Goal: Information Seeking & Learning: Learn about a topic

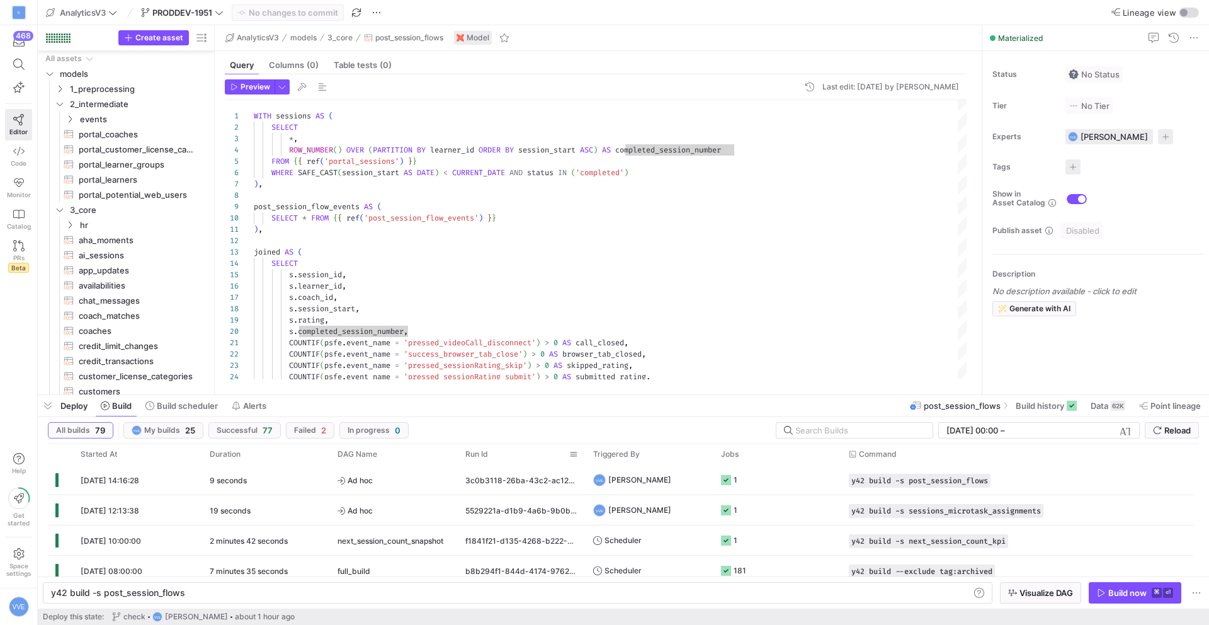
scroll to position [0, 154]
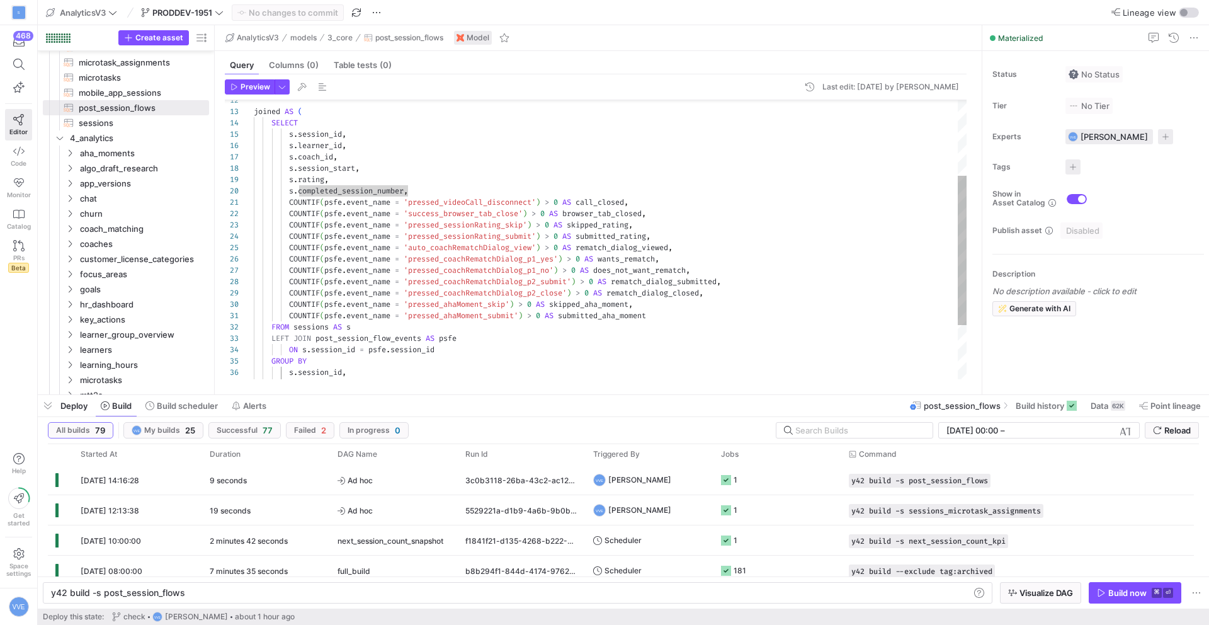
click at [479, 248] on div "COUNTIF ( psfe . event_name = 'pressed_videoCall_disconnect' ) > 0 AS call_clos…" at bounding box center [610, 220] width 713 height 520
click at [630, 251] on div "COUNTIF ( psfe . event_name = 'pressed_videoCall_disconnect' ) > 0 AS call_clos…" at bounding box center [610, 220] width 713 height 520
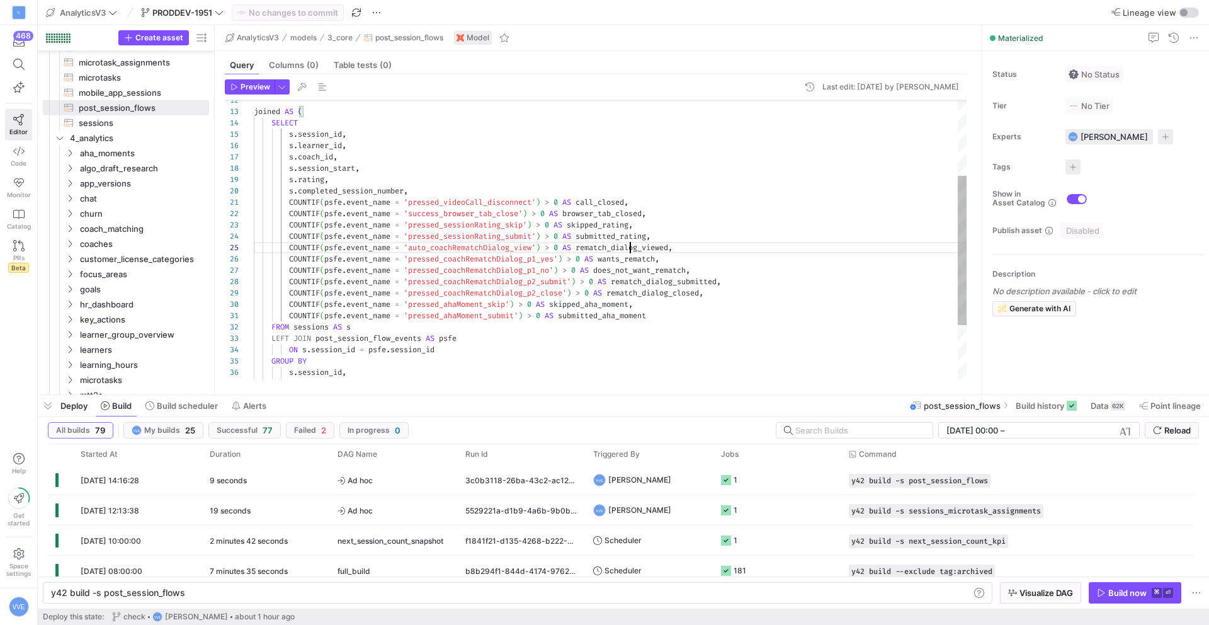
scroll to position [45, 426]
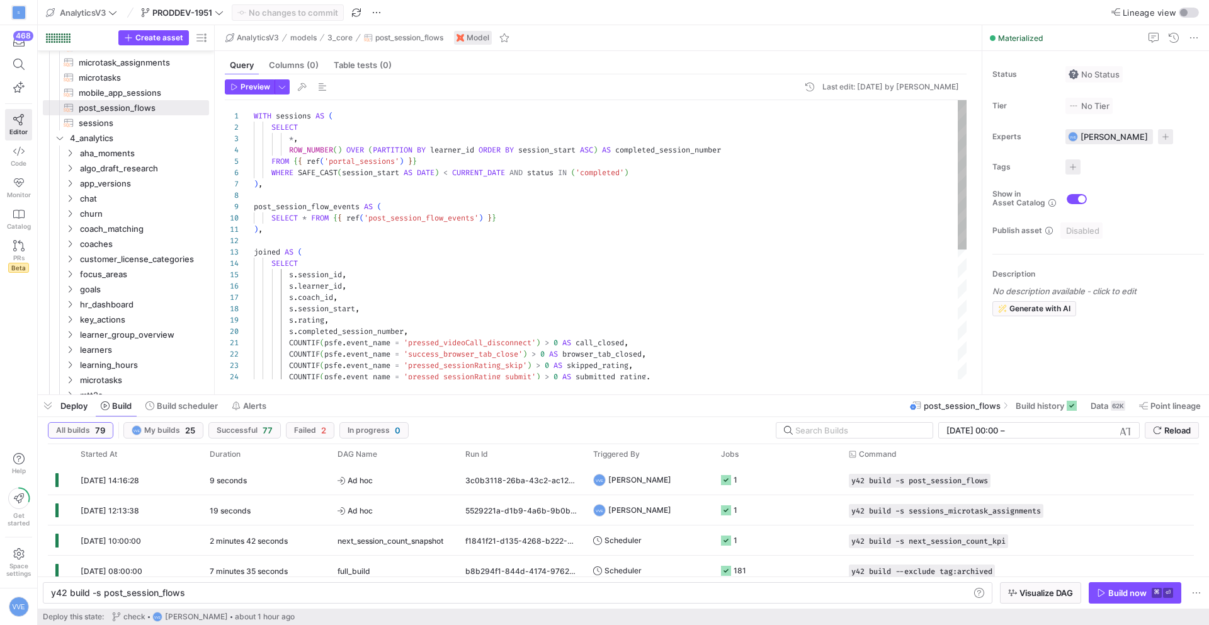
click at [314, 137] on div "COUNTIF ( psfe . event_name = 'pressed_videoCall_disconnect' ) > 0 AS call_clos…" at bounding box center [610, 360] width 713 height 520
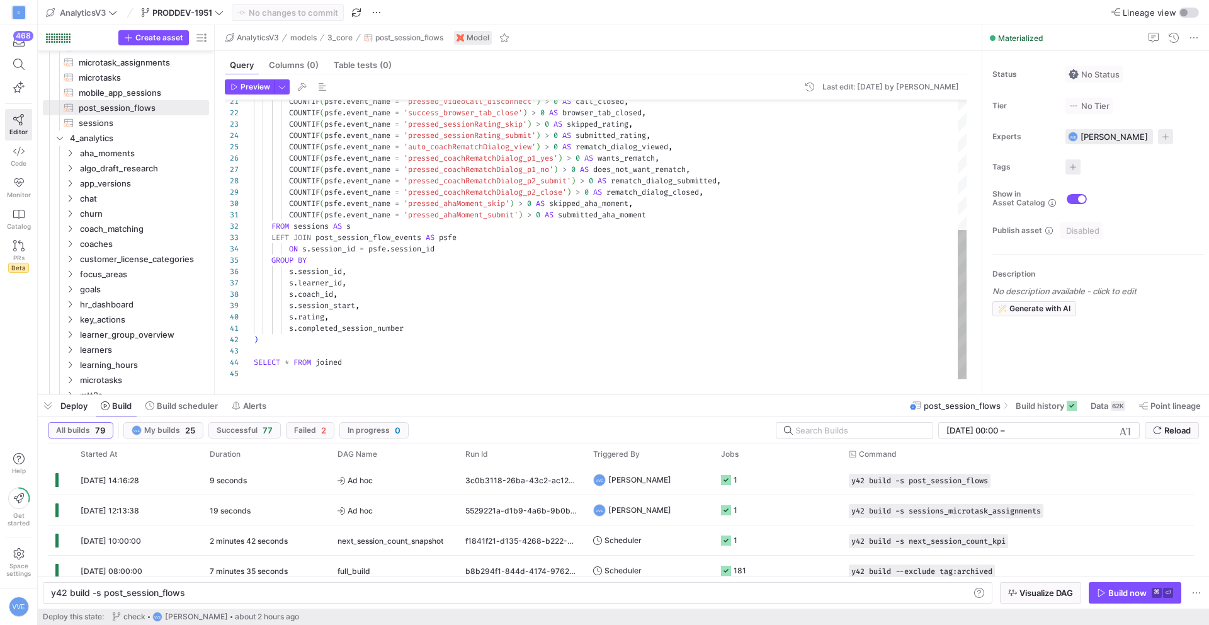
click at [387, 304] on div "COUNTIF ( psfe . event_name = 'pressed_videoCall_disconnect' ) > 0 AS call_clos…" at bounding box center [610, 119] width 713 height 520
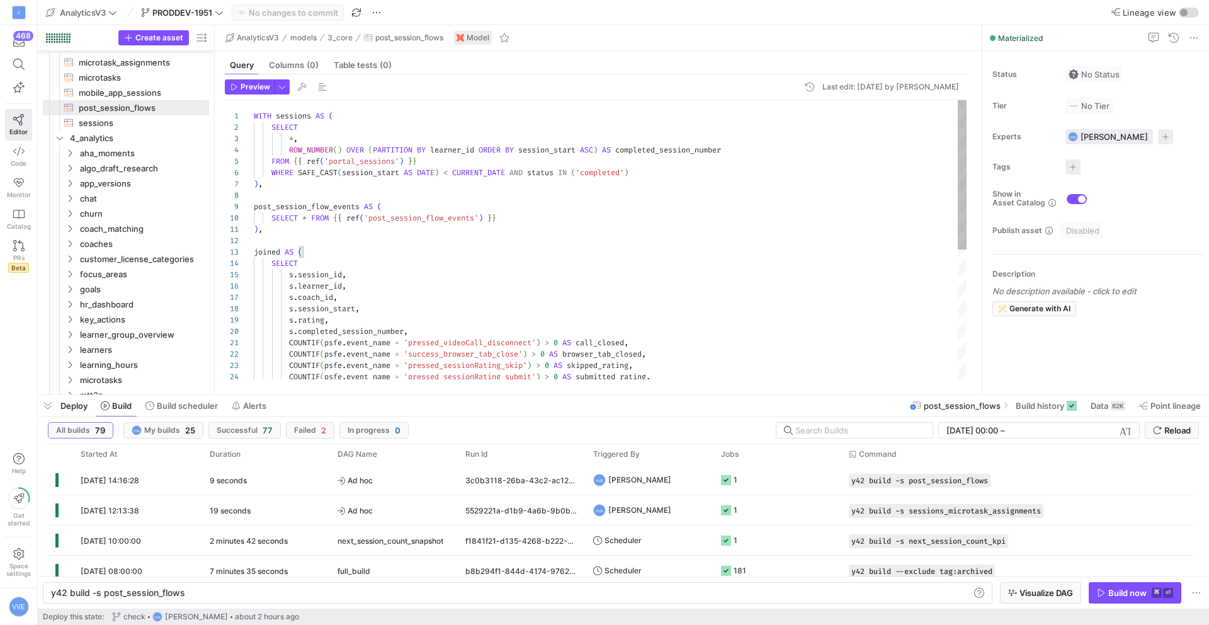
type textarea "), joined AS ( SELECT s.session_id, s.learner_id, s.coach_id, s.session_start, …"
click at [440, 327] on div "COUNTIF ( psfe . event_name = 'pressed_videoCall_disconnect' ) > 0 AS call_clos…" at bounding box center [610, 360] width 713 height 520
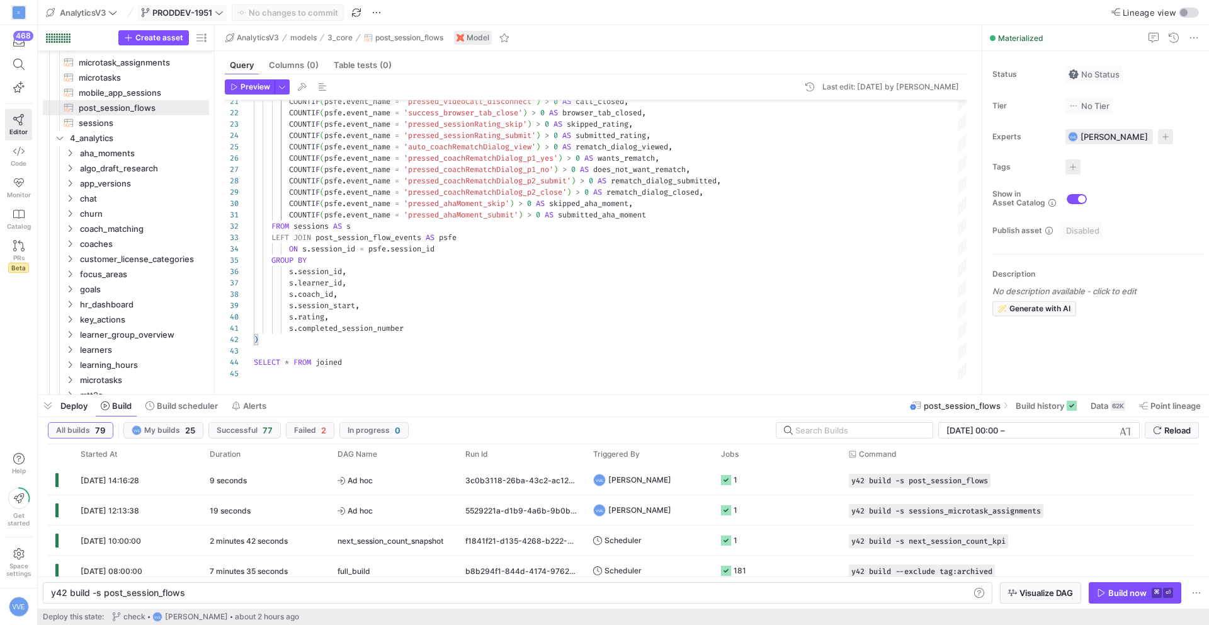
click at [205, 13] on span "PRODDEV-1951" at bounding box center [182, 13] width 60 height 10
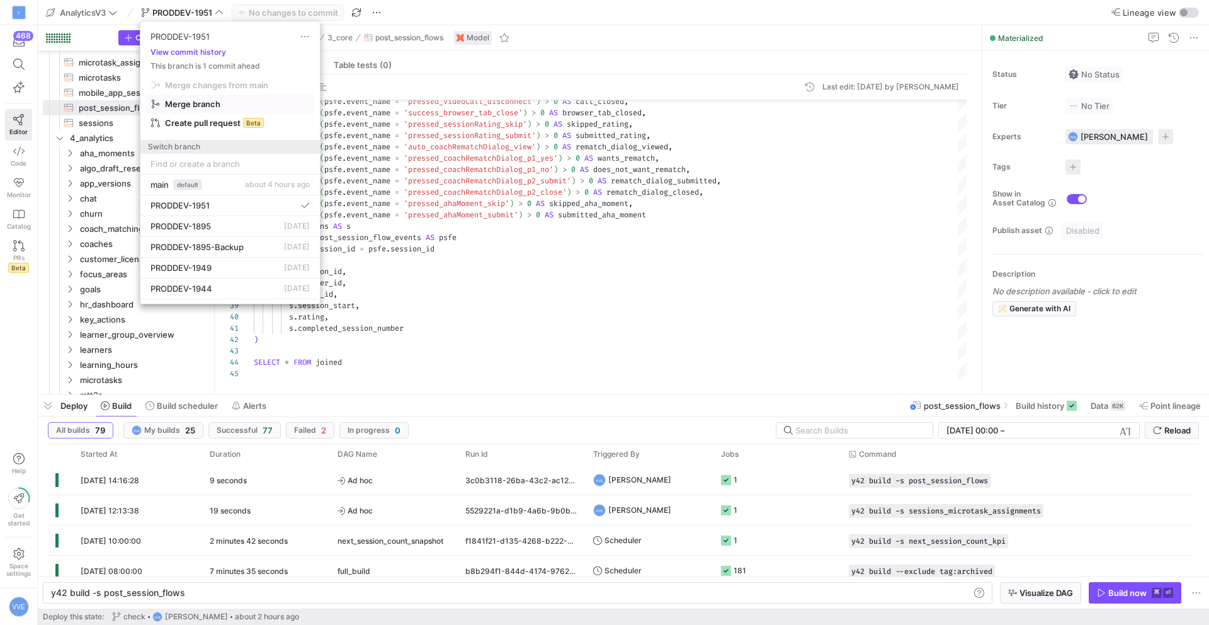
click at [242, 94] on span "button" at bounding box center [230, 85] width 168 height 18
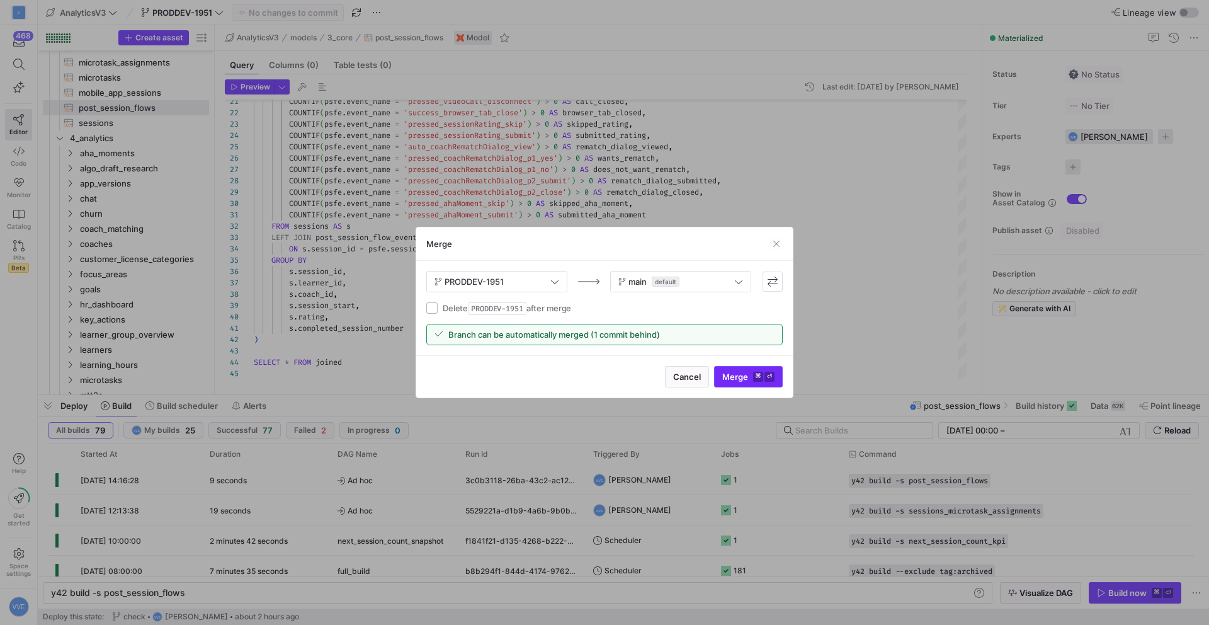
click at [750, 385] on span "submit" at bounding box center [748, 377] width 67 height 20
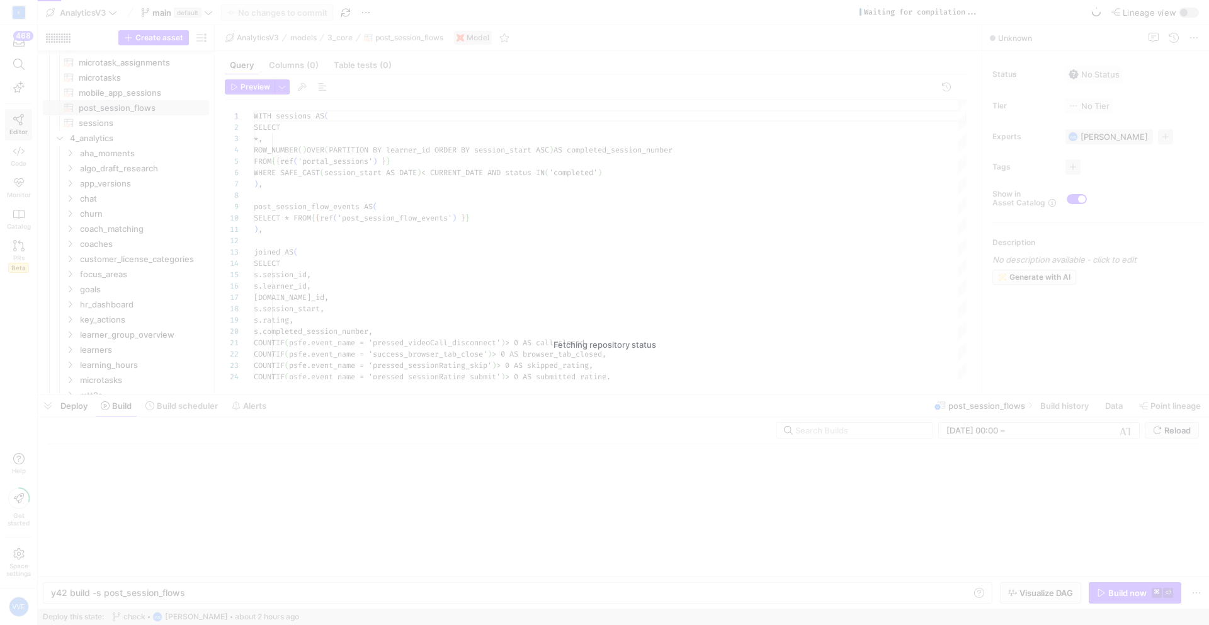
scroll to position [113, 0]
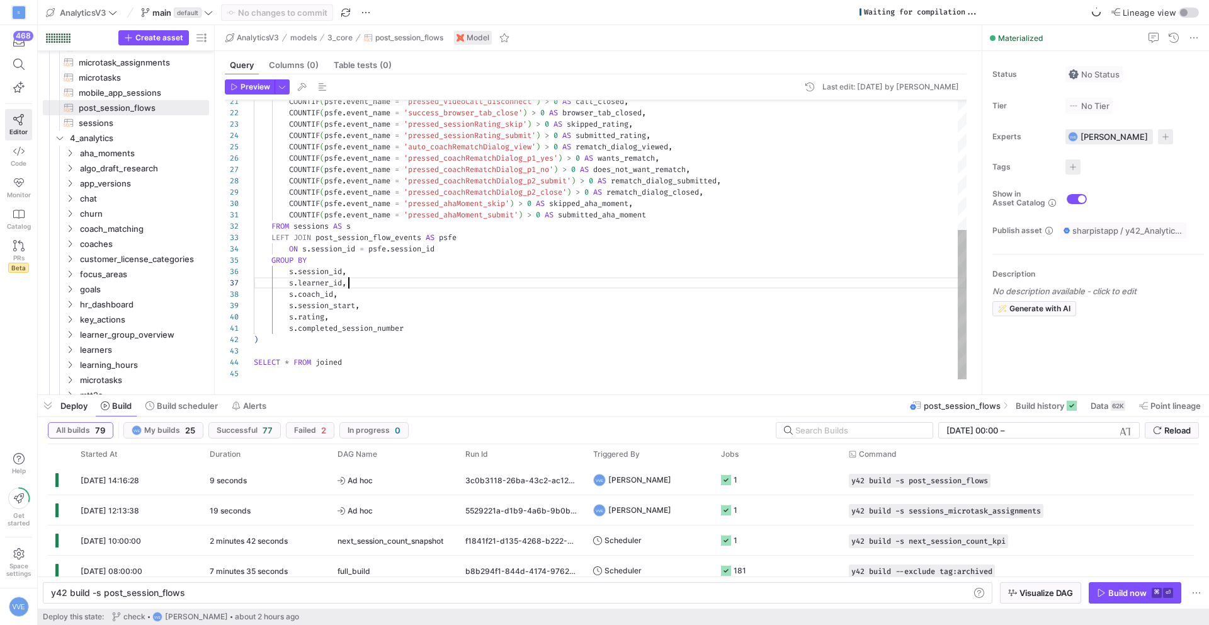
click at [583, 287] on div "COUNTIF ( psfe . event_name = 'pressed_videoCall_disconnect' ) > 0 AS call_clos…" at bounding box center [610, 119] width 713 height 520
click at [1139, 591] on div "Build now" at bounding box center [1128, 593] width 38 height 10
click at [1044, 404] on span "Build history" at bounding box center [1040, 406] width 48 height 10
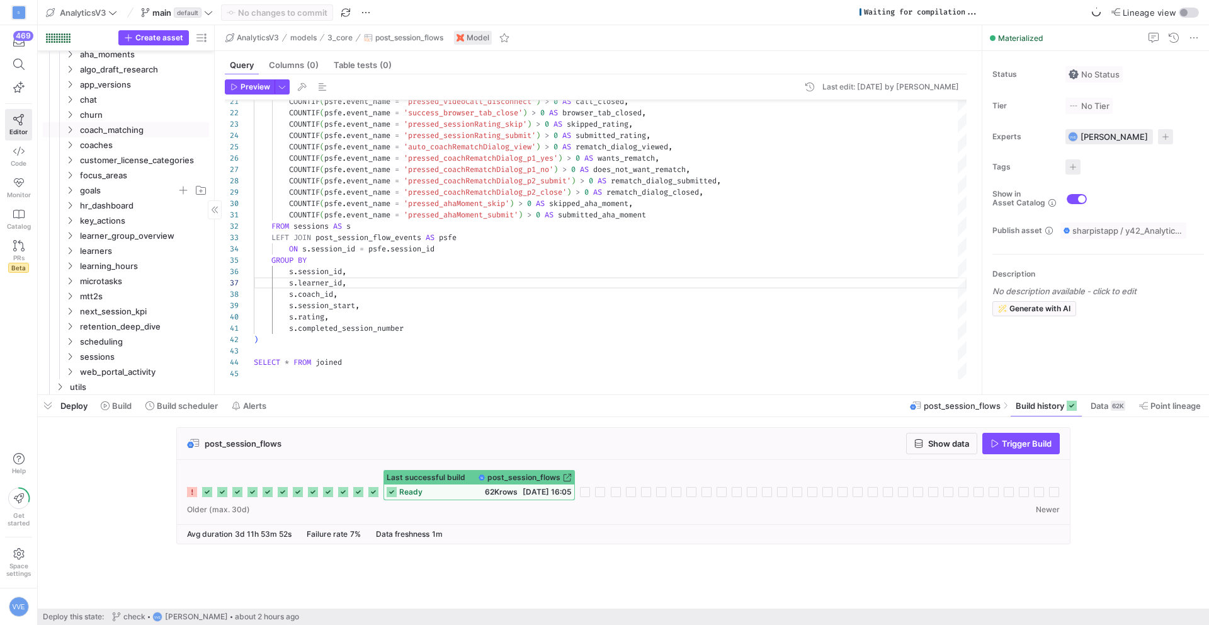
scroll to position [516, 0]
click at [154, 136] on span "coach_matching" at bounding box center [143, 132] width 127 height 14
click at [145, 211] on span "coach_matching_quality​​​​​​​​​​" at bounding box center [142, 208] width 106 height 14
type textarea "{{ config(materialized = 'table') }} WITH coach_matches AS ( SELECT * FROM {{ r…"
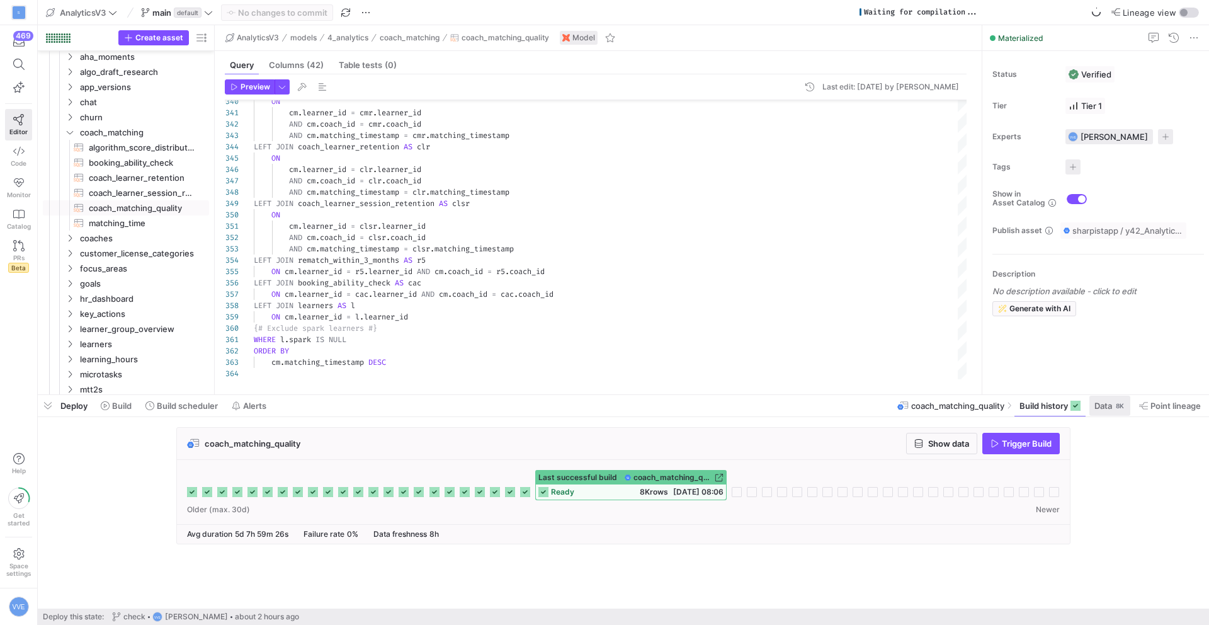
click at [1125, 413] on span at bounding box center [1110, 406] width 41 height 20
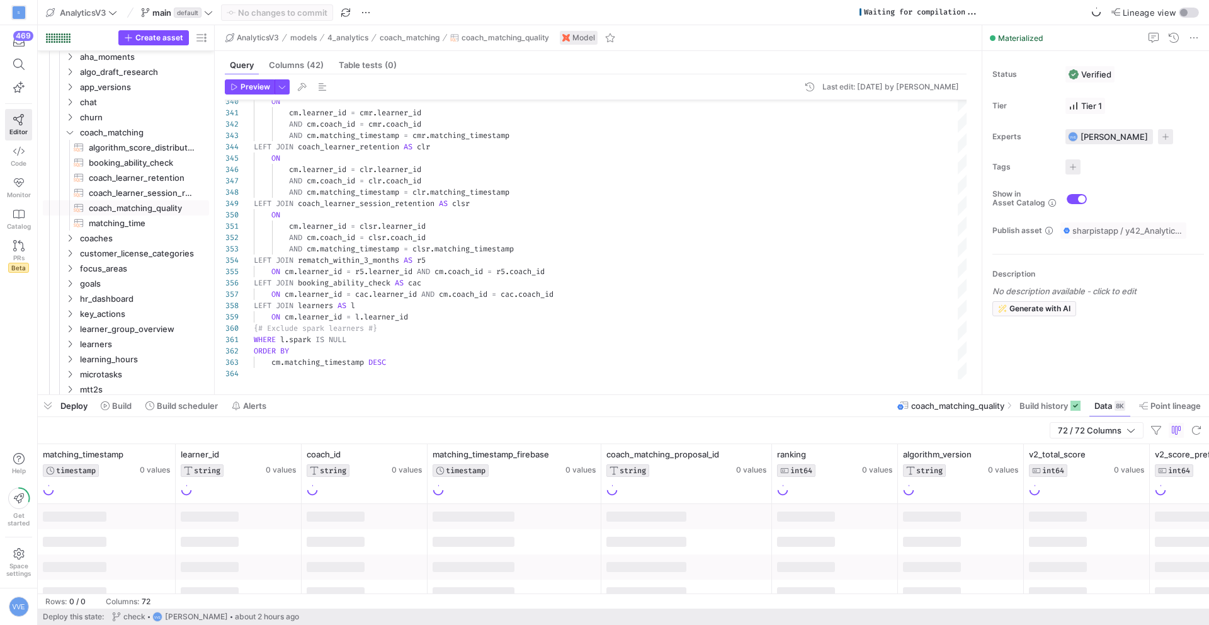
drag, startPoint x: 641, startPoint y: 234, endPoint x: 653, endPoint y: 185, distance: 50.0
click at [653, 392] on div at bounding box center [624, 394] width 1172 height 5
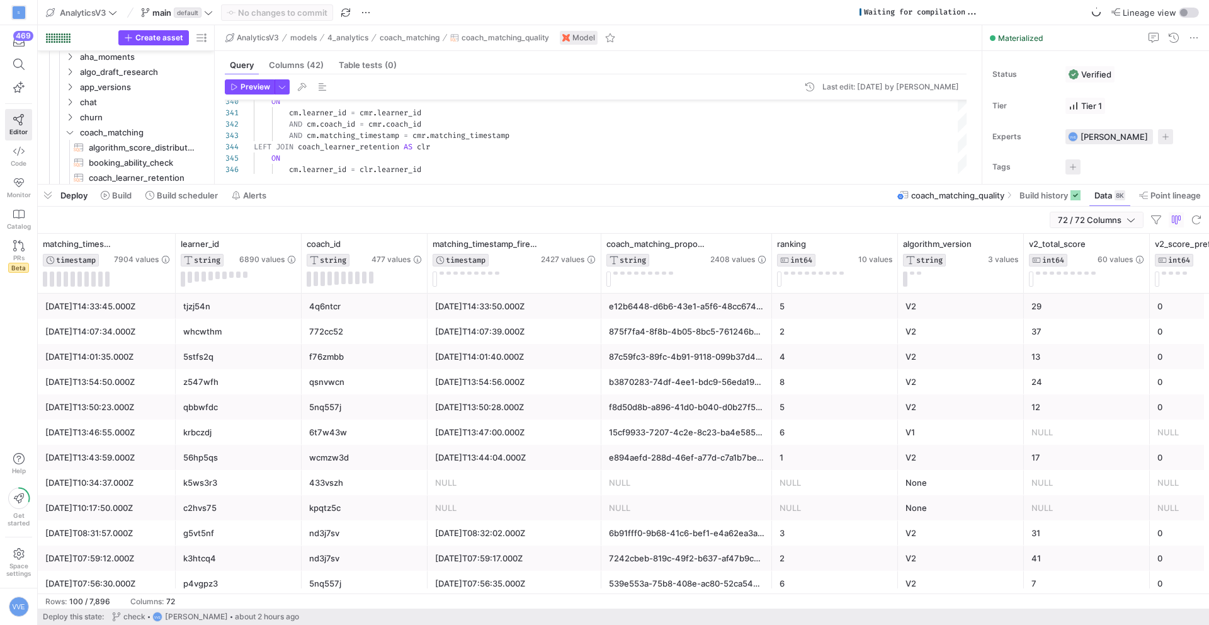
click at [1109, 222] on span "72 / 72 Columns" at bounding box center [1092, 220] width 69 height 10
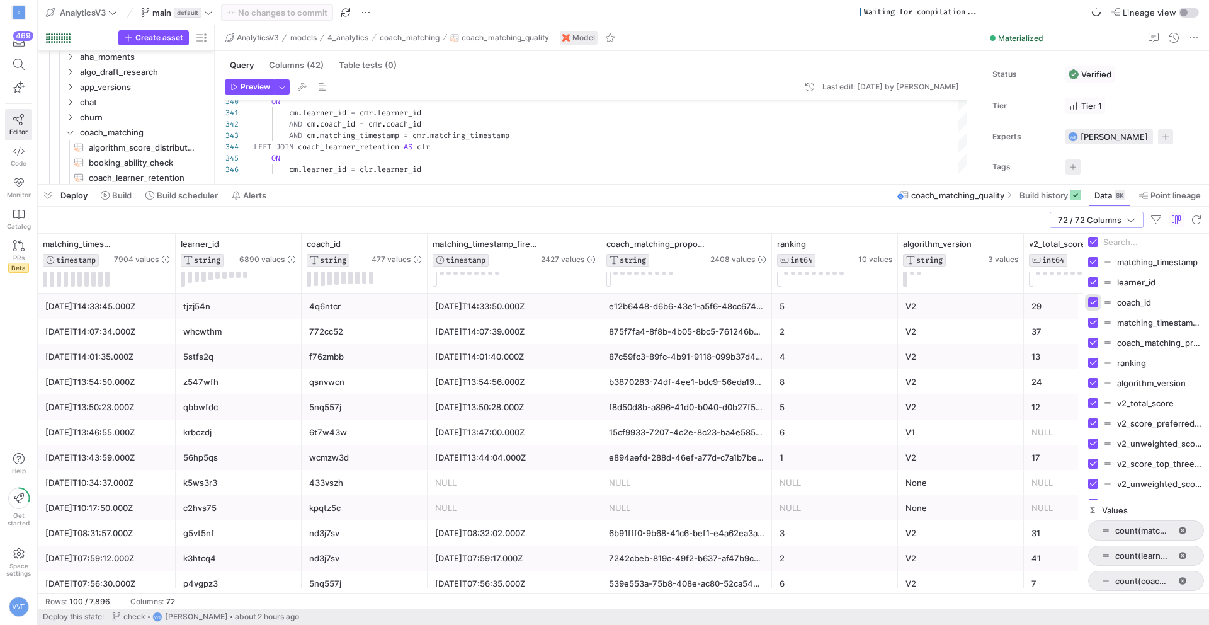
click at [1090, 304] on input "Press SPACE to toggle visibility (visible)" at bounding box center [1093, 302] width 10 height 10
checkbox input "false"
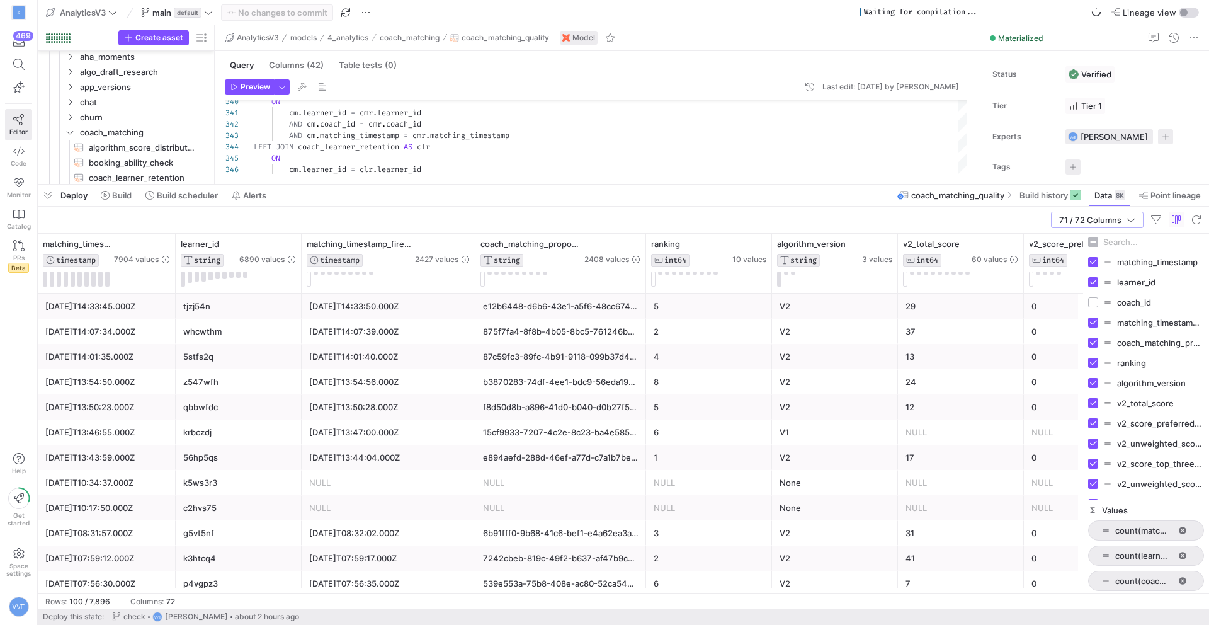
click at [1092, 315] on div "matching_timestamp_firebase" at bounding box center [1146, 322] width 116 height 20
click at [1092, 322] on input "Press SPACE to toggle visibility (visible)" at bounding box center [1093, 322] width 10 height 10
checkbox input "false"
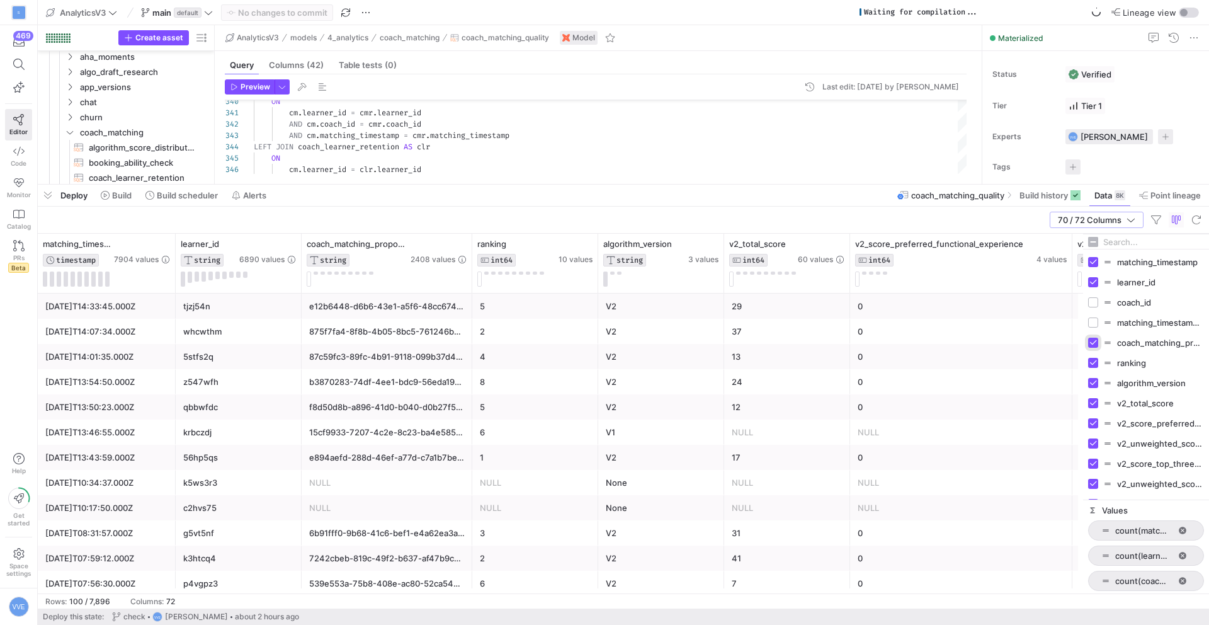
click at [1090, 345] on input "Press SPACE to toggle visibility (visible)" at bounding box center [1093, 343] width 10 height 10
checkbox input "false"
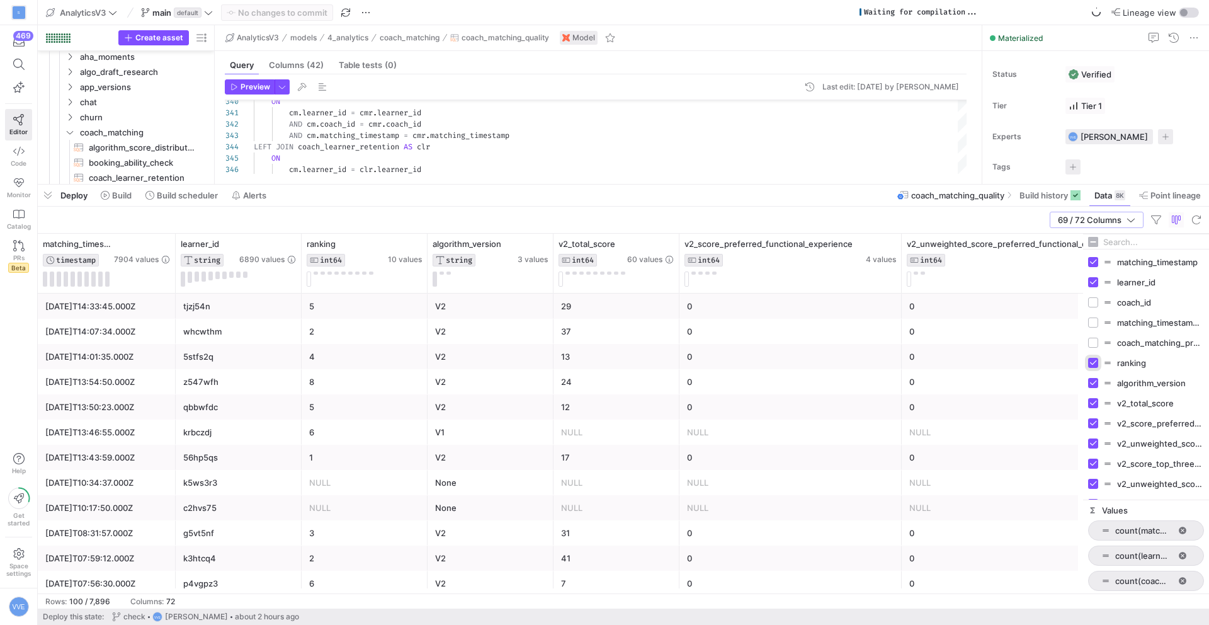
click at [1090, 365] on input "Press SPACE to toggle visibility (visible)" at bounding box center [1093, 363] width 10 height 10
checkbox input "false"
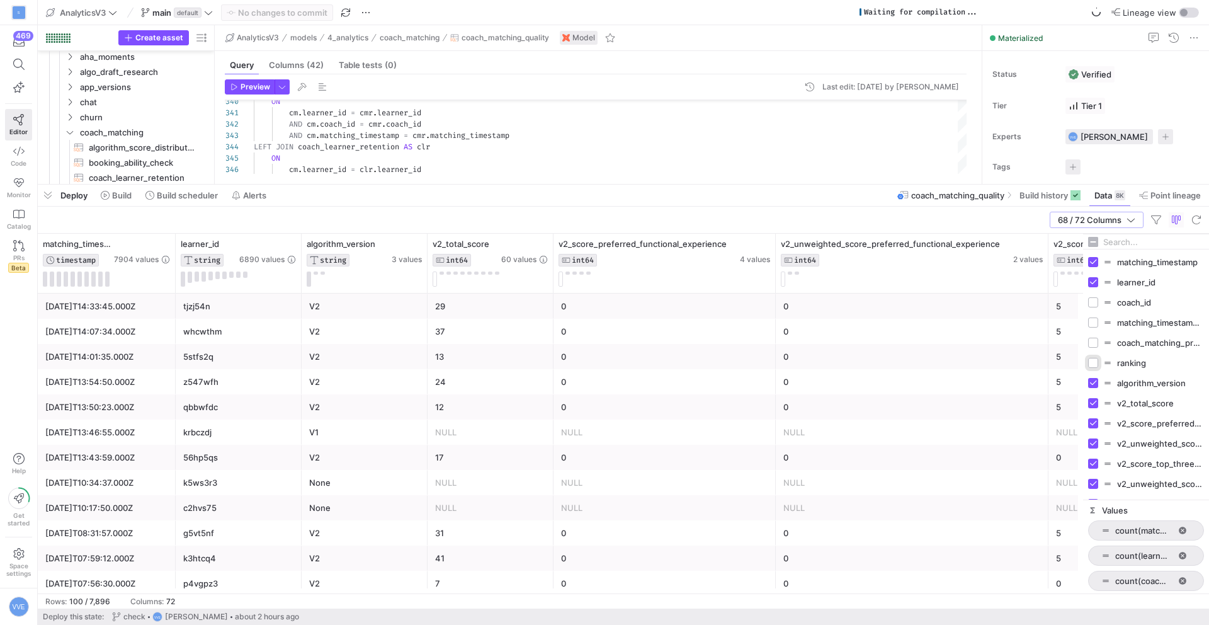
scroll to position [53, 0]
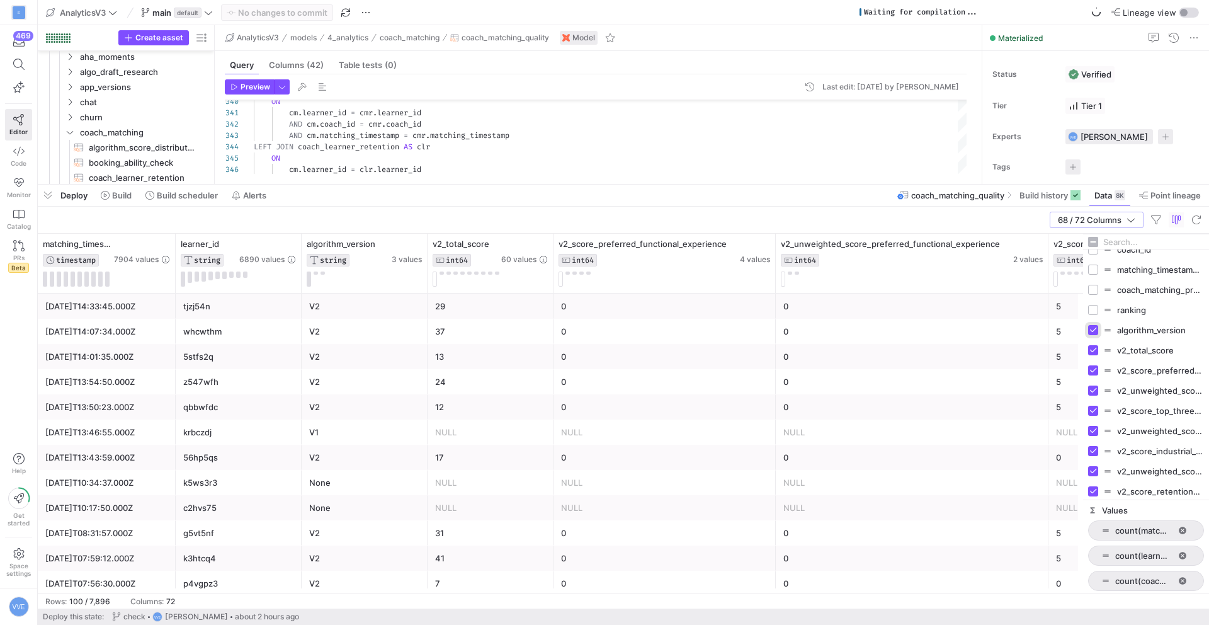
click at [1094, 329] on input "Press SPACE to toggle visibility (visible)" at bounding box center [1093, 330] width 10 height 10
checkbox input "false"
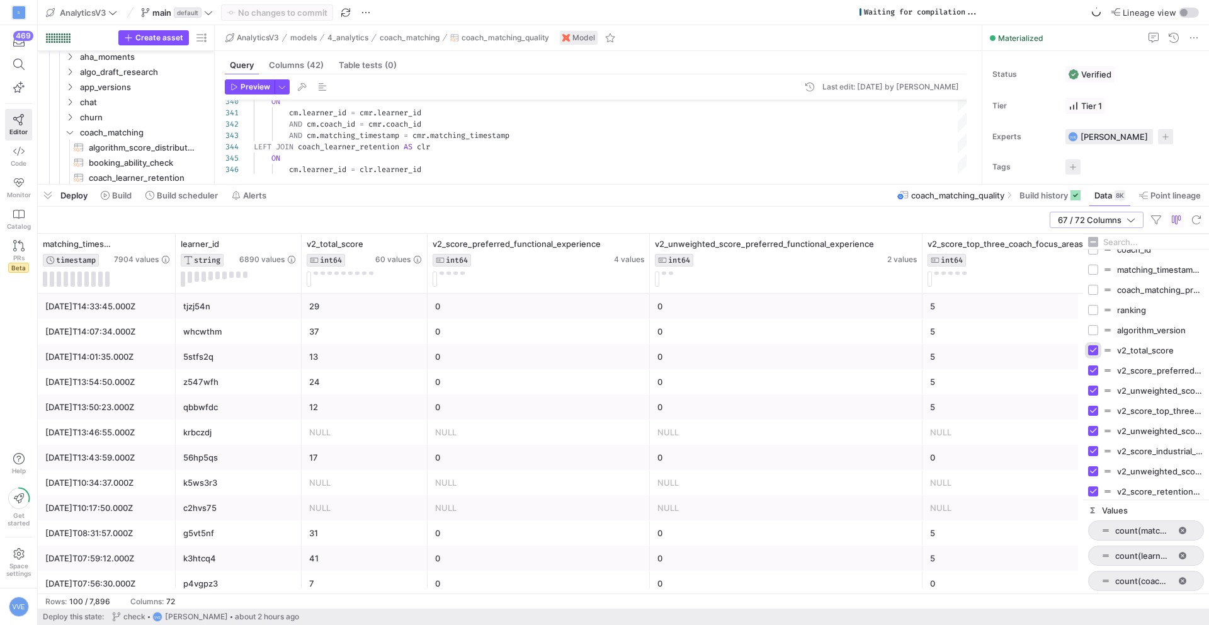
click at [1097, 346] on input "Press SPACE to toggle visibility (visible)" at bounding box center [1093, 350] width 10 height 10
checkbox input "false"
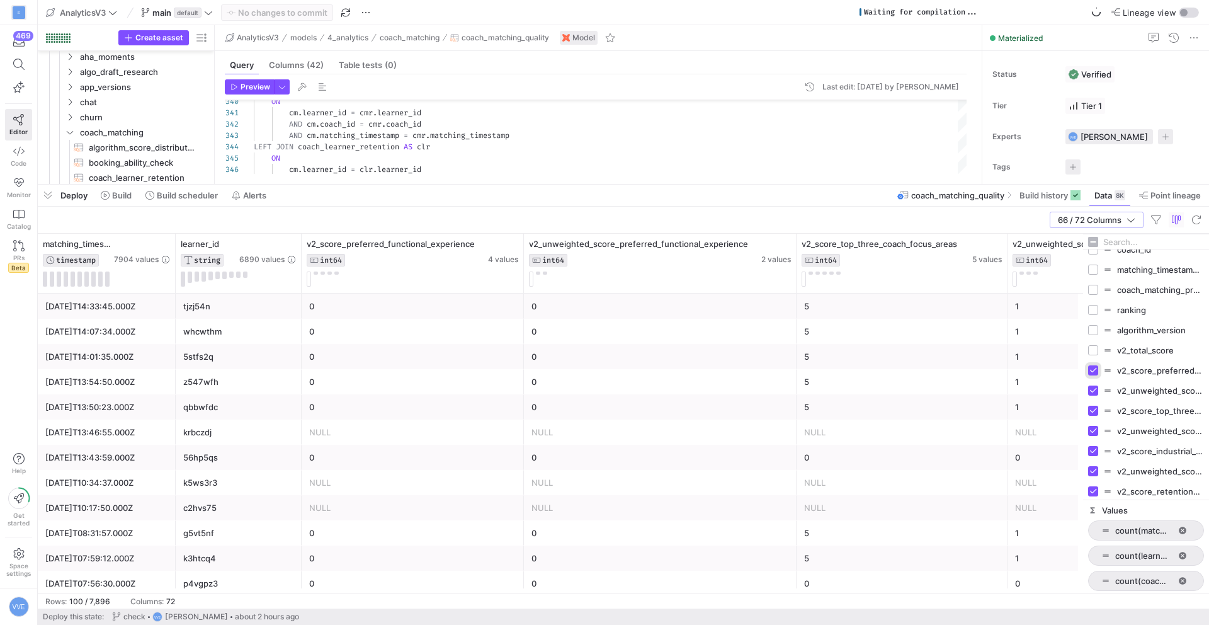
click at [1097, 369] on input "Press SPACE to toggle visibility (visible)" at bounding box center [1093, 370] width 10 height 10
checkbox input "false"
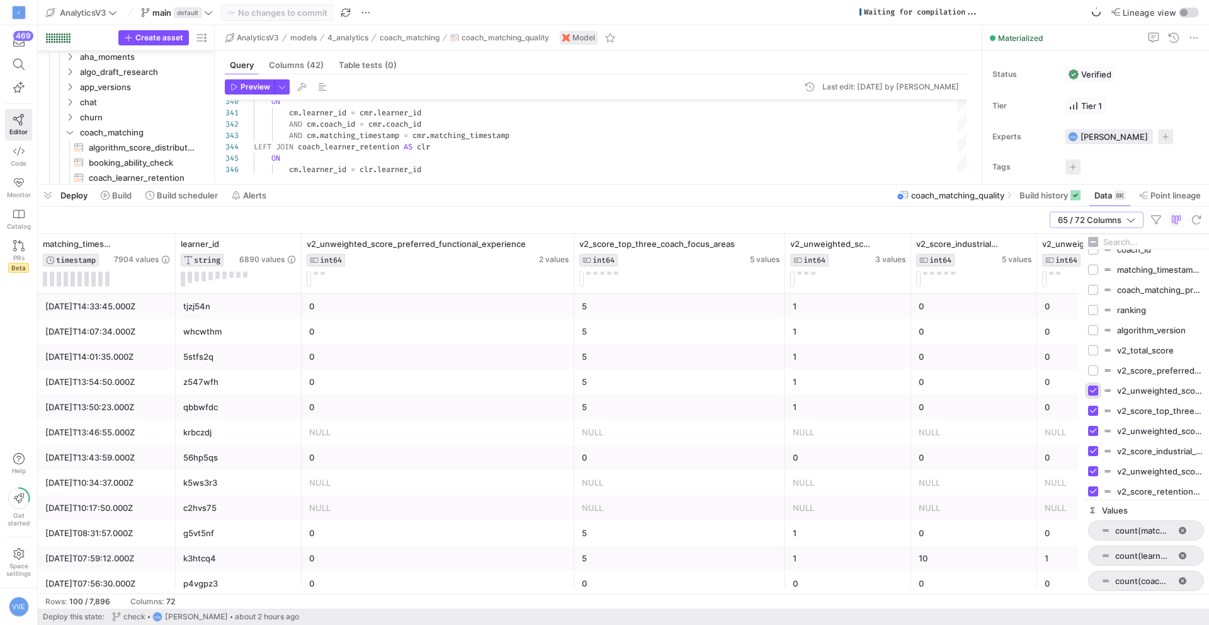
click at [1093, 387] on input "Press SPACE to toggle visibility (visible)" at bounding box center [1093, 390] width 10 height 10
checkbox input "false"
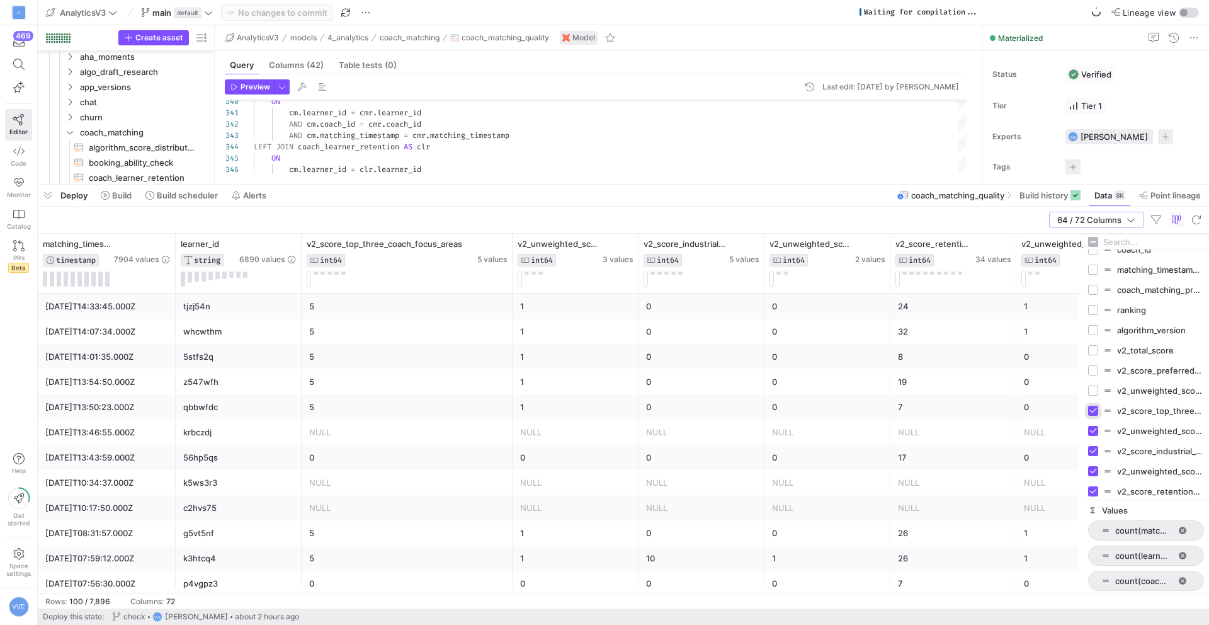
click at [1093, 408] on input "Press SPACE to toggle visibility (visible)" at bounding box center [1093, 411] width 10 height 10
checkbox input "false"
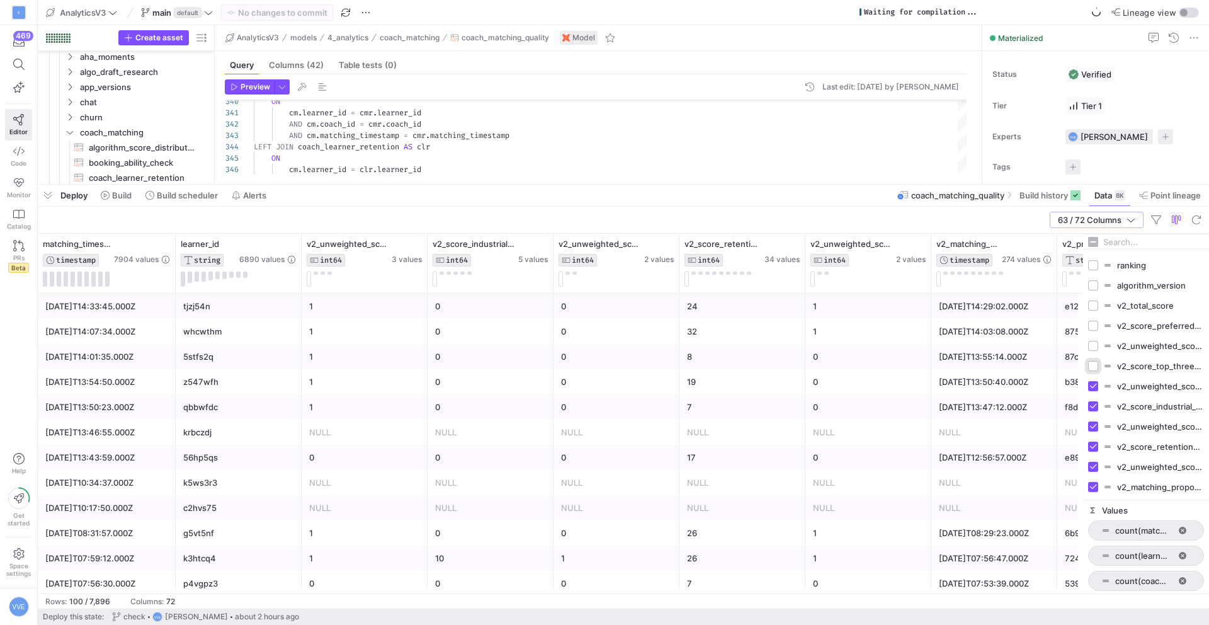
scroll to position [112, 0]
click at [1097, 380] on div "v2_unweighted_score_top_three_coach_focus_areas" at bounding box center [1146, 372] width 116 height 20
click at [1097, 377] on div "v2_unweighted_score_top_three_coach_focus_areas" at bounding box center [1146, 372] width 116 height 20
click at [1097, 372] on input "Press SPACE to toggle visibility (visible)" at bounding box center [1093, 372] width 10 height 10
checkbox input "false"
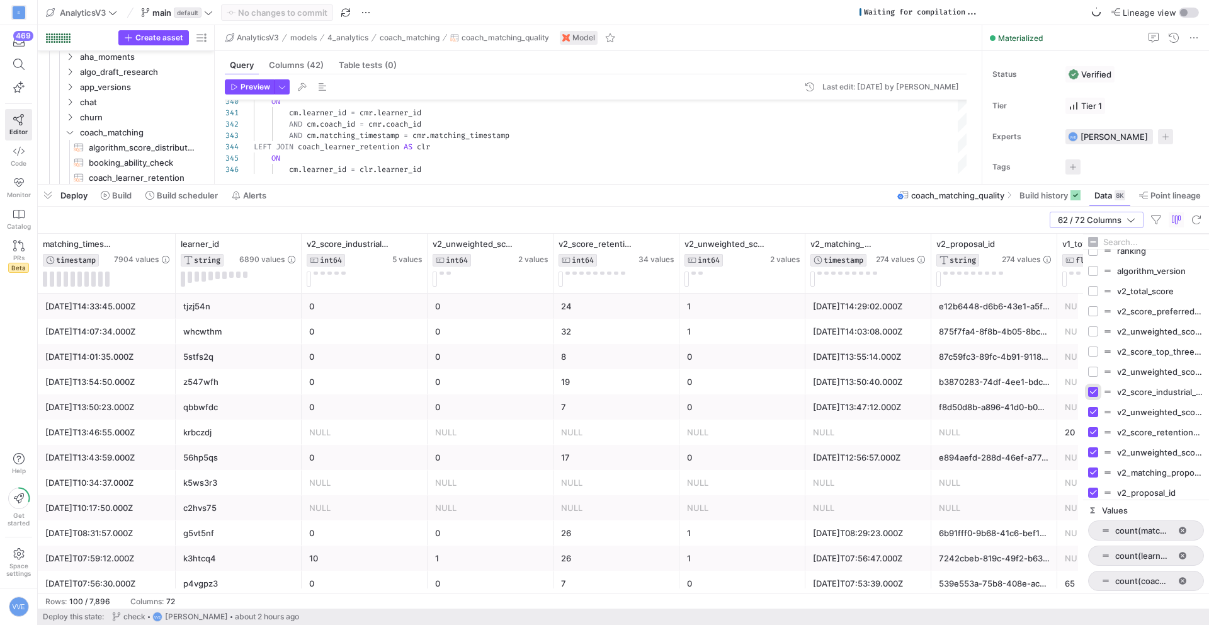
click at [1097, 391] on input "Press SPACE to toggle visibility (visible)" at bounding box center [1093, 392] width 10 height 10
checkbox input "false"
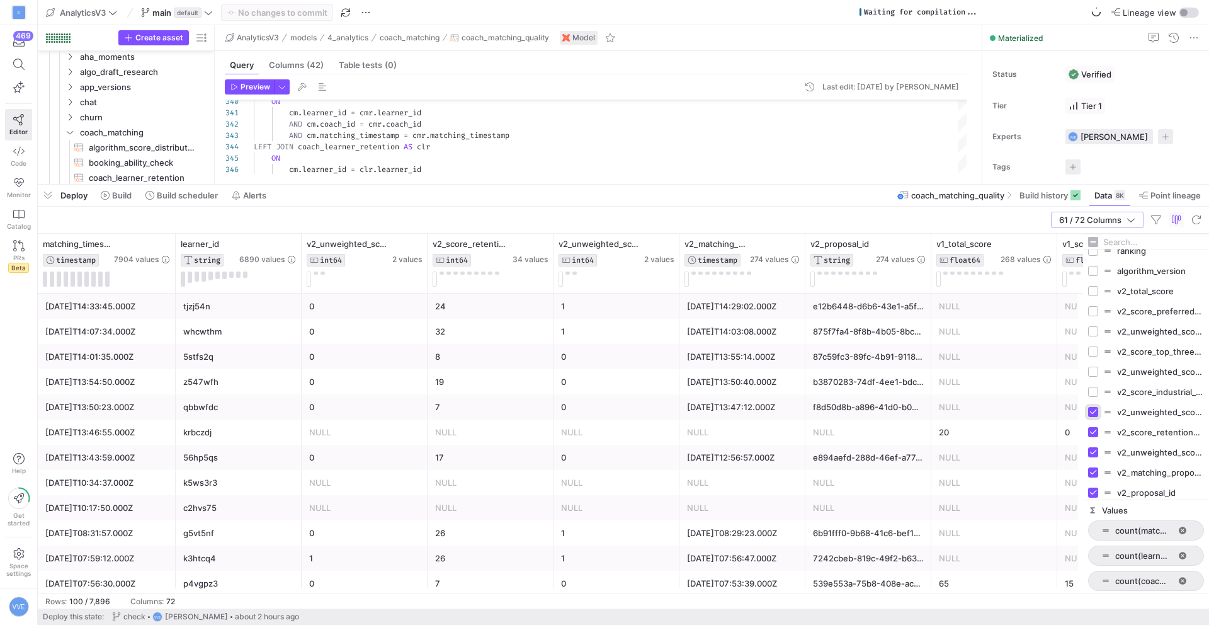
click at [1097, 412] on input "Press SPACE to toggle visibility (visible)" at bounding box center [1093, 412] width 10 height 10
checkbox input "false"
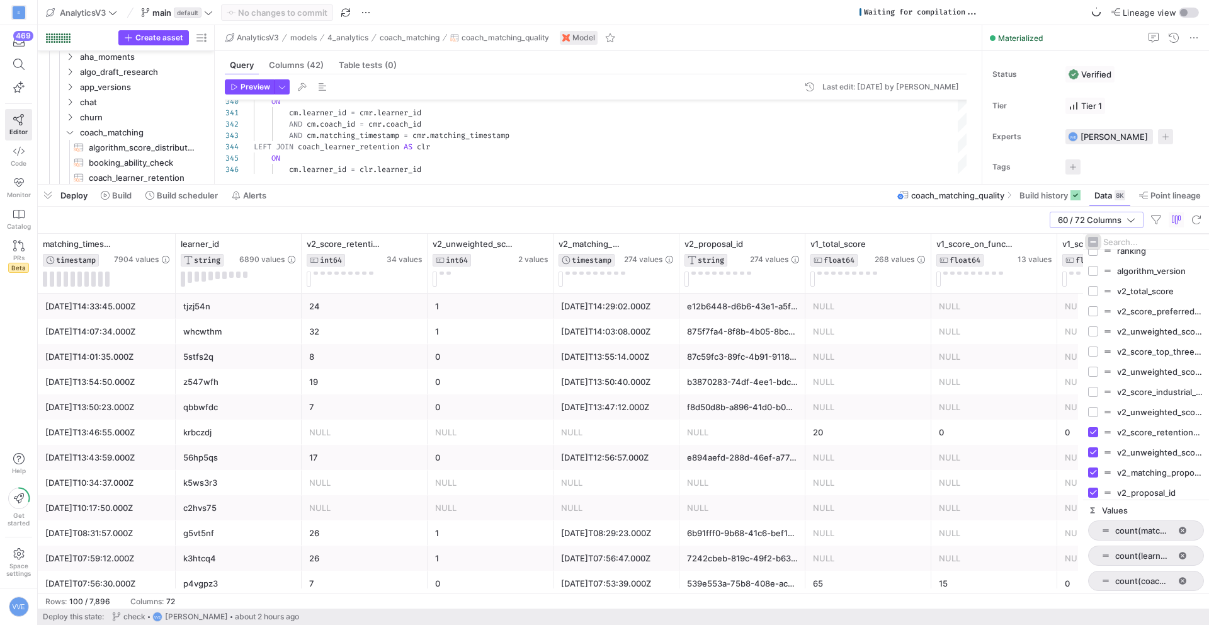
click at [1098, 240] on input "Toggle Select All Columns" at bounding box center [1093, 242] width 10 height 10
checkbox input "true"
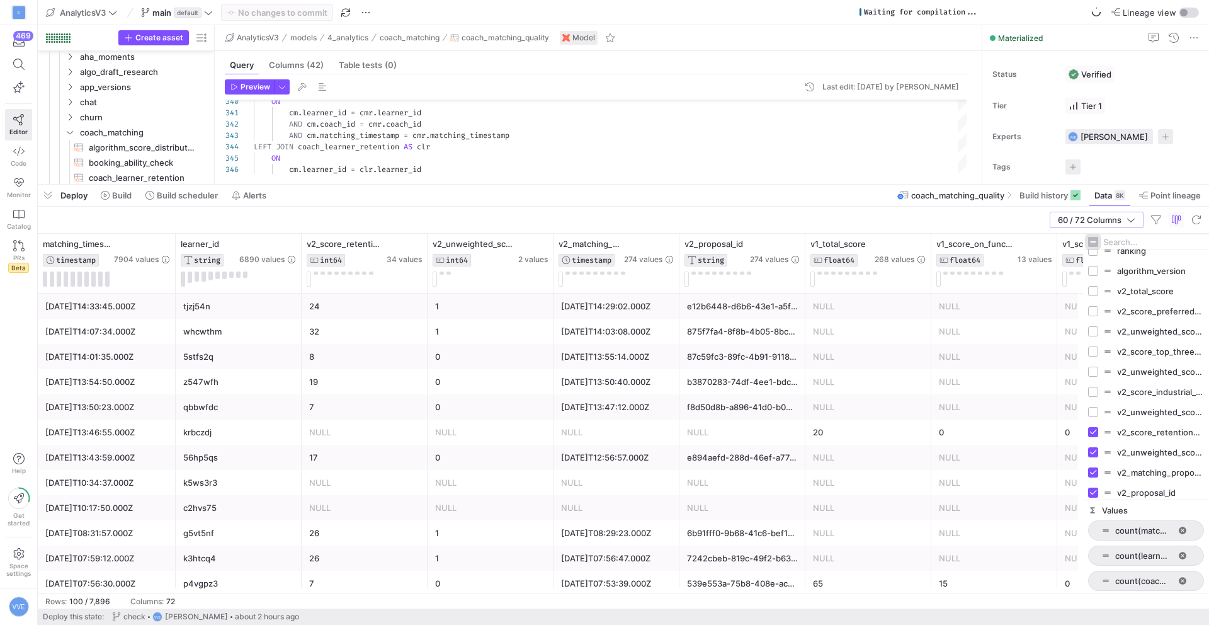
checkbox input "true"
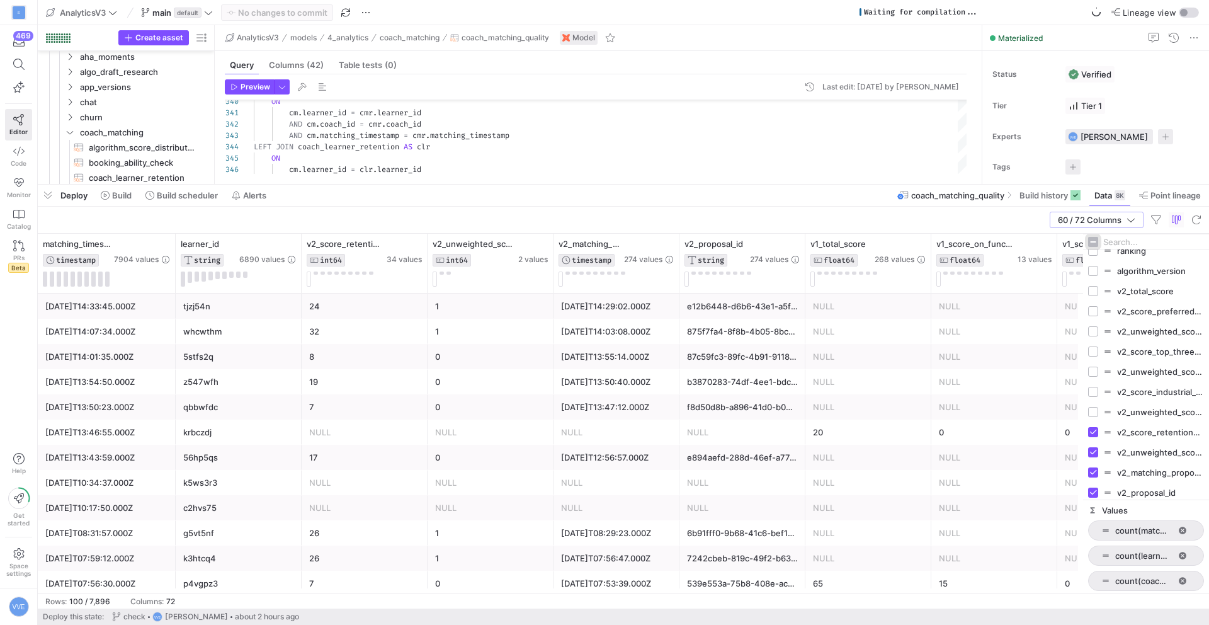
checkbox input "true"
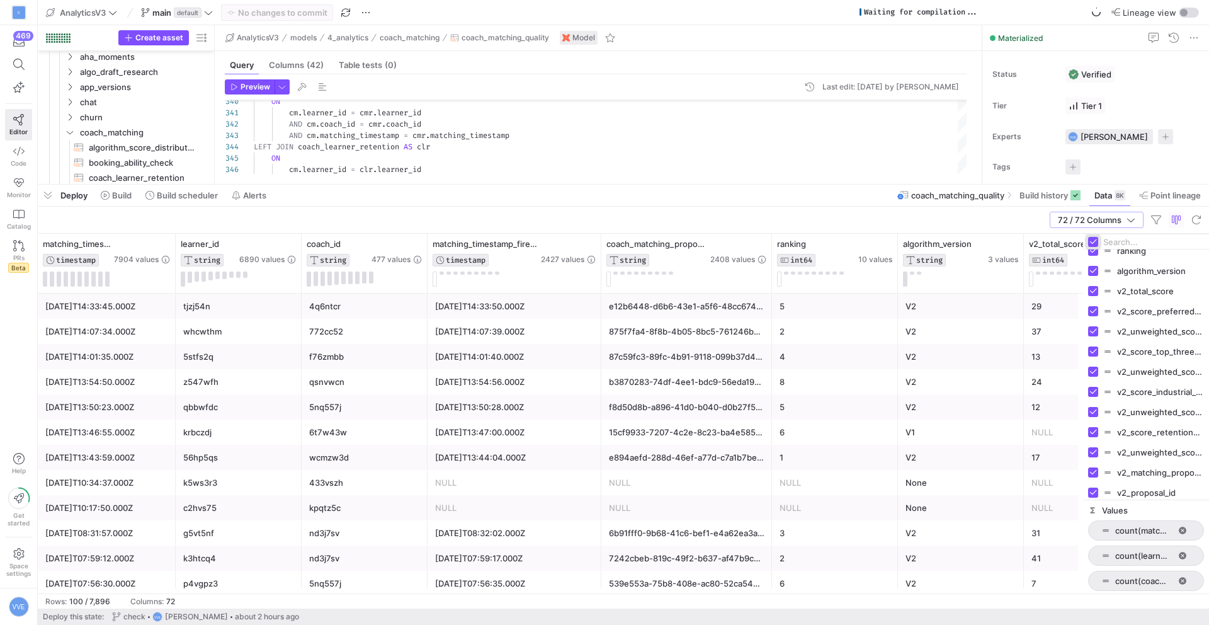
click at [1098, 240] on input "Toggle Select All Columns" at bounding box center [1093, 242] width 10 height 10
checkbox input "false"
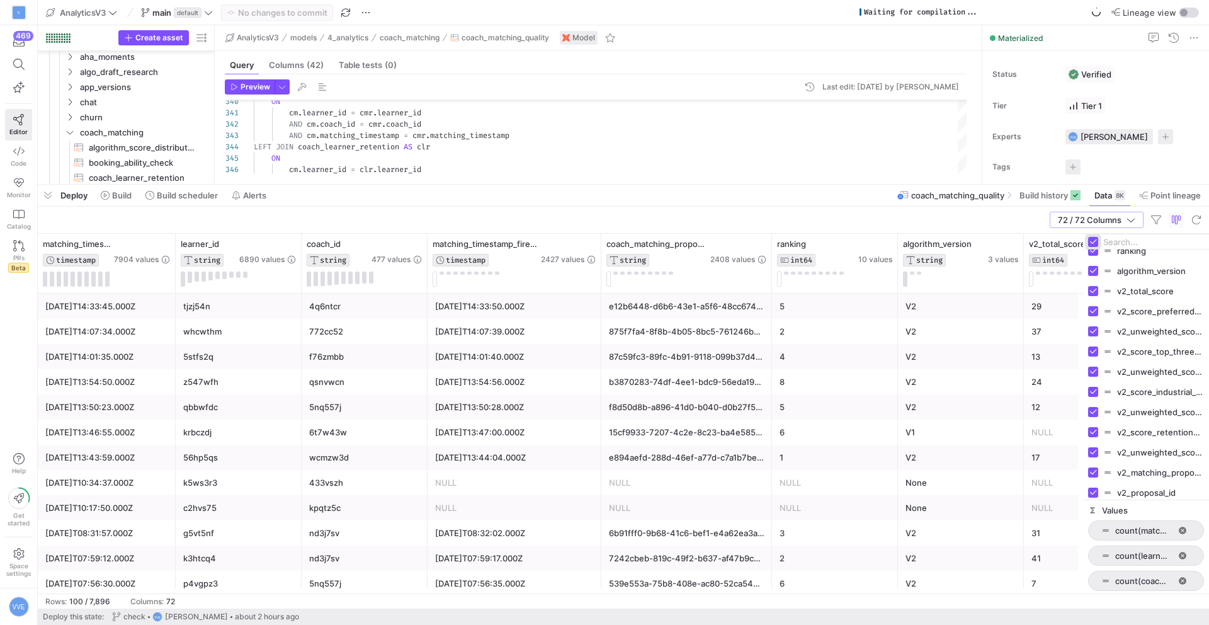
checkbox input "false"
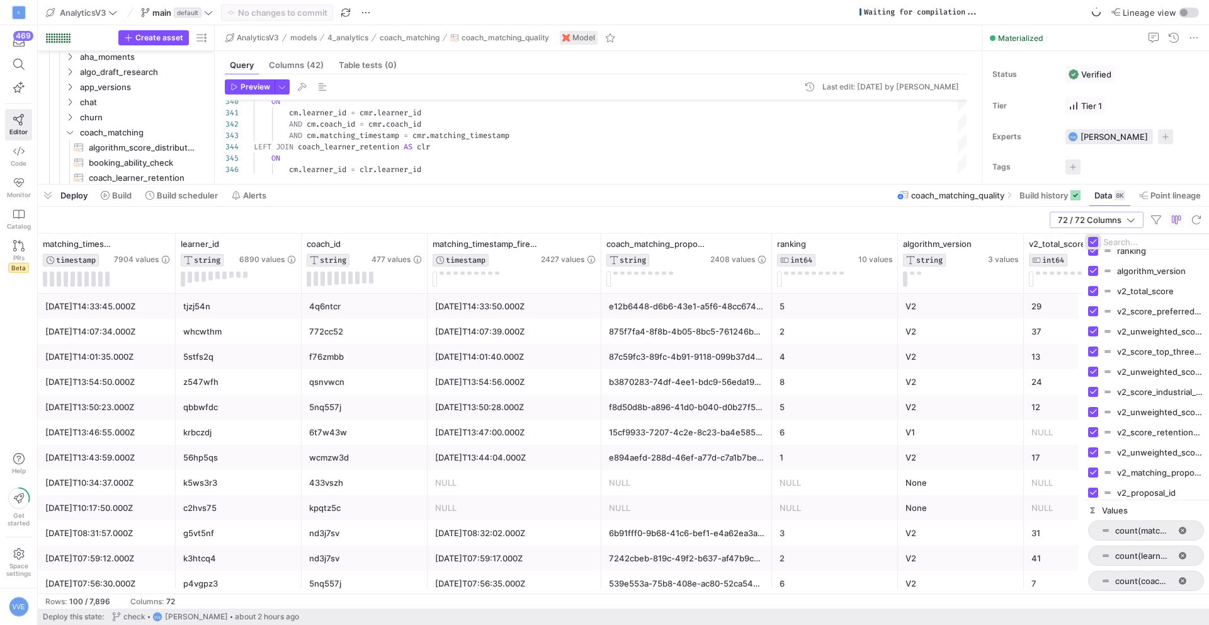
checkbox input "false"
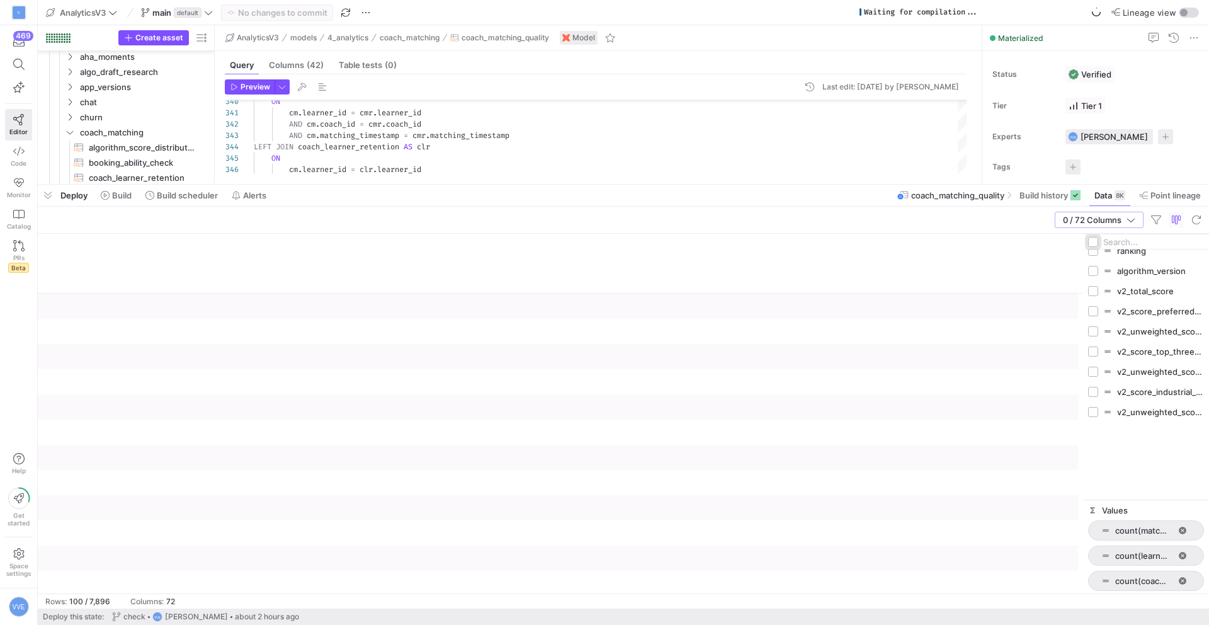
scroll to position [0, 0]
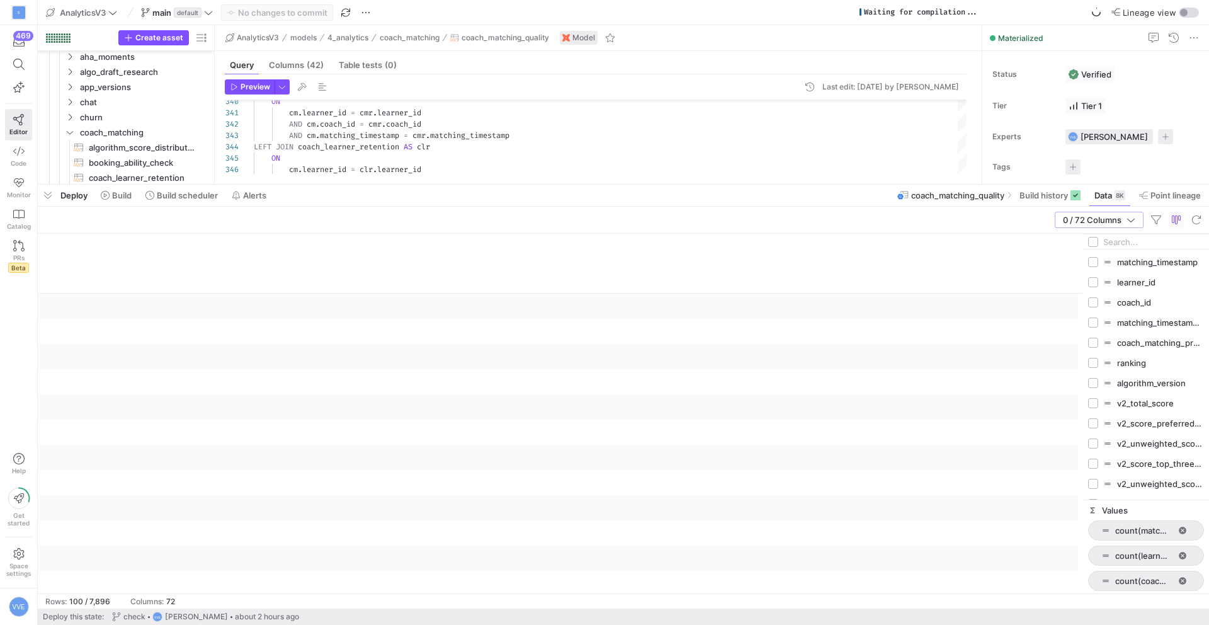
click at [1099, 261] on div "matching_timestamp" at bounding box center [1146, 262] width 116 height 20
click at [1097, 257] on input "Press SPACE to toggle visibility (hidden)" at bounding box center [1093, 262] width 10 height 10
checkbox input "true"
checkbox input "false"
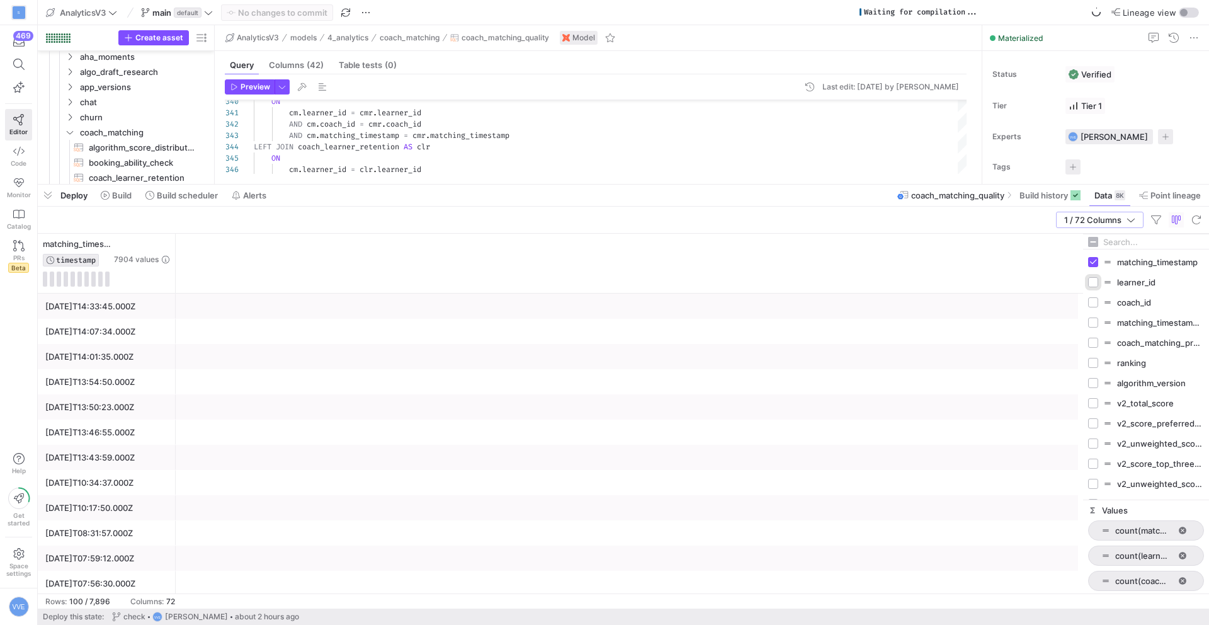
click at [1098, 281] on input "Press SPACE to toggle visibility (hidden)" at bounding box center [1093, 282] width 10 height 10
checkbox input "true"
click at [1098, 299] on input "Press SPACE to toggle visibility (hidden)" at bounding box center [1093, 302] width 10 height 10
checkbox input "true"
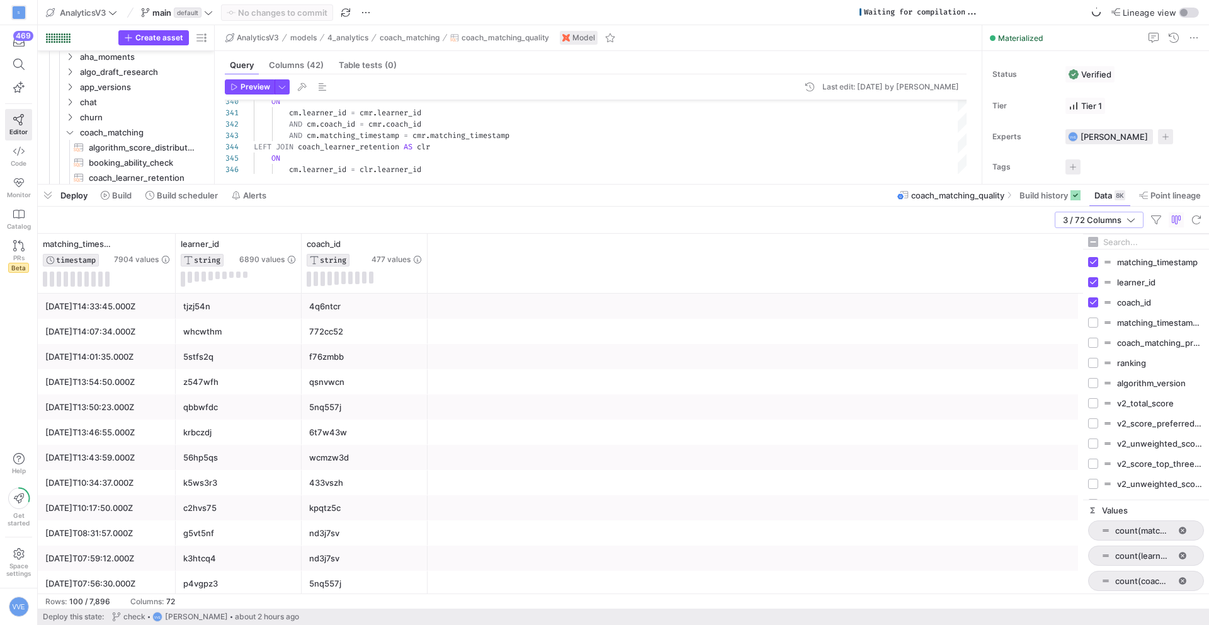
click at [1092, 330] on div "matching_timestamp_firebase" at bounding box center [1146, 322] width 116 height 20
click at [1093, 325] on input "Press SPACE to toggle visibility (hidden)" at bounding box center [1093, 322] width 10 height 10
checkbox input "true"
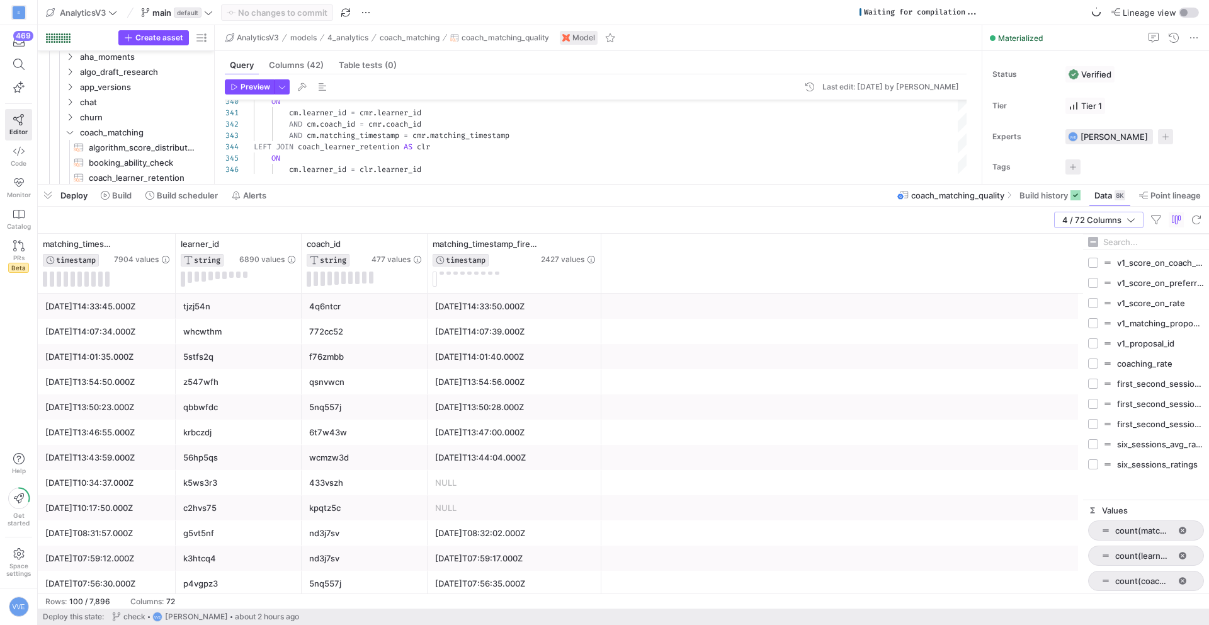
scroll to position [464, 0]
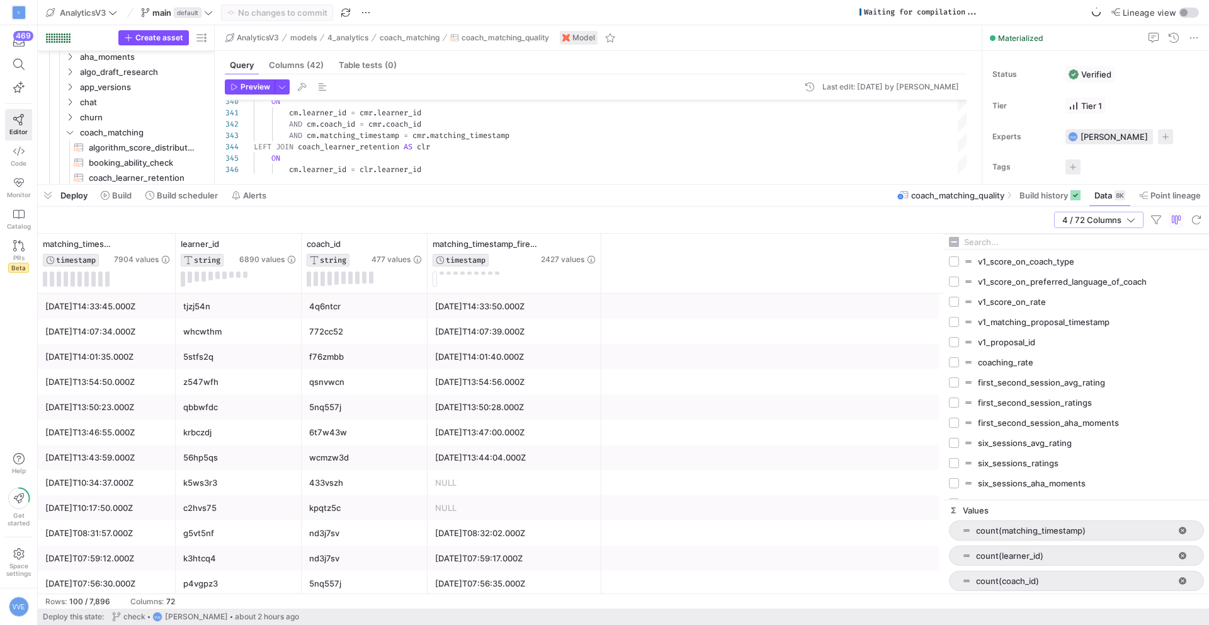
drag, startPoint x: 1081, startPoint y: 389, endPoint x: 941, endPoint y: 400, distance: 140.9
click at [942, 400] on div at bounding box center [943, 414] width 3 height 360
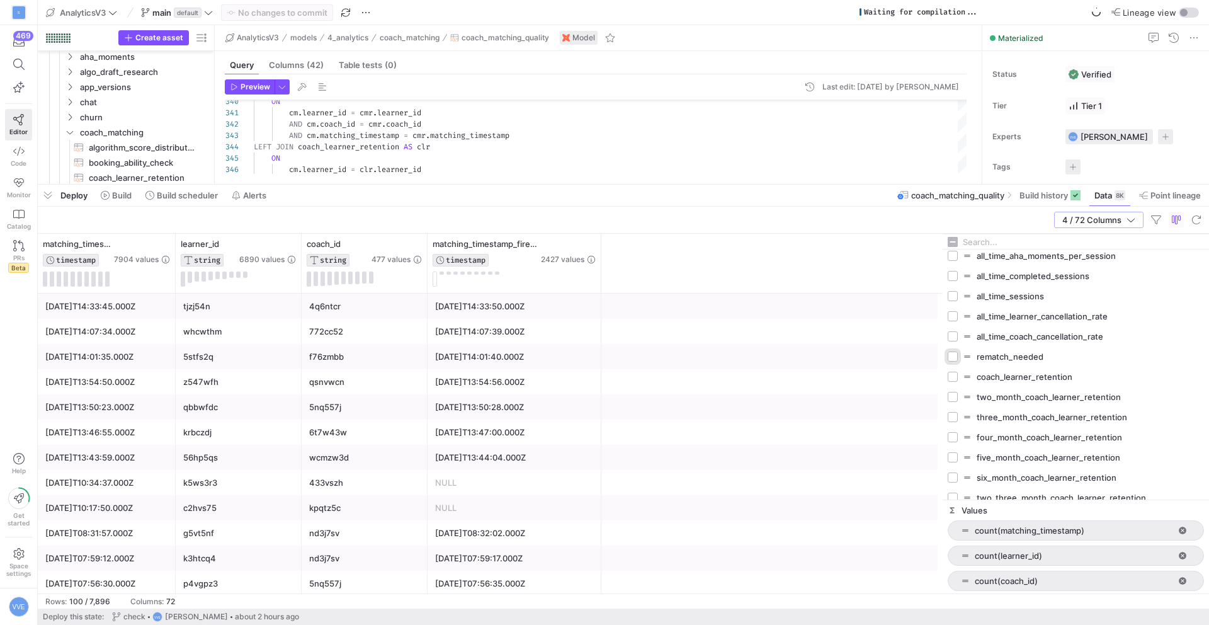
click at [950, 355] on input "Press SPACE to toggle visibility (hidden)" at bounding box center [953, 356] width 10 height 10
checkbox input "true"
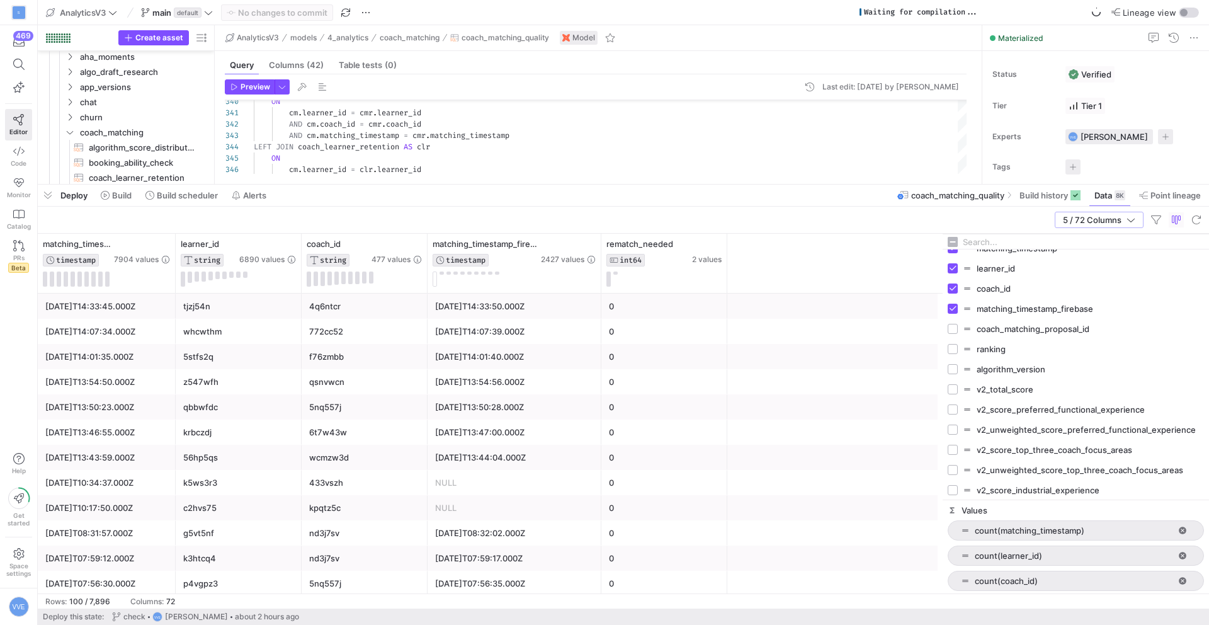
scroll to position [0, 0]
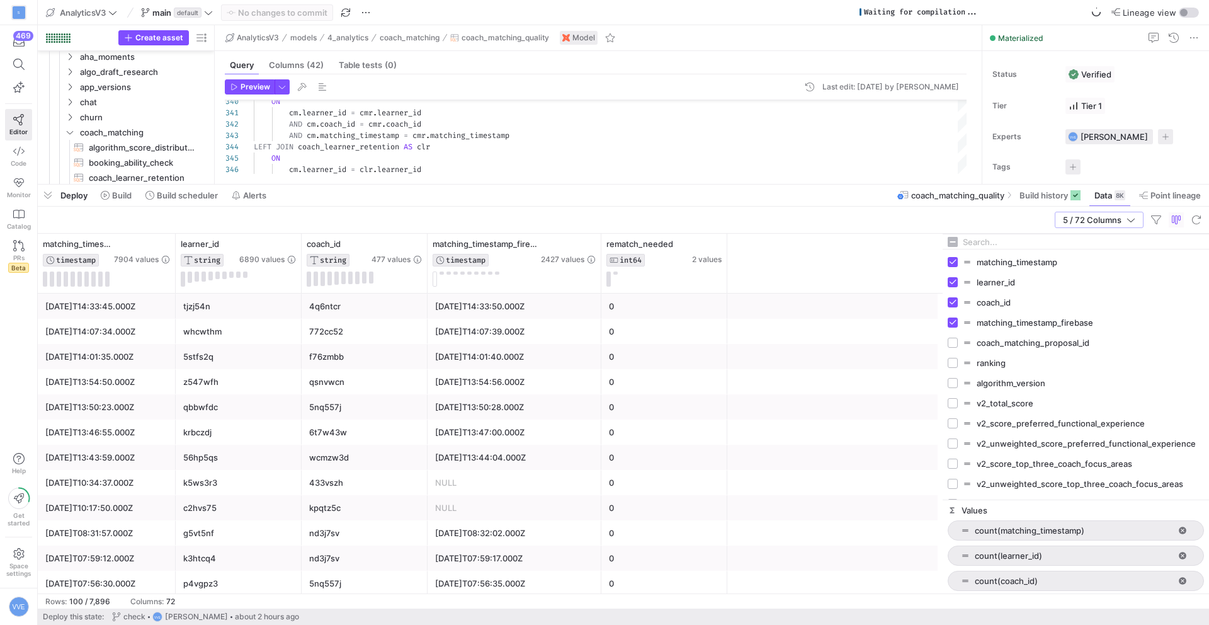
click at [1003, 238] on input "Filter Columns Input" at bounding box center [1083, 241] width 241 height 25
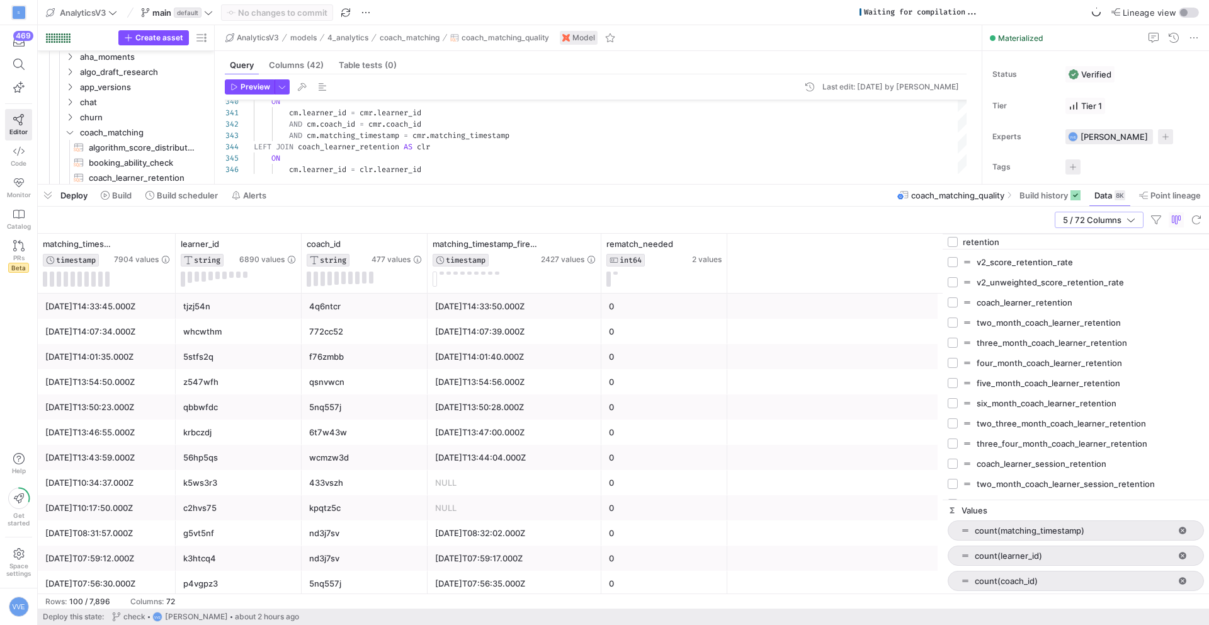
type input "retention"
click at [875, 227] on div "5 / 72 Columns" at bounding box center [624, 220] width 1172 height 27
click at [1121, 202] on span at bounding box center [1110, 195] width 41 height 20
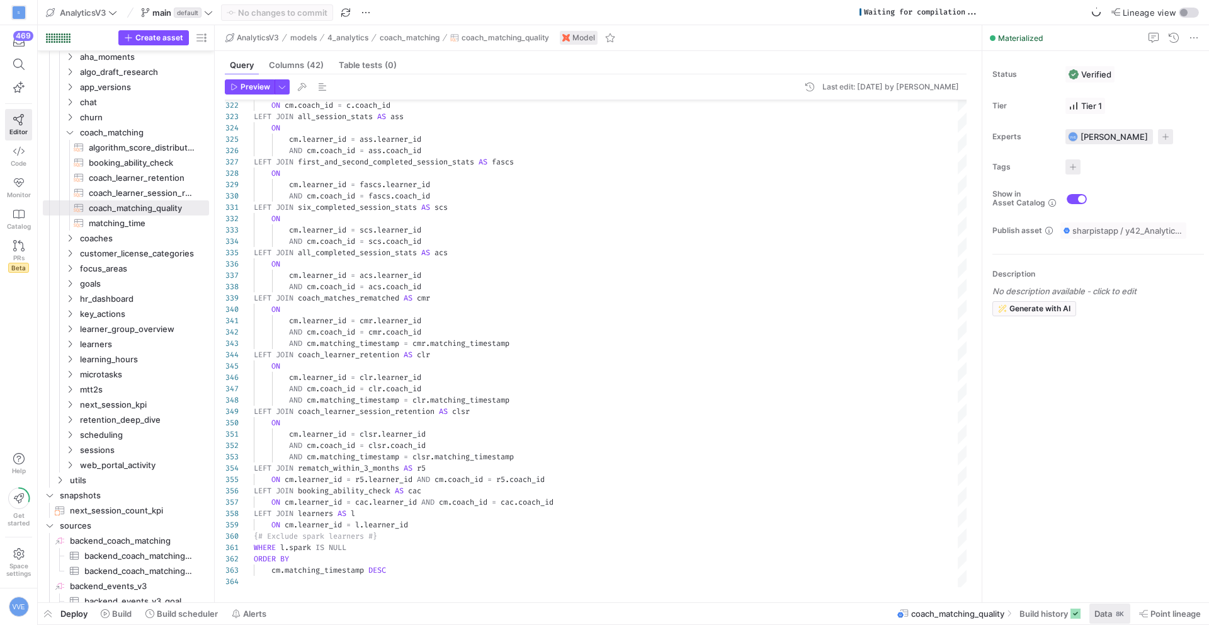
click at [1111, 616] on span "Data" at bounding box center [1104, 613] width 18 height 10
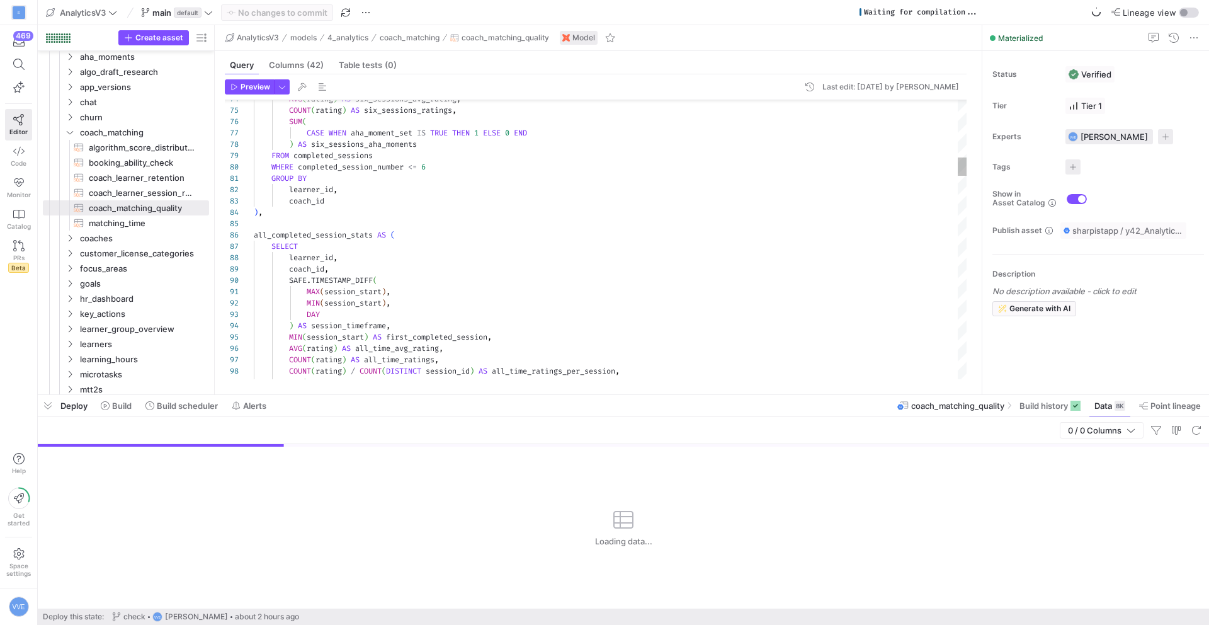
type textarea "GROUP BY learner_id, coach_id ), all_completed_session_stats AS ( SELECT learne…"
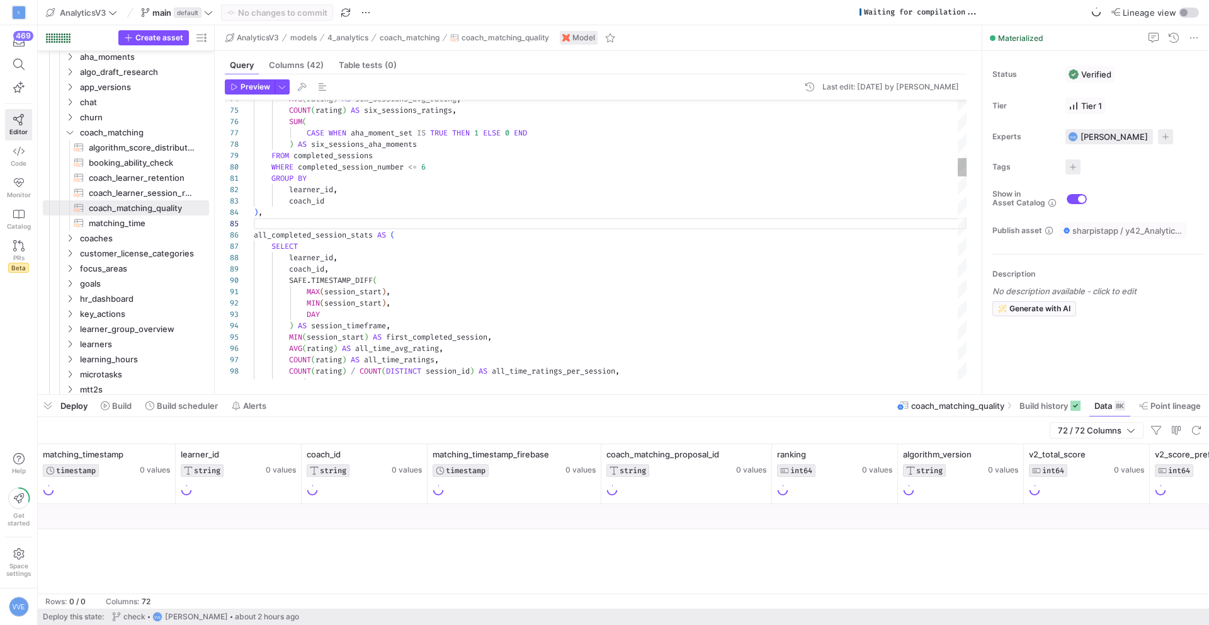
scroll to position [45, 0]
type textarea "t"
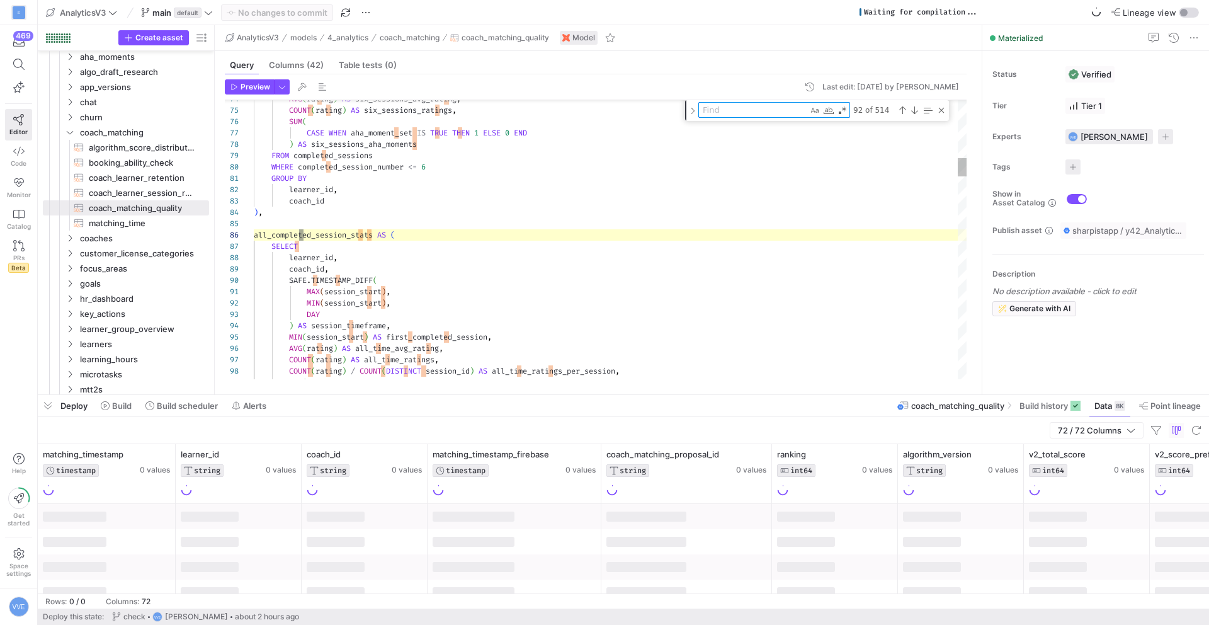
type textarea "r"
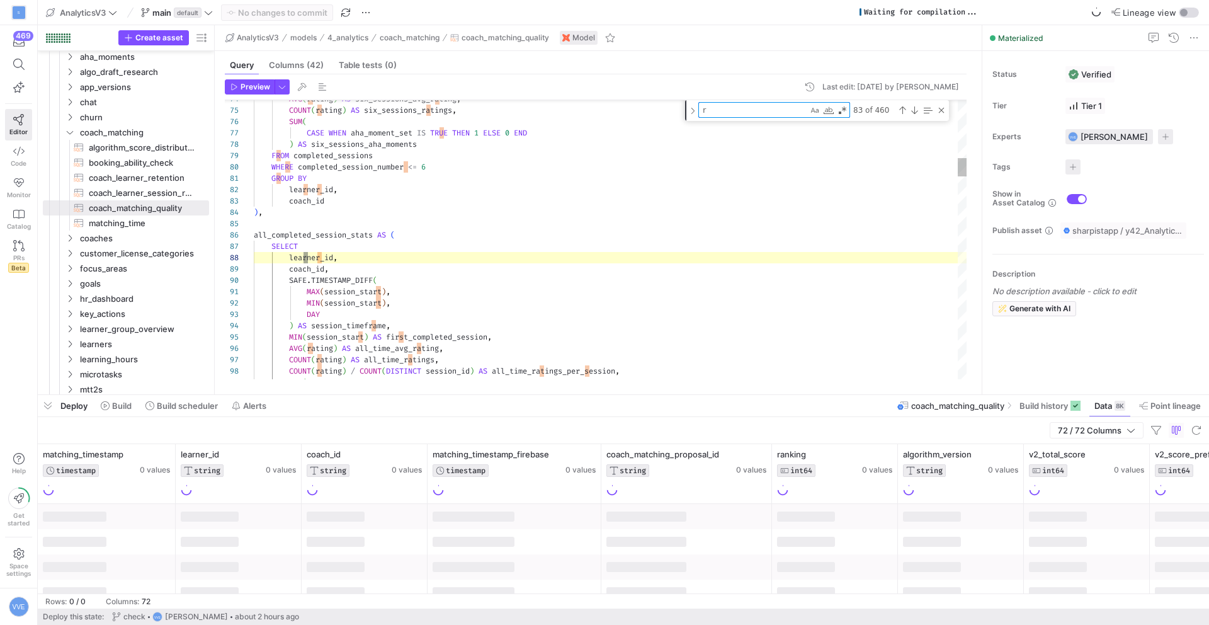
type textarea "), coach_matches_rematched AS ( SELECT cm.learner_id, cm.coach_id, cm.matching_…"
type textarea "re"
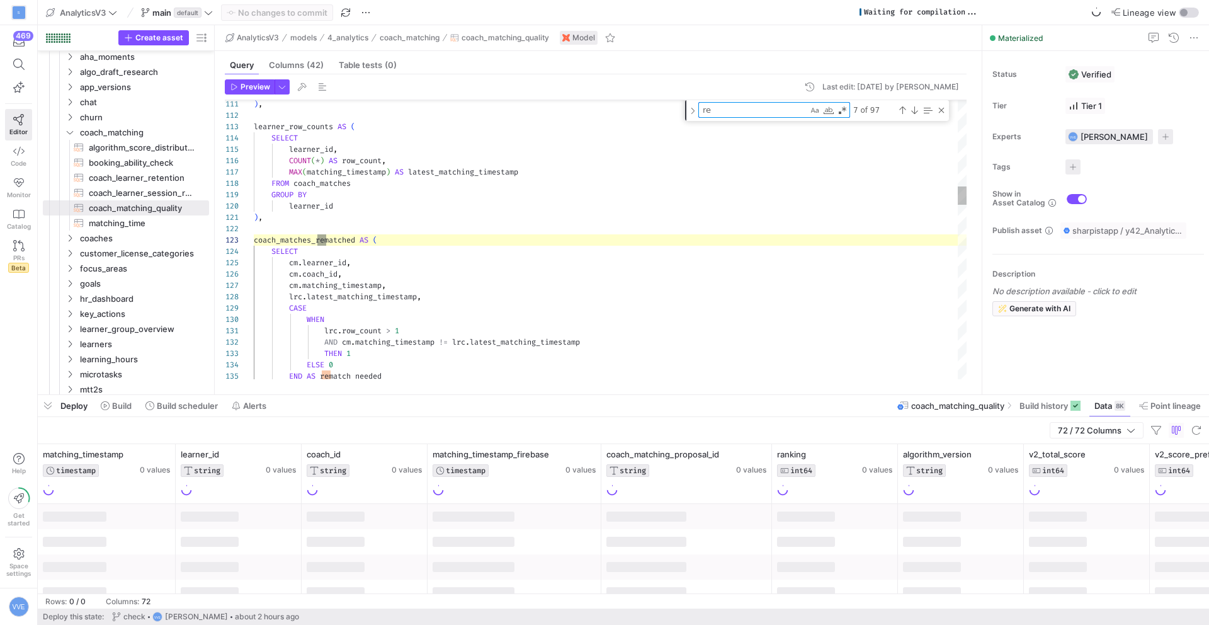
type textarea "coaching_rate, spark FROM {{ ref('coaches') }} ), coach_learner_retention AS ( …"
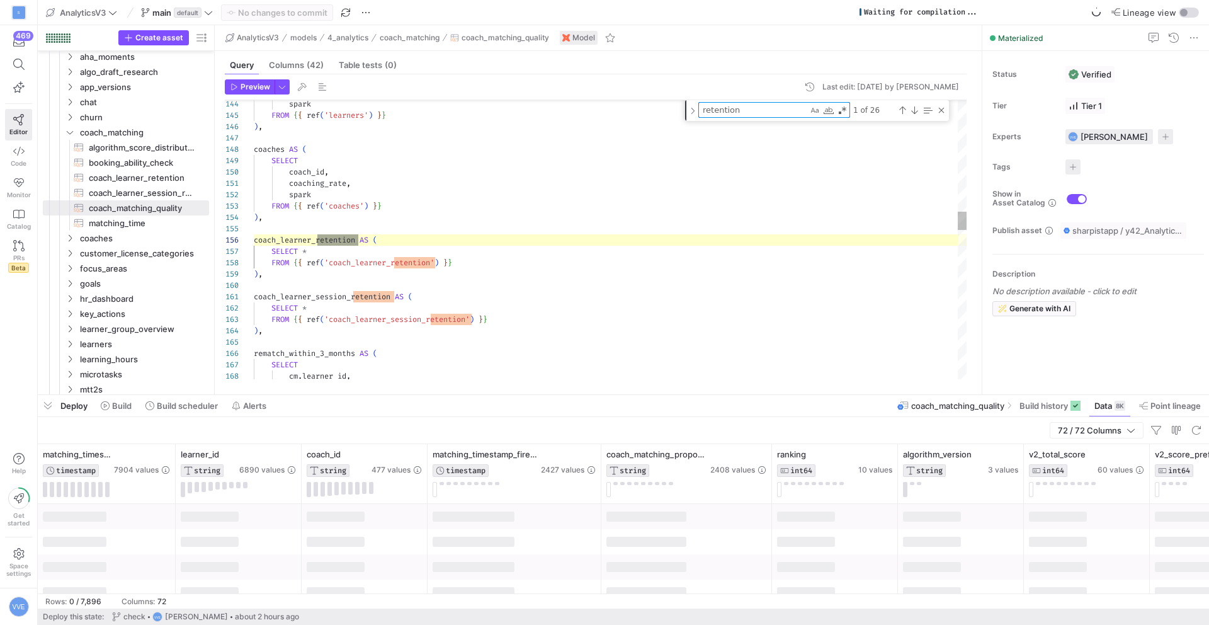
scroll to position [113, 105]
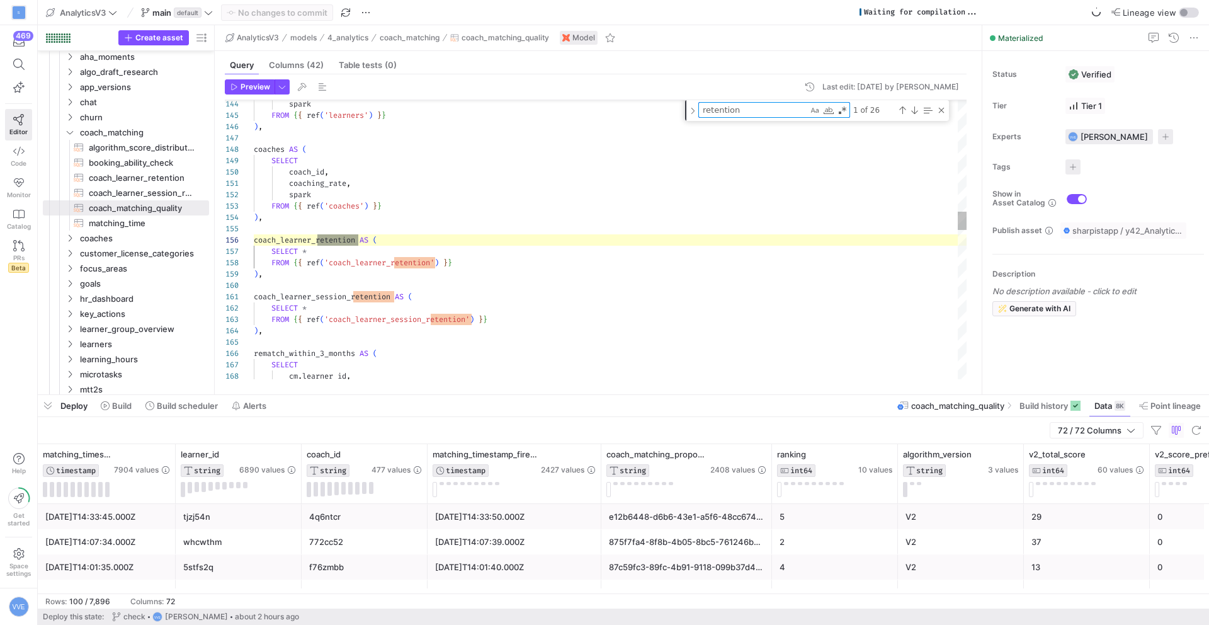
type textarea "retention"
click at [419, 265] on div "spark FROM { { ref ( 'learners' ) } } ) , coaches AS ( SELECT coach_id , coachi…" at bounding box center [610, 525] width 713 height 4158
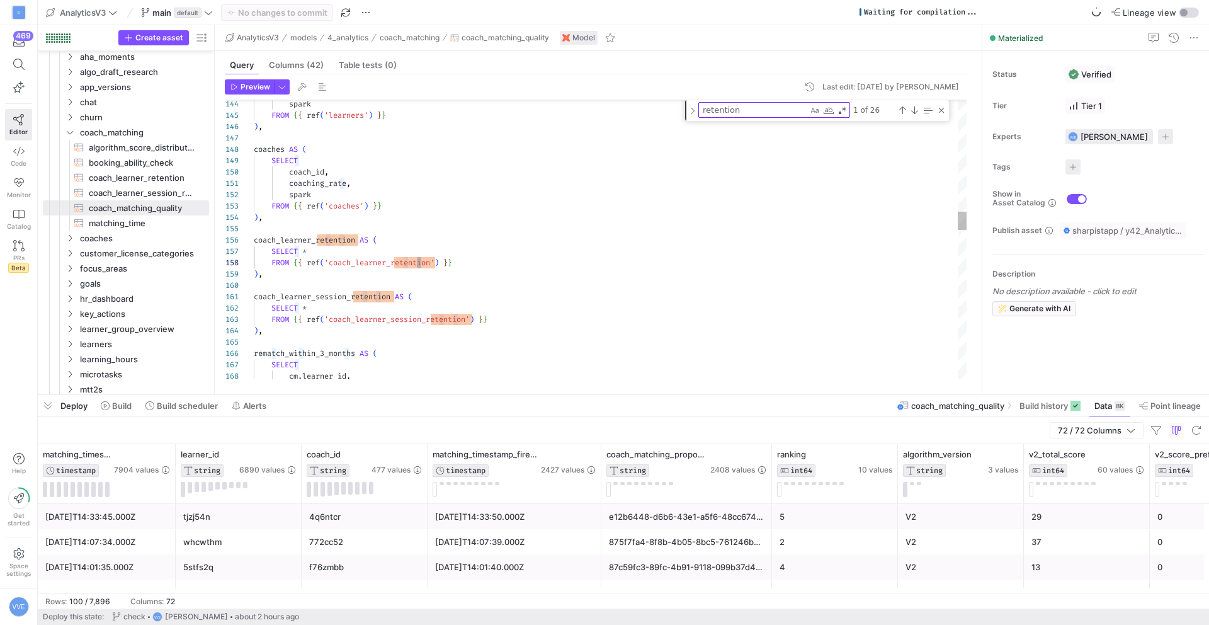
click at [419, 265] on div "spark FROM { { ref ( 'learners' ) } } ) , coaches AS ( SELECT coach_id , coachi…" at bounding box center [610, 525] width 713 height 4158
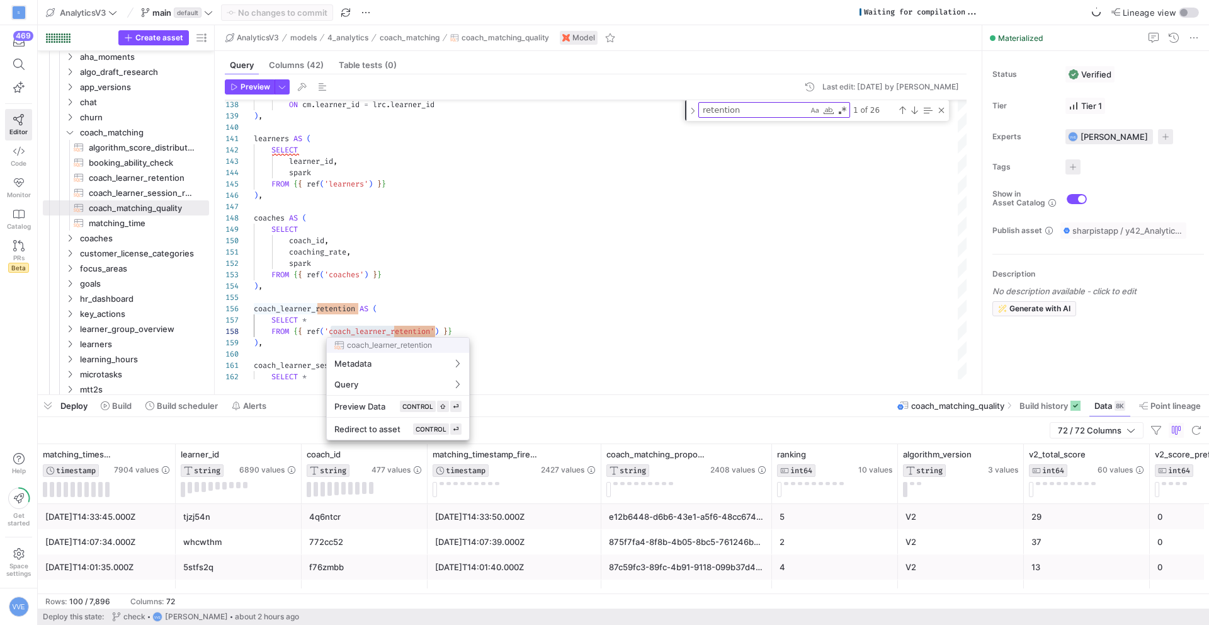
click at [140, 158] on div at bounding box center [604, 312] width 1209 height 625
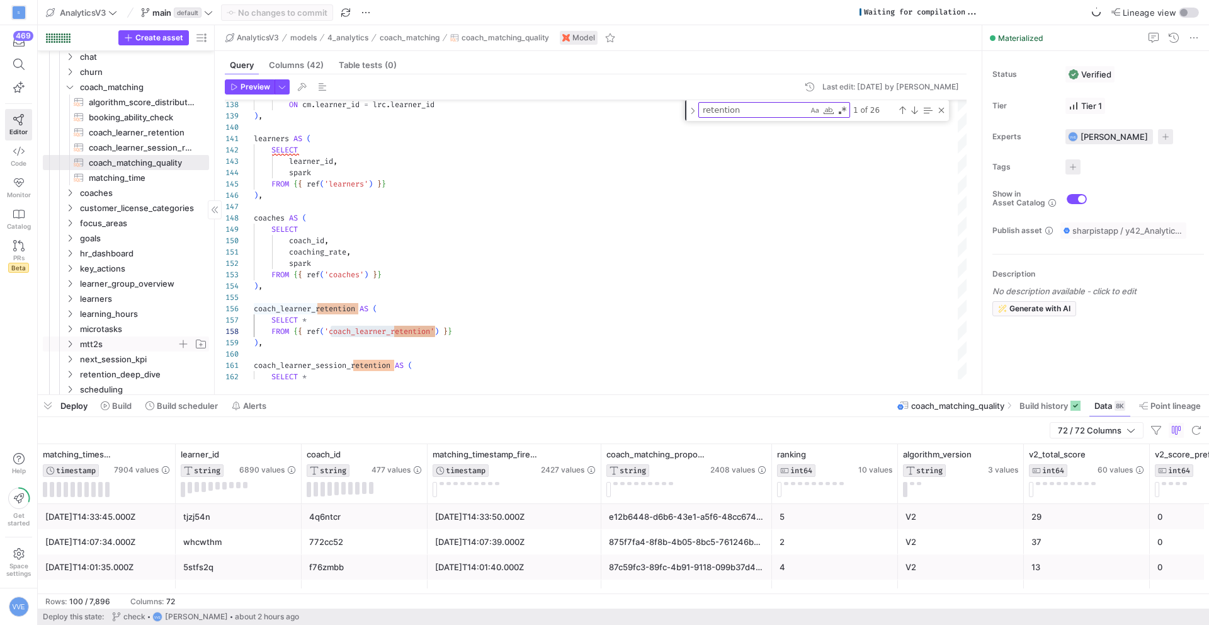
scroll to position [619, 0]
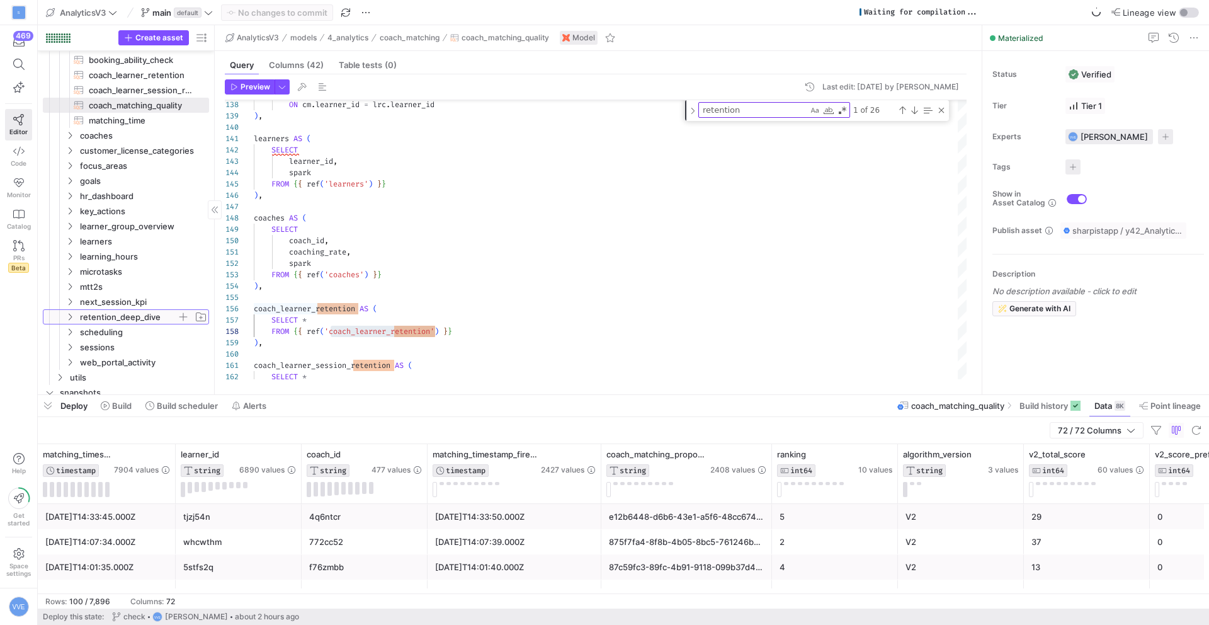
click at [72, 314] on icon "Press SPACE to select this row." at bounding box center [70, 317] width 9 height 8
click at [84, 344] on icon "Press SPACE to select this row." at bounding box center [80, 347] width 9 height 8
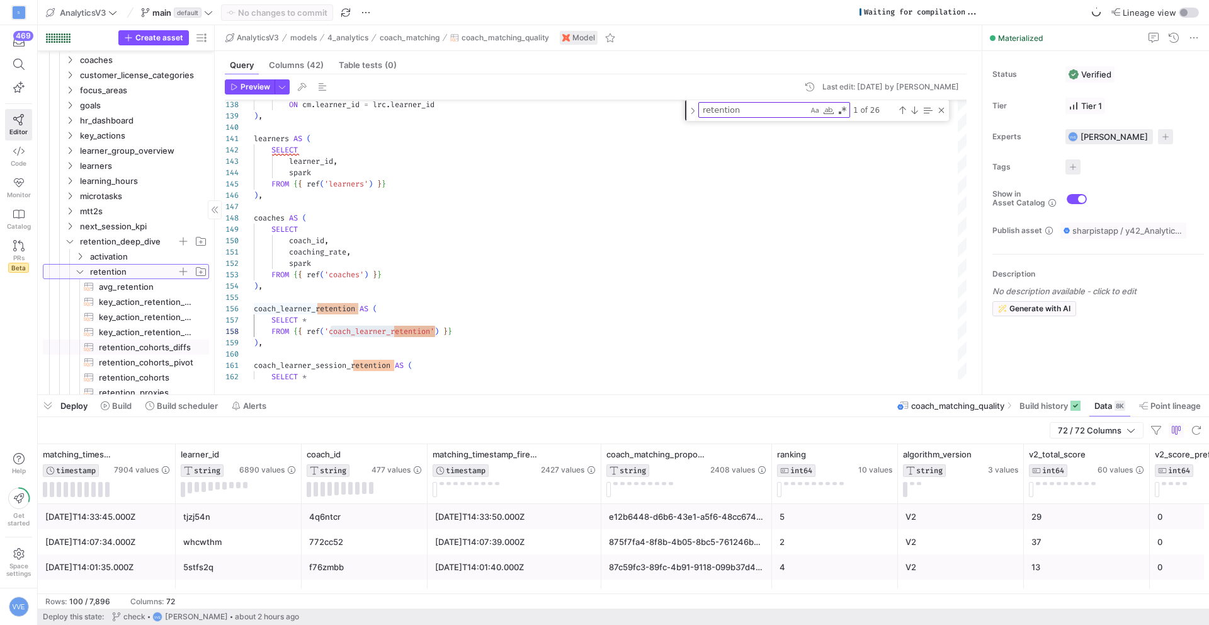
scroll to position [701, 0]
click at [128, 279] on span "avg_retention​​​​​​​​​​" at bounding box center [147, 280] width 96 height 14
type textarea "SELECT SUM(month_0_retention * cohort_size) / SUM(cohort_size) AS avg_month_0_r…"
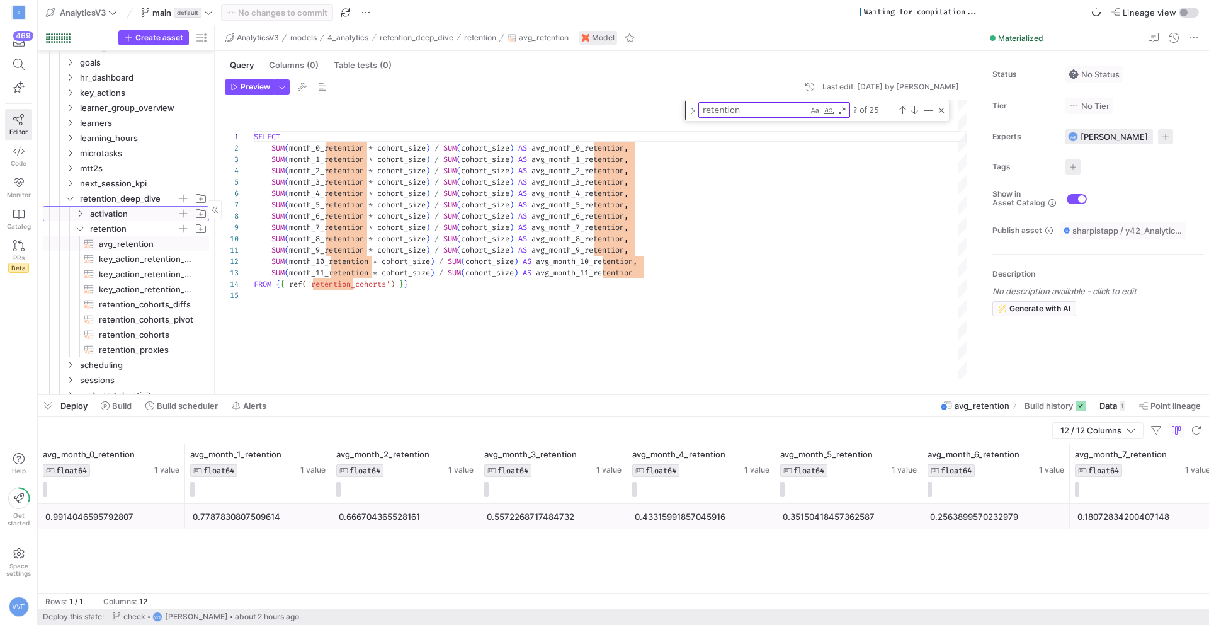
click at [131, 218] on span "activation" at bounding box center [133, 214] width 87 height 14
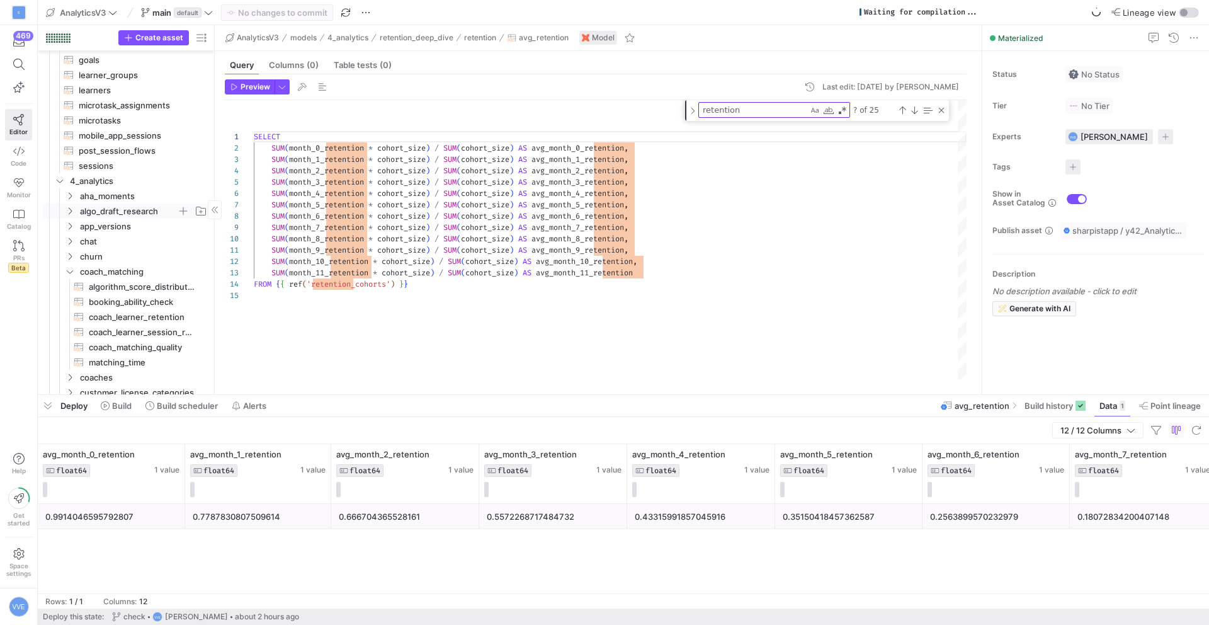
click at [139, 212] on span "algo_draft_research" at bounding box center [128, 211] width 97 height 14
click at [143, 197] on span "aha_moments" at bounding box center [128, 196] width 97 height 14
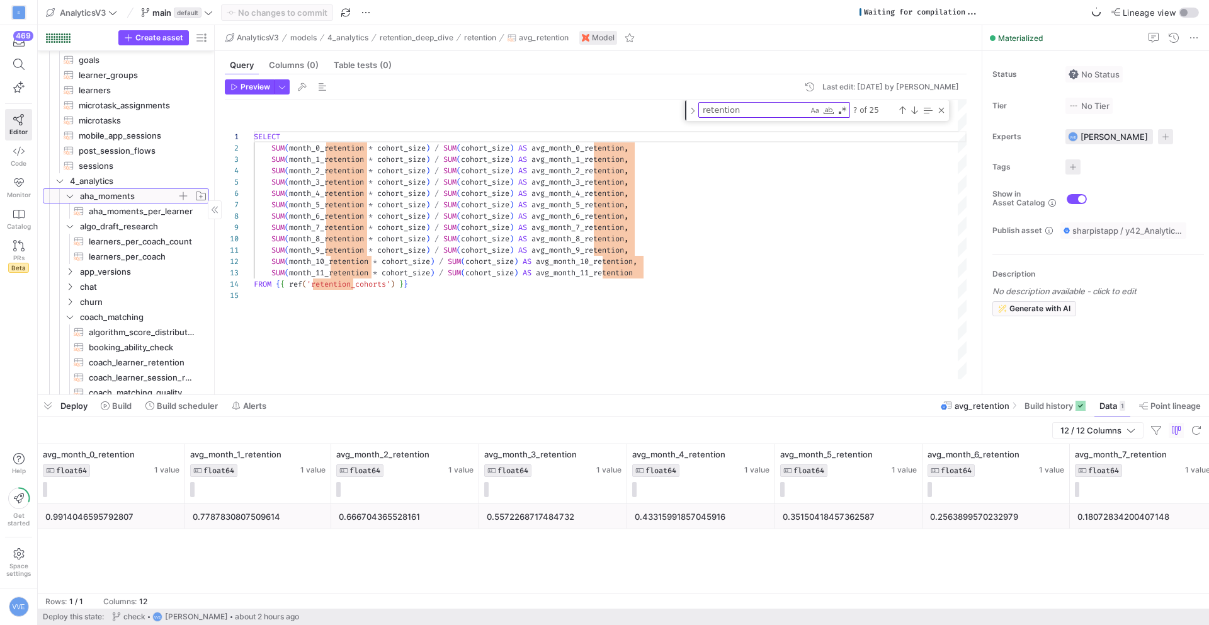
click at [143, 197] on span "aha_moments" at bounding box center [128, 196] width 97 height 14
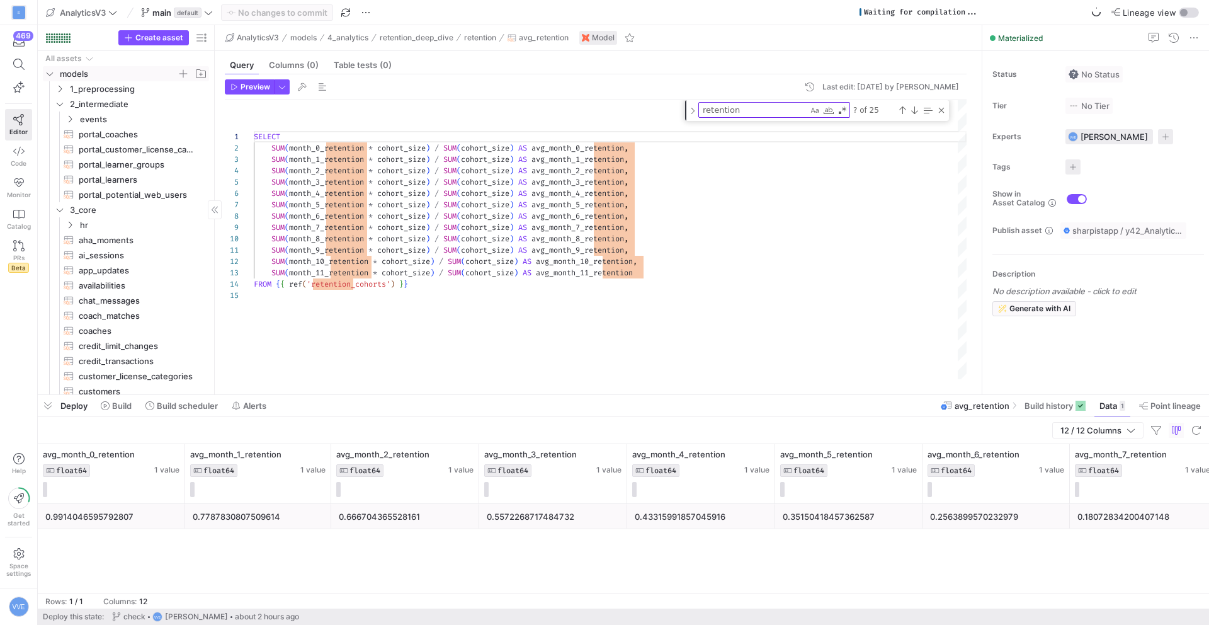
click at [59, 69] on span "models" at bounding box center [125, 74] width 165 height 14
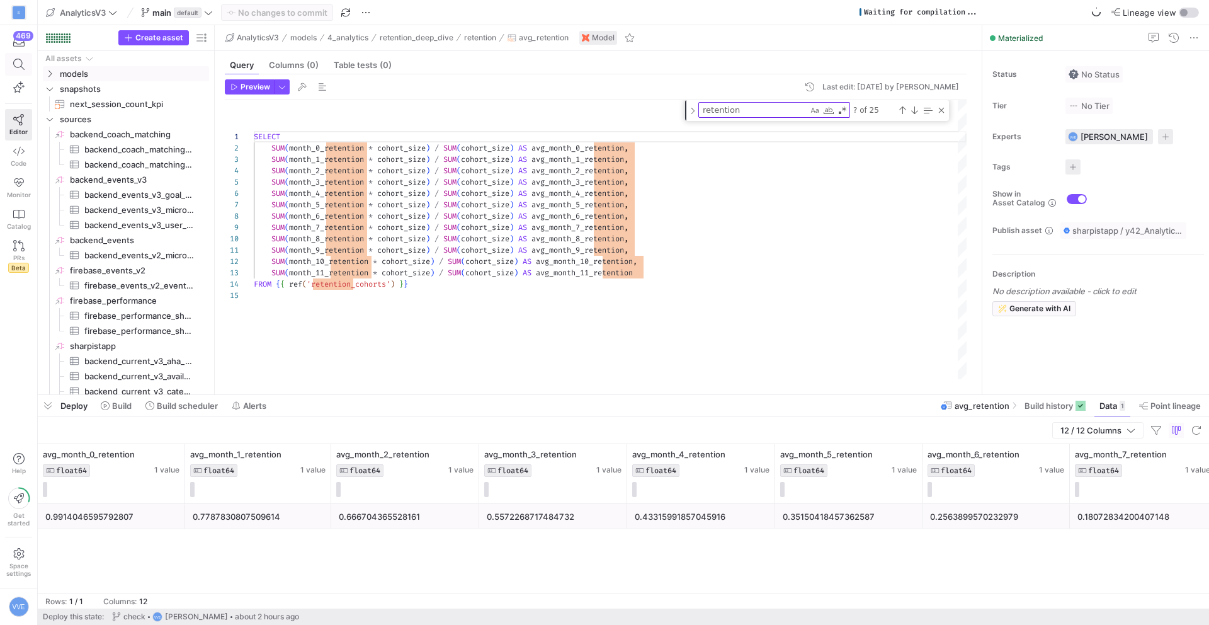
click at [20, 63] on icon at bounding box center [18, 64] width 11 height 11
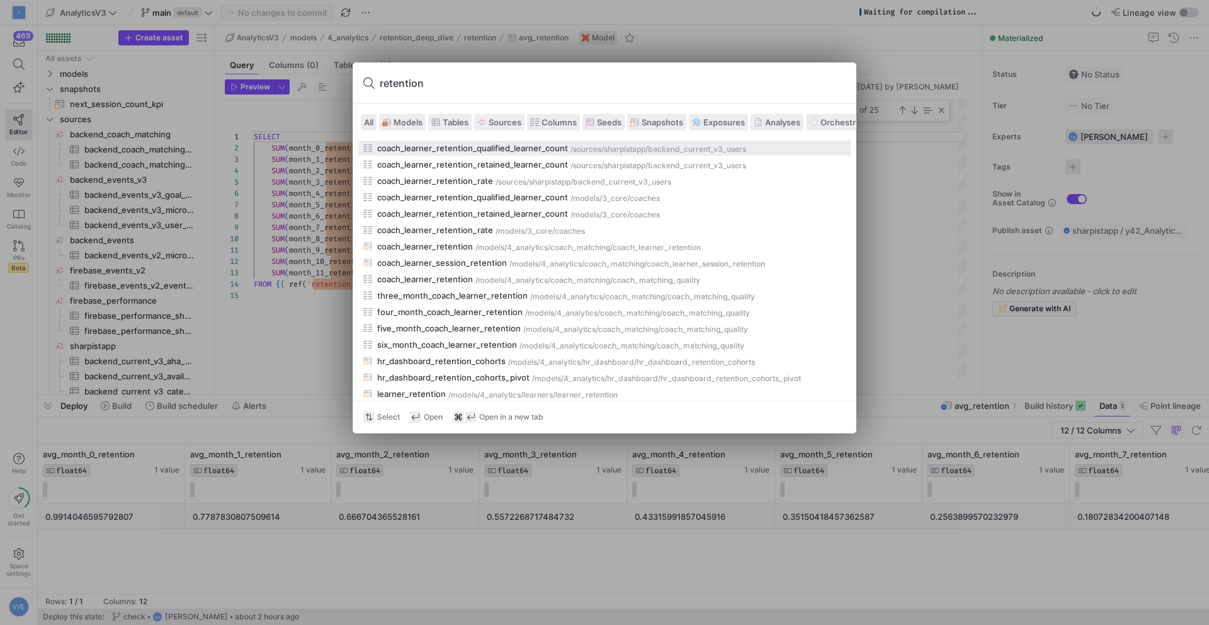
type input "retention"
click at [410, 110] on div "All Models Tables Sources Columns Seeds Snapshots Exposures Analyses Orchestrat…" at bounding box center [604, 122] width 503 height 37
click at [410, 114] on button "Models" at bounding box center [402, 122] width 47 height 16
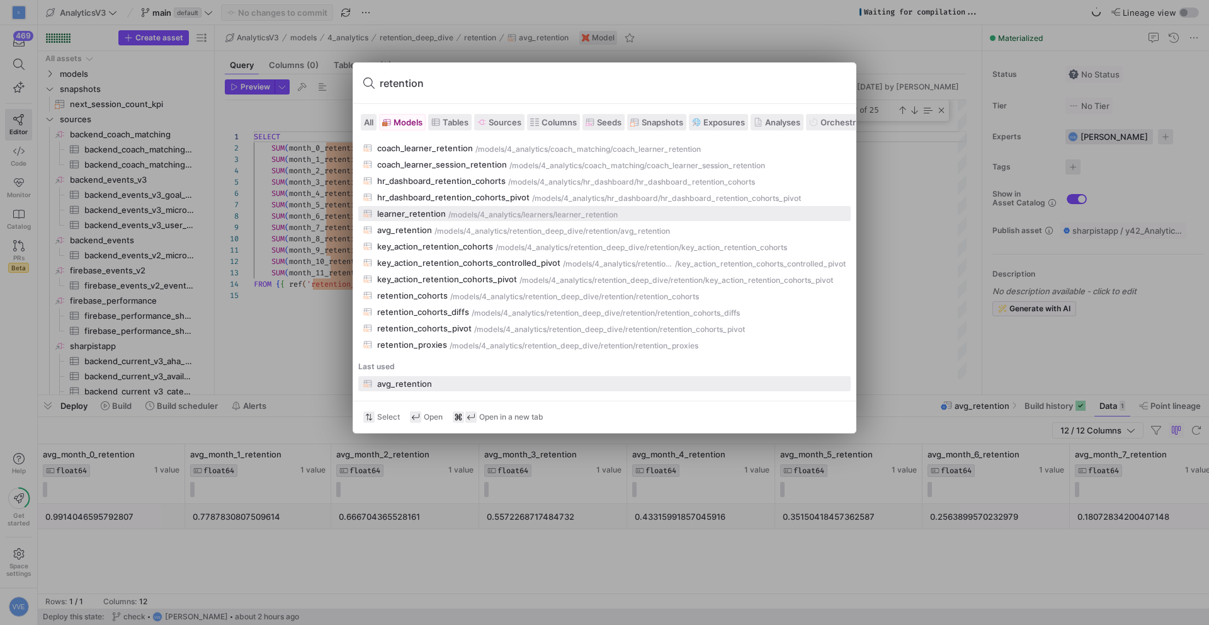
click at [492, 219] on div "4_analytics/learners" at bounding box center [516, 214] width 73 height 9
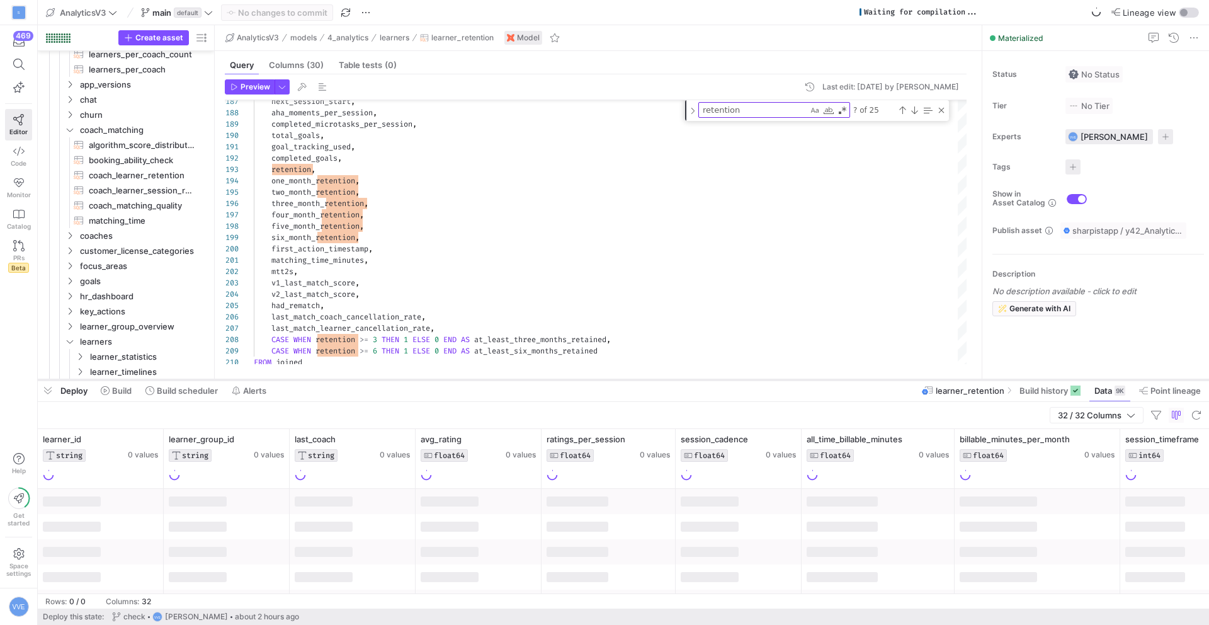
drag, startPoint x: 745, startPoint y: 394, endPoint x: 746, endPoint y: 384, distance: 9.5
click at [746, 382] on div at bounding box center [624, 379] width 1172 height 5
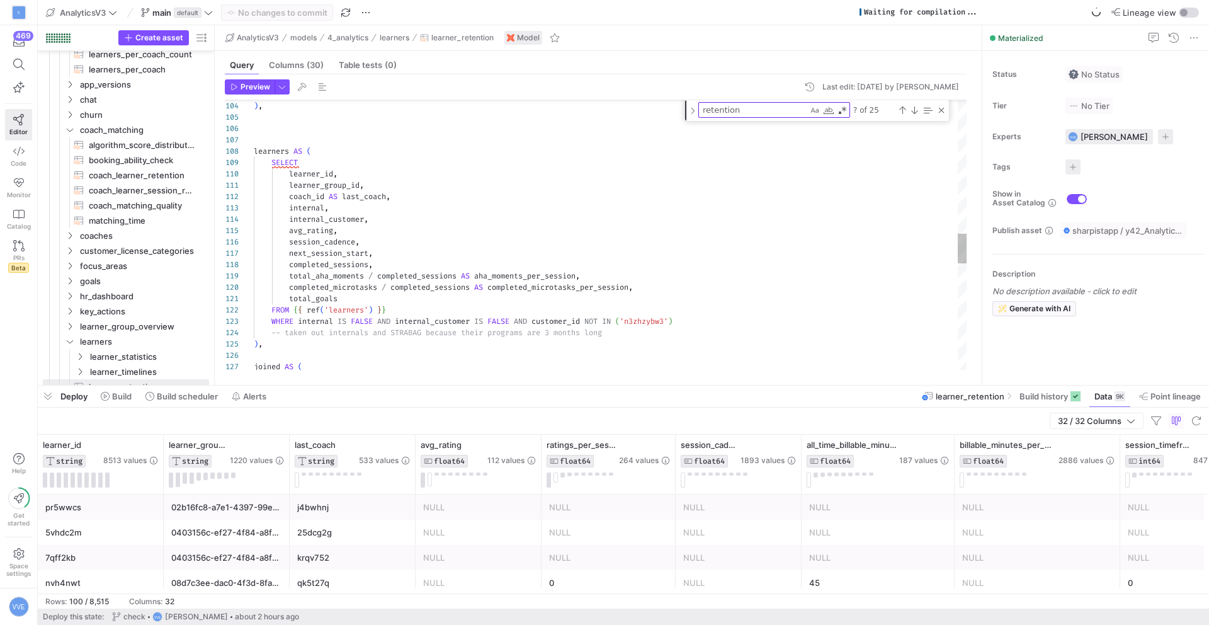
scroll to position [79, 45]
click at [379, 157] on div "joined AS ( -- taken out internals and STRABAG because their p rograms are 3 mo…" at bounding box center [610, 113] width 713 height 2423
click at [360, 165] on div "joined AS ( -- taken out internals and STRABAG because their p rograms are 3 mo…" at bounding box center [610, 113] width 713 height 2423
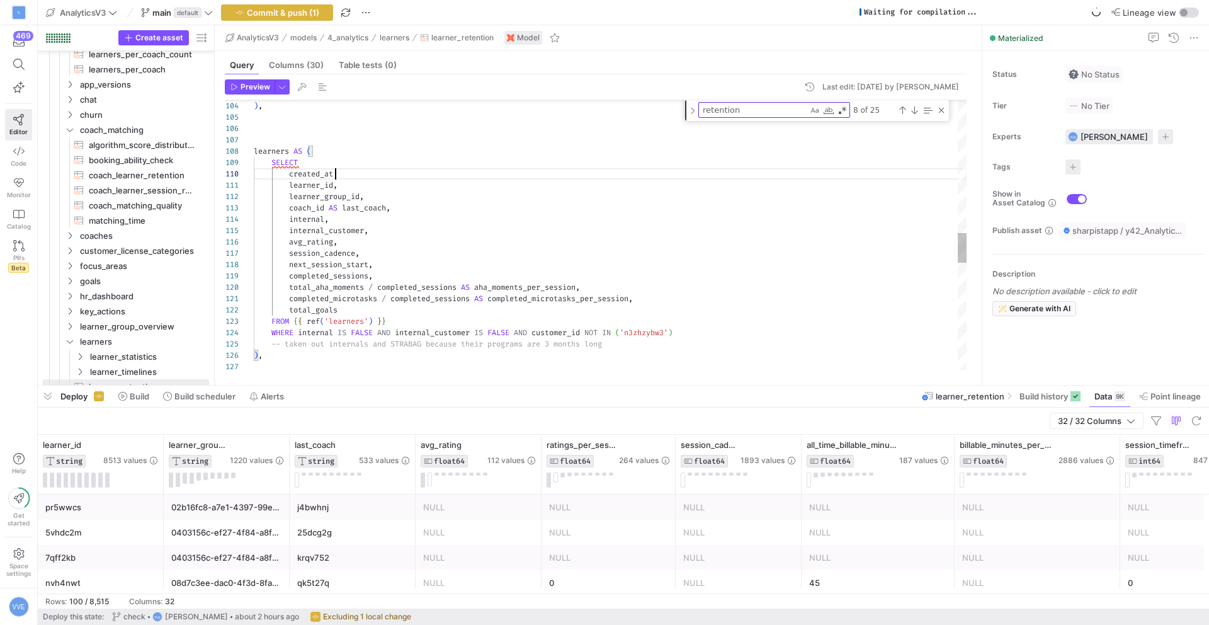
scroll to position [102, 86]
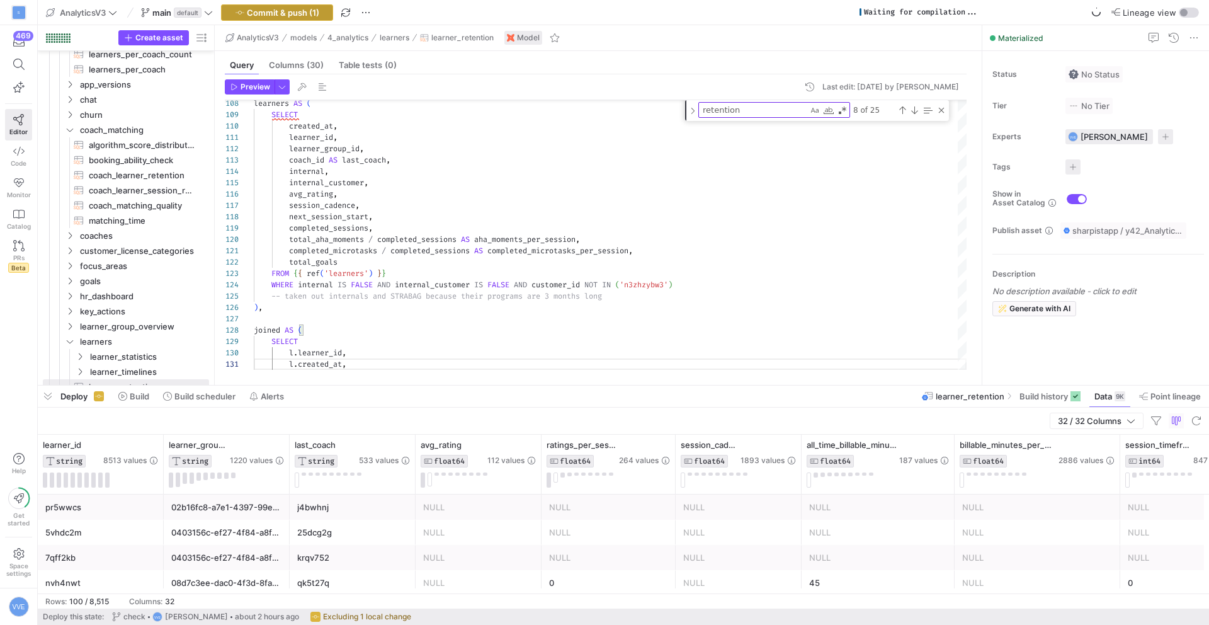
type textarea "l.created_at, l.learner_group_id, l.last_coach, l.avg_rating, l.session_cadence…"
click at [316, 17] on span "button" at bounding box center [277, 12] width 111 height 15
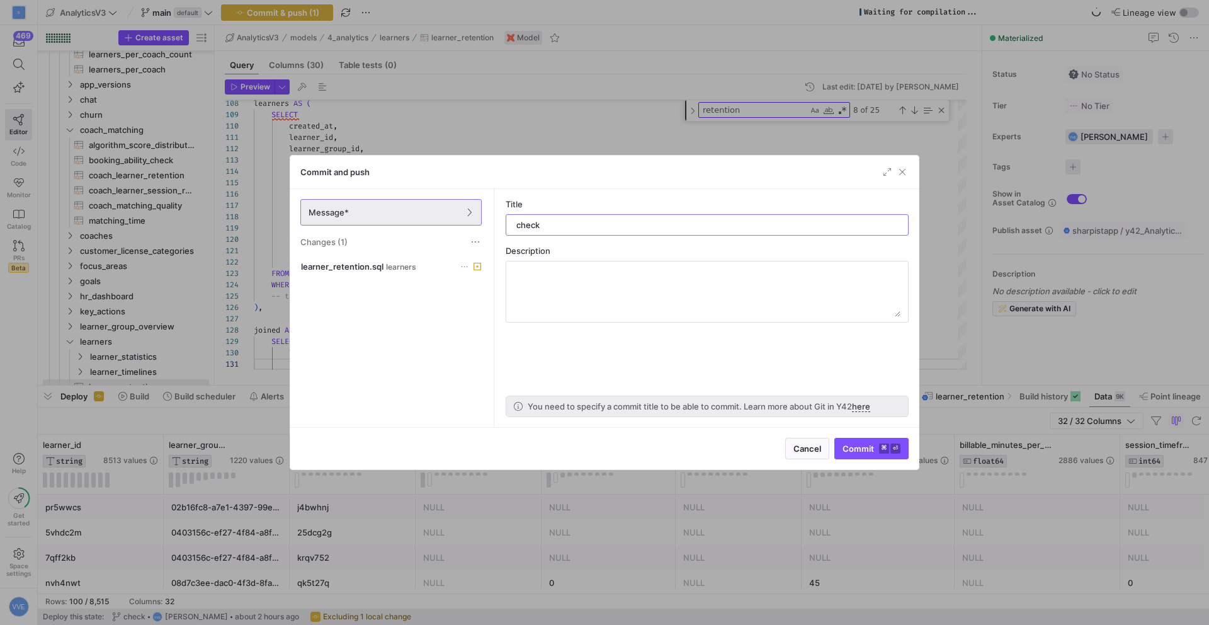
type input "check"
click at [864, 441] on span "submit" at bounding box center [871, 448] width 73 height 20
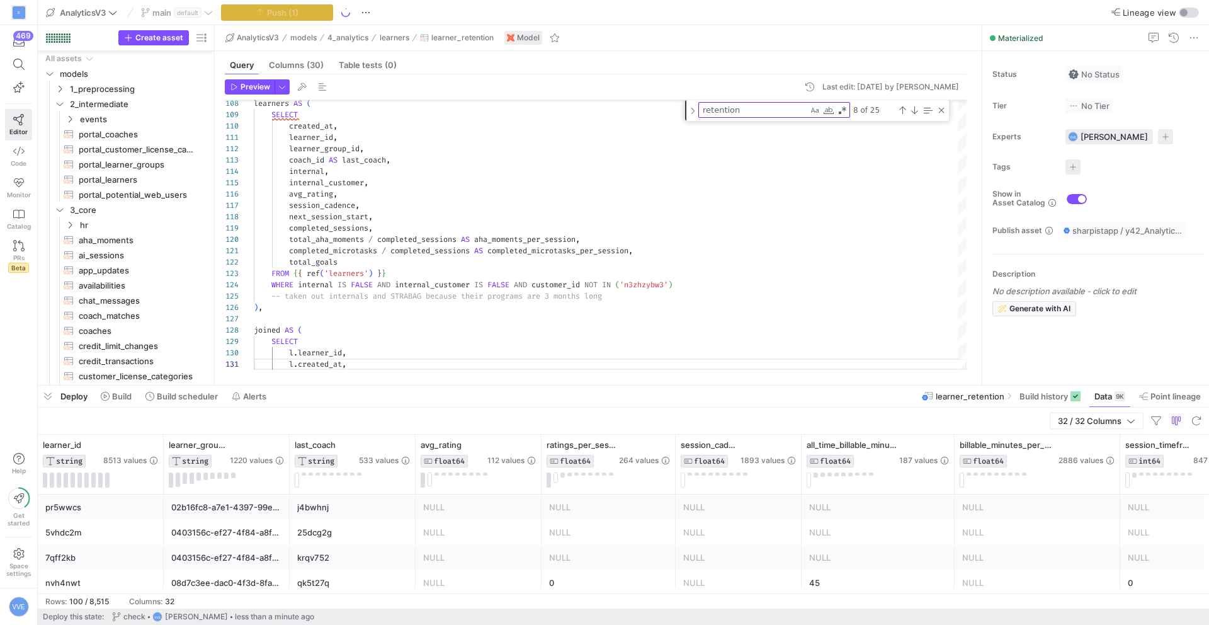
scroll to position [0, 95]
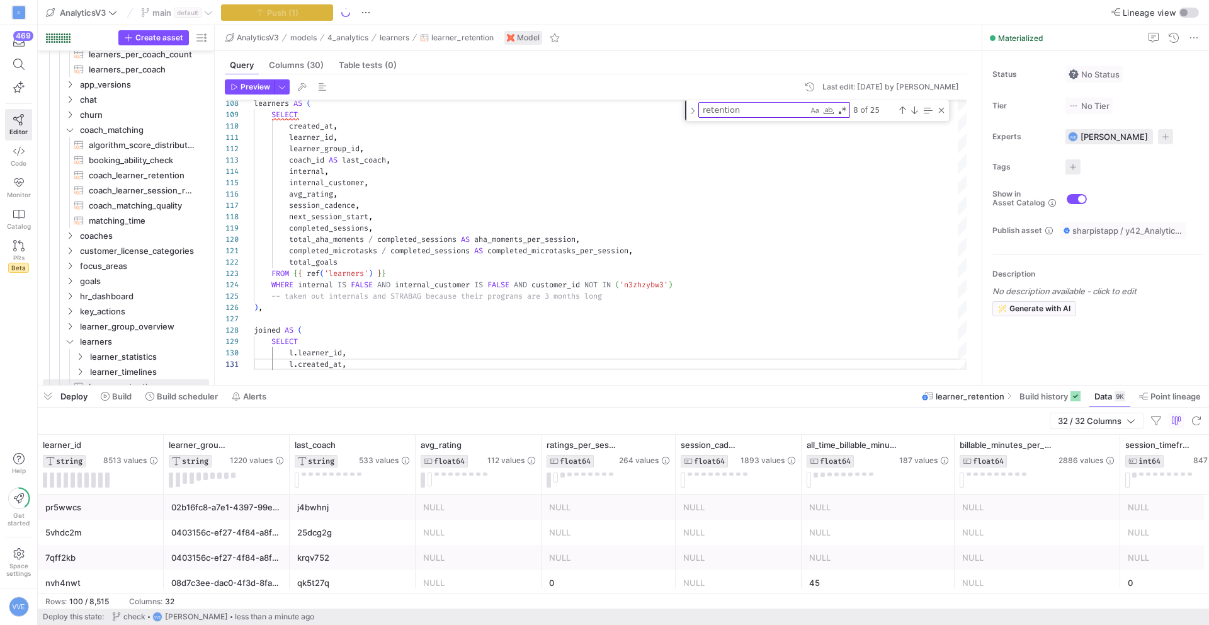
click at [581, 406] on div "Deploy Build Build scheduler Alerts learner_retention Build history Data 9K Poi…" at bounding box center [624, 395] width 1172 height 21
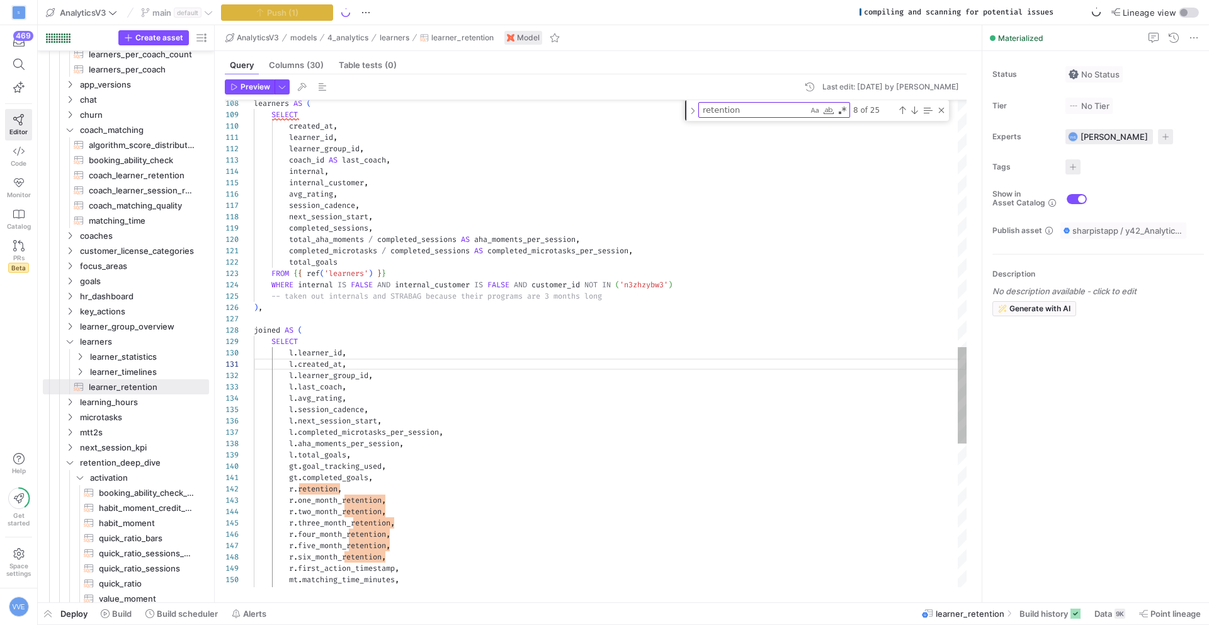
type textarea "completed_microtasks / completed_sessions AS completed_microtasks_per_session, …"
click at [578, 283] on div "learners AS ( SELECT created_at , learner_id , learner_group_id , coach_id AS l…" at bounding box center [610, 82] width 713 height 2457
type textarea "h"
type textarea "l.created_at, l.learner_group_id, l.last_coach, l.avg_rating, l.session_cadence…"
type textarea "ha"
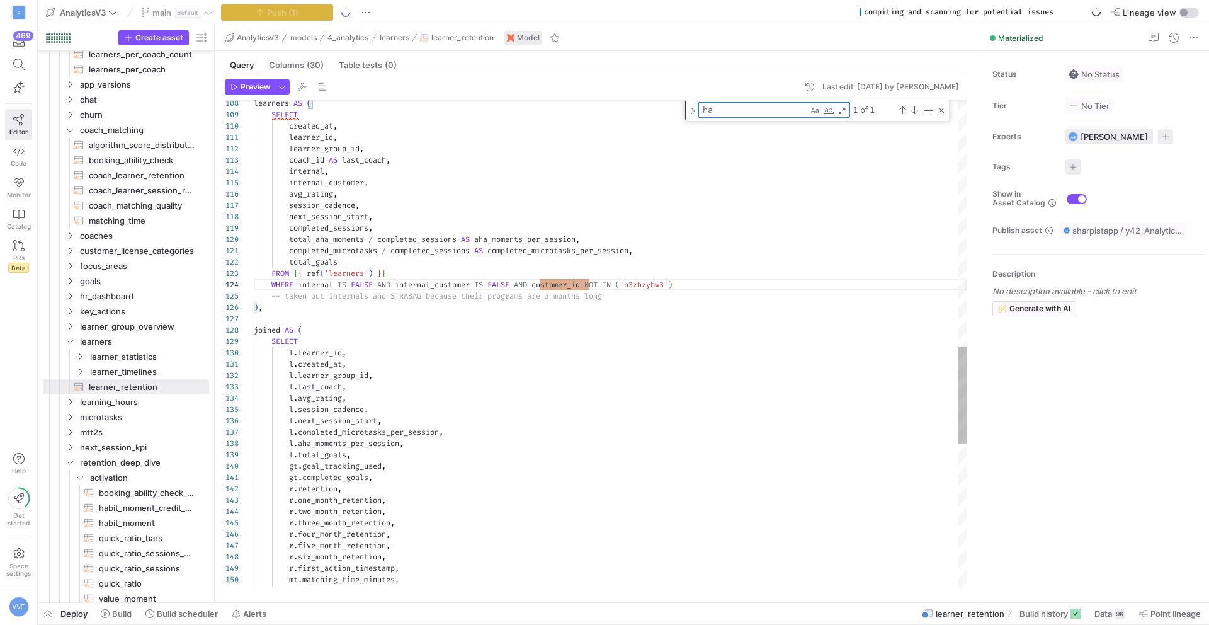
type textarea "mtt2s.mtt2s, cmq.v1_last_match_score, cmq.v2_last_match_score, cmq.had_rematch,…"
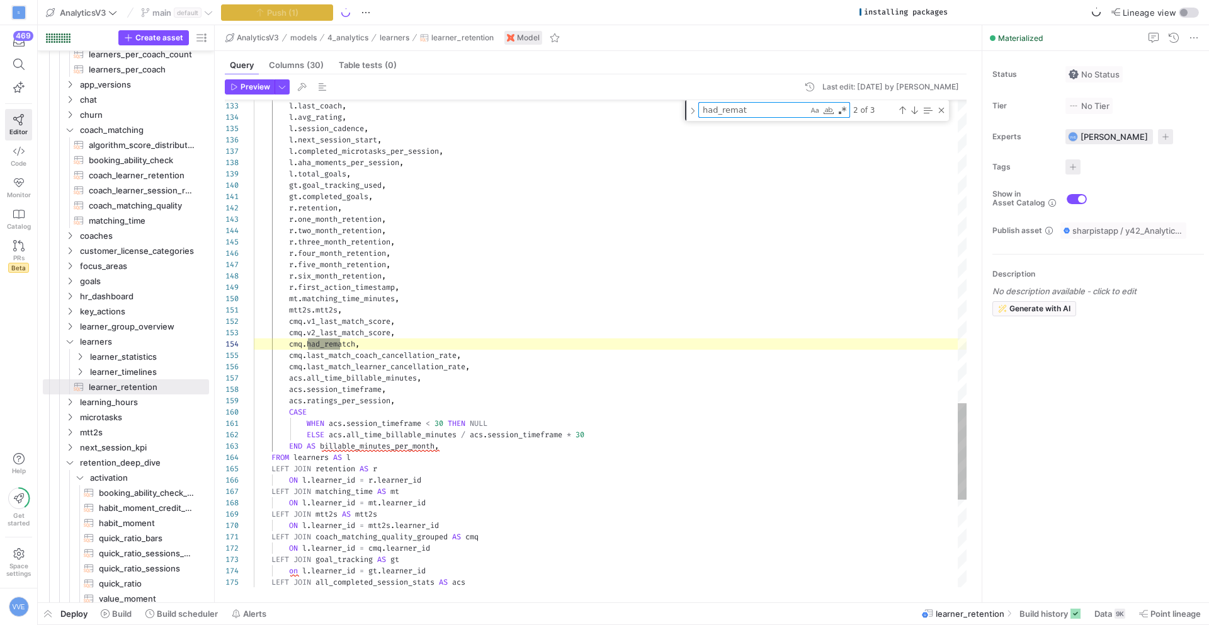
scroll to position [113, 95]
type textarea "had_remat"
click at [902, 115] on div "Previous Match (⇧Enter)" at bounding box center [903, 110] width 10 height 10
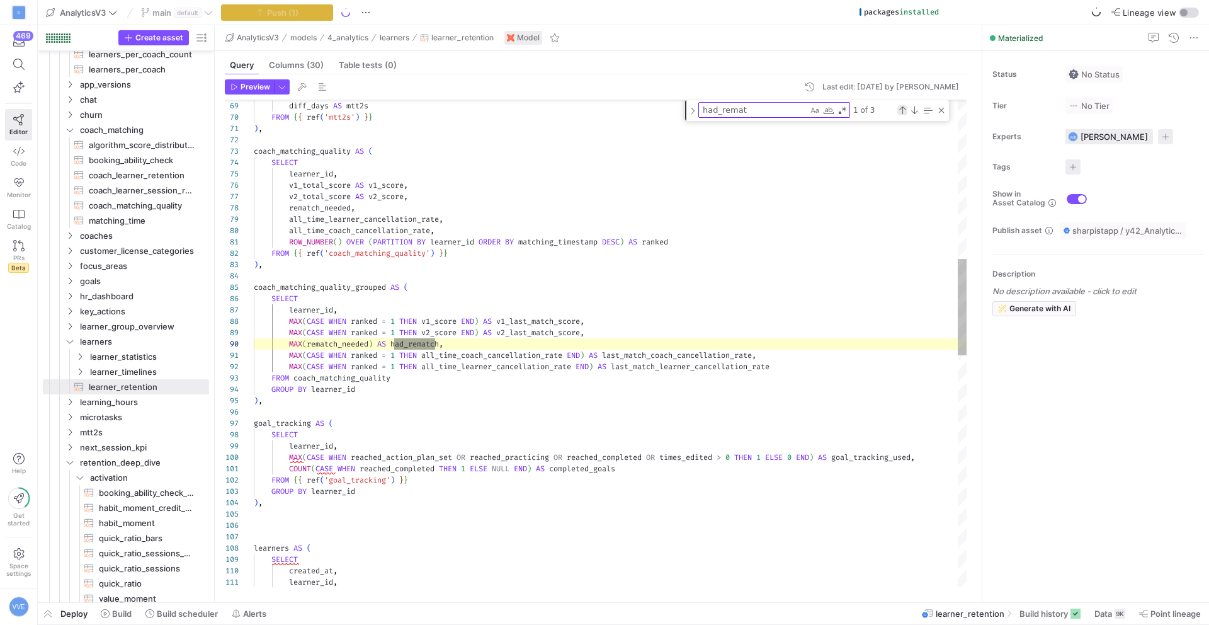
click at [902, 108] on div "Previous Match (⇧Enter)" at bounding box center [903, 110] width 10 height 10
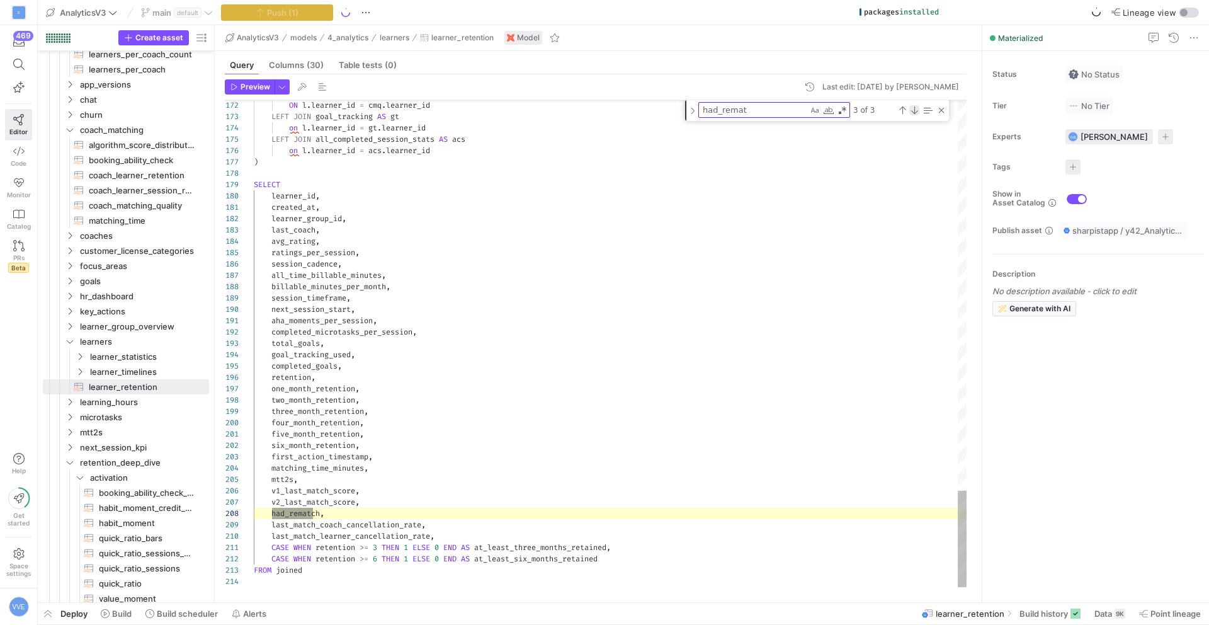
click at [913, 109] on div "Next Match (Enter)" at bounding box center [915, 110] width 10 height 10
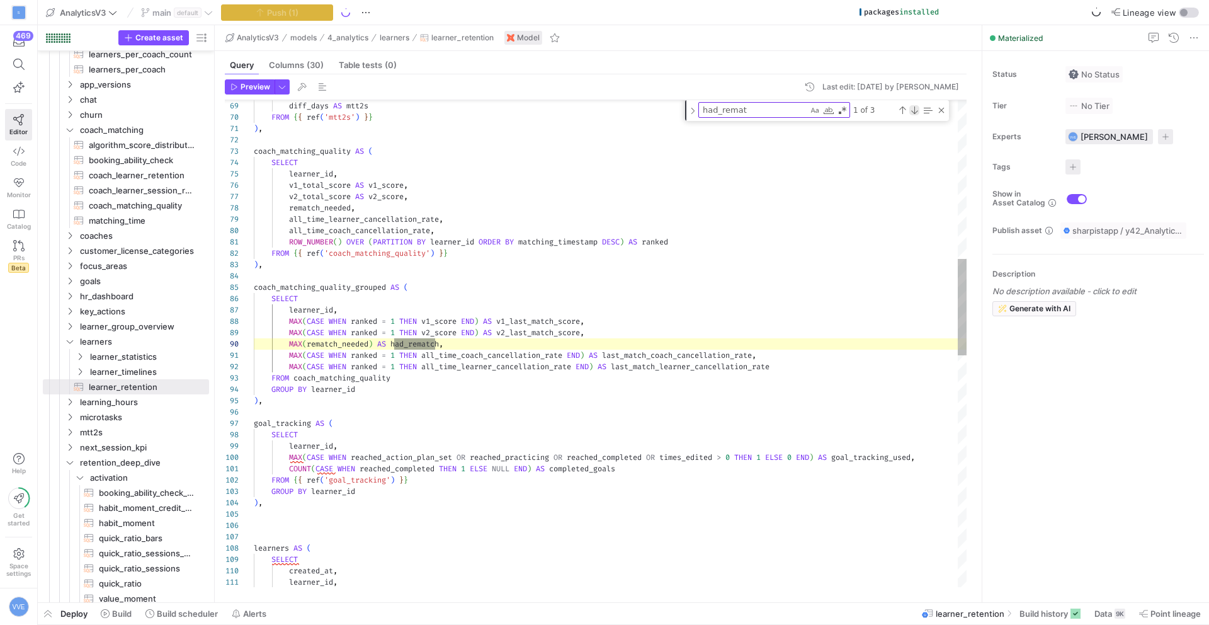
scroll to position [113, 181]
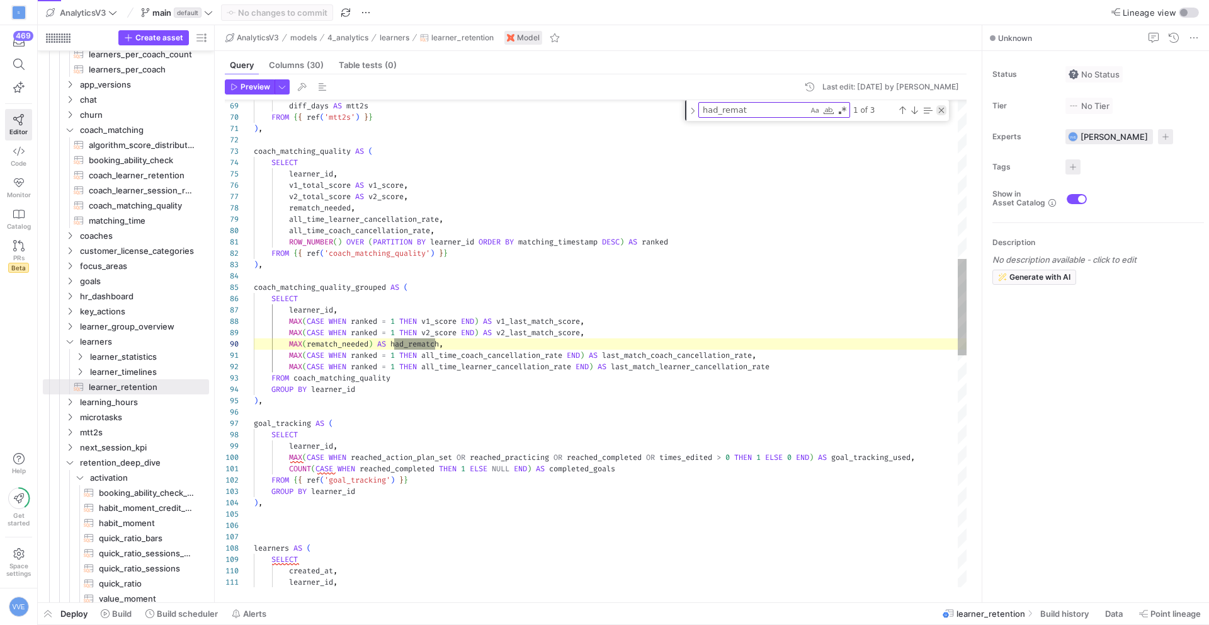
click at [940, 112] on div "Close (Escape)" at bounding box center [942, 110] width 10 height 10
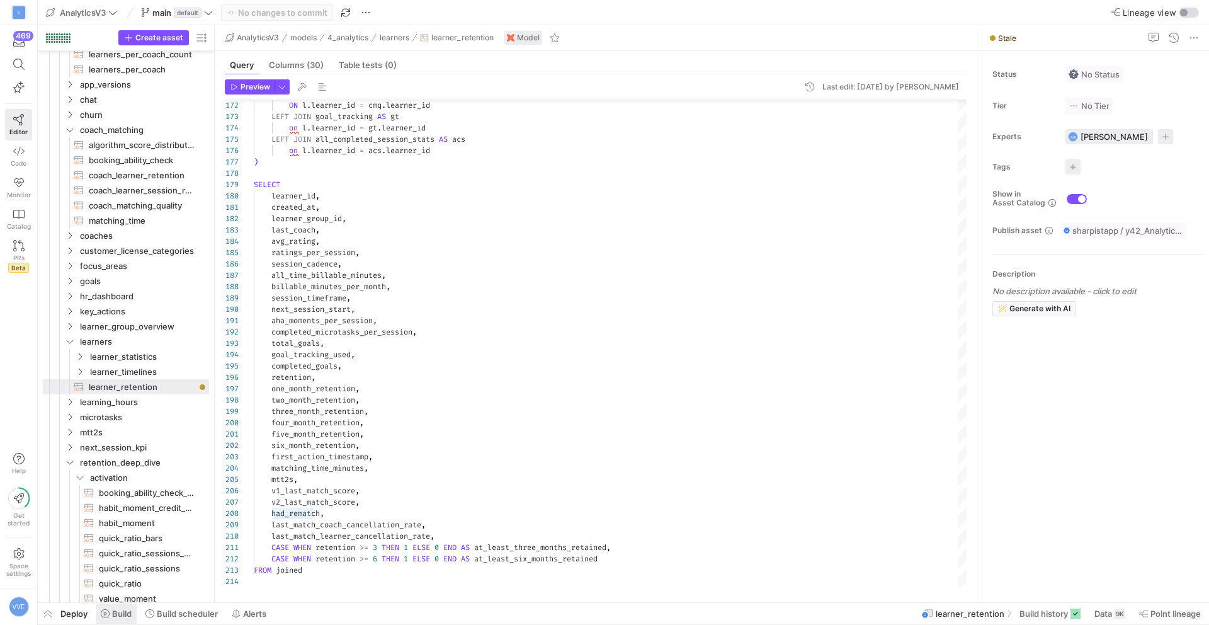
click at [125, 610] on span "Build" at bounding box center [122, 613] width 20 height 10
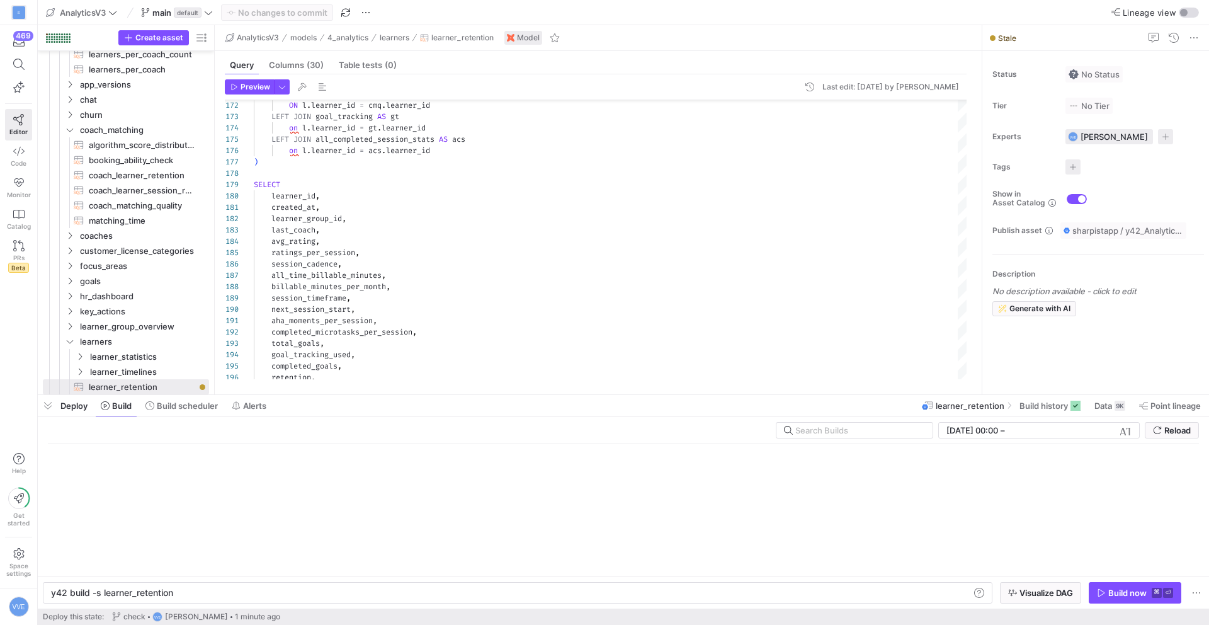
scroll to position [0, 122]
click at [1124, 586] on span "button" at bounding box center [1135, 593] width 91 height 20
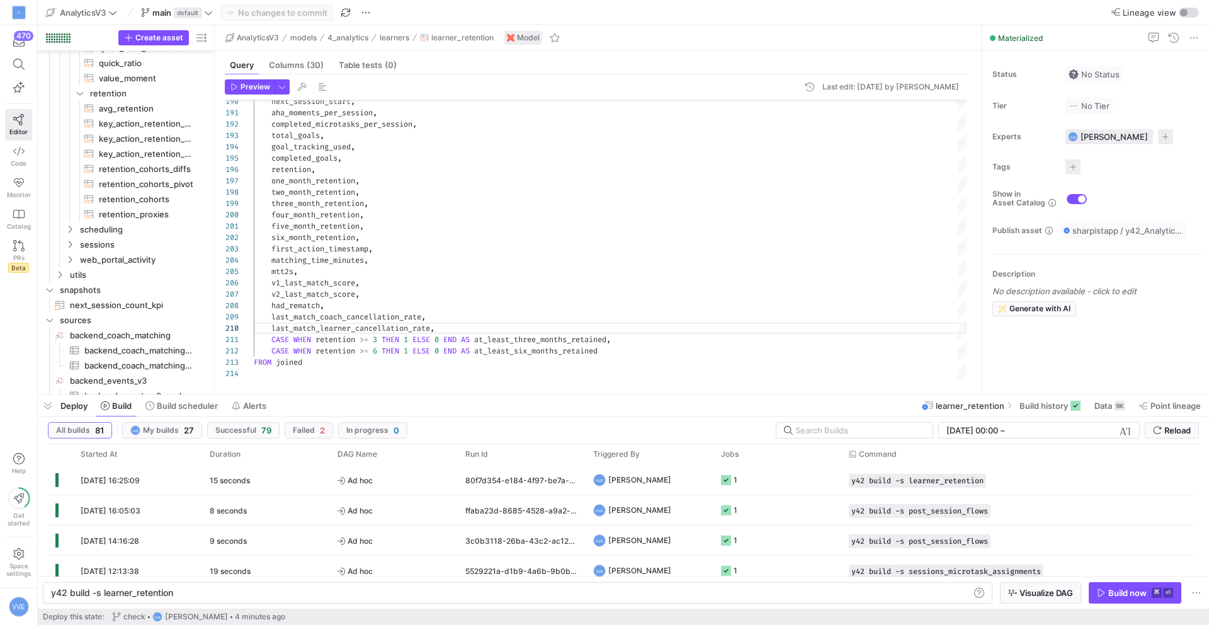
scroll to position [777, 0]
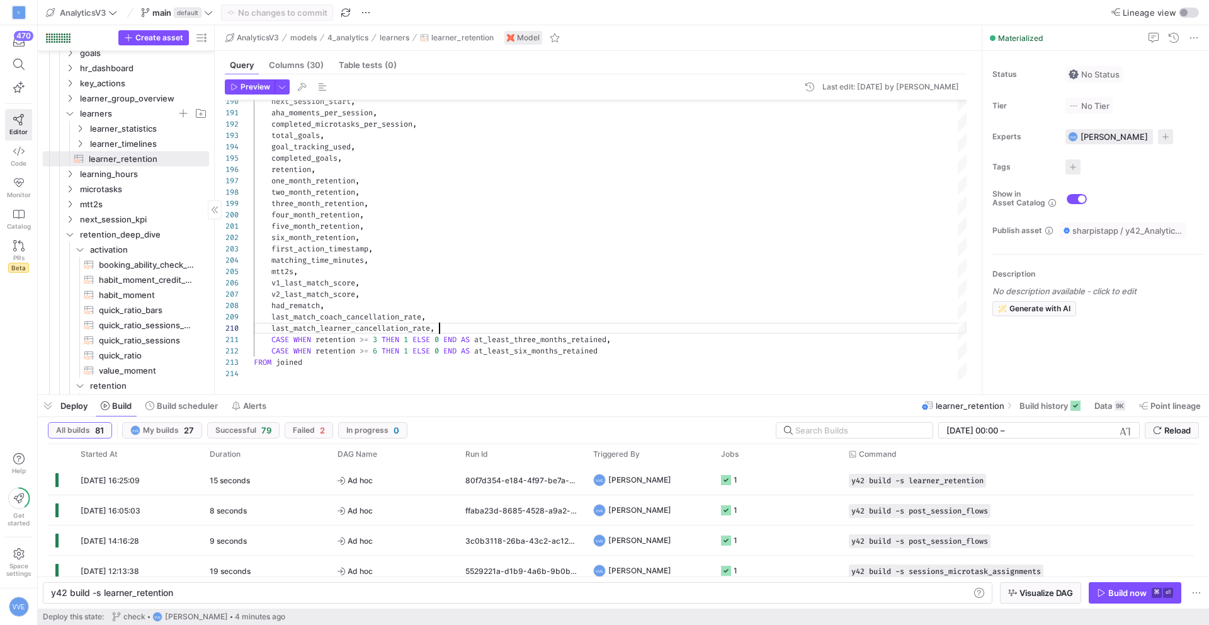
click at [71, 111] on icon "Press SPACE to select this row." at bounding box center [70, 114] width 9 height 8
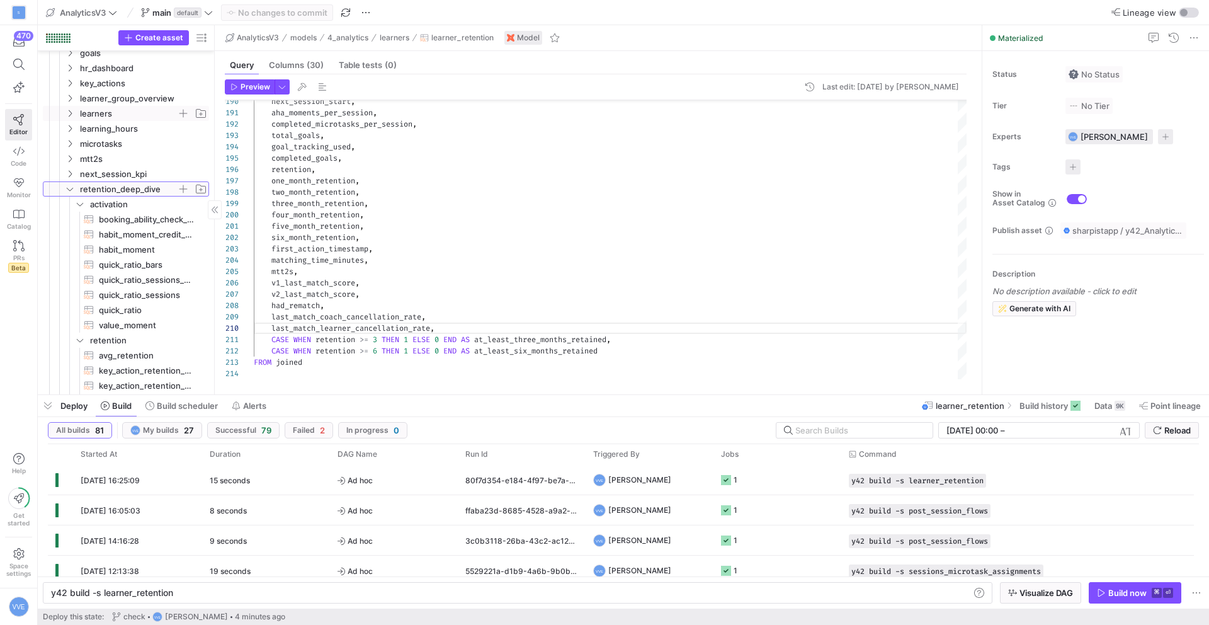
click at [69, 185] on icon "Press SPACE to select this row." at bounding box center [70, 189] width 9 height 8
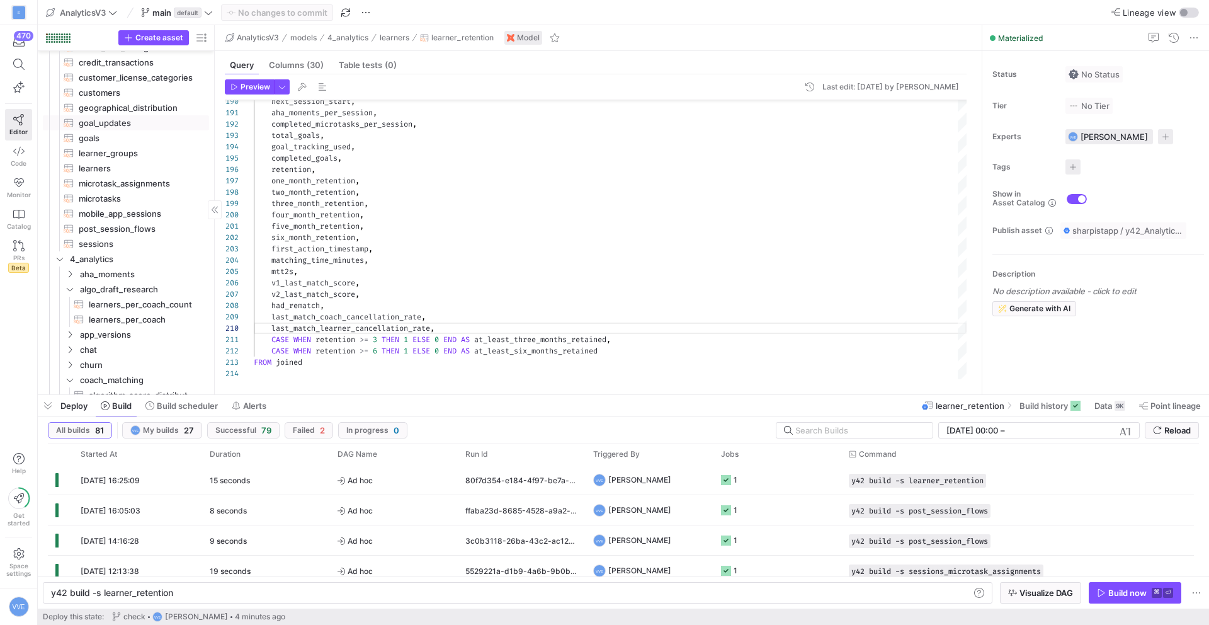
scroll to position [0, 0]
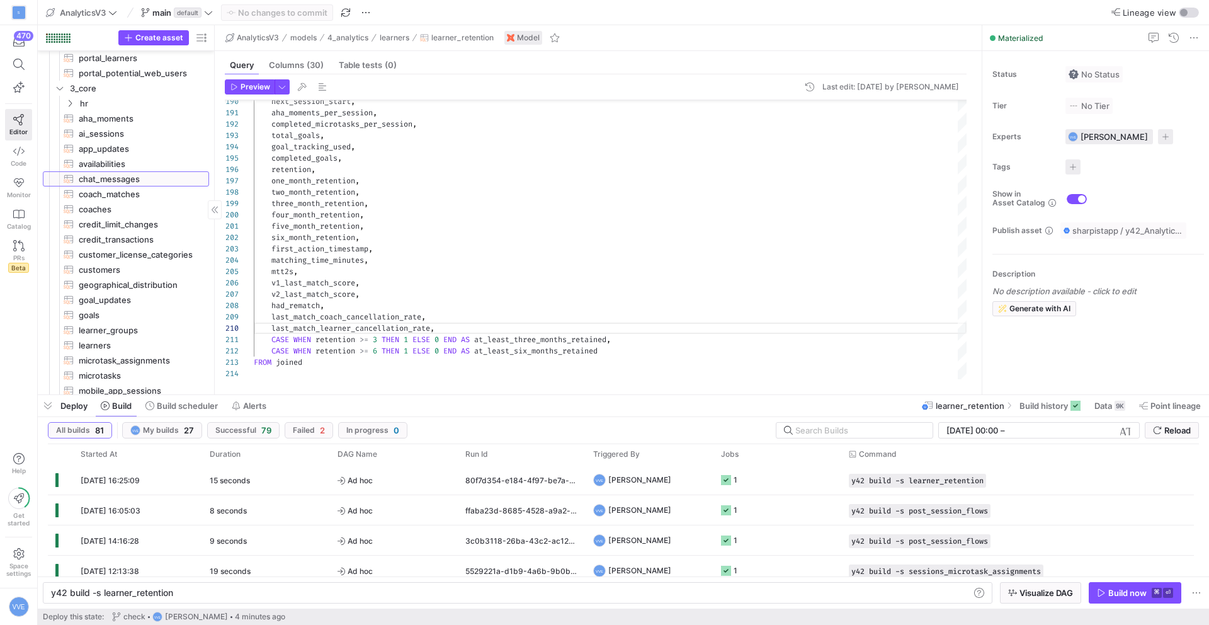
click at [120, 176] on span "chat_messages​​​​​​​​​​" at bounding box center [137, 179] width 116 height 14
type textarea "WITH message_events AS ( SELECT user_id, sender_id, receiver_id, event_timestam…"
type textarea "y42 build -s chat_messages"
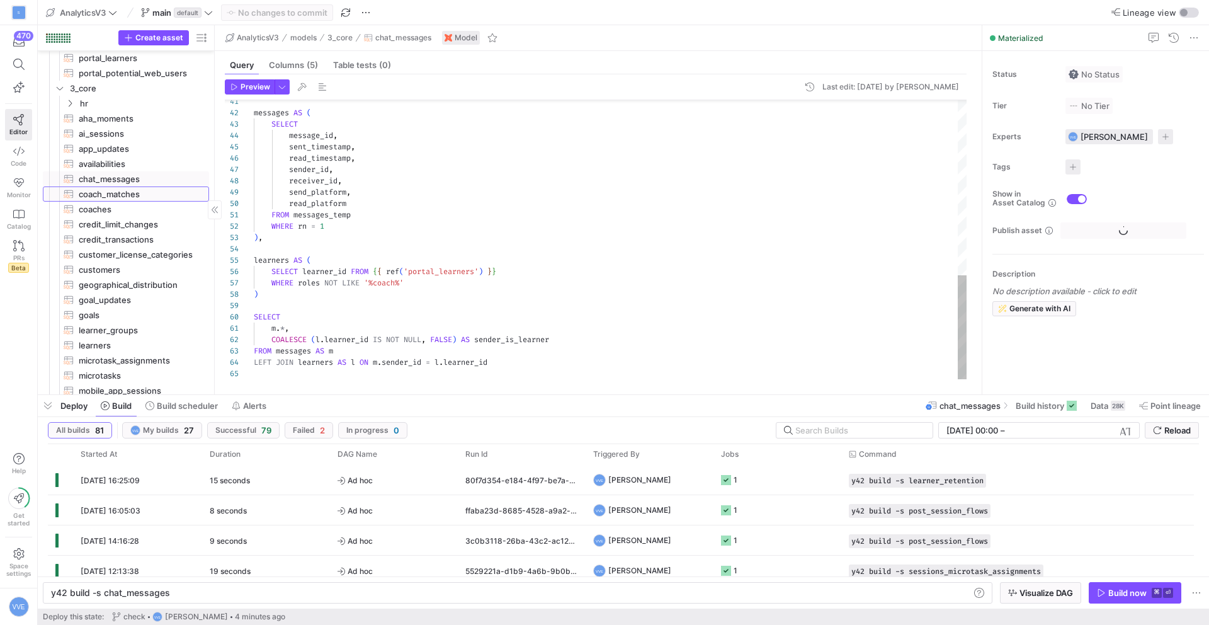
click at [128, 195] on span "coach_matches​​​​​​​​​​" at bounding box center [137, 194] width 116 height 14
type textarea "WITH coach_matches_backend AS ( SELECT user_id AS learner_id, value_string AS c…"
type textarea "y42 build -s coach_matches"
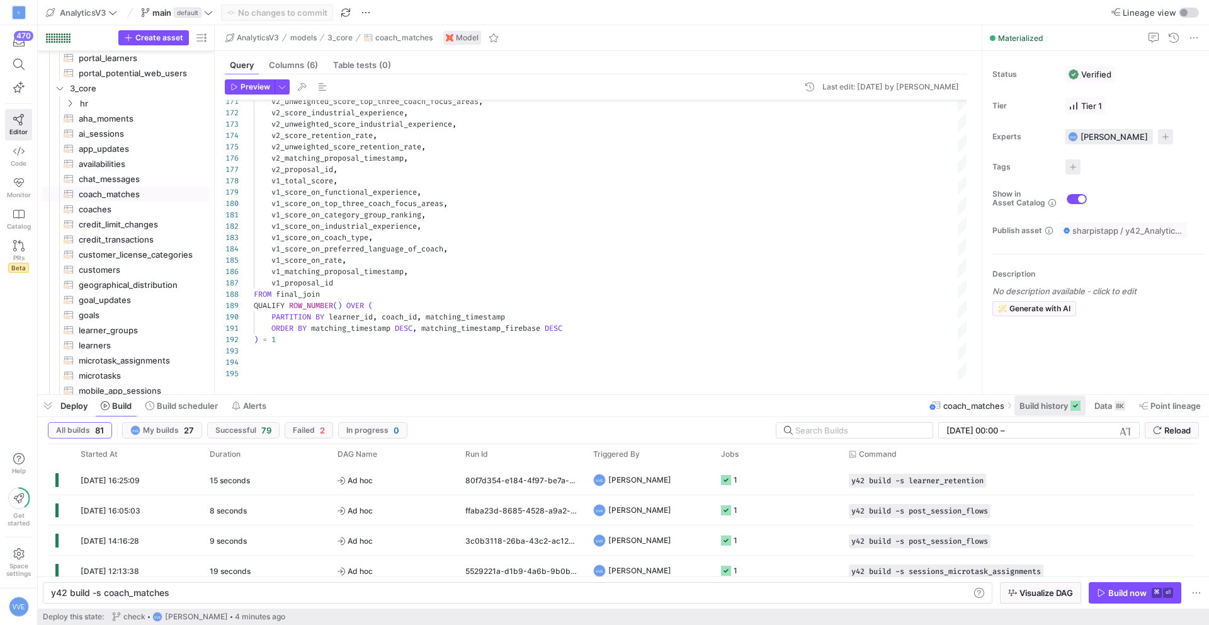
click at [1046, 402] on span "Build history" at bounding box center [1044, 406] width 48 height 10
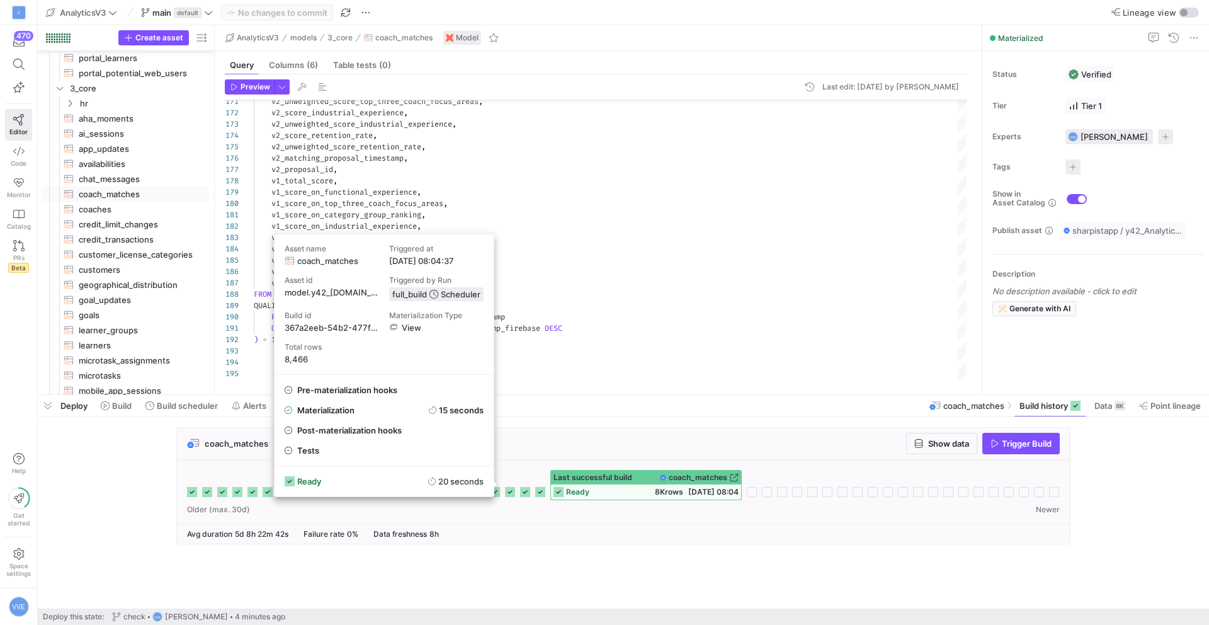
click at [511, 494] on icon at bounding box center [510, 492] width 10 height 10
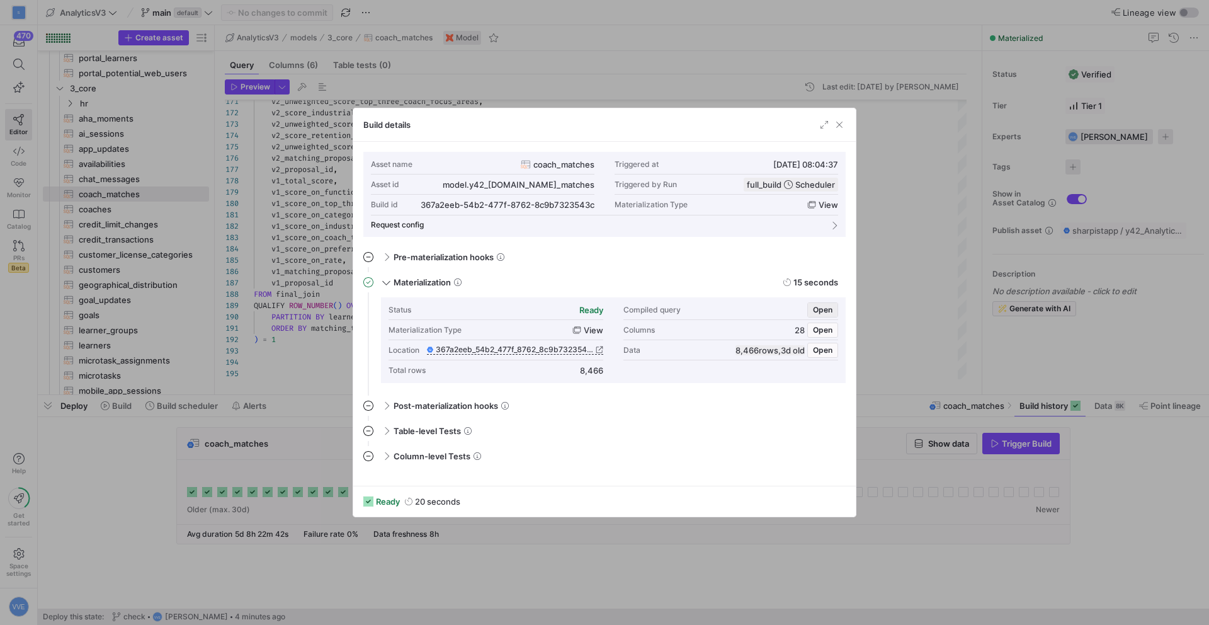
click at [831, 313] on span "Open" at bounding box center [823, 309] width 20 height 9
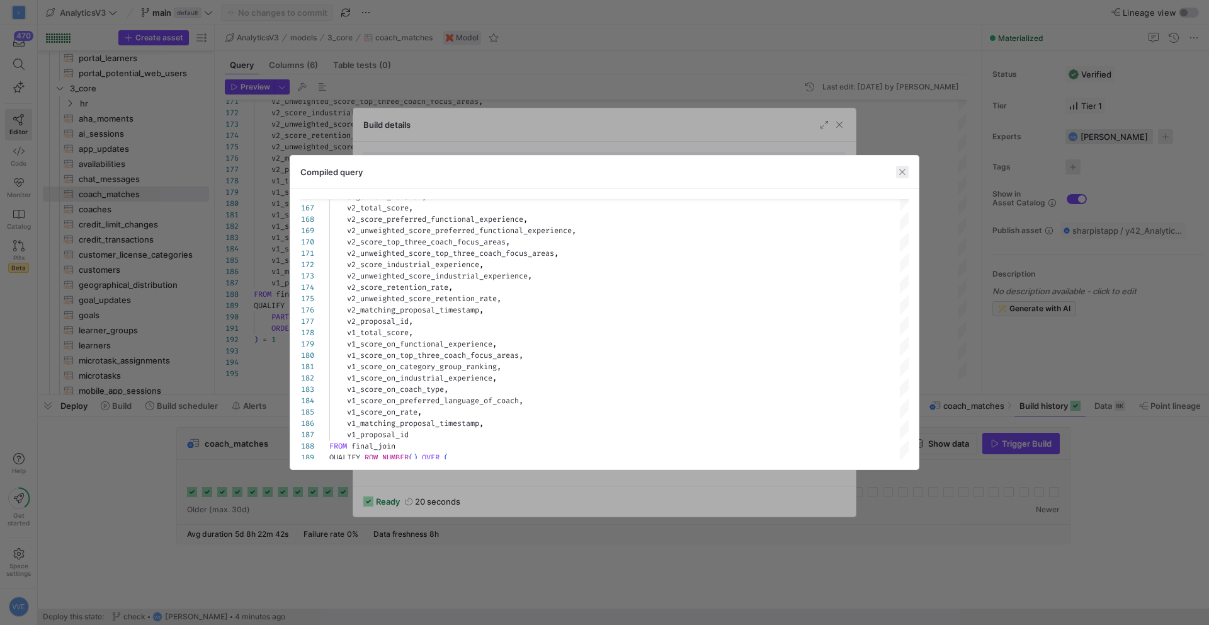
click at [907, 168] on span "button" at bounding box center [902, 172] width 13 height 13
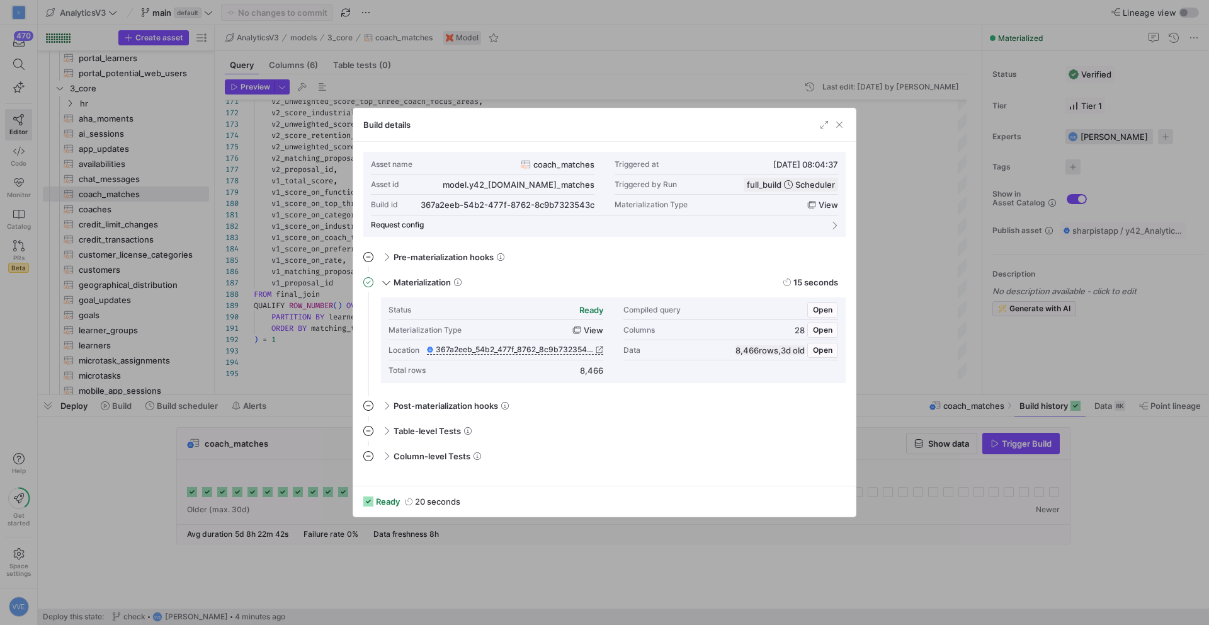
click at [943, 338] on div at bounding box center [604, 312] width 1209 height 625
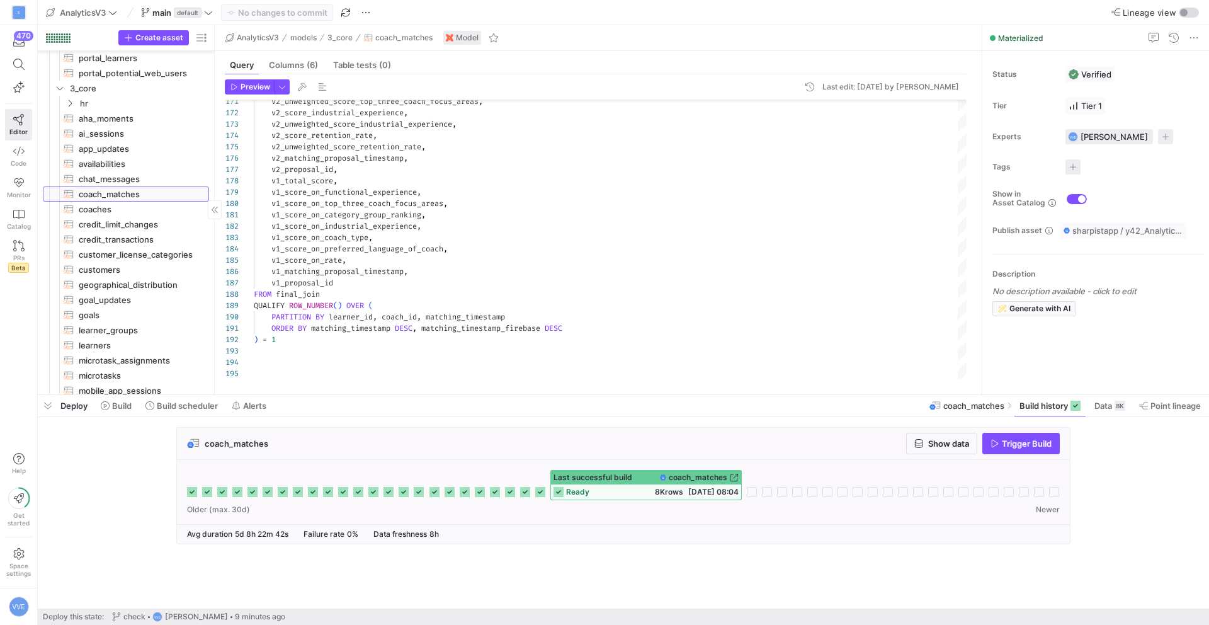
click at [156, 190] on span "coach_matches​​​​​​​​​​" at bounding box center [137, 194] width 116 height 14
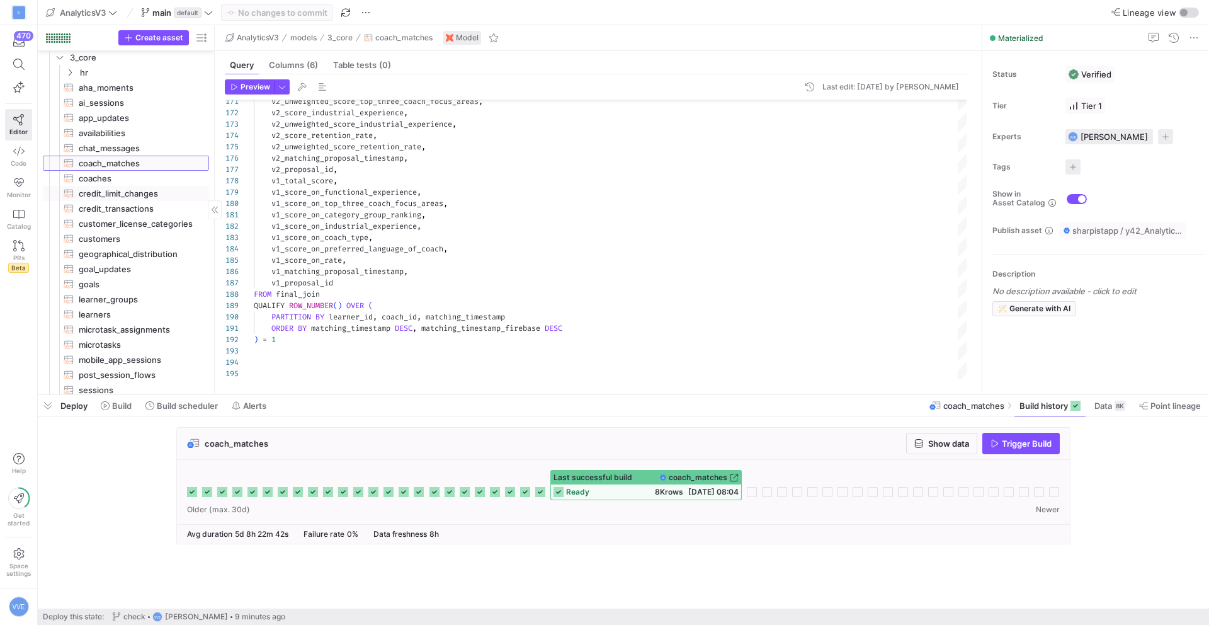
scroll to position [177, 0]
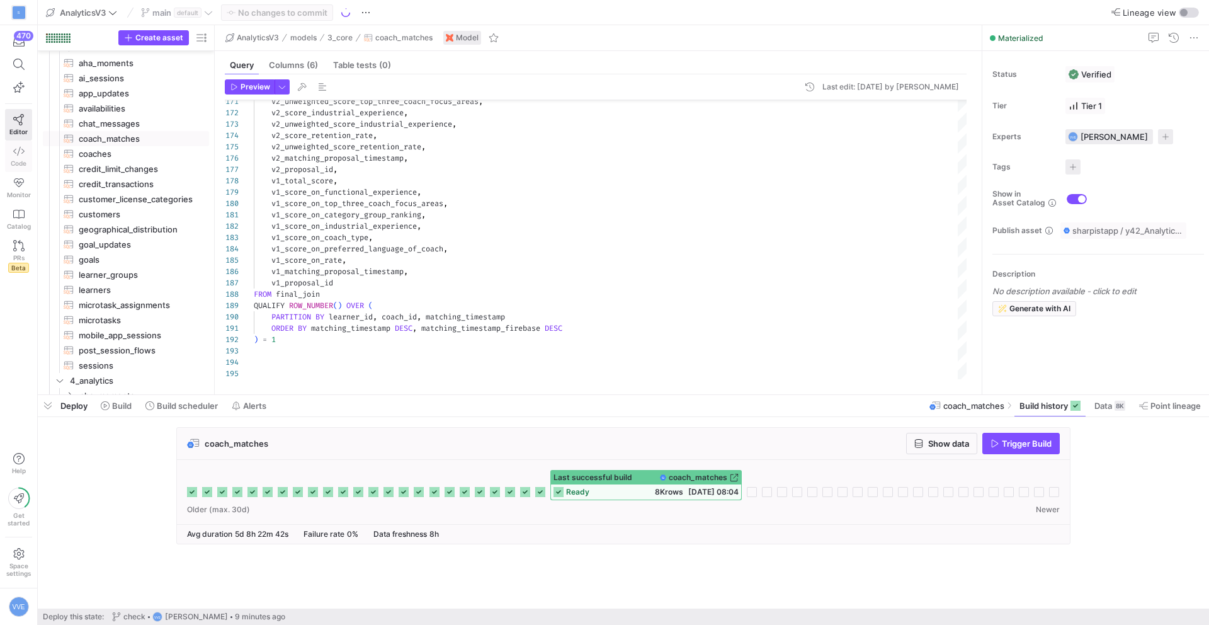
click at [19, 159] on span "Code" at bounding box center [19, 163] width 16 height 8
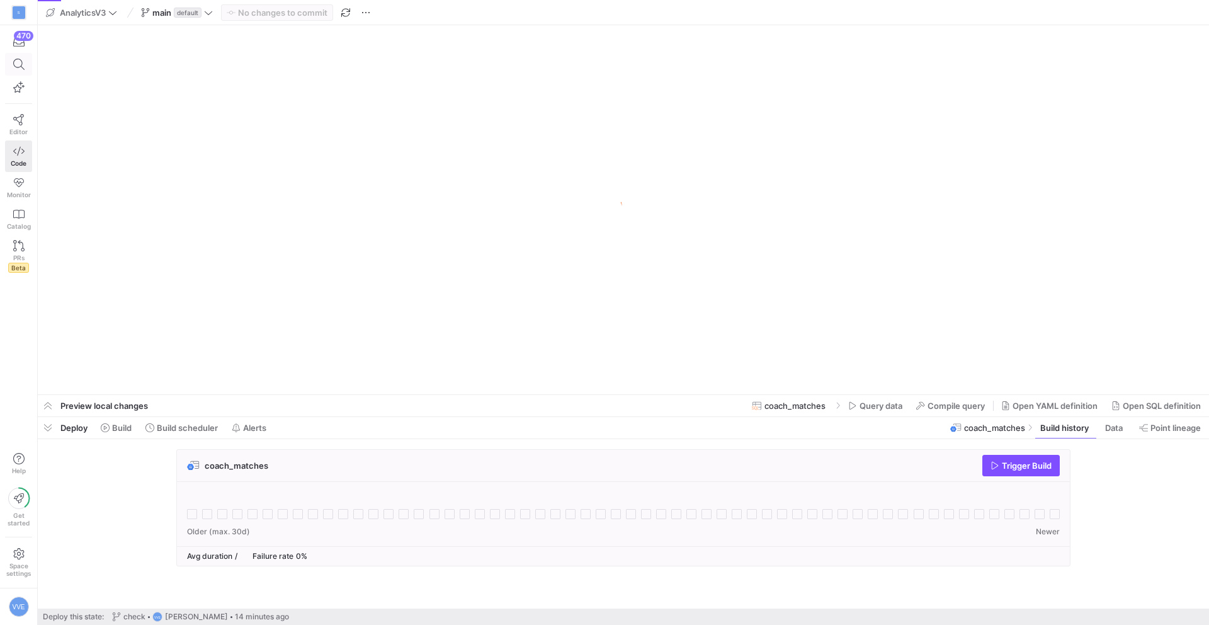
click at [16, 62] on icon at bounding box center [18, 64] width 11 height 11
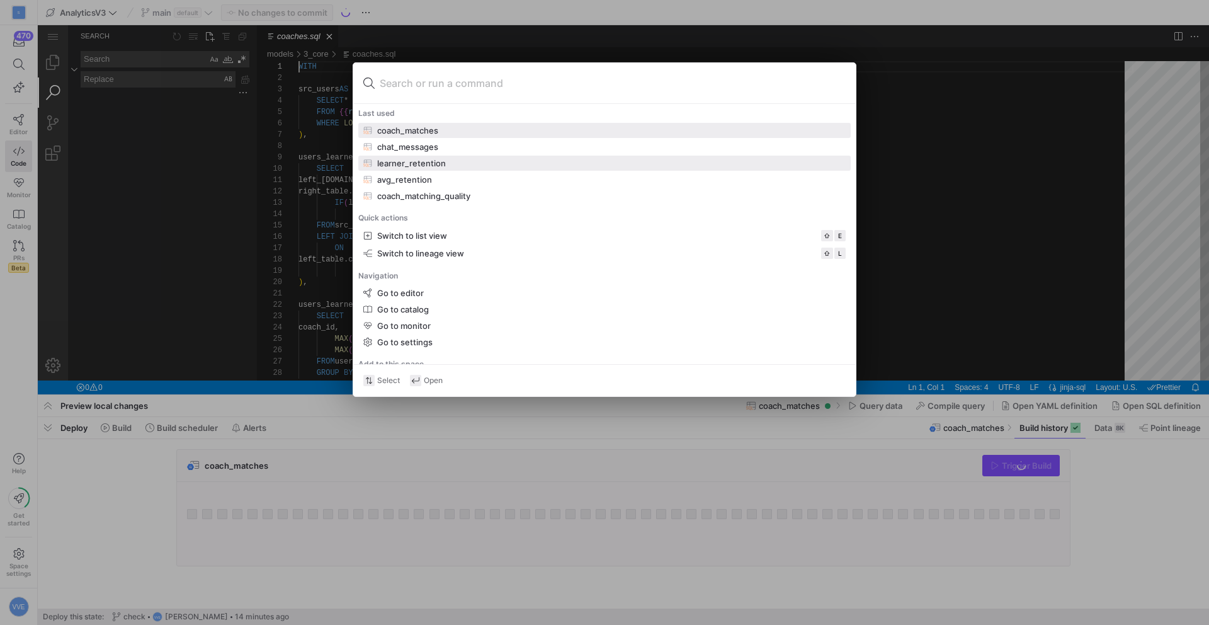
click at [430, 163] on div "learner_retention" at bounding box center [411, 163] width 69 height 10
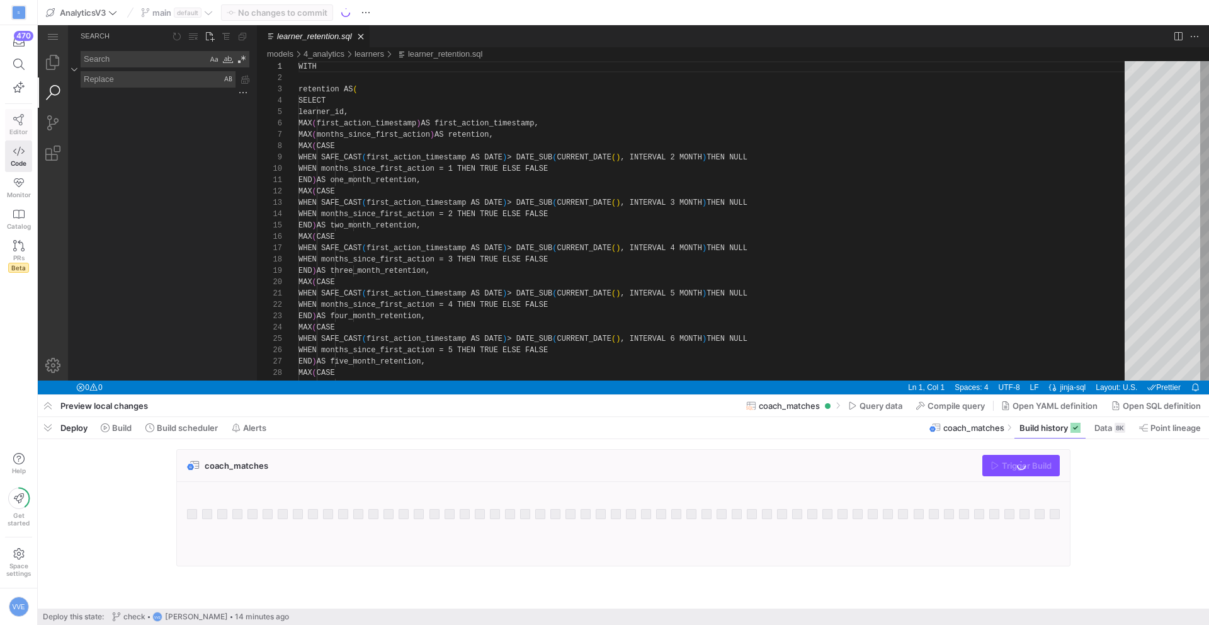
click at [18, 118] on icon at bounding box center [18, 119] width 11 height 11
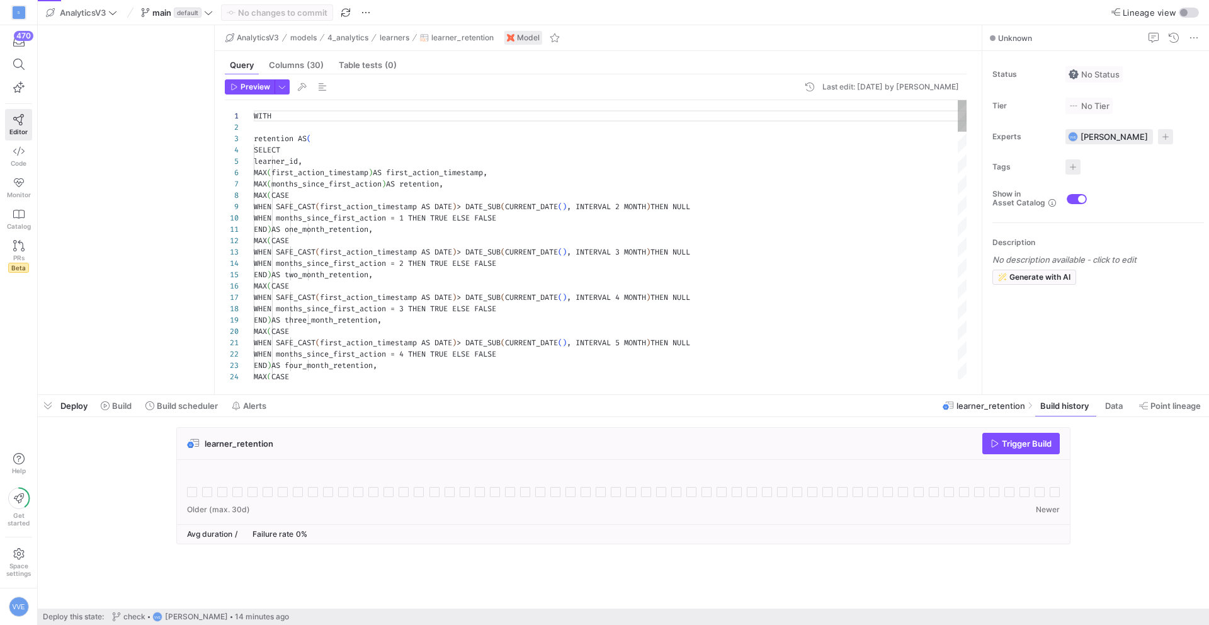
scroll to position [4, 0]
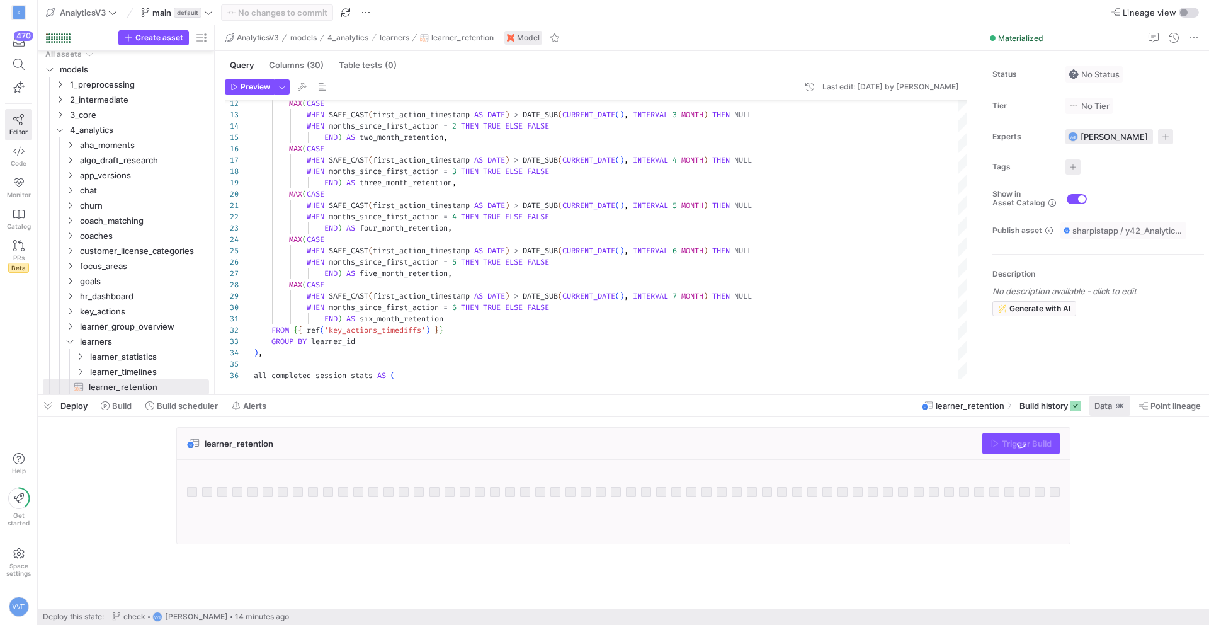
click at [1119, 405] on div "9K" at bounding box center [1120, 406] width 11 height 10
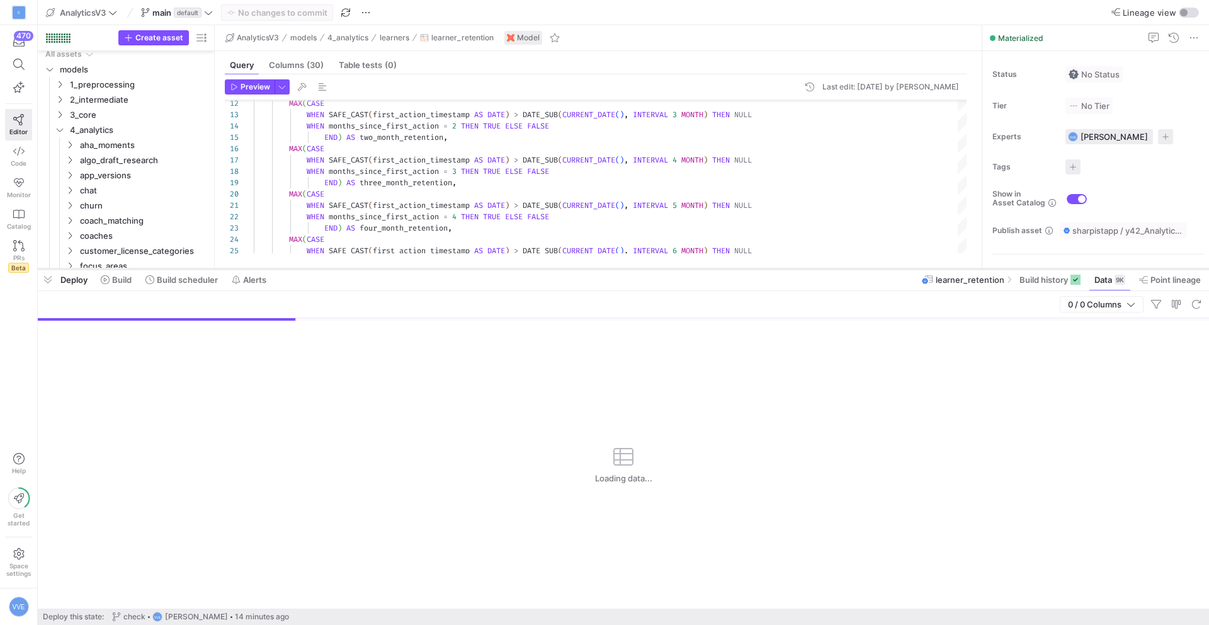
drag, startPoint x: 685, startPoint y: 396, endPoint x: 685, endPoint y: 240, distance: 156.2
click at [685, 266] on div at bounding box center [624, 268] width 1172 height 5
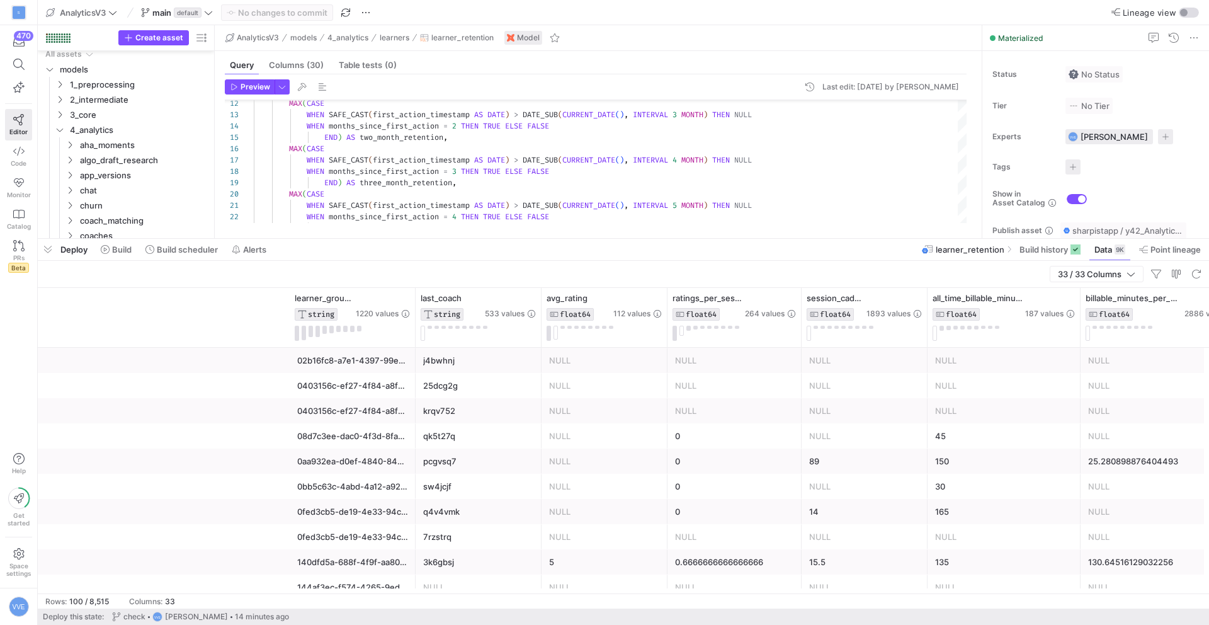
scroll to position [0, 425]
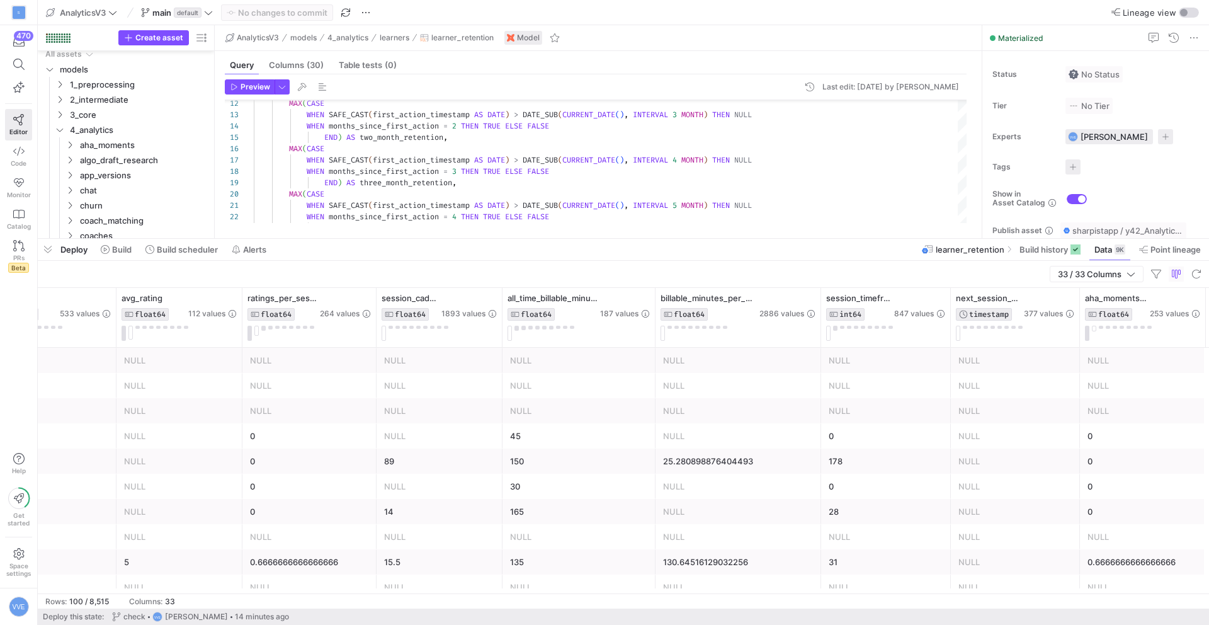
click at [358, 594] on y42-table-data-footer "Rows: 100 / 8,515 Columns: 33" at bounding box center [624, 600] width 1172 height 15
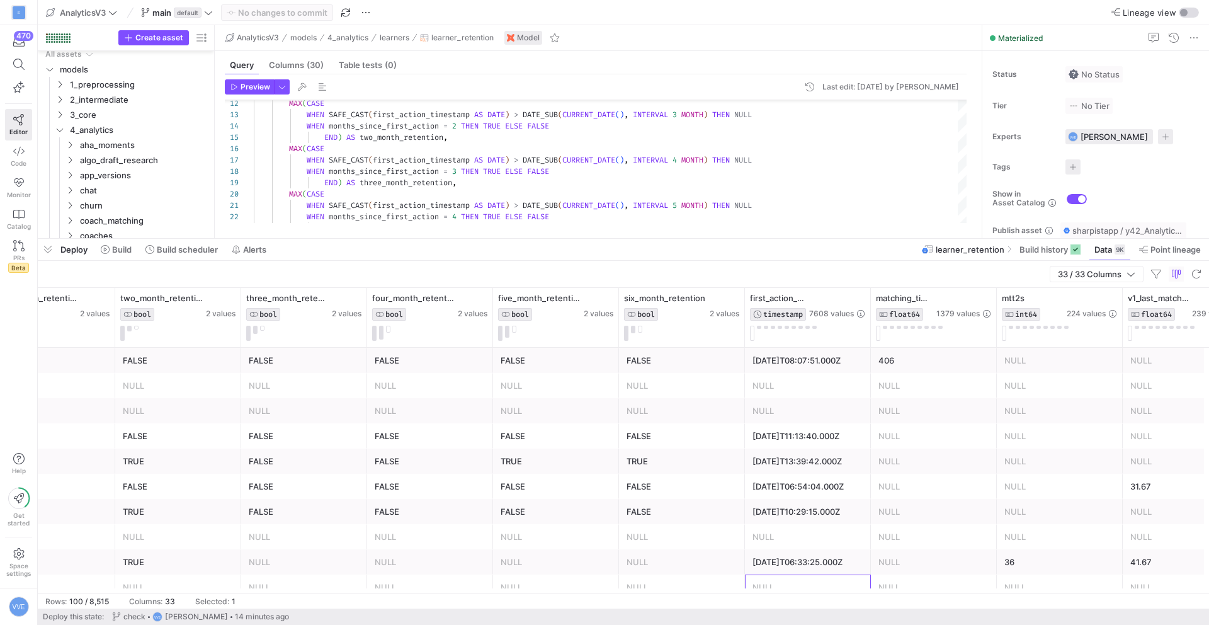
scroll to position [50, 0]
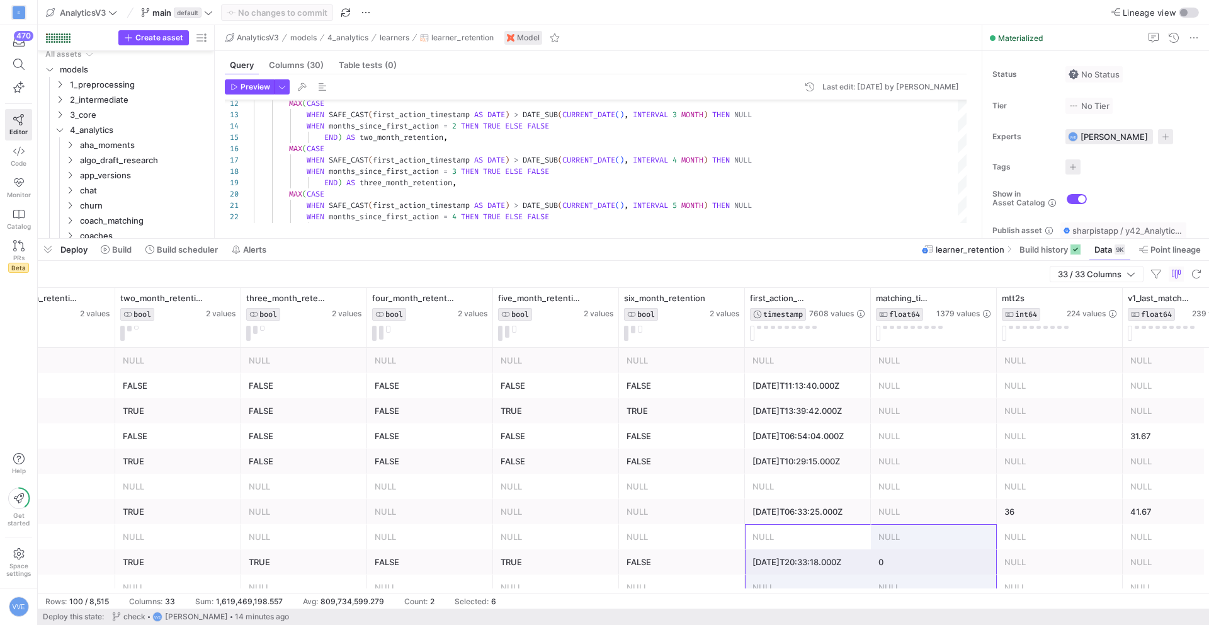
drag, startPoint x: 803, startPoint y: 586, endPoint x: 910, endPoint y: 586, distance: 107.1
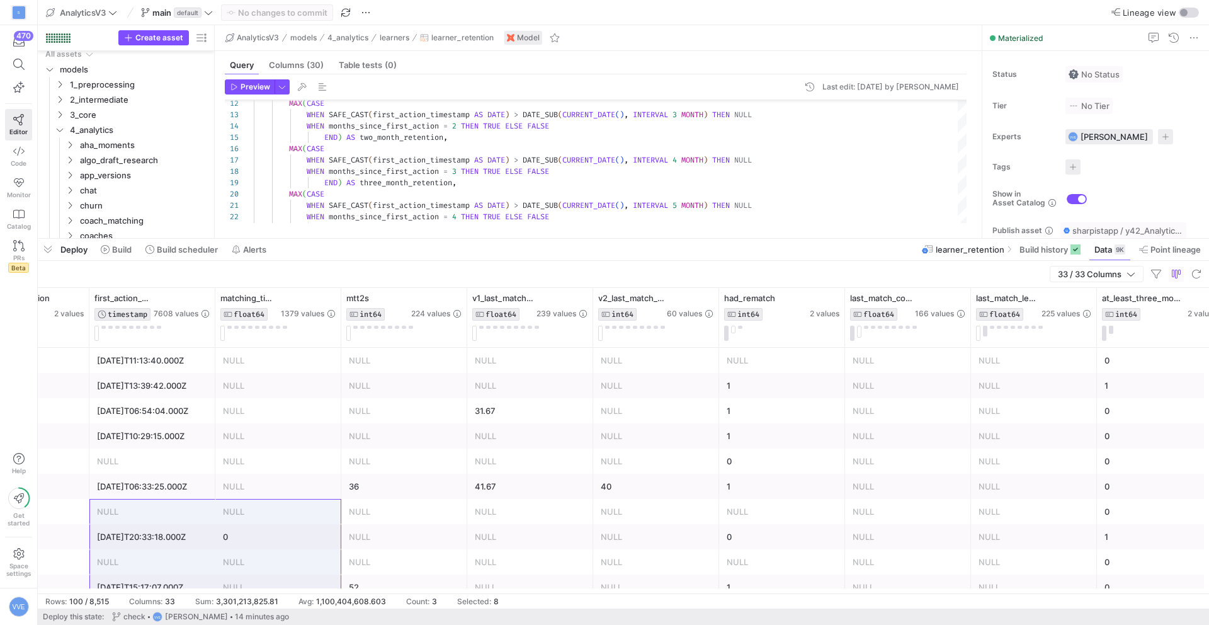
scroll to position [0, 3072]
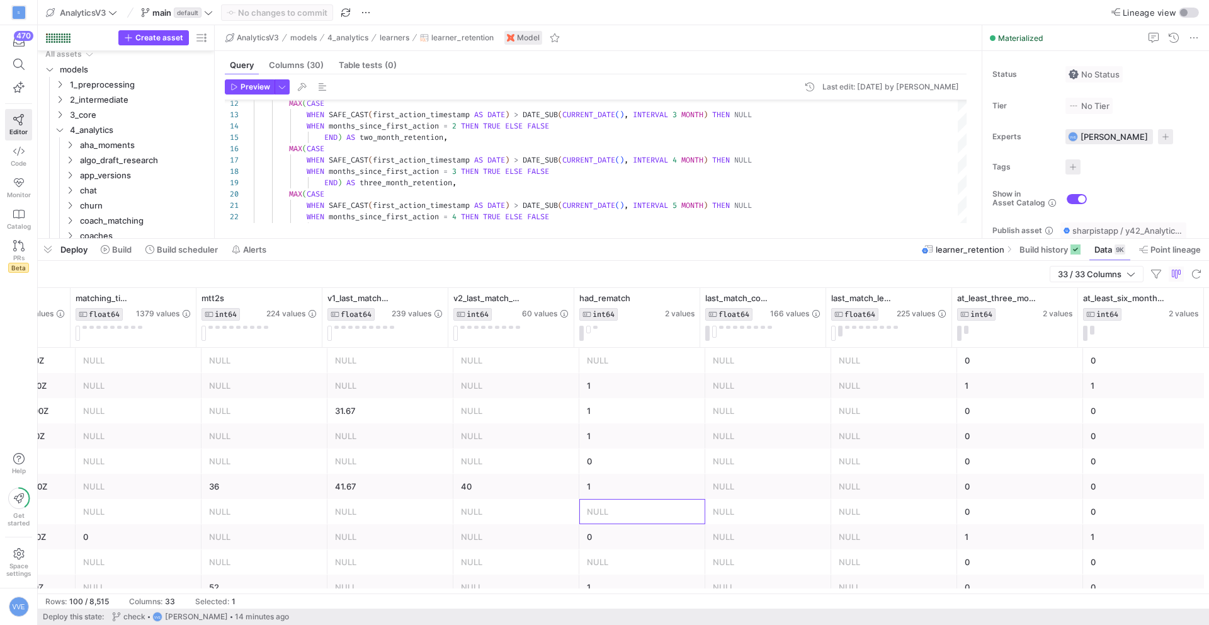
click at [620, 515] on div "NULL" at bounding box center [642, 511] width 111 height 25
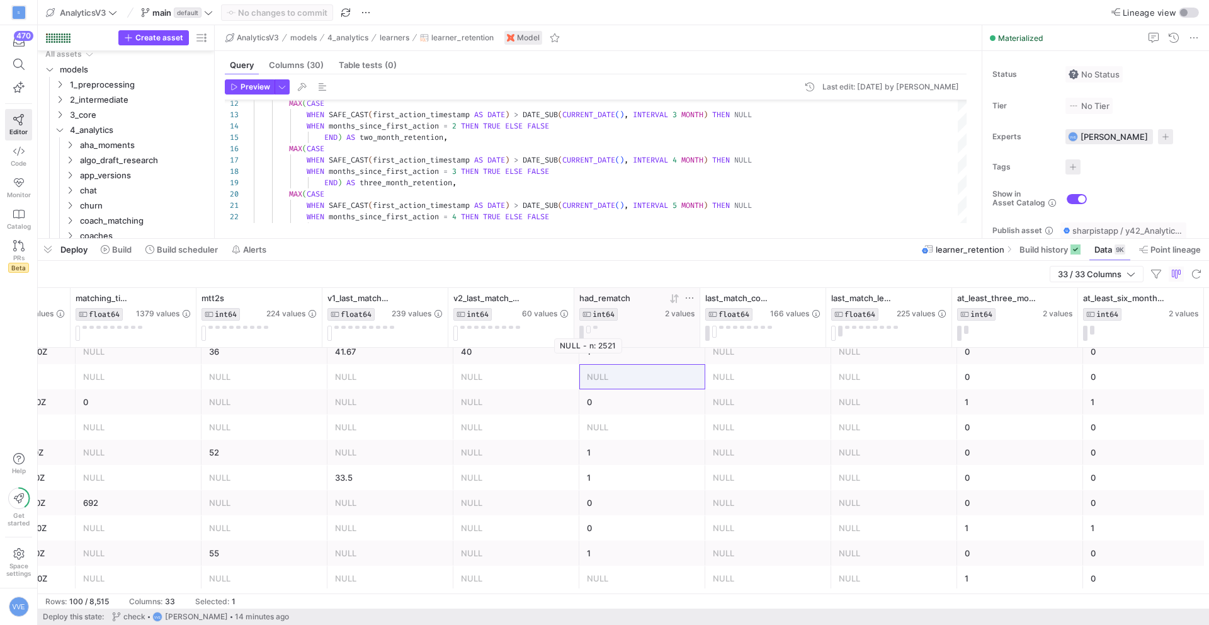
click at [589, 327] on button at bounding box center [588, 330] width 4 height 8
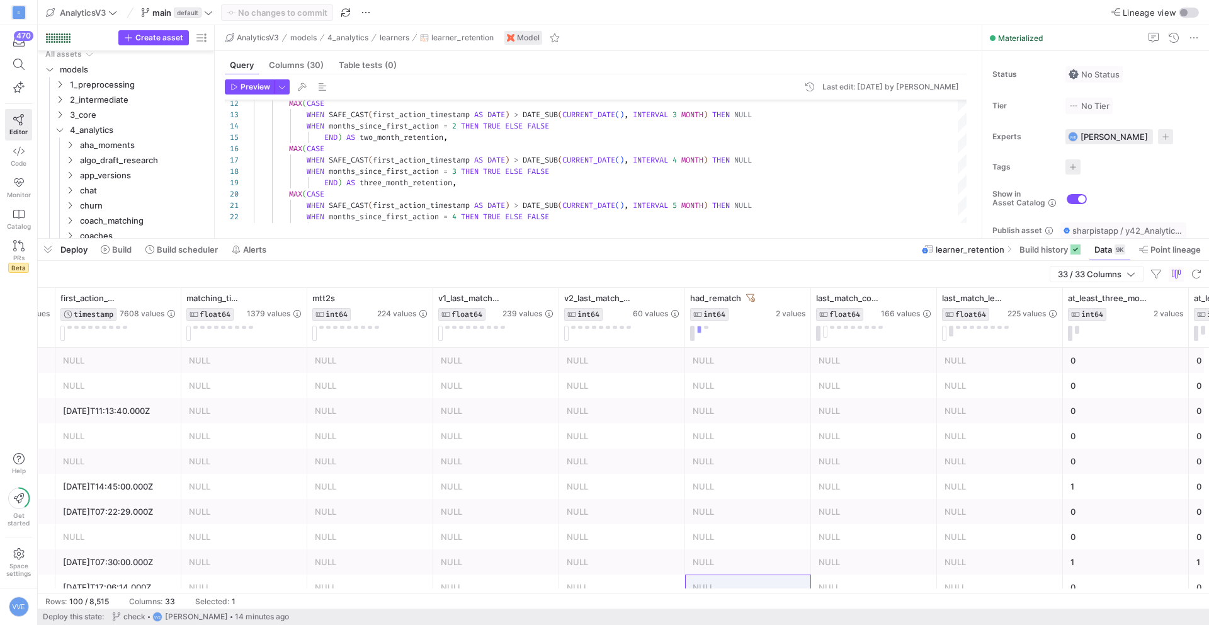
scroll to position [0, 2938]
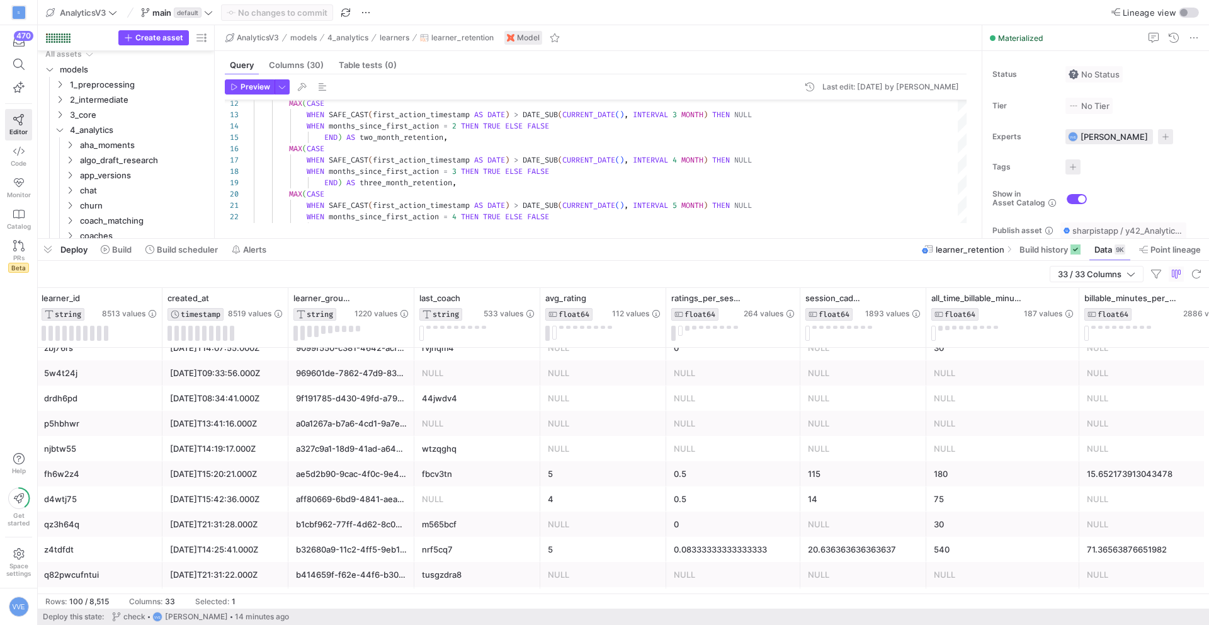
click at [227, 479] on div "2024-03-18T15:20:21.000Z" at bounding box center [225, 474] width 111 height 25
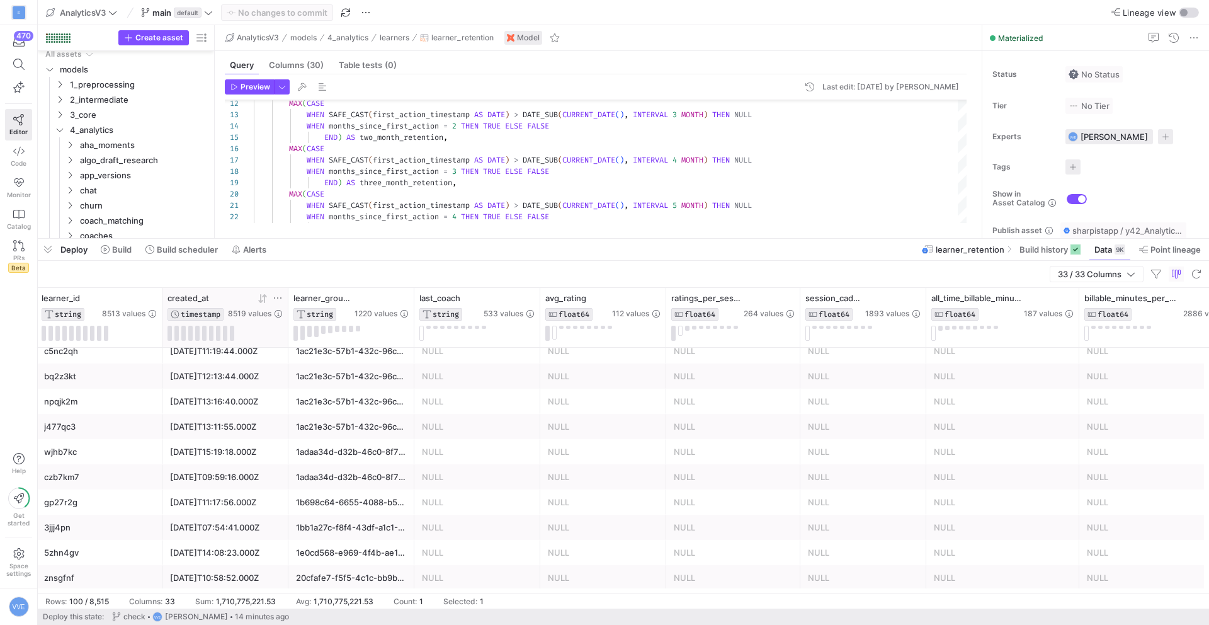
click at [263, 294] on icon at bounding box center [263, 299] width 10 height 10
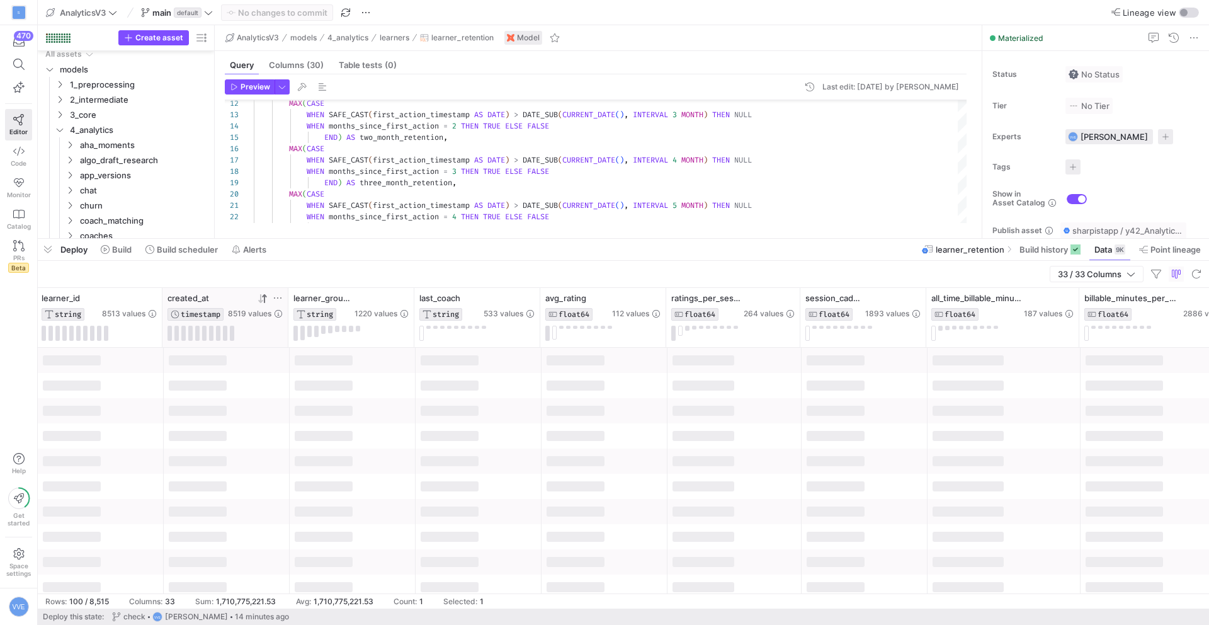
click at [263, 294] on icon at bounding box center [263, 299] width 10 height 10
type textarea "WHEN SAFE_CAST(first_action_timestamp AS DATE) > DATE_SUB(CURRENT_DATE(), INTER…"
type textarea "h"
type textarea "ROW_NUMBER() OVER (PARTITION BY learner_id ORDER BY matching_timestamp DESC) AS…"
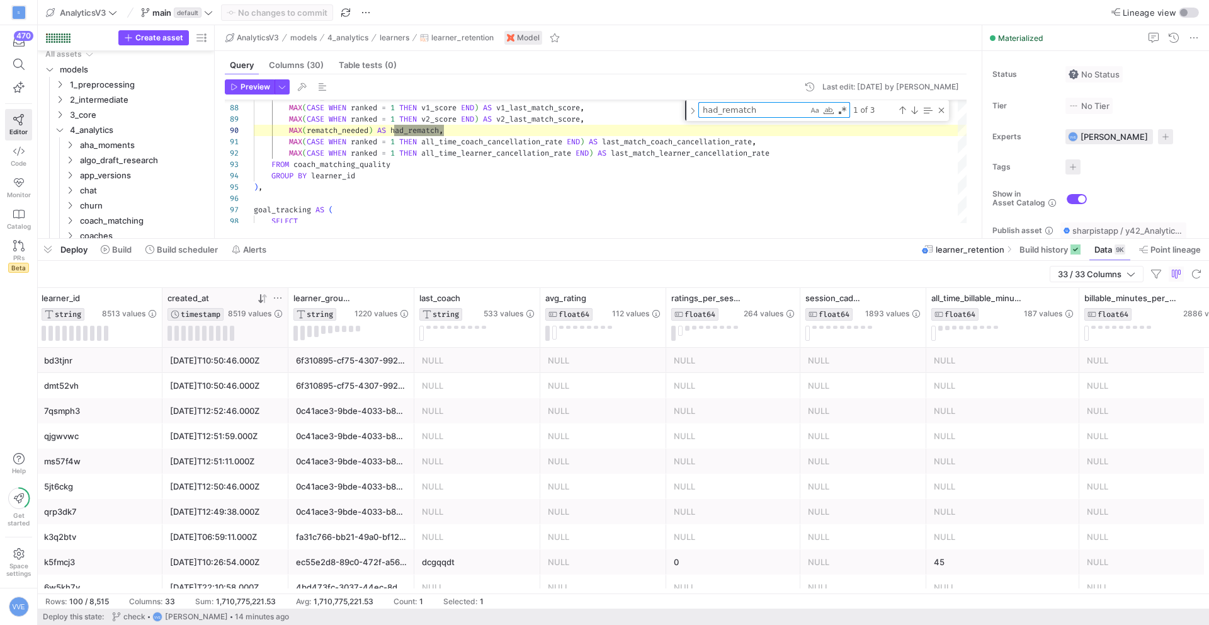
type textarea "had_rematch"
click at [501, 430] on div "NULL" at bounding box center [477, 436] width 111 height 25
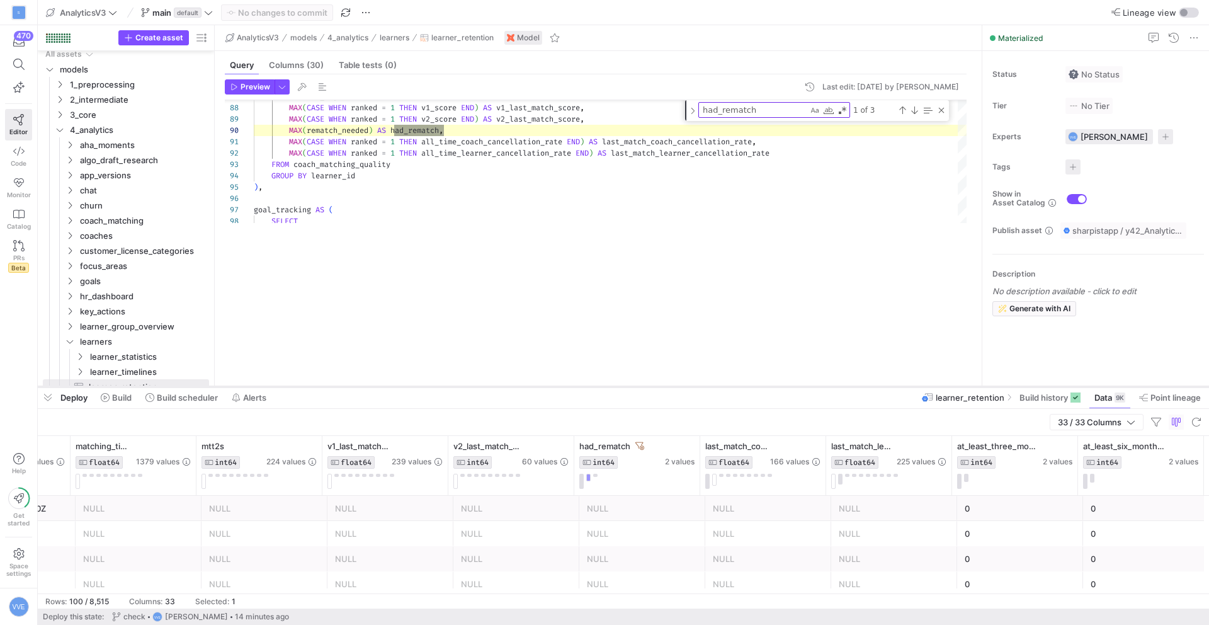
drag, startPoint x: 619, startPoint y: 238, endPoint x: 566, endPoint y: 387, distance: 158.6
click at [566, 387] on div at bounding box center [624, 386] width 1172 height 5
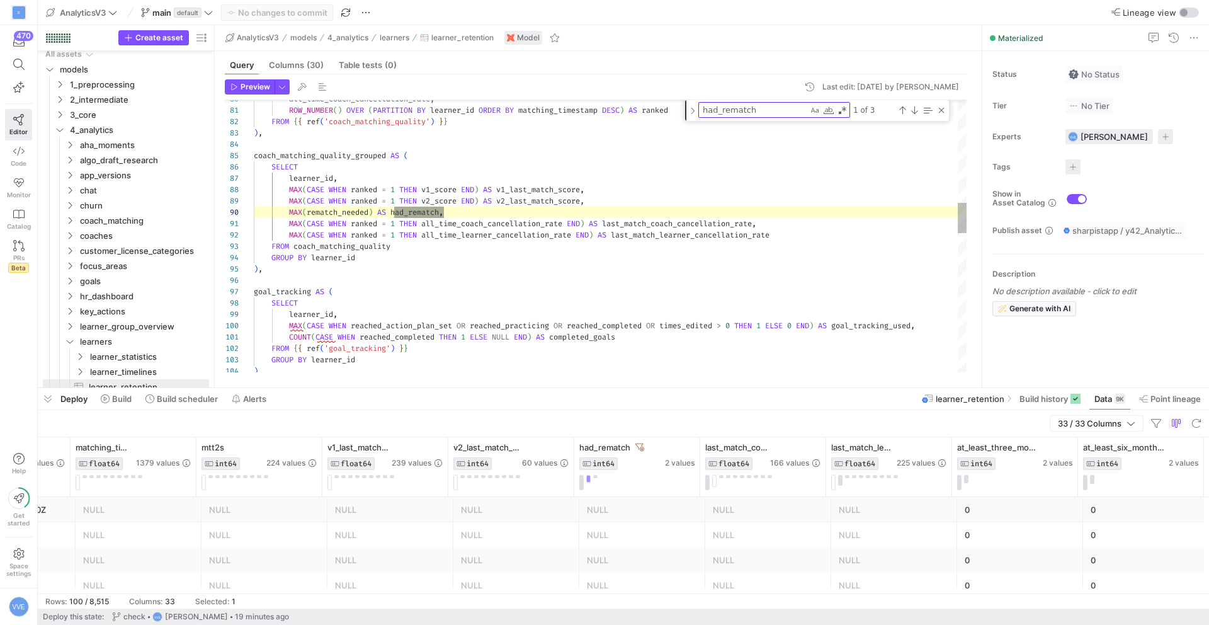
type textarea "MAX(CASE WHEN ranked = 1 THEN all_time_coach_cancellation_rate END) AS last_mat…"
click at [411, 246] on div "MAX ( CASE WHEN ranked = 1 THEN v1_score END ) AS v1_last_match_score , MAX ( C…" at bounding box center [610, 400] width 713 height 2447
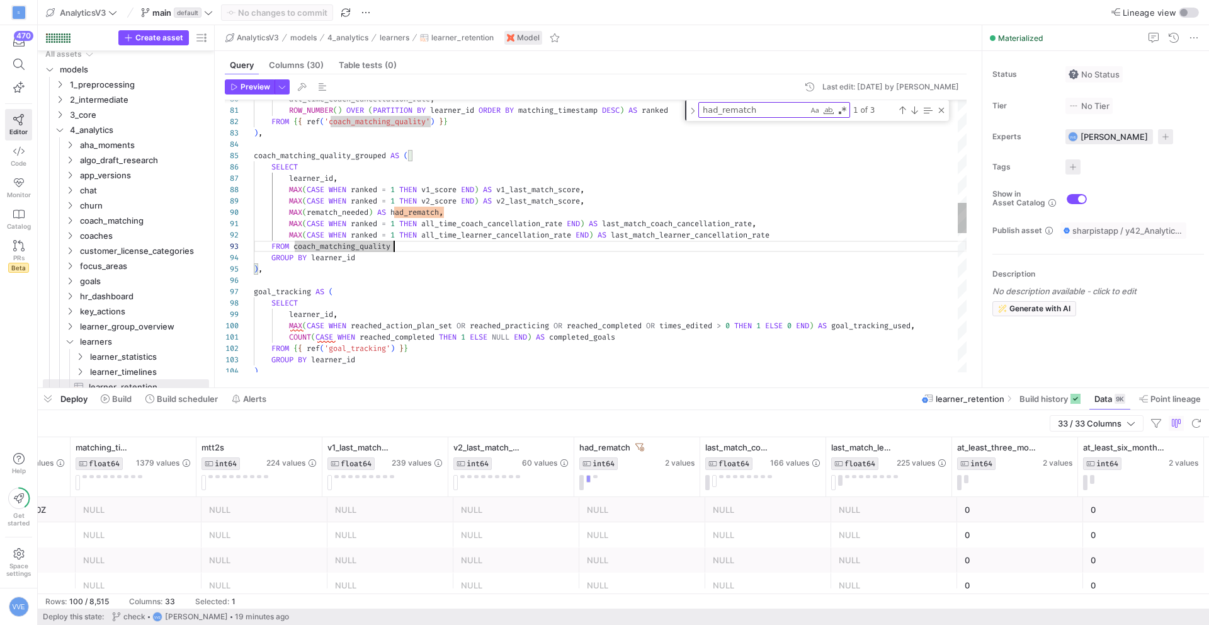
click at [382, 246] on div "MAX ( CASE WHEN ranked = 1 THEN v1_score END ) AS v1_last_match_score , MAX ( C…" at bounding box center [610, 400] width 713 height 2447
click at [360, 246] on div "MAX ( CASE WHEN ranked = 1 THEN v1_score END ) AS v1_last_match_score , MAX ( C…" at bounding box center [610, 400] width 713 height 2447
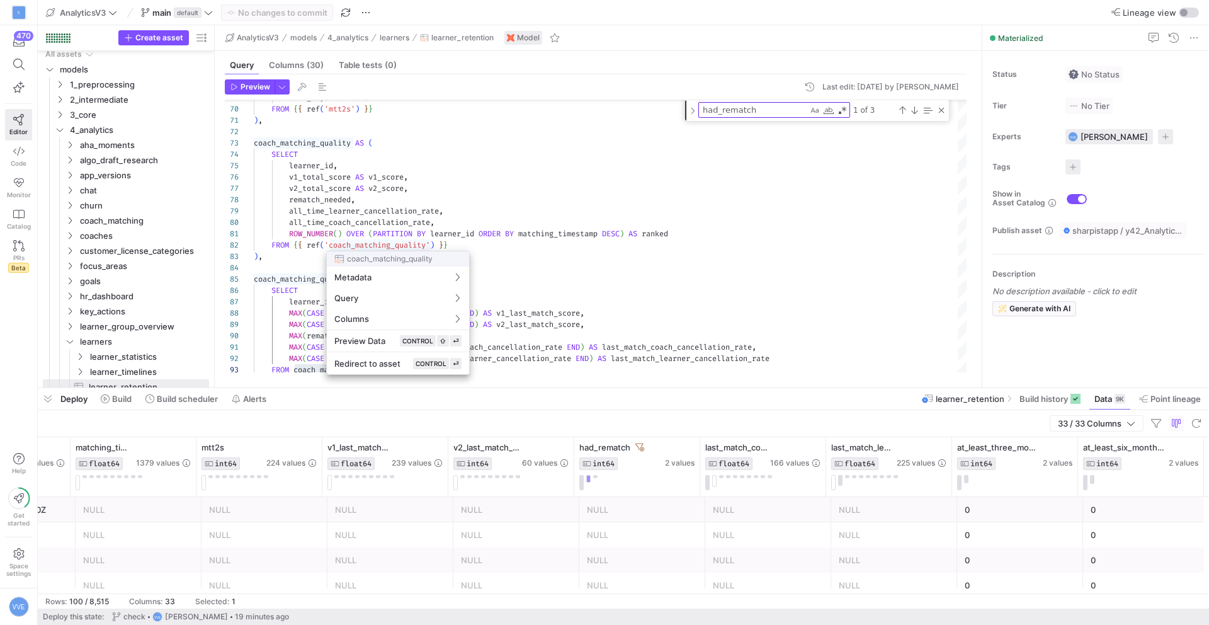
click at [414, 210] on div at bounding box center [604, 312] width 1209 height 625
click at [413, 242] on div at bounding box center [604, 312] width 1209 height 625
click at [398, 361] on span "Redirect to asset" at bounding box center [367, 363] width 66 height 10
type textarea "{{ config(materialized = 'table') }} WITH coach_matches AS ( SELECT * FROM {{ r…"
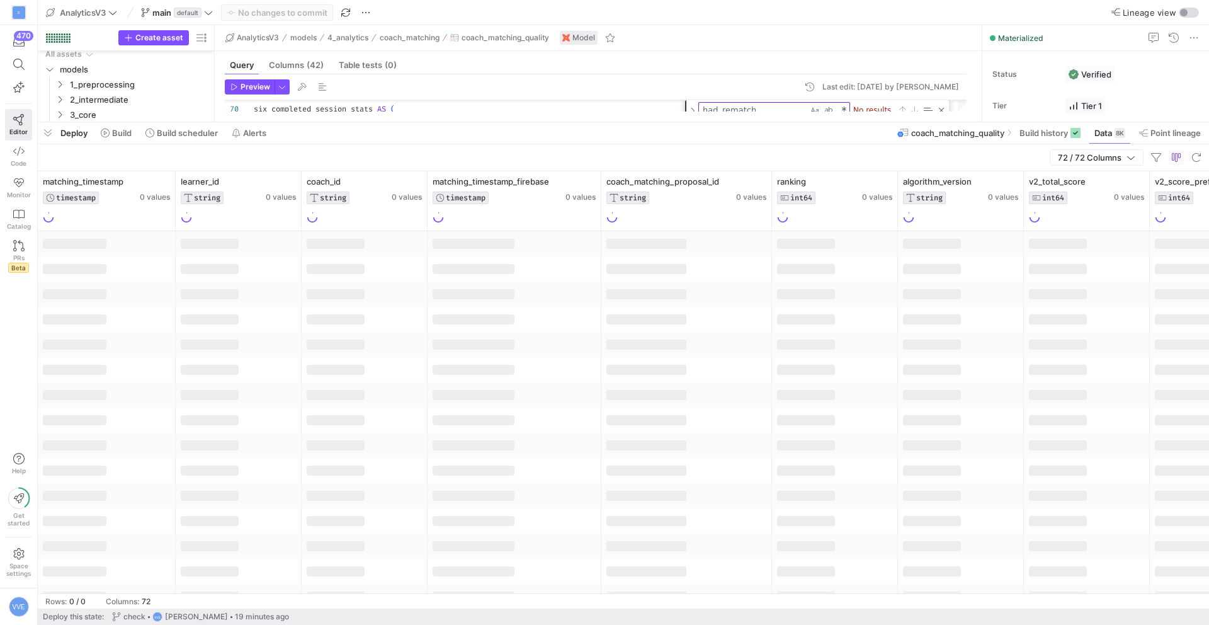
drag, startPoint x: 654, startPoint y: 388, endPoint x: 785, endPoint y: 399, distance: 131.4
click at [675, 120] on div at bounding box center [624, 122] width 1172 height 5
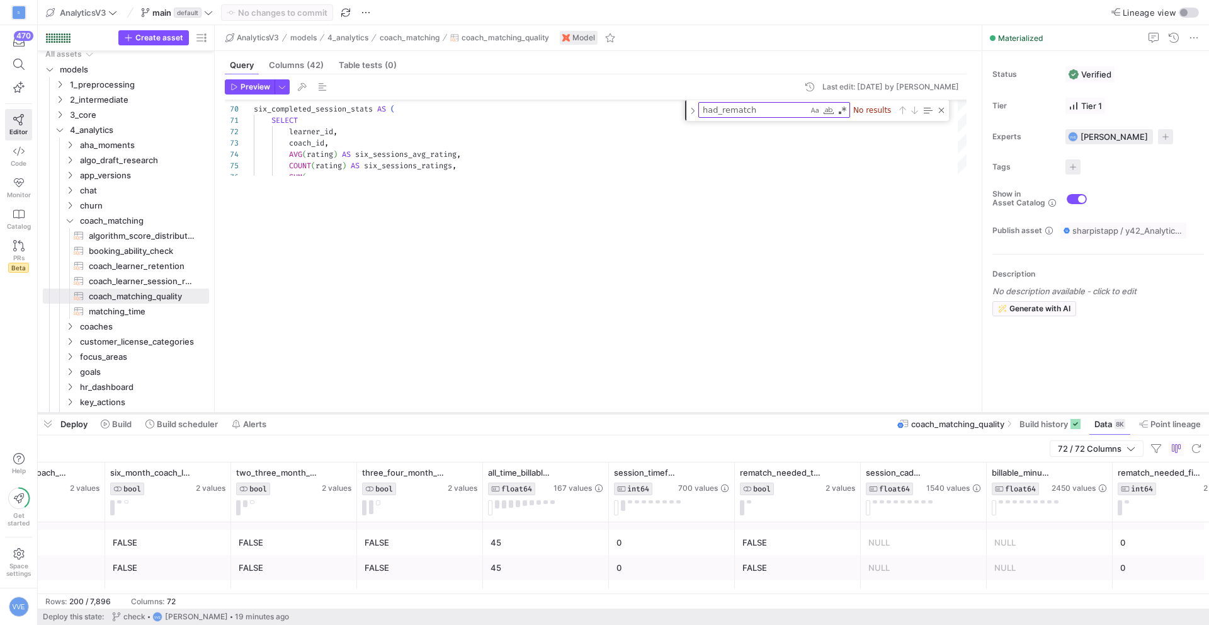
drag, startPoint x: 850, startPoint y: 117, endPoint x: 848, endPoint y: 410, distance: 292.9
click at [848, 411] on div at bounding box center [624, 413] width 1172 height 5
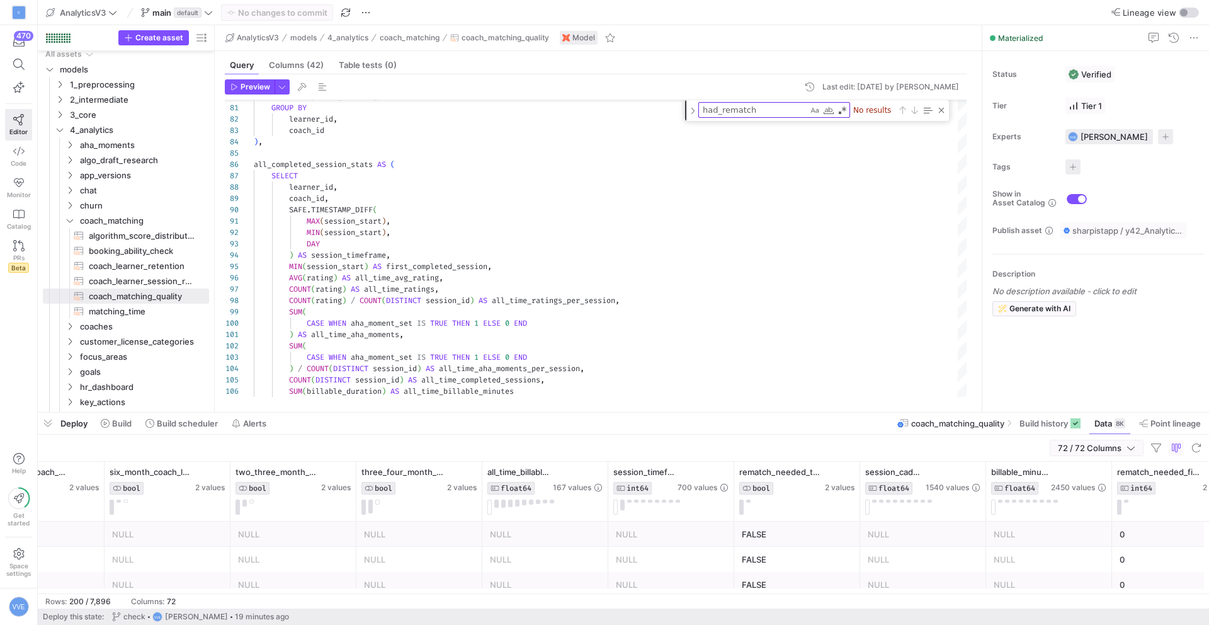
click at [1114, 445] on span "72 / 72 Columns" at bounding box center [1092, 448] width 69 height 10
click at [1123, 475] on input "Filter Columns Input" at bounding box center [1153, 469] width 101 height 25
click at [1095, 470] on input "Toggle Select All Columns" at bounding box center [1093, 470] width 10 height 10
checkbox input "false"
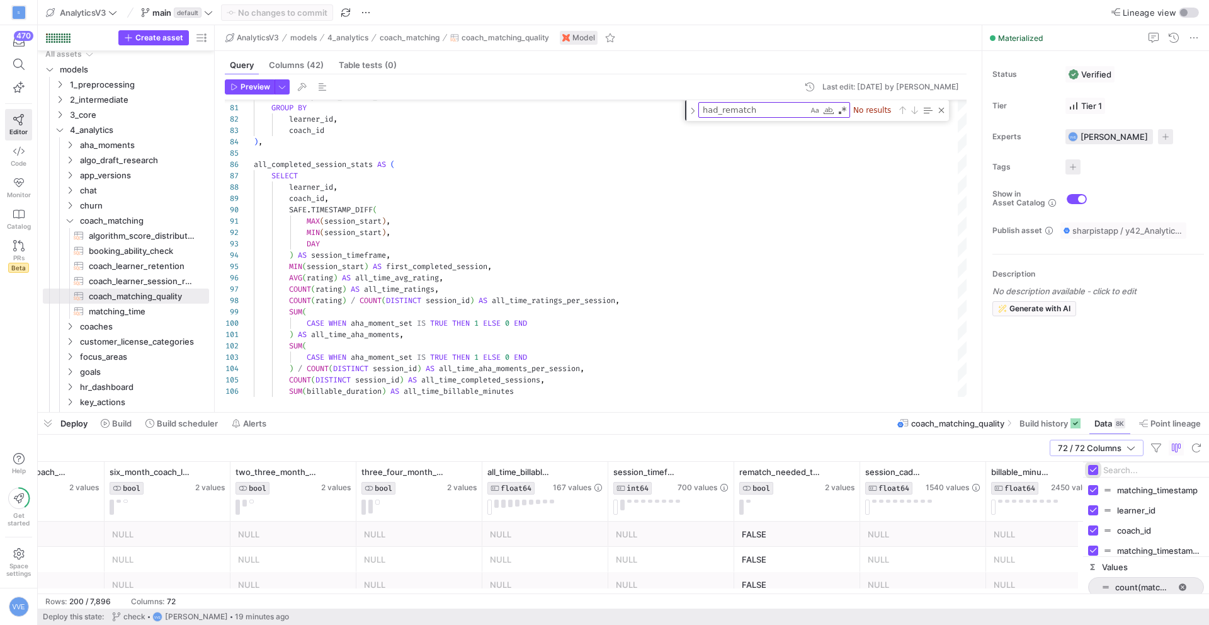
checkbox input "false"
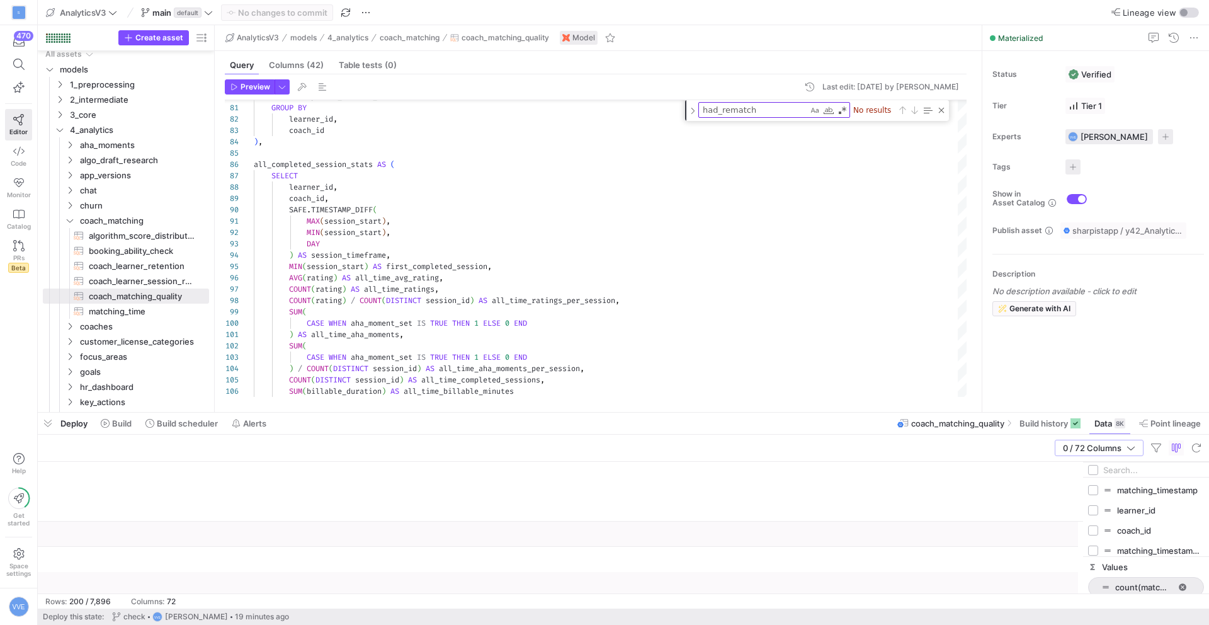
click at [1120, 469] on input "Filter Columns Input" at bounding box center [1153, 469] width 101 height 25
type input "rematch"
click at [1093, 494] on input "Press SPACE to toggle visibility (hidden)" at bounding box center [1093, 490] width 10 height 10
checkbox input "true"
checkbox input "false"
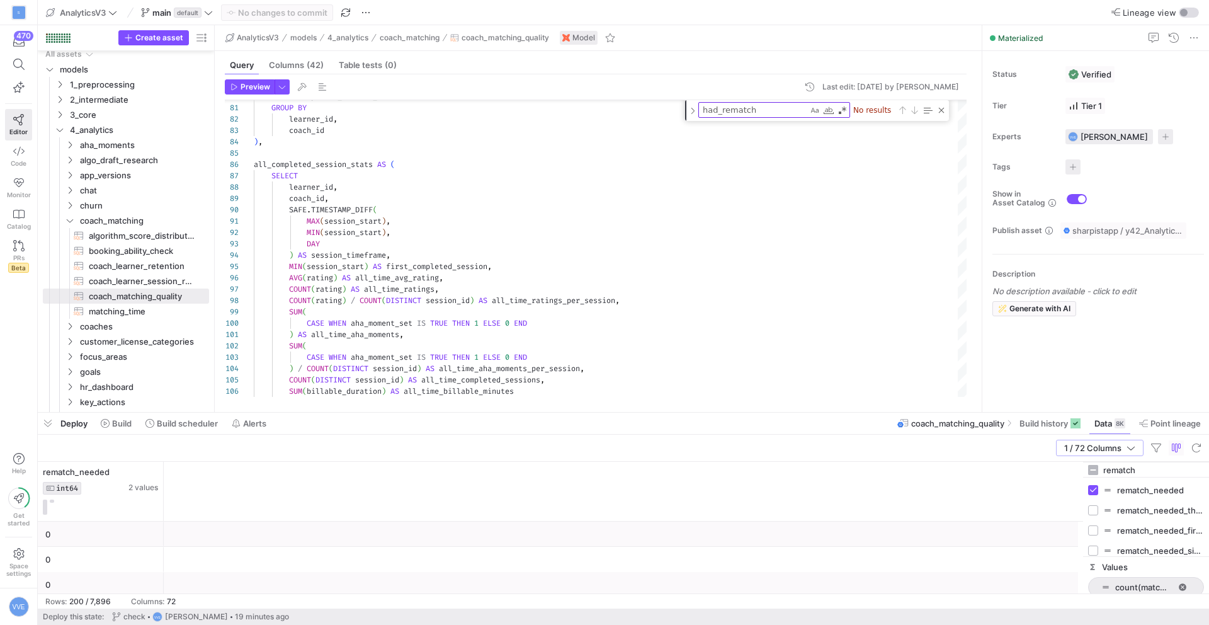
click at [115, 529] on div "0" at bounding box center [100, 534] width 111 height 25
type textarea "WITH retention AS ( SELECT learner_id, MAX(first_action_timestamp) AS first_act…"
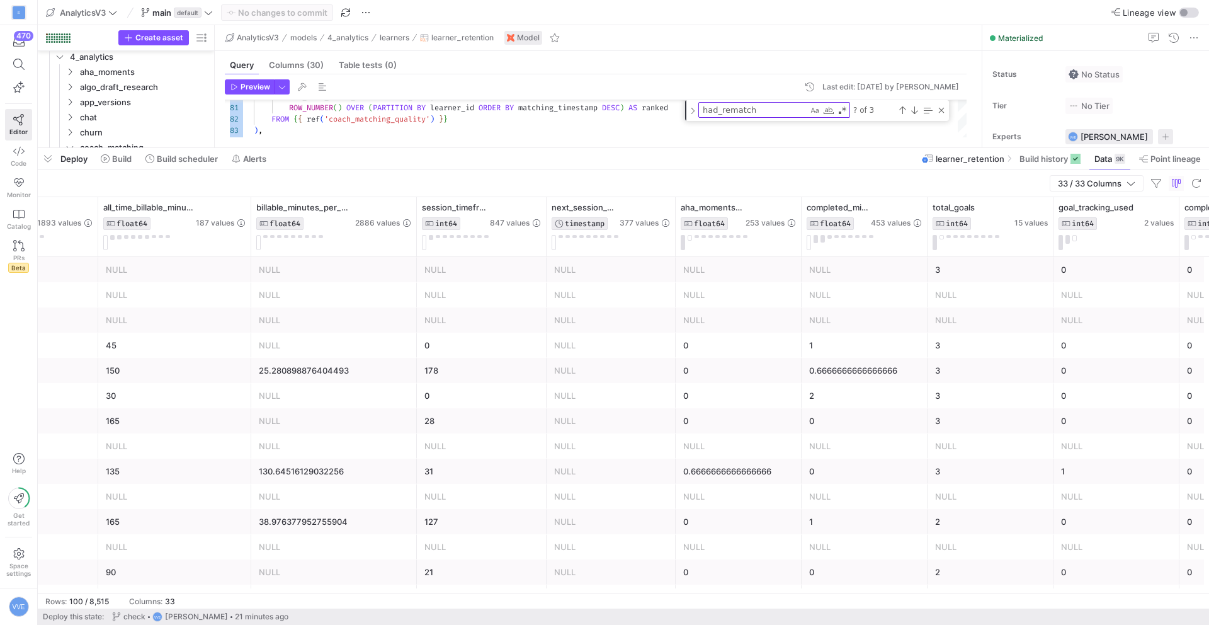
scroll to position [0, 833]
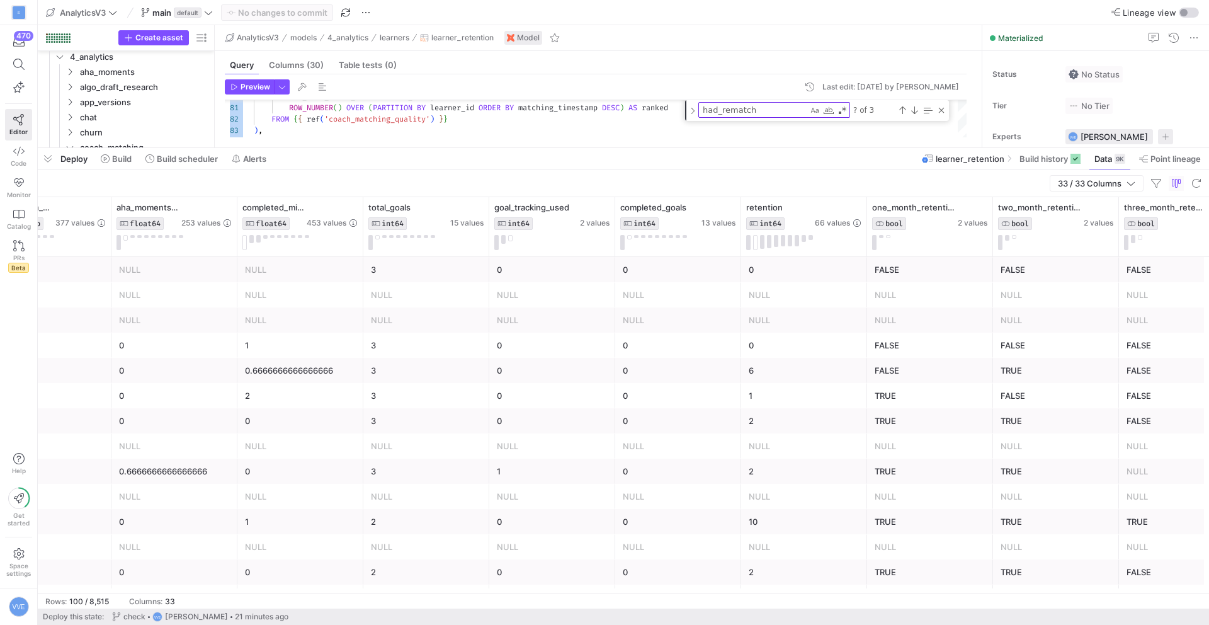
click at [747, 300] on div "NULL" at bounding box center [804, 294] width 126 height 25
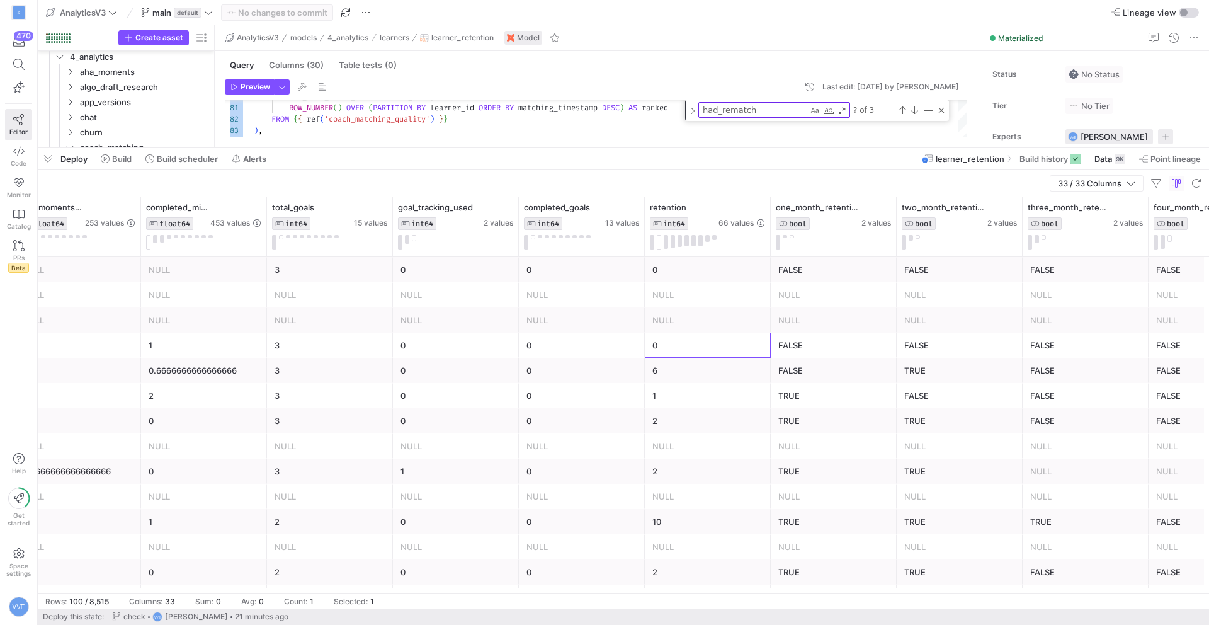
click at [697, 350] on div "0" at bounding box center [708, 345] width 111 height 25
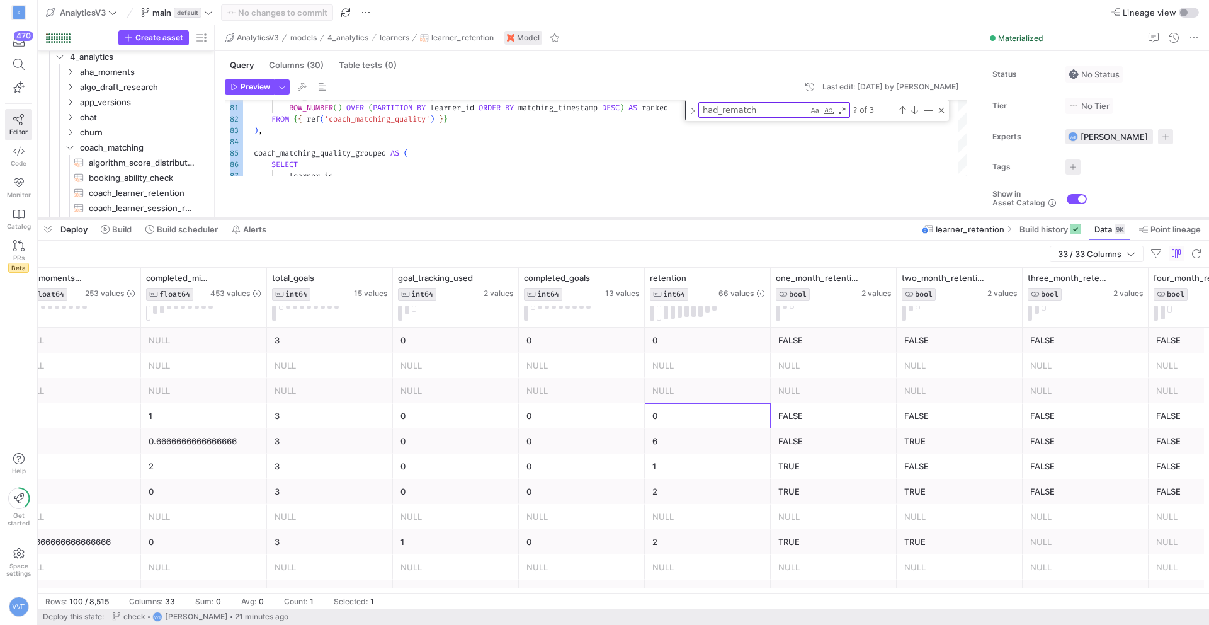
drag, startPoint x: 590, startPoint y: 147, endPoint x: 582, endPoint y: 211, distance: 64.1
click at [582, 216] on div at bounding box center [624, 218] width 1172 height 5
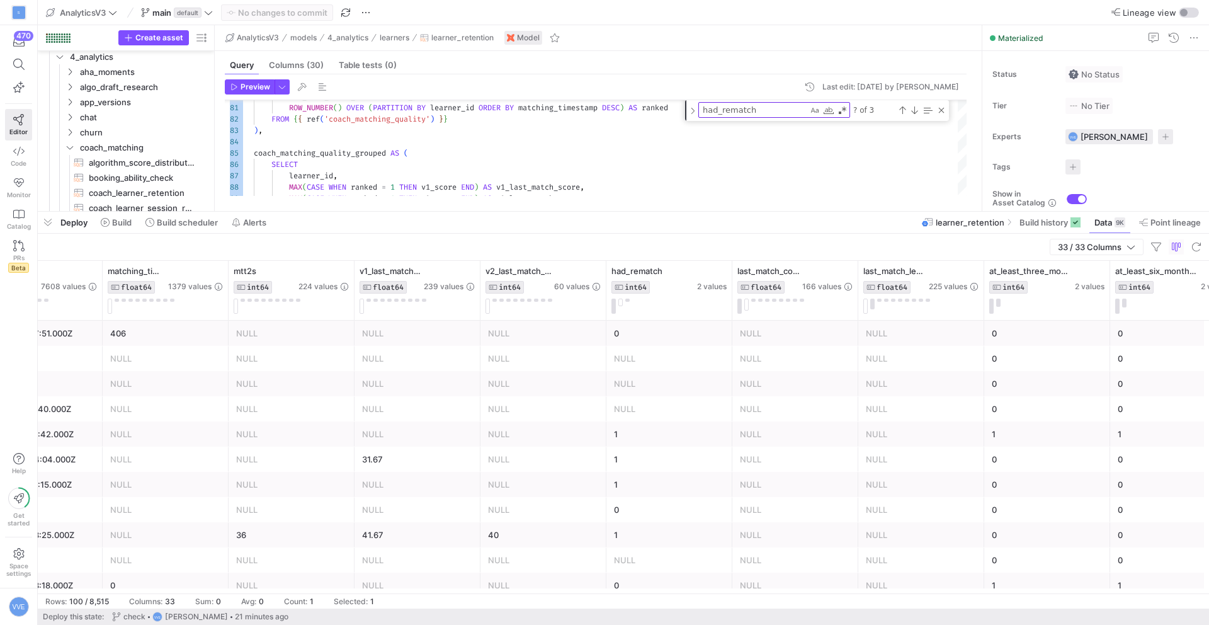
click at [632, 350] on div "NULL" at bounding box center [669, 358] width 111 height 25
click at [637, 382] on div "NULL" at bounding box center [669, 384] width 111 height 25
click at [642, 366] on div "NULL" at bounding box center [669, 358] width 111 height 25
click at [620, 303] on button at bounding box center [621, 303] width 4 height 8
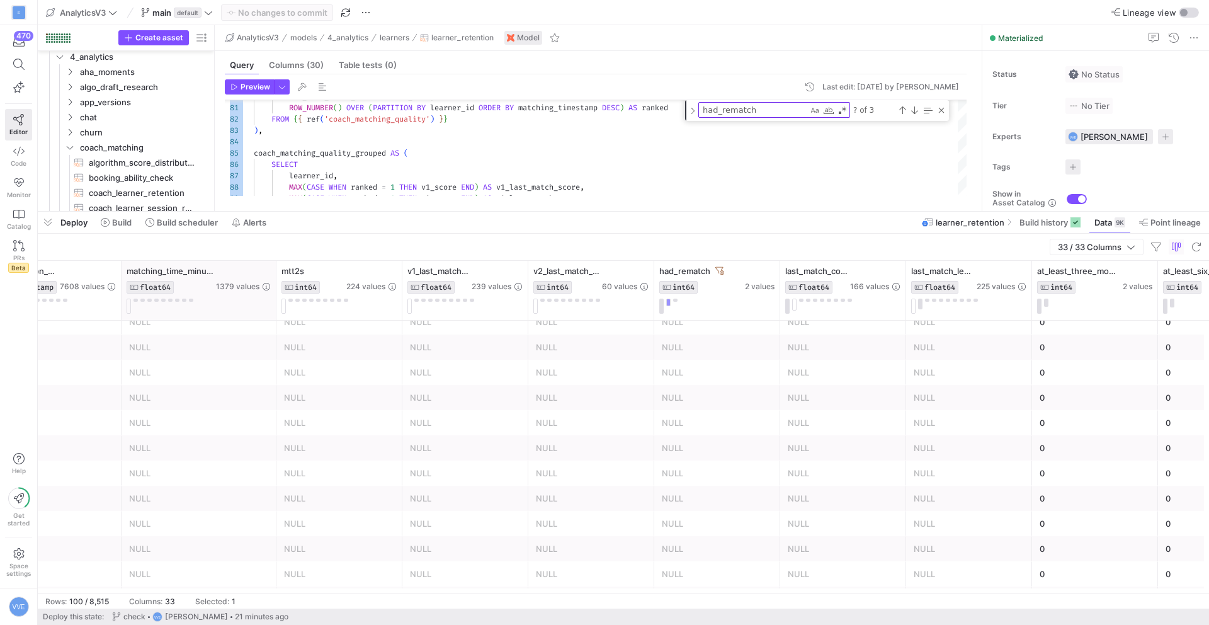
drag, startPoint x: 246, startPoint y: 274, endPoint x: 274, endPoint y: 280, distance: 28.3
click at [275, 280] on div at bounding box center [275, 290] width 5 height 59
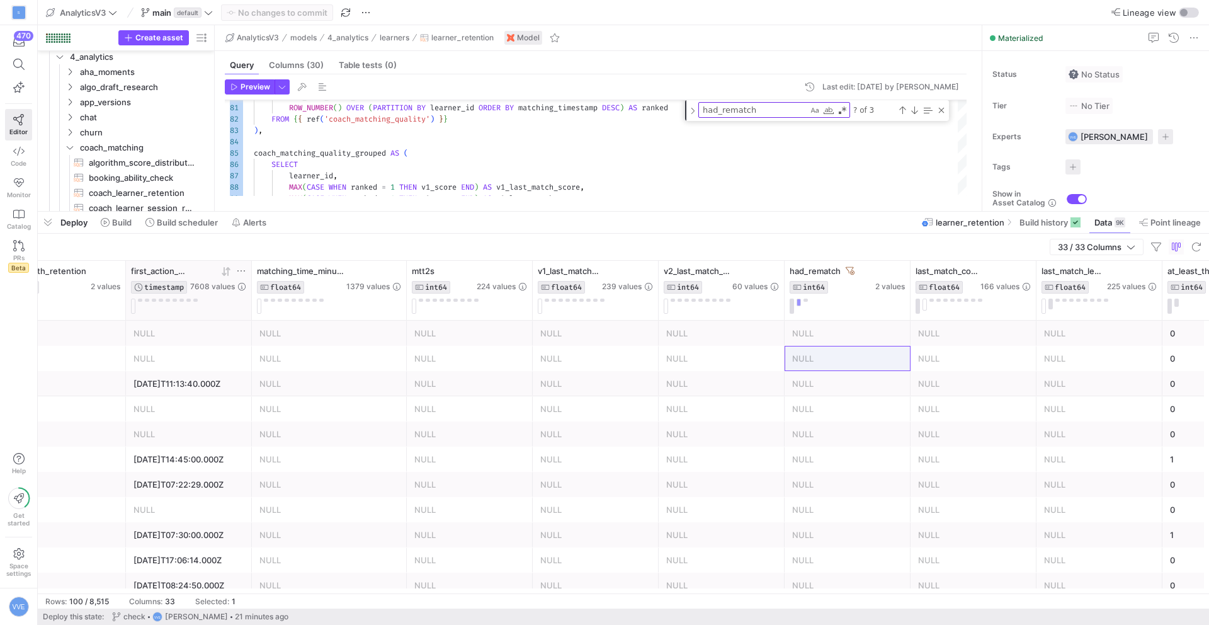
click at [229, 271] on icon at bounding box center [226, 271] width 10 height 10
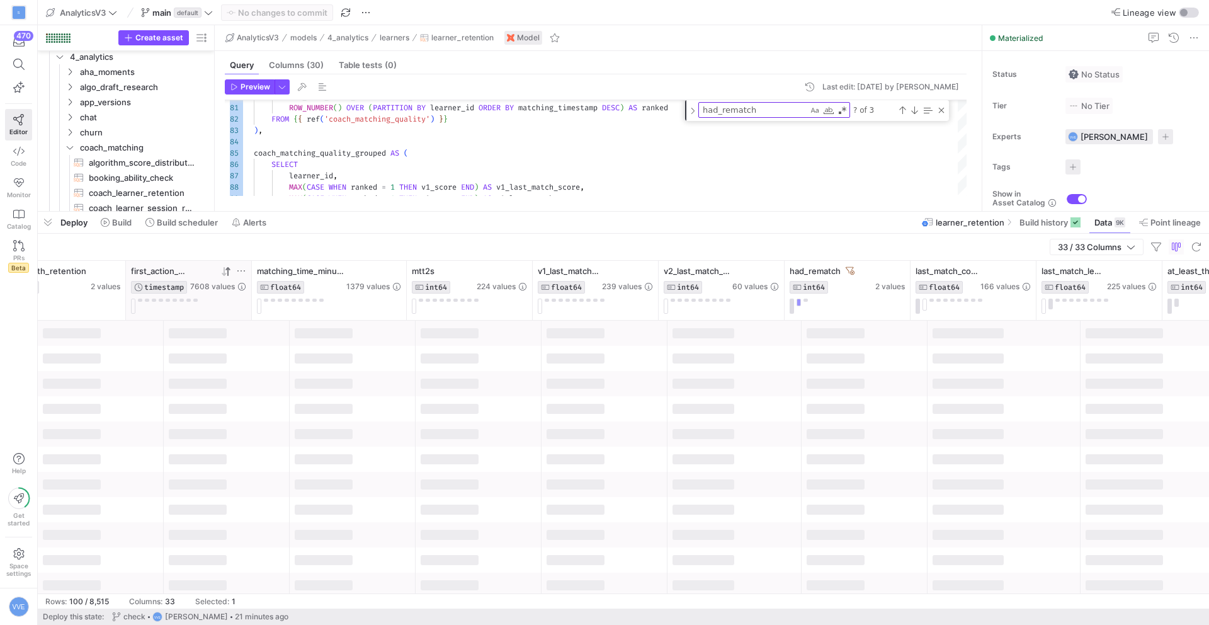
click at [229, 271] on icon at bounding box center [226, 271] width 10 height 10
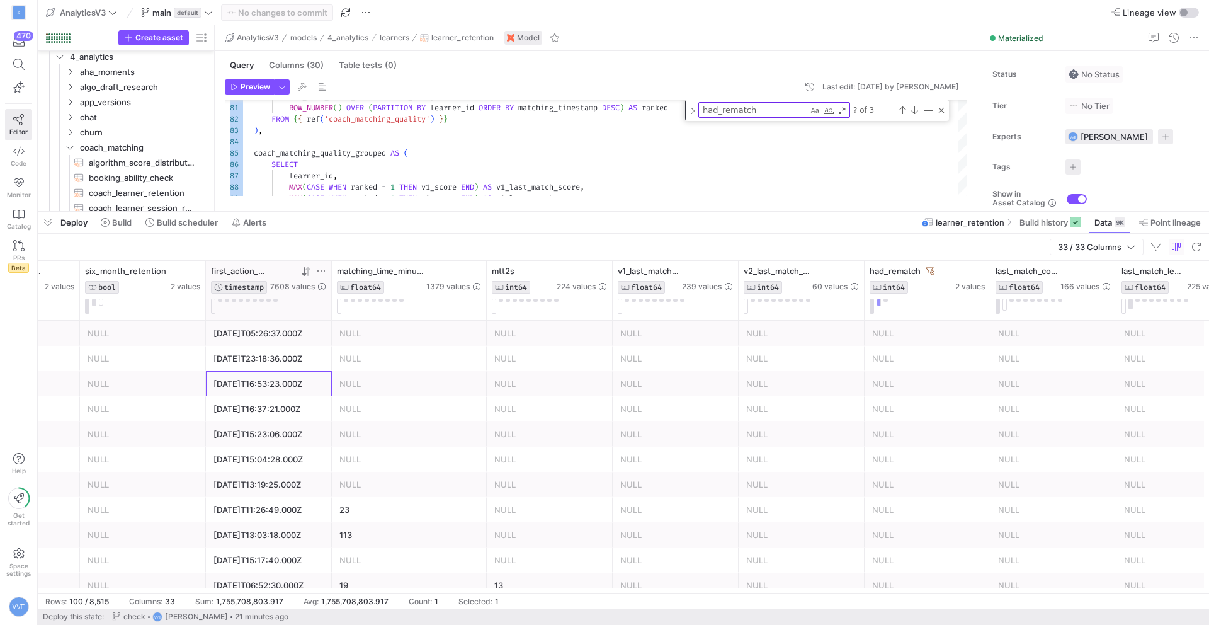
click at [295, 381] on div "[DATE]T16:53:23.000Z" at bounding box center [269, 384] width 111 height 25
click at [503, 409] on div "37" at bounding box center [549, 406] width 111 height 25
click at [394, 416] on div "437" at bounding box center [409, 406] width 140 height 25
click at [536, 411] on div "37" at bounding box center [549, 406] width 111 height 25
click at [352, 414] on div "437" at bounding box center [409, 406] width 140 height 25
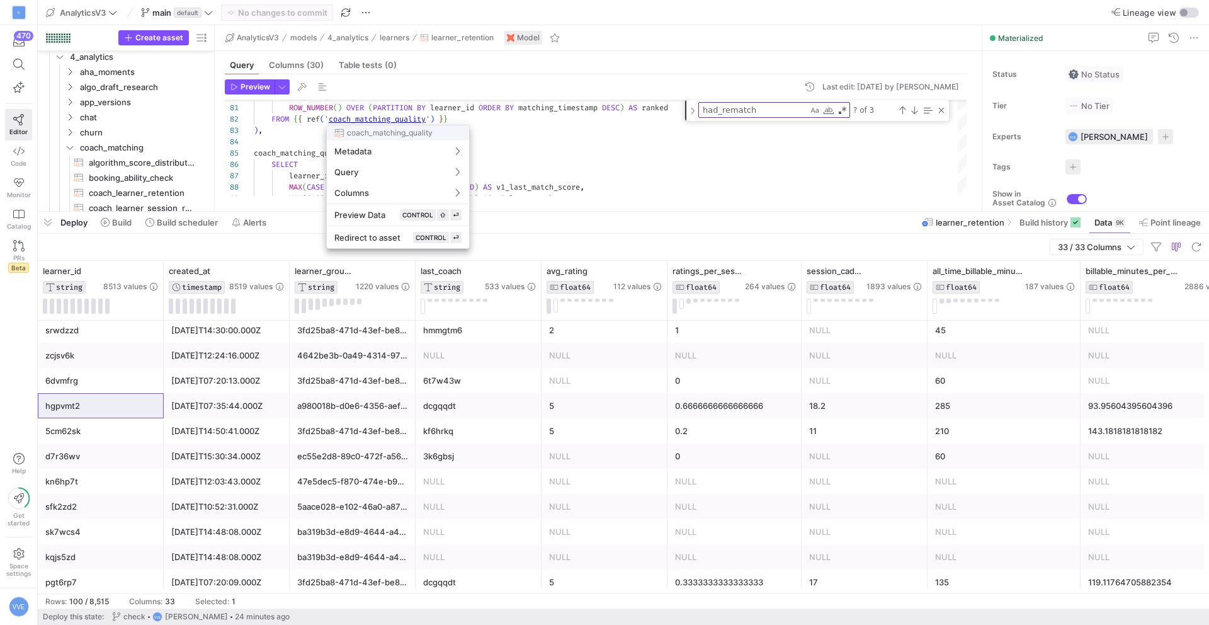
click at [380, 118] on div at bounding box center [604, 312] width 1209 height 625
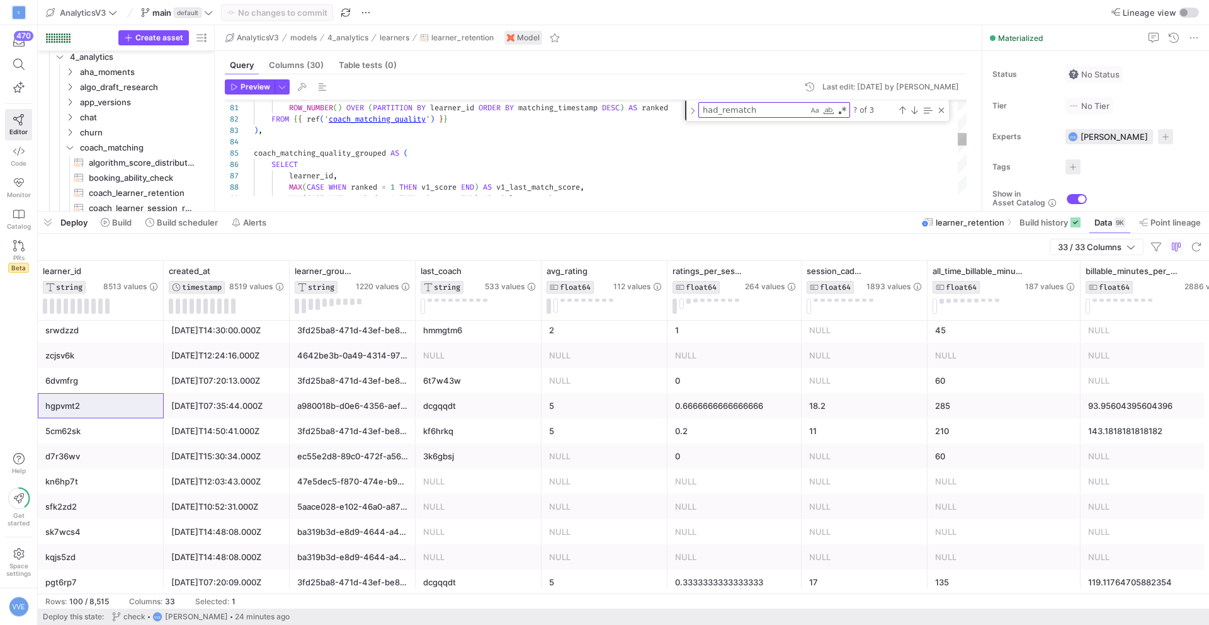
type textarea "ROW_NUMBER() OVER (PARTITION BY learner_id ORDER BY matching_timestamp DESC) AS…"
click at [380, 118] on div "all_time_coach_cancellation_rate , ROW_NUMBER ( ) OVER ( PARTITION BY learner_i…" at bounding box center [610, 397] width 713 height 2447
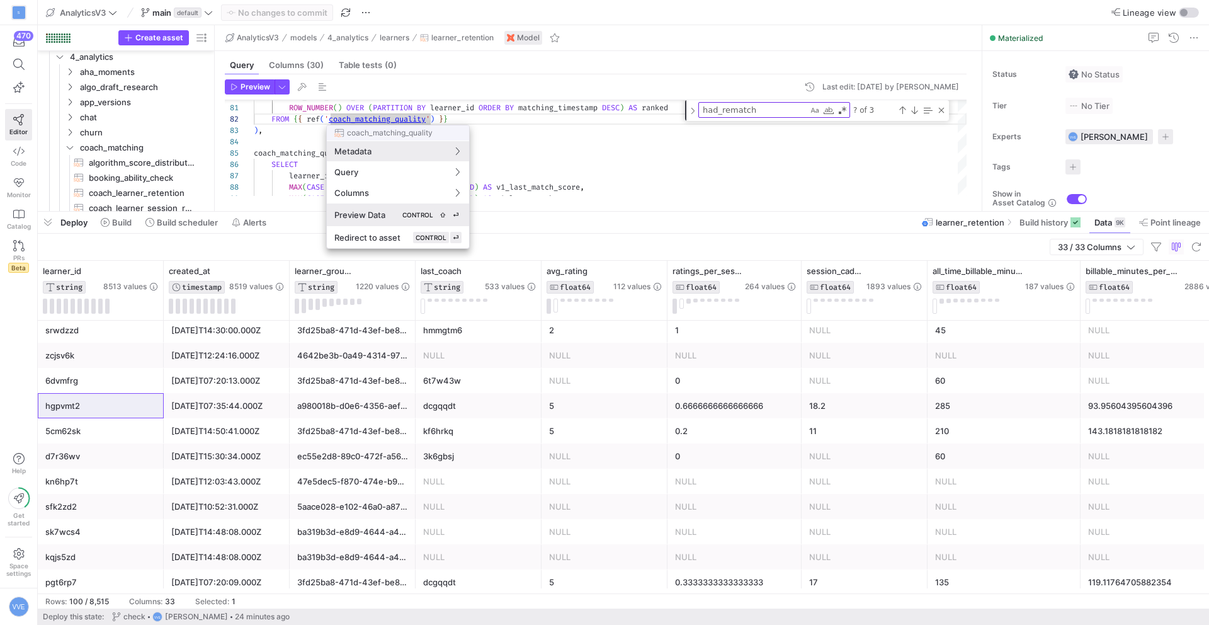
click at [403, 215] on span "CONTROL" at bounding box center [417, 215] width 31 height 8
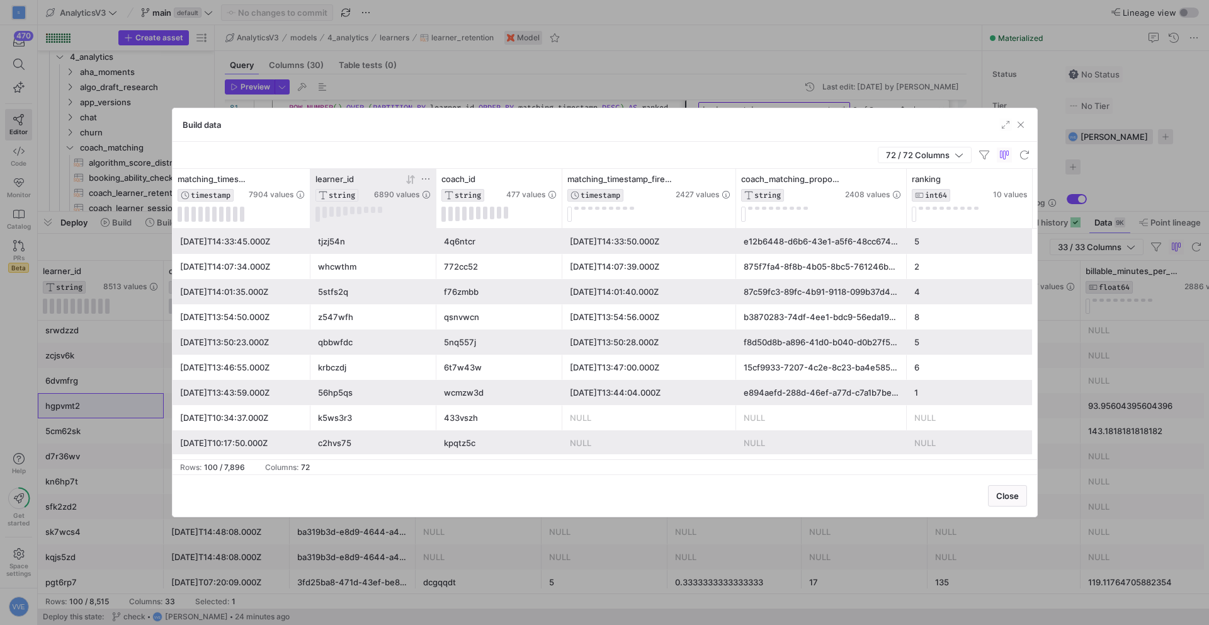
click at [426, 174] on icon at bounding box center [426, 179] width 10 height 10
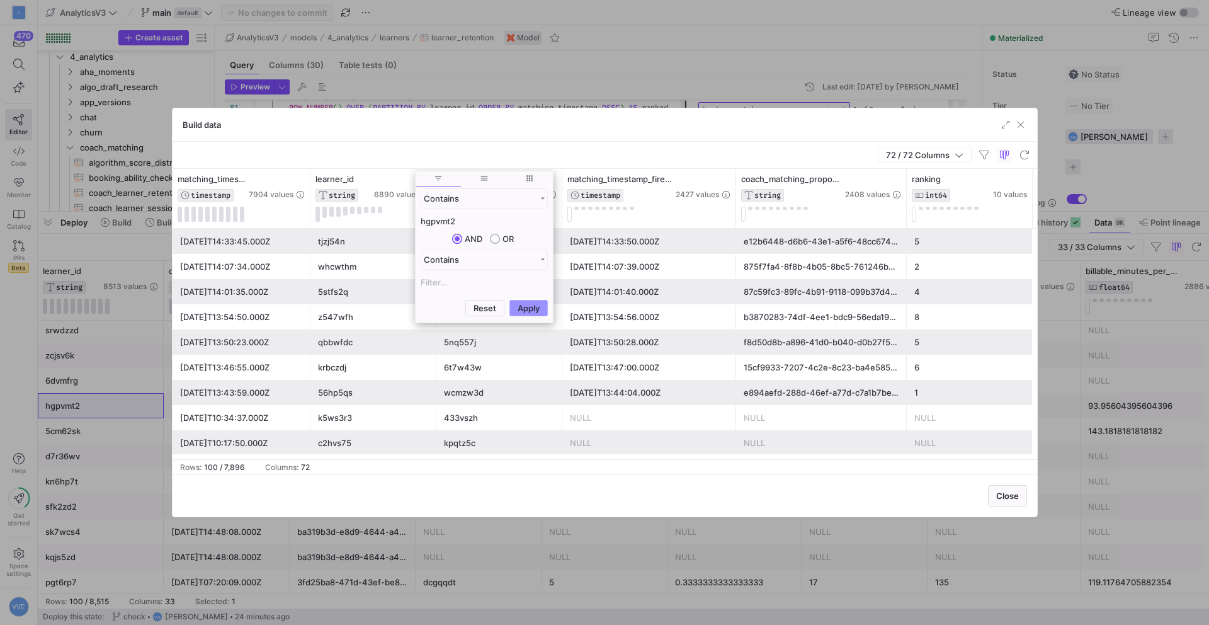
type input "hgpvmt2"
click at [530, 311] on button "Apply" at bounding box center [529, 308] width 38 height 16
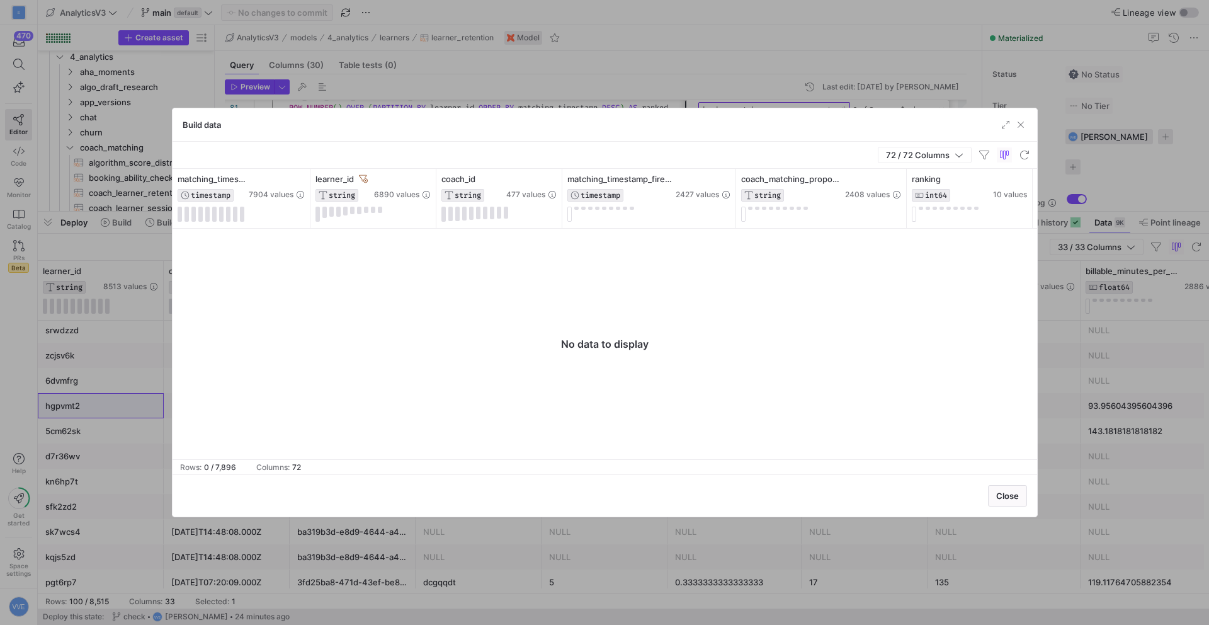
click at [353, 274] on div at bounding box center [605, 344] width 865 height 231
click at [1020, 119] on span "button" at bounding box center [1021, 124] width 13 height 13
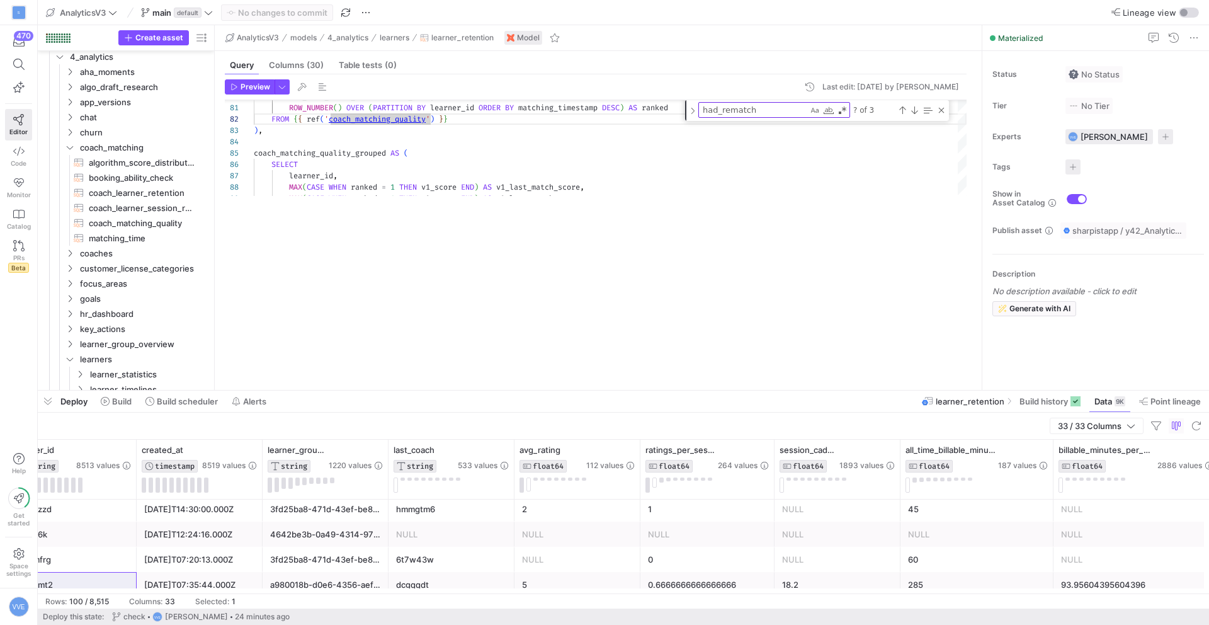
drag, startPoint x: 726, startPoint y: 209, endPoint x: 690, endPoint y: 387, distance: 181.2
click at [691, 388] on div at bounding box center [624, 390] width 1172 height 5
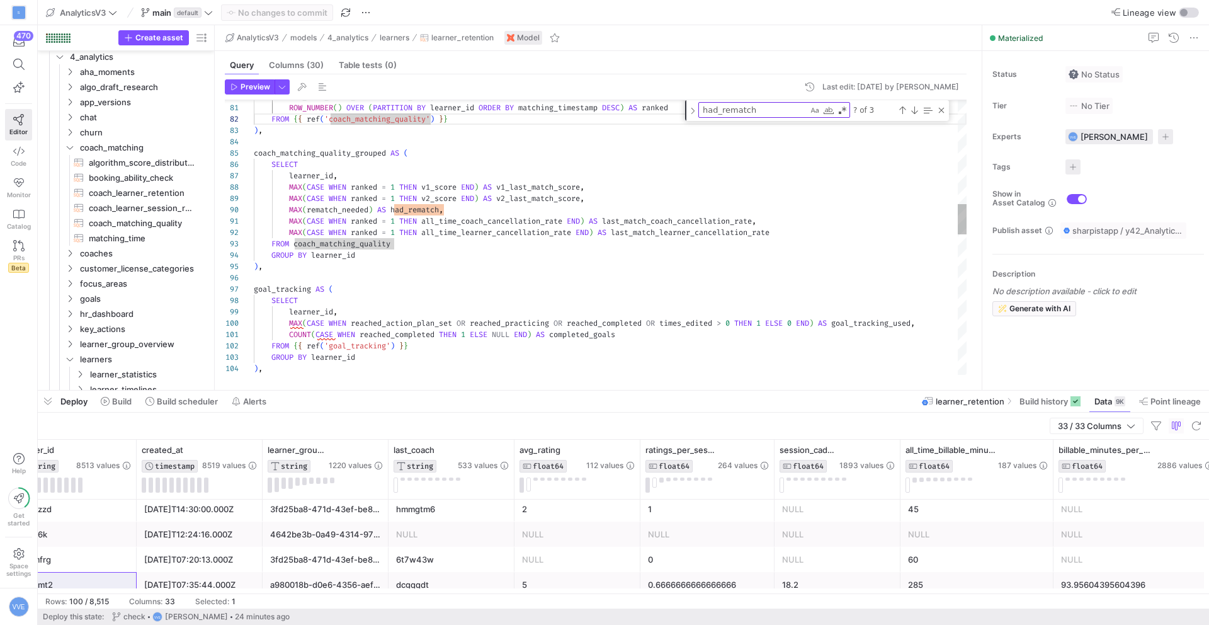
click at [773, 112] on textarea "had_rematch" at bounding box center [753, 110] width 109 height 14
type textarea "m"
type textarea "gt.completed_goals, r.retention, [DOMAIN_NAME]_month_retention, r.two_month_ret…"
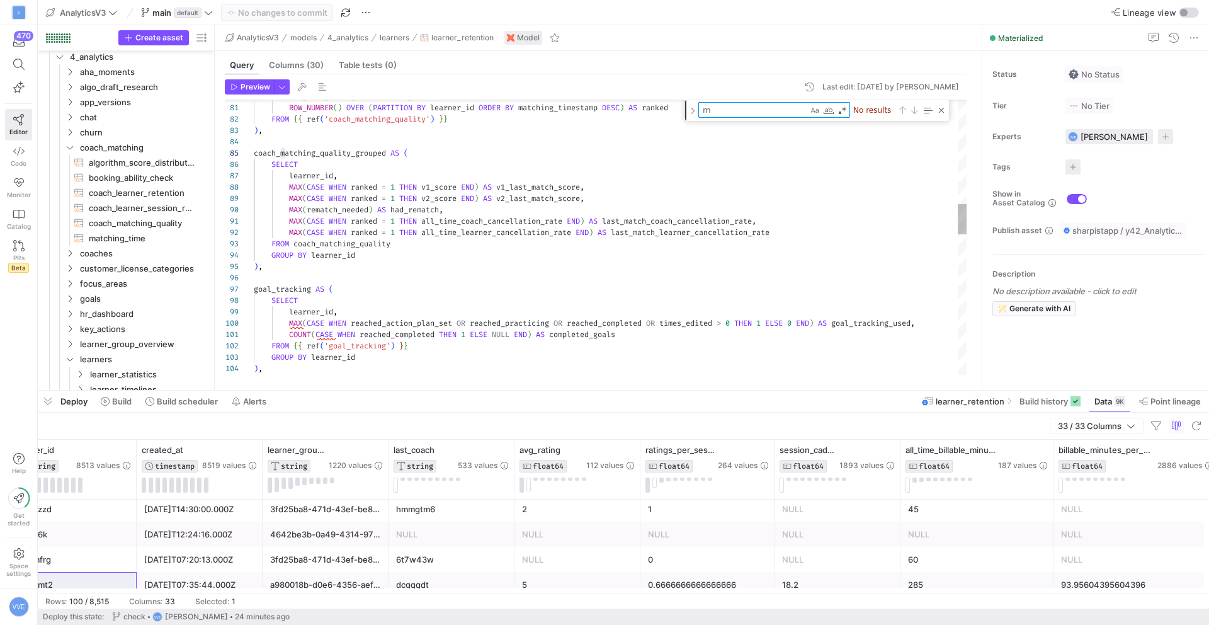
type textarea "mt"
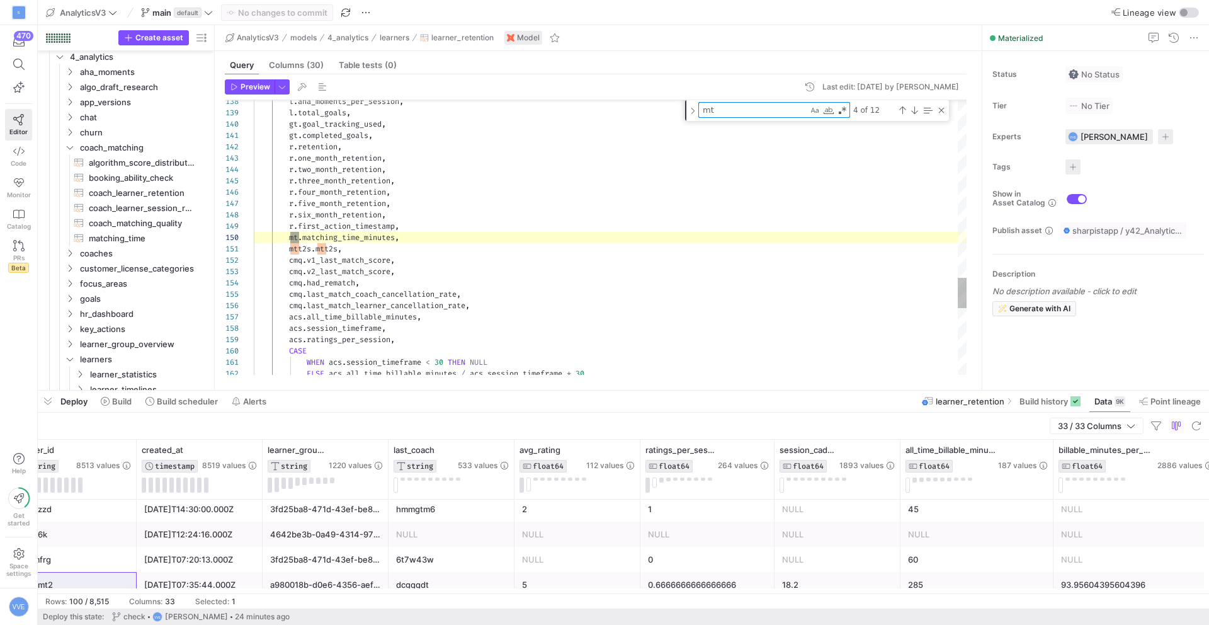
type textarea "mtt2s.mtt2s, cmq.v1_last_match_score, cmq.v2_last_match_score, cmq.had_rematch,…"
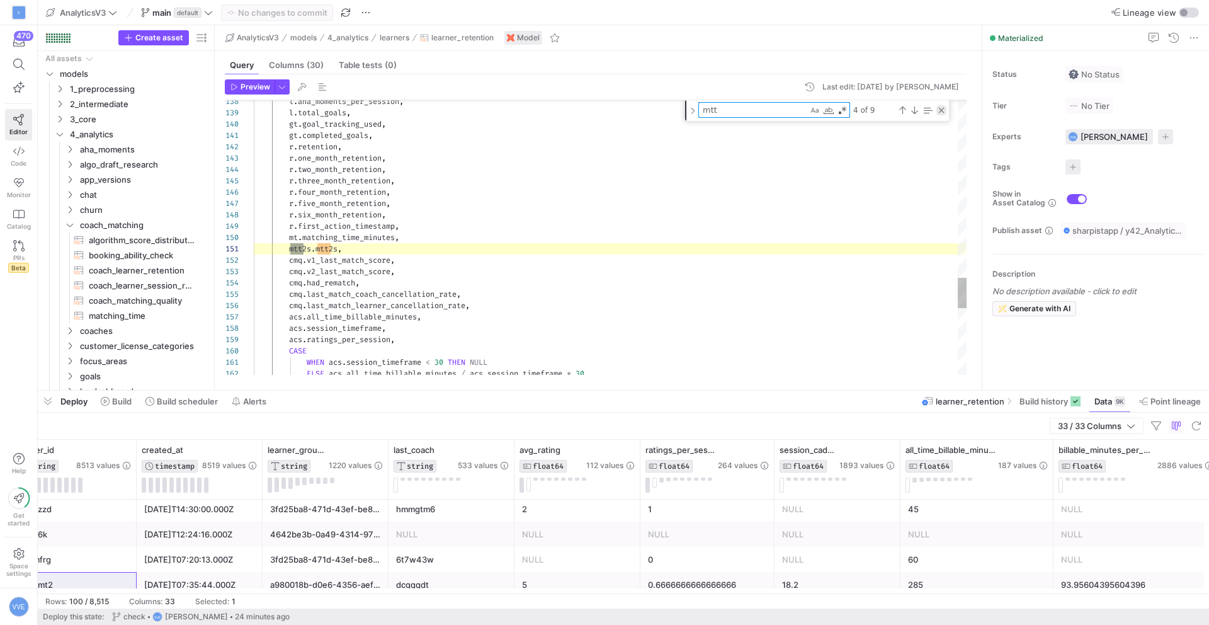
type textarea "mtt"
click at [944, 112] on div "Close (Escape)" at bounding box center [942, 110] width 10 height 10
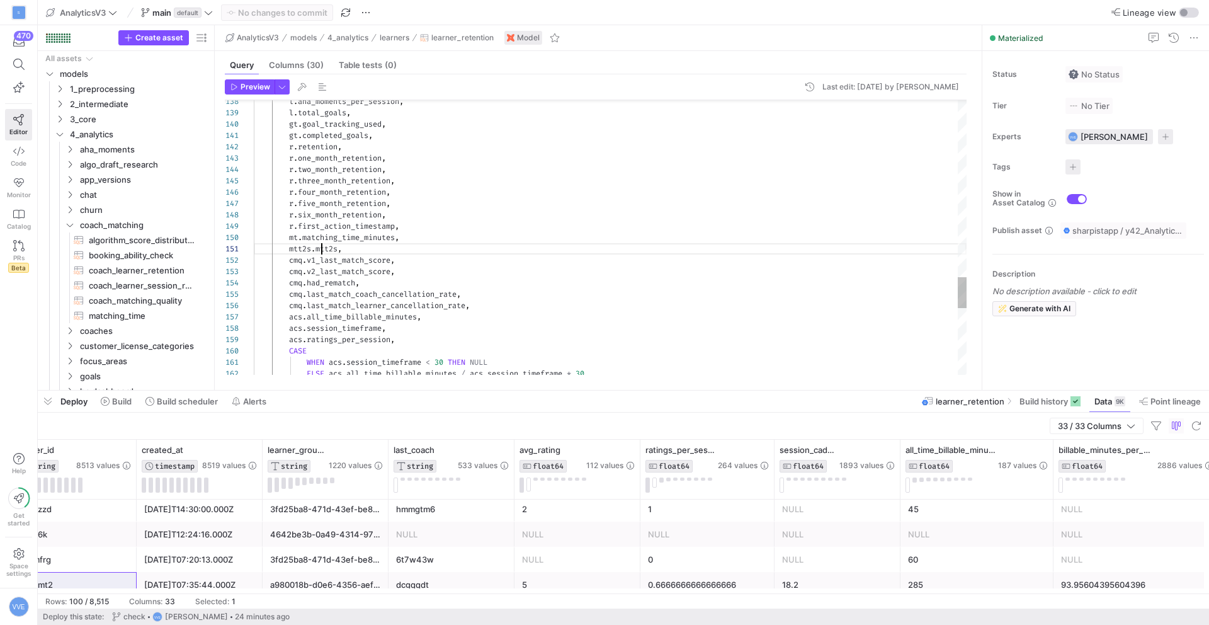
drag, startPoint x: 638, startPoint y: 390, endPoint x: 648, endPoint y: 293, distance: 97.5
click at [647, 388] on div at bounding box center [624, 390] width 1172 height 5
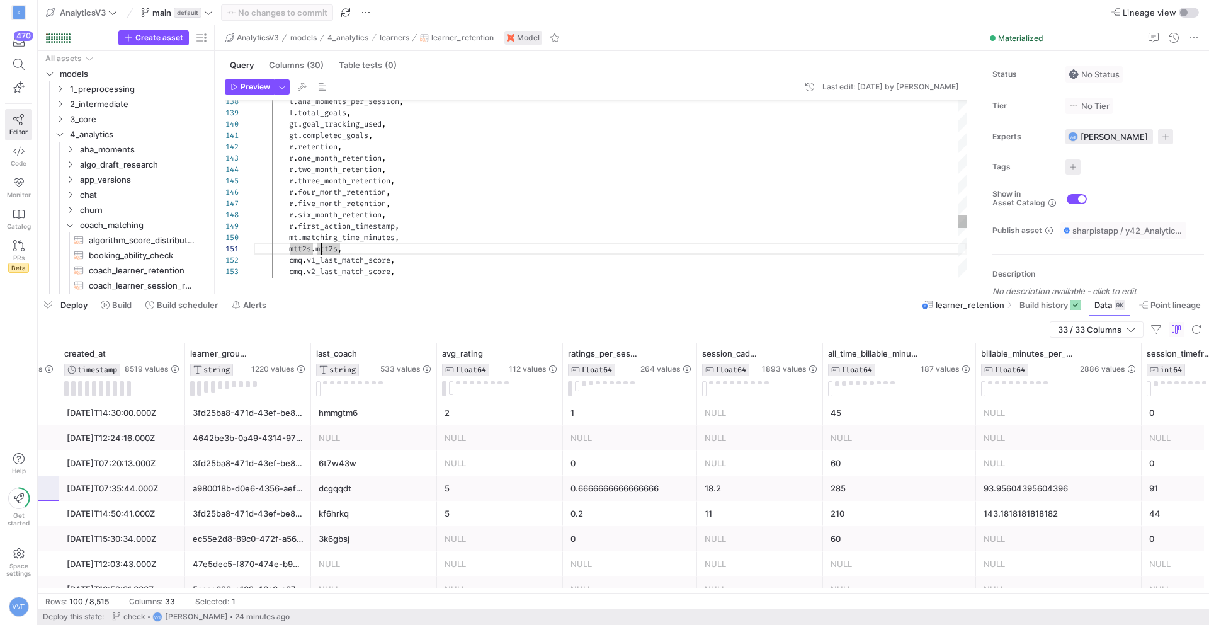
scroll to position [0, 419]
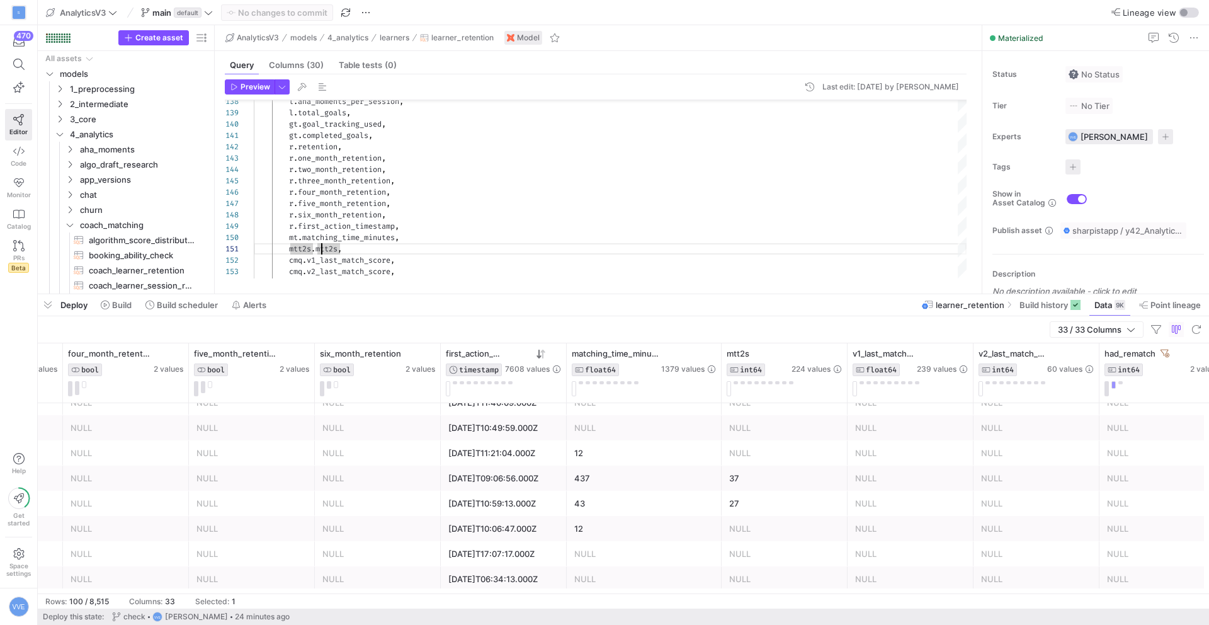
click at [623, 523] on div "12" at bounding box center [644, 528] width 140 height 25
click at [629, 504] on div "43" at bounding box center [644, 503] width 140 height 25
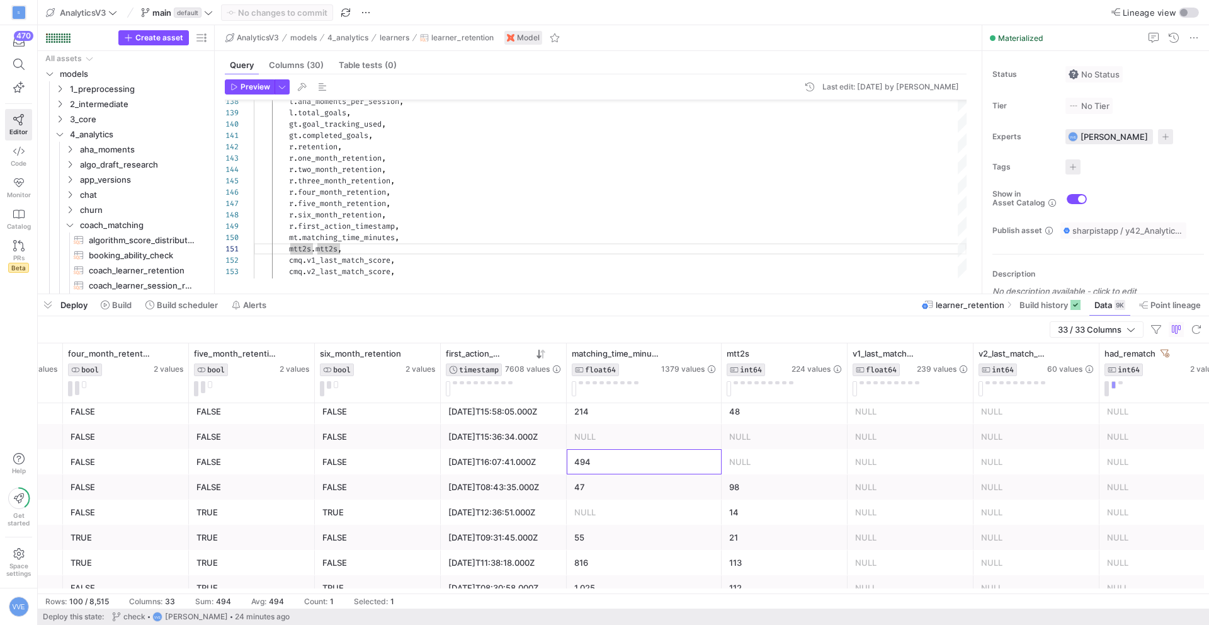
click at [632, 460] on div "494" at bounding box center [644, 462] width 140 height 25
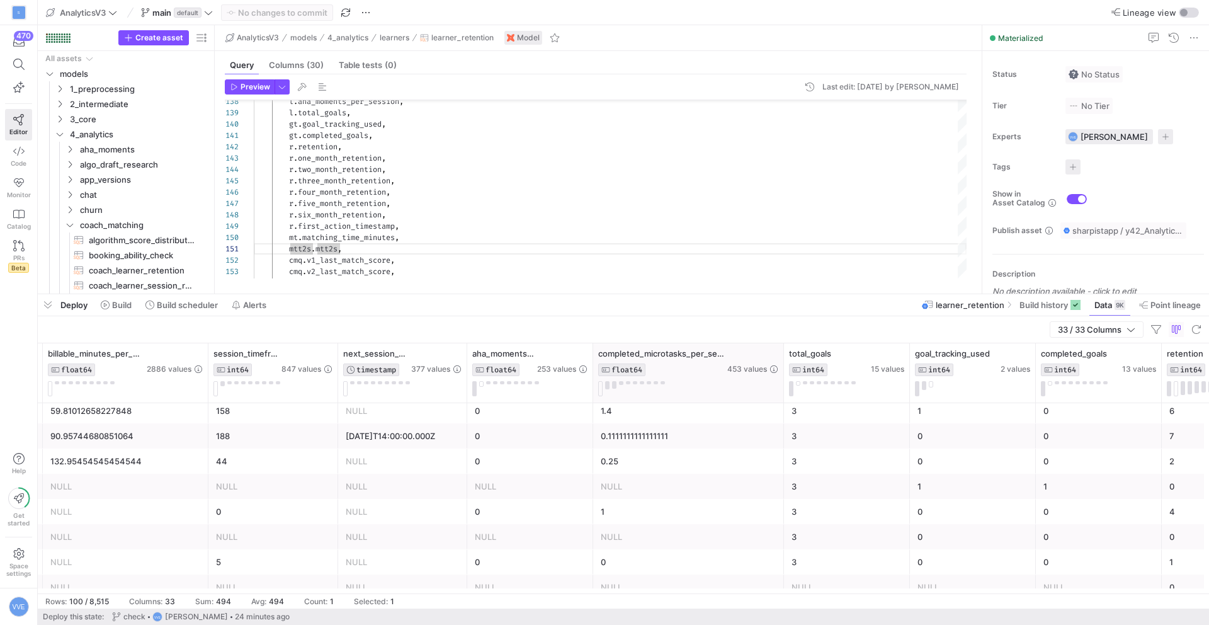
drag, startPoint x: 717, startPoint y: 360, endPoint x: 749, endPoint y: 359, distance: 32.1
click at [781, 360] on div at bounding box center [783, 372] width 5 height 59
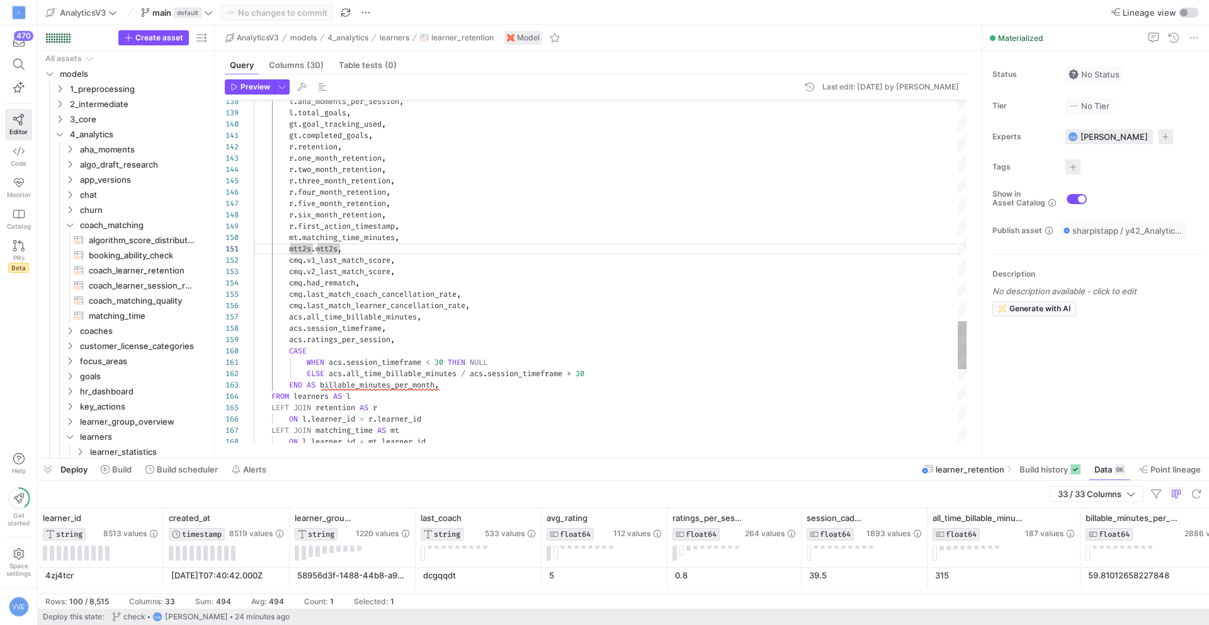
drag, startPoint x: 282, startPoint y: 292, endPoint x: 268, endPoint y: 451, distance: 159.3
click at [270, 456] on div at bounding box center [624, 458] width 1172 height 5
click at [95, 227] on span "coach_matching" at bounding box center [128, 225] width 97 height 14
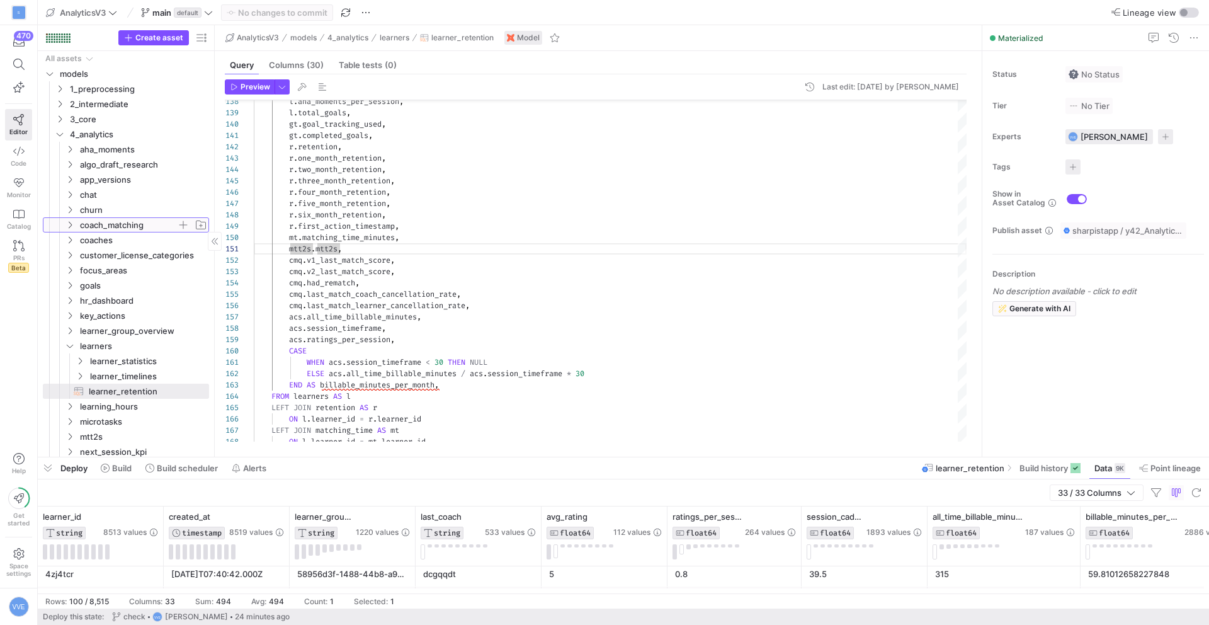
click at [98, 224] on span "coach_matching" at bounding box center [128, 225] width 97 height 14
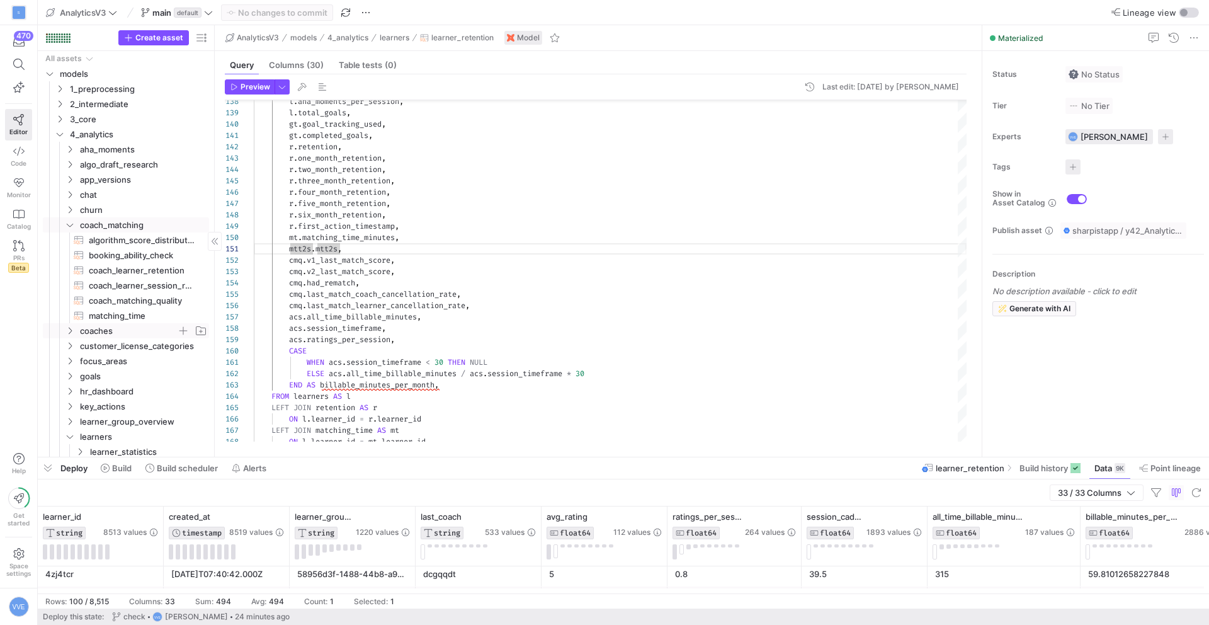
click at [115, 329] on span "coaches" at bounding box center [128, 331] width 97 height 14
click at [89, 117] on span "3_core" at bounding box center [123, 119] width 107 height 14
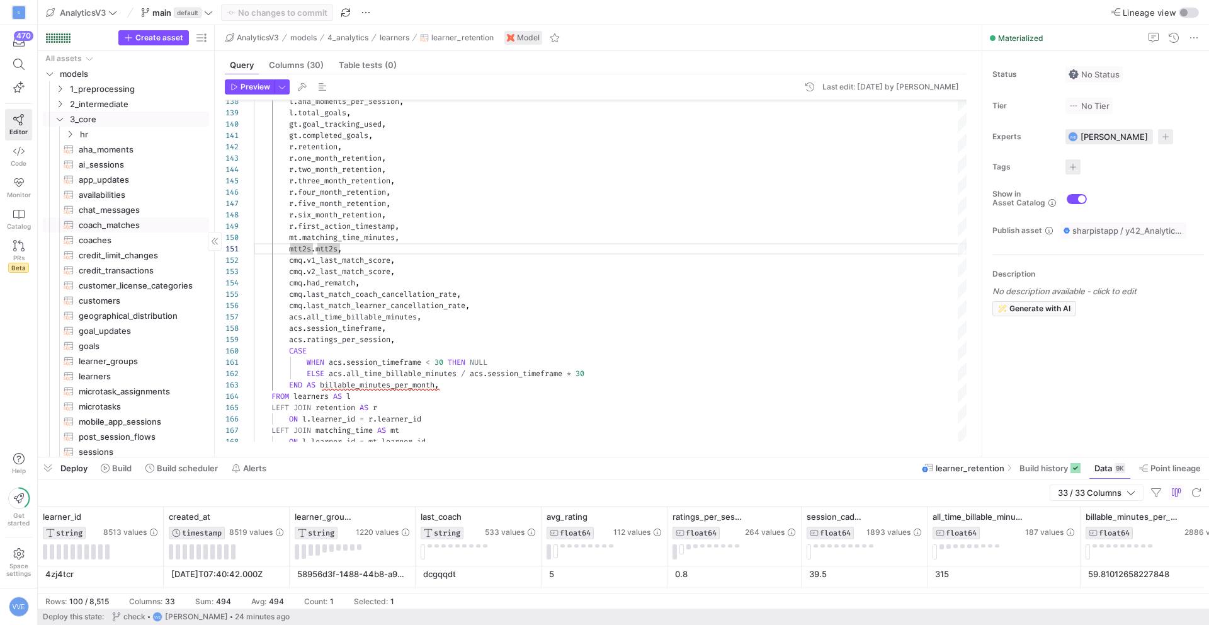
click at [129, 221] on span "coach_matches​​​​​​​​​​" at bounding box center [137, 225] width 116 height 14
type textarea "WITH coach_matches_backend AS ( SELECT user_id AS learner_id, value_string AS c…"
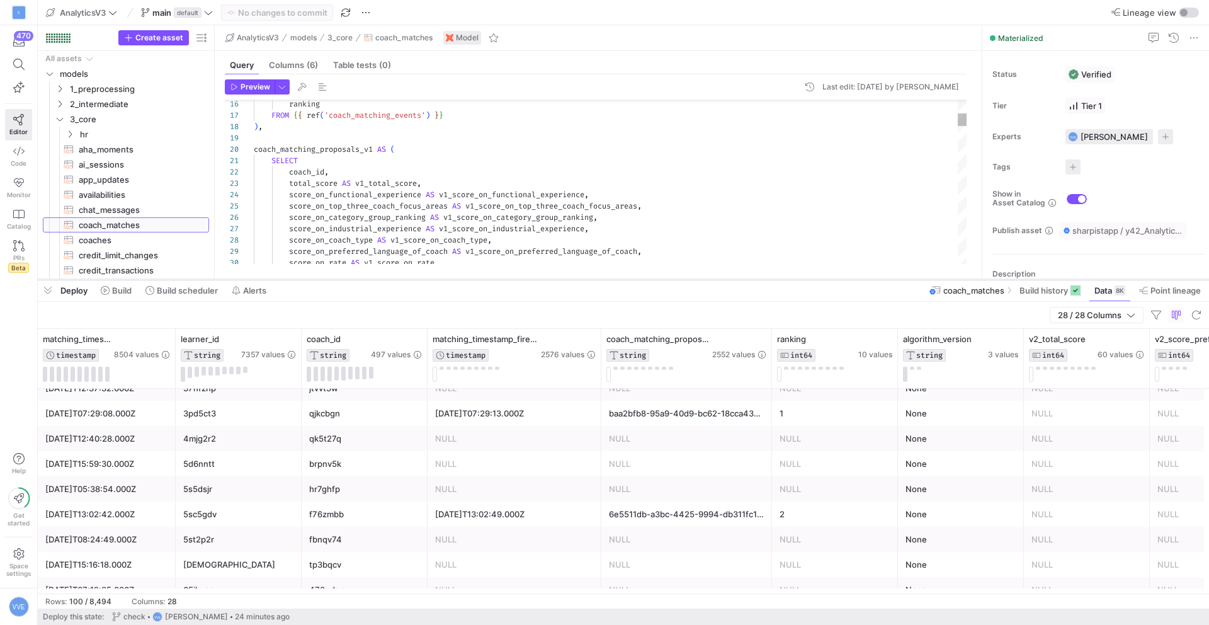
drag, startPoint x: 519, startPoint y: 459, endPoint x: 563, endPoint y: 281, distance: 183.0
click at [563, 281] on div at bounding box center [624, 279] width 1172 height 5
click at [288, 338] on icon at bounding box center [291, 338] width 8 height 1
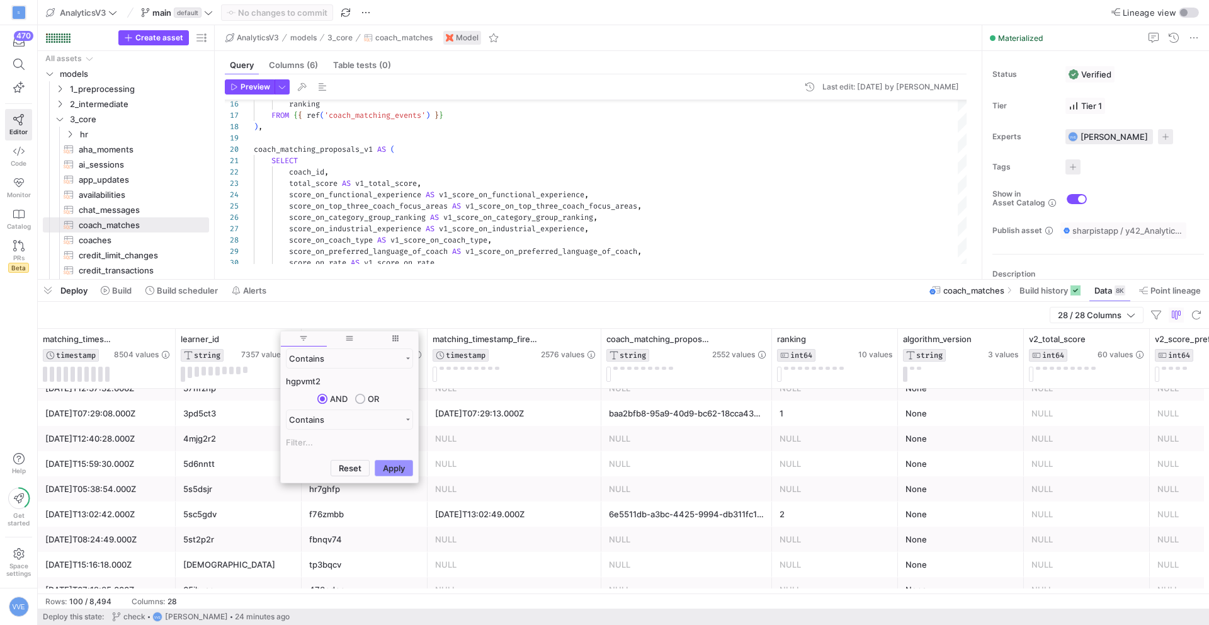
type input "hgpvmt2"
click at [391, 471] on button "Apply" at bounding box center [394, 468] width 38 height 16
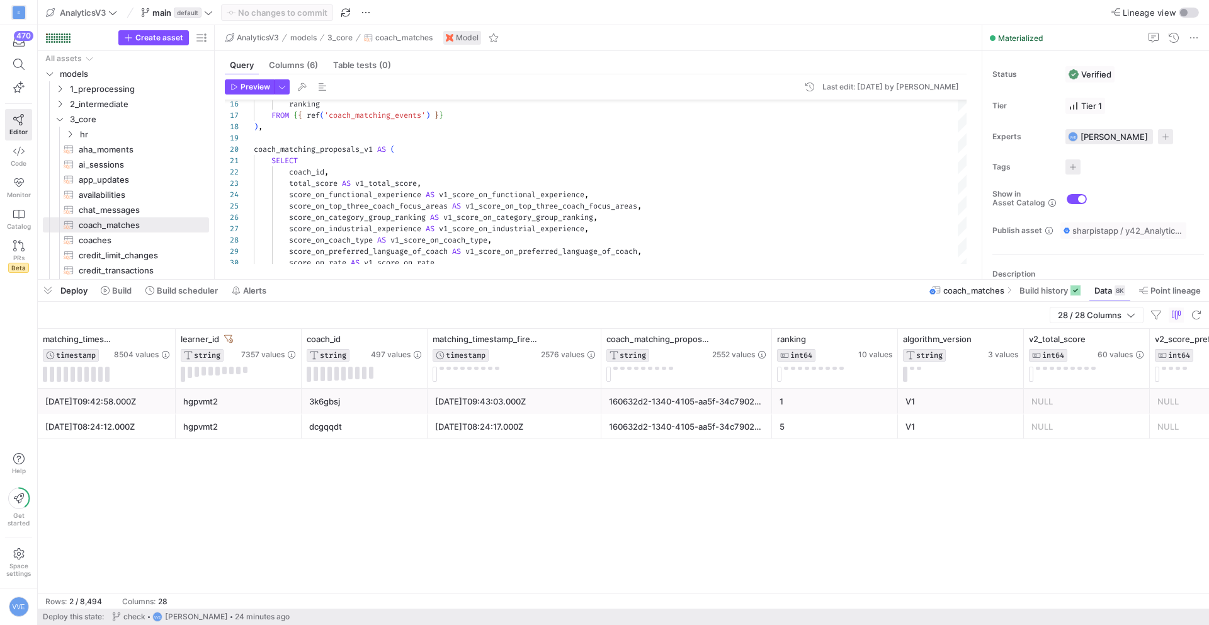
click at [494, 452] on div "[DATE]T09:42:58.000Z hgpvmt2 3k6gbsj [DATE]T09:43:03.000Z 160632d2-1340-4105-aa…" at bounding box center [624, 491] width 1172 height 205
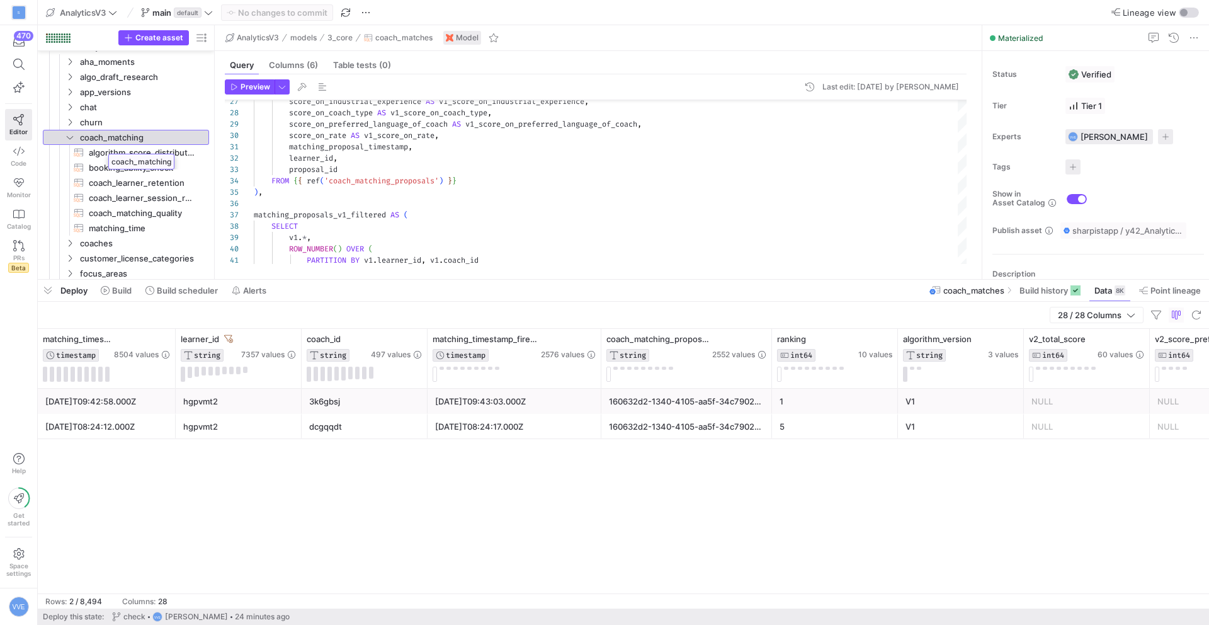
drag, startPoint x: 73, startPoint y: 137, endPoint x: 105, endPoint y: 149, distance: 33.5
click at [142, 214] on span "coach_matching_quality​​​​​​​​​​" at bounding box center [142, 213] width 106 height 14
type textarea "{{ config(materialized = 'table') }} WITH coach_matches AS ( SELECT * FROM {{ r…"
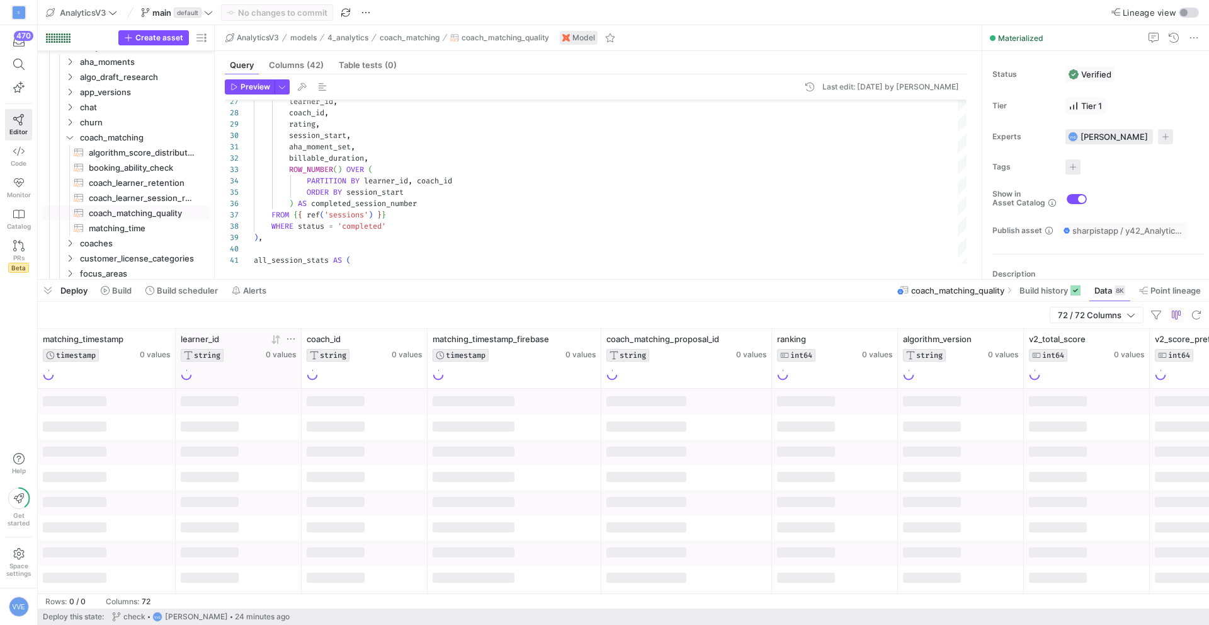
click at [292, 336] on icon at bounding box center [291, 339] width 10 height 10
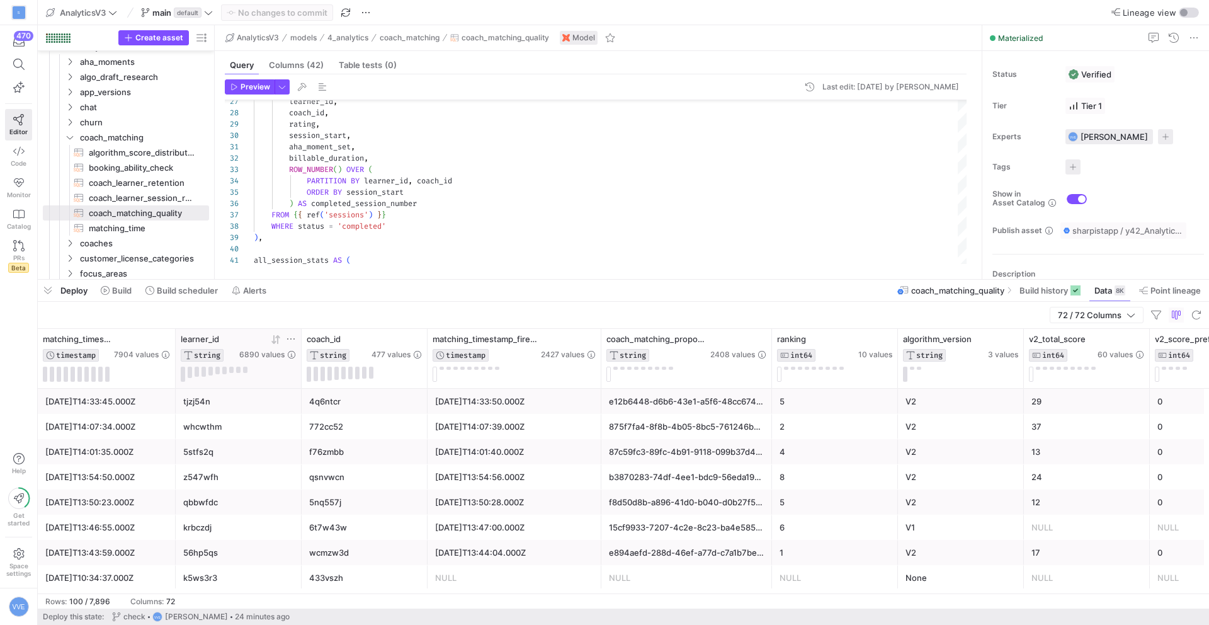
click at [291, 342] on icon at bounding box center [291, 339] width 10 height 10
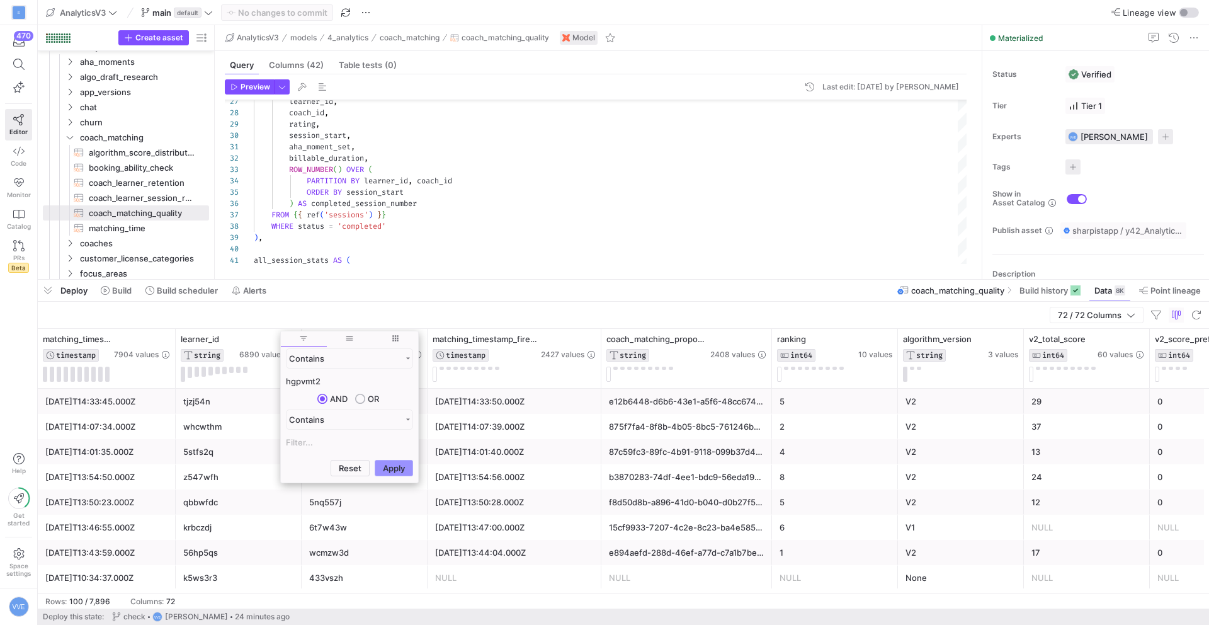
type input "hgpvmt2"
click at [403, 467] on button "Apply" at bounding box center [394, 468] width 38 height 16
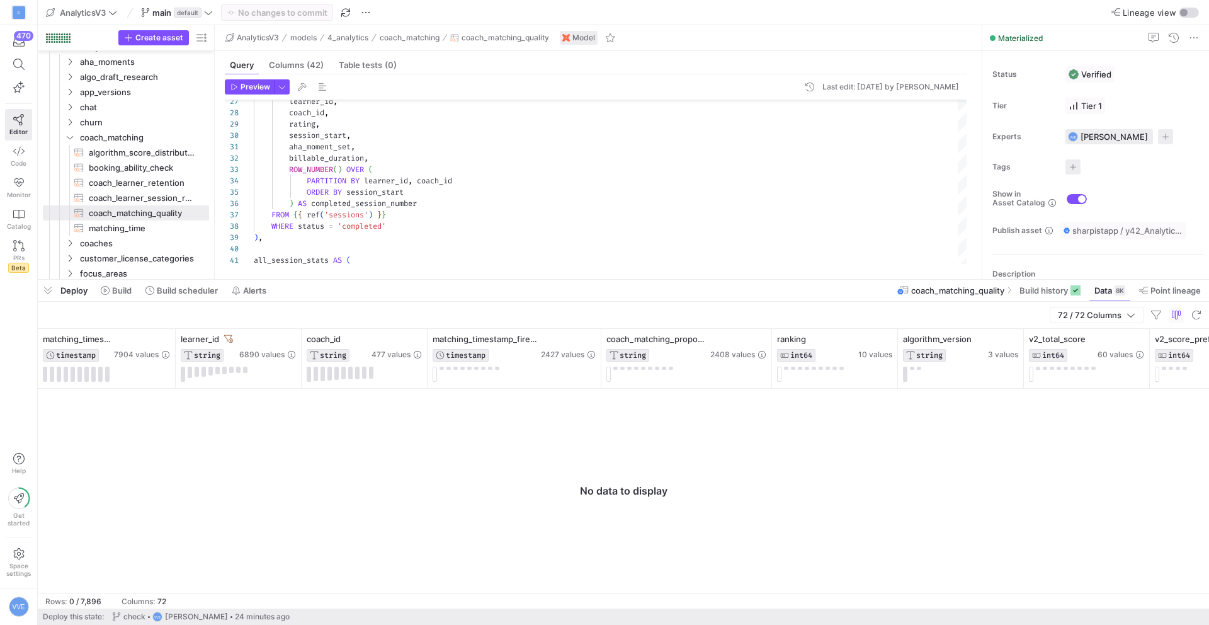
click at [226, 398] on div at bounding box center [624, 491] width 1172 height 205
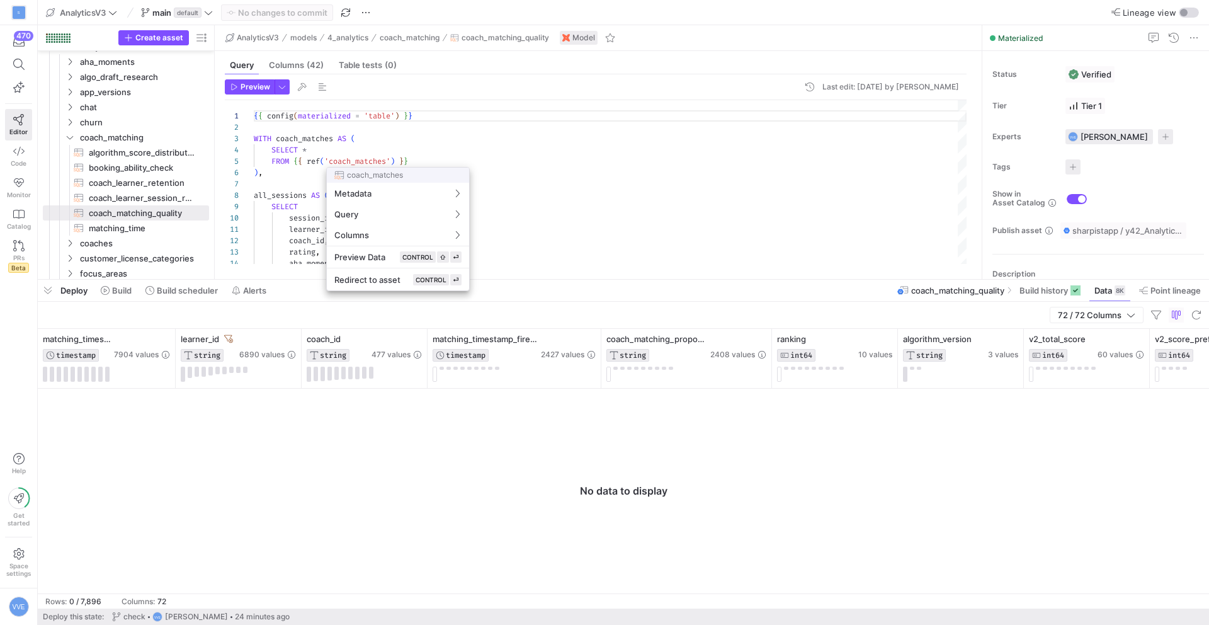
click at [406, 146] on div at bounding box center [604, 312] width 1209 height 625
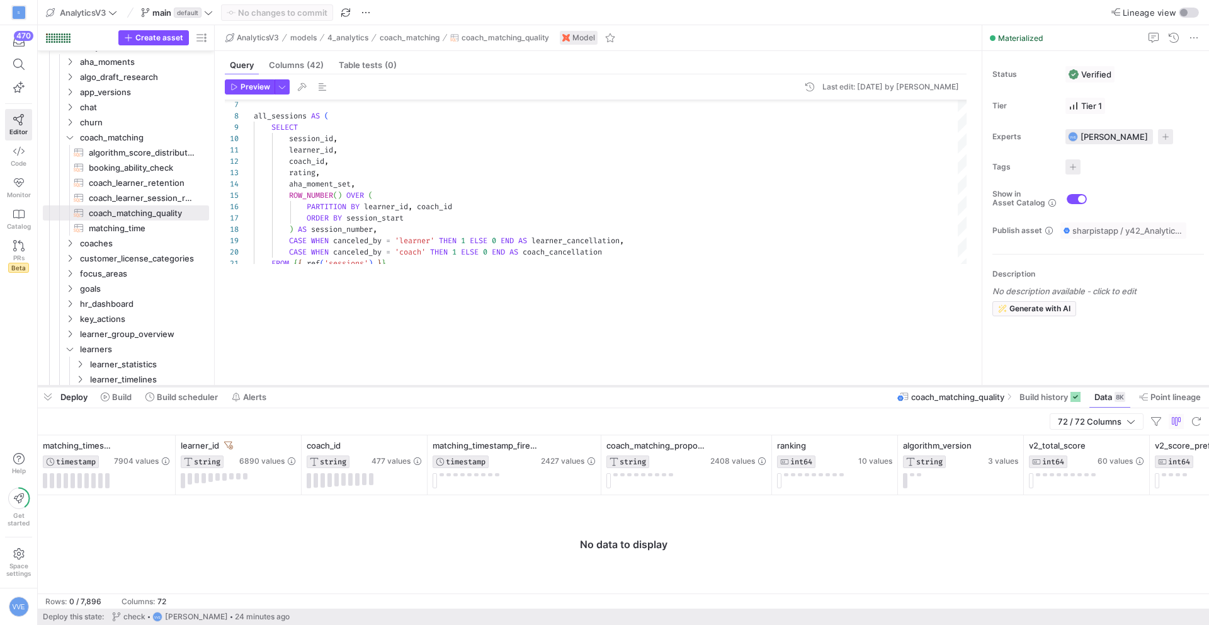
drag, startPoint x: 464, startPoint y: 277, endPoint x: 433, endPoint y: 384, distance: 111.6
click at [433, 384] on div at bounding box center [624, 386] width 1172 height 5
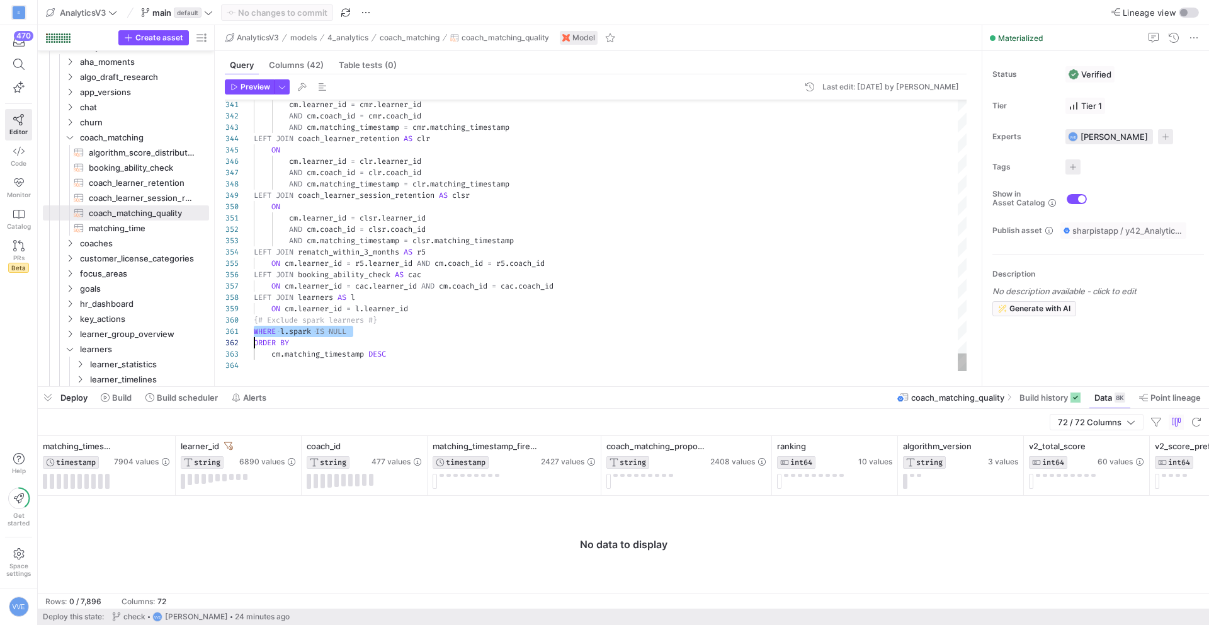
type textarea "{# WHERE [PERSON_NAME]spark IS NULL #} ORDER BY cm.matching_timestamp DESC"
click at [287, 89] on span "button" at bounding box center [282, 87] width 14 height 14
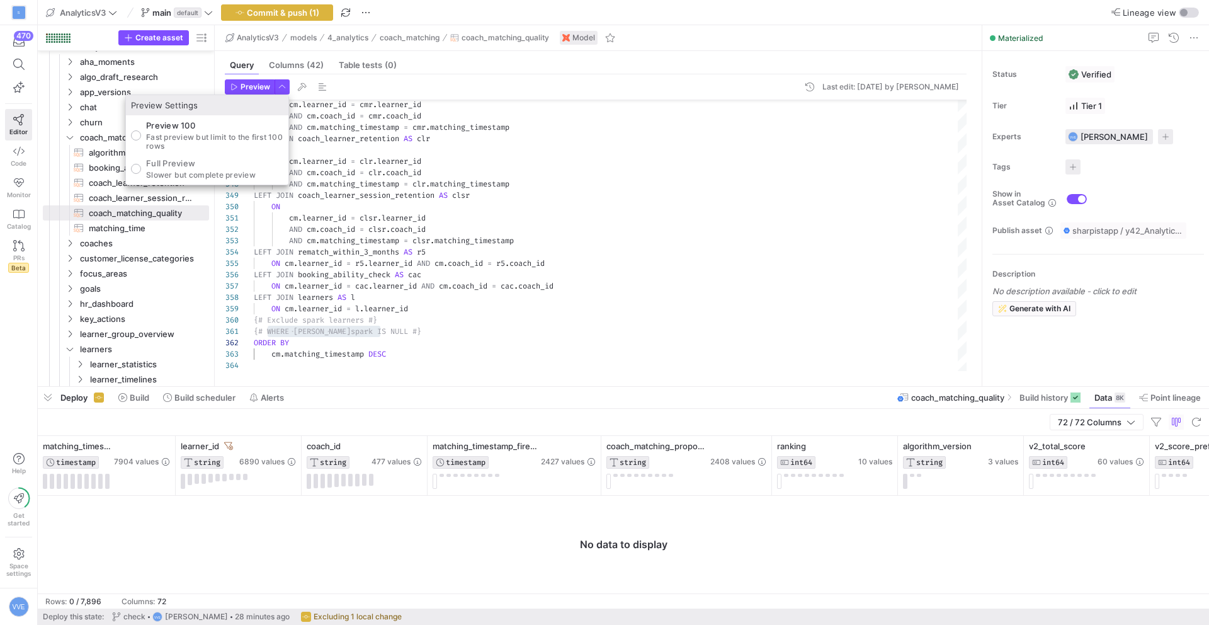
click at [214, 163] on p "Full Preview" at bounding box center [201, 163] width 110 height 10
click at [141, 164] on input "Full Preview Slower but complete preview" at bounding box center [136, 169] width 10 height 10
radio input "true"
click at [271, 81] on div at bounding box center [604, 312] width 1209 height 625
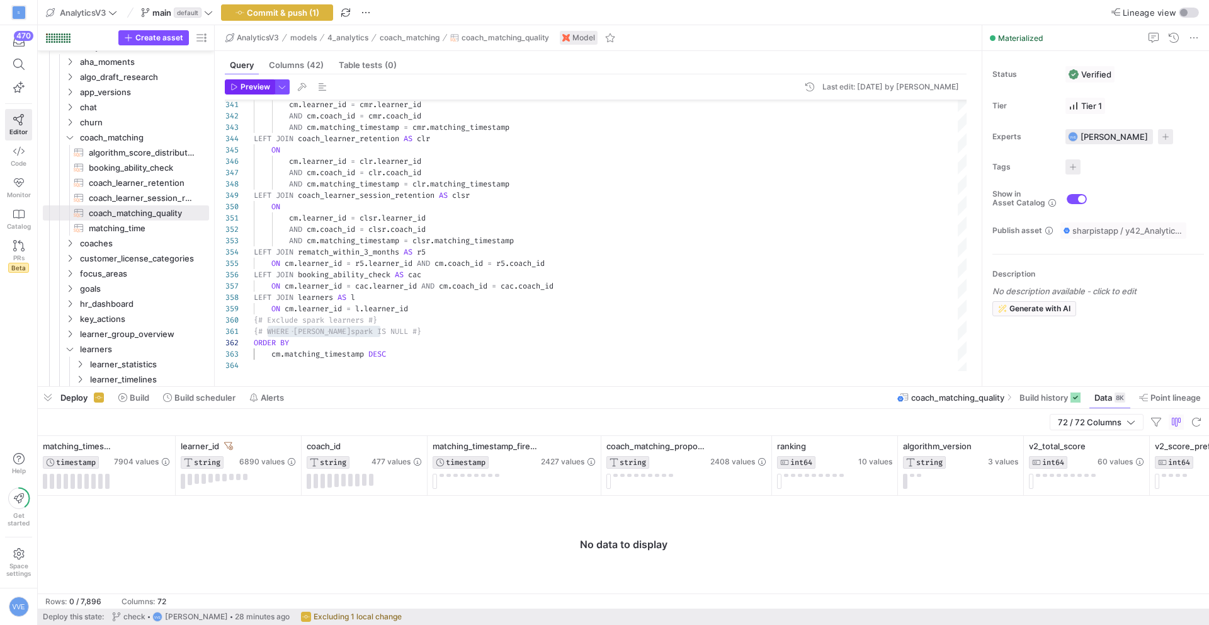
click at [268, 83] on span "Preview" at bounding box center [256, 87] width 30 height 9
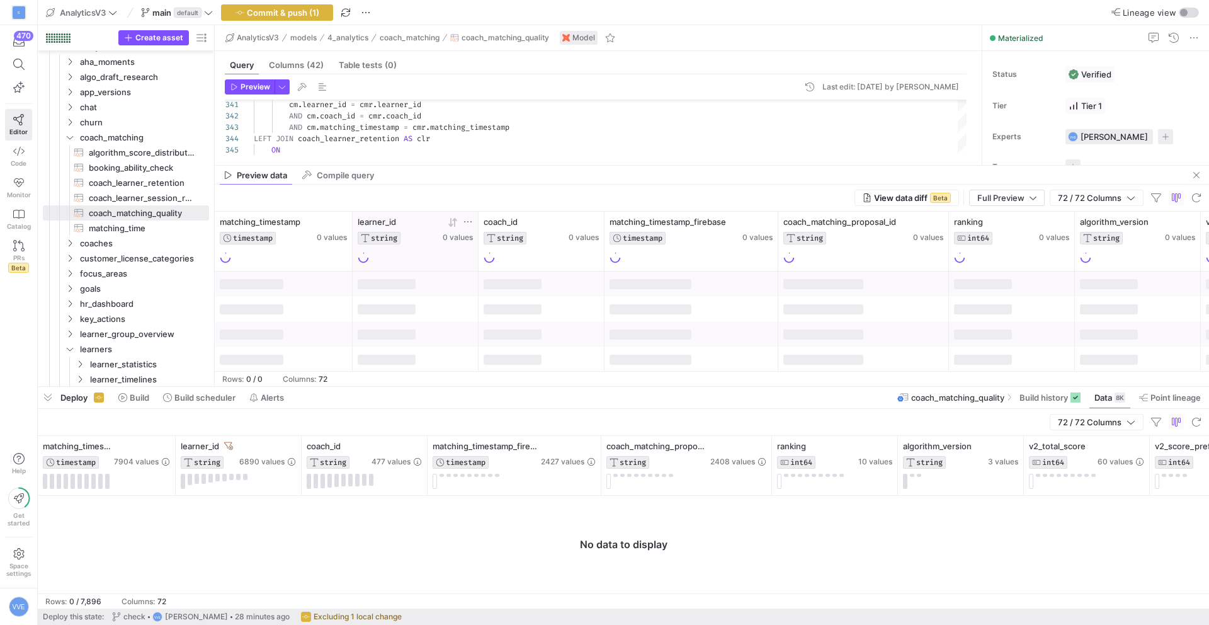
click at [464, 221] on icon at bounding box center [468, 221] width 8 height 1
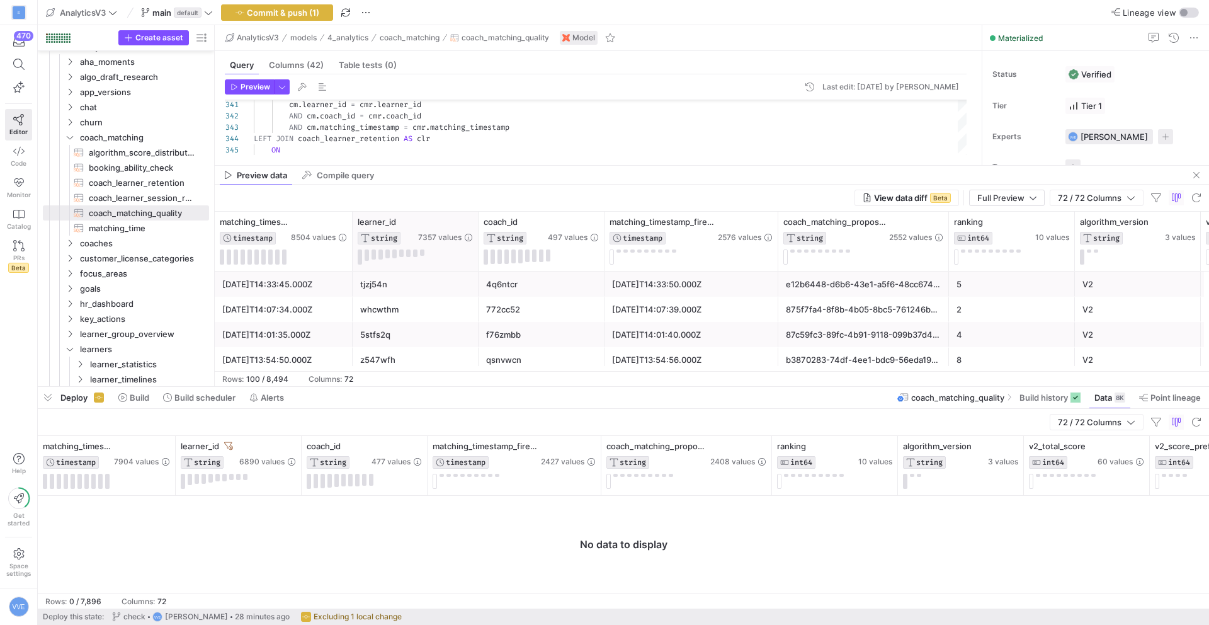
click at [474, 224] on div "learner_id STRING 7357 values" at bounding box center [416, 241] width 126 height 59
click at [471, 222] on icon at bounding box center [468, 222] width 10 height 10
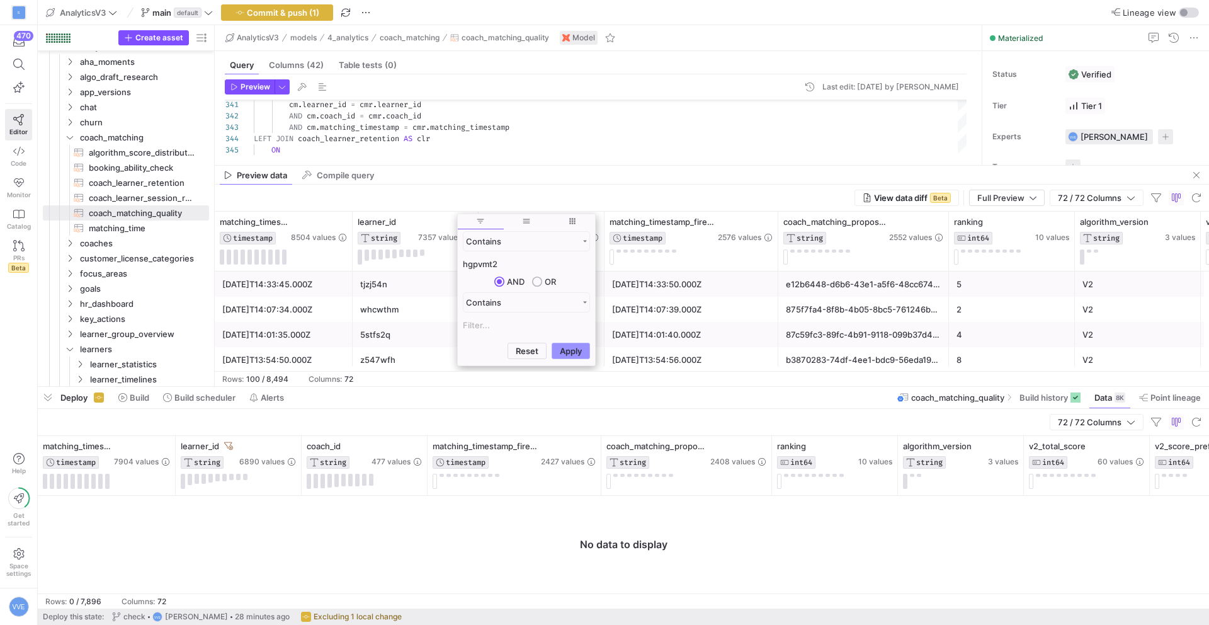
type input "hgpvmt2"
click at [580, 347] on button "Apply" at bounding box center [571, 351] width 38 height 16
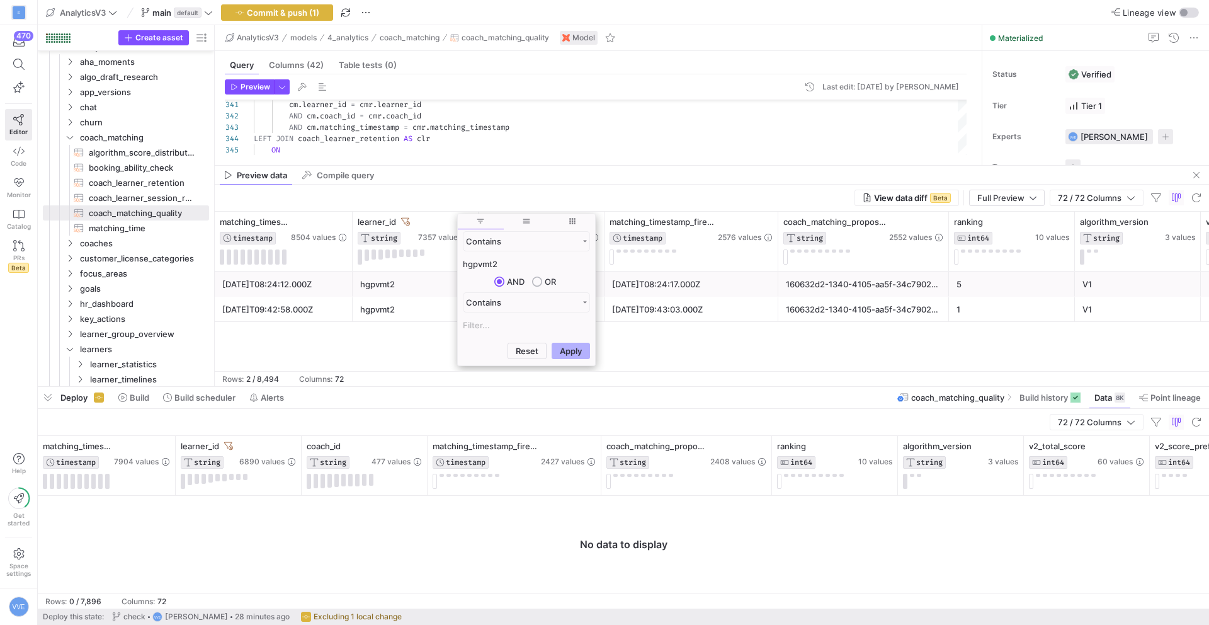
click at [388, 305] on div "hgpvmt2" at bounding box center [415, 309] width 111 height 25
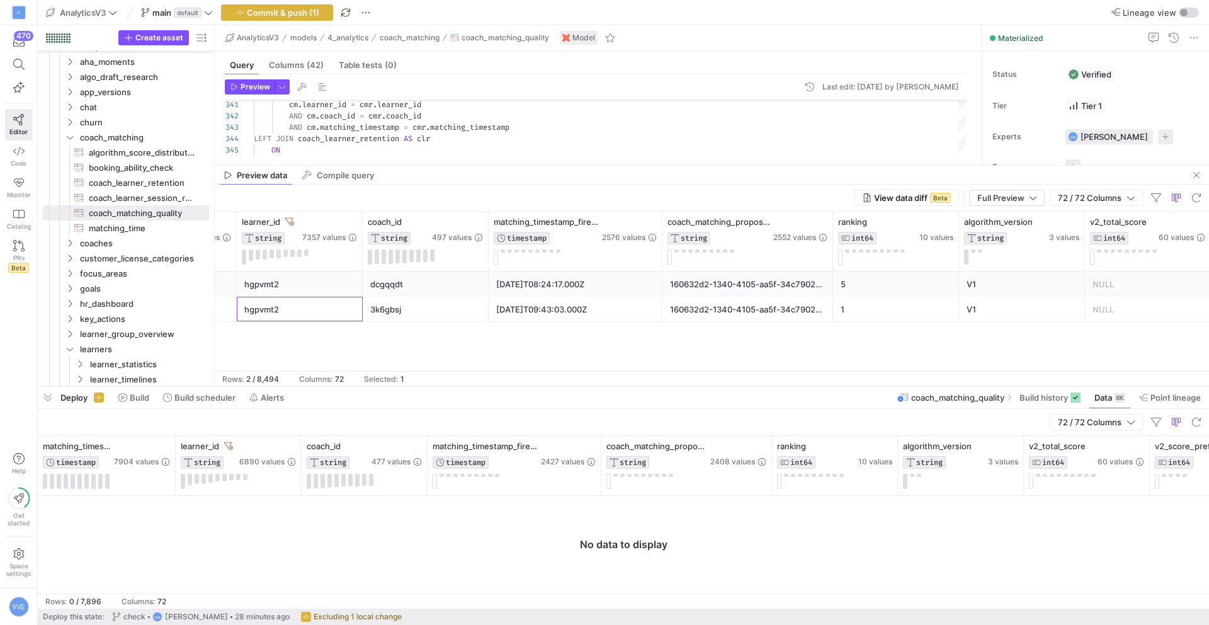
scroll to position [0, 301]
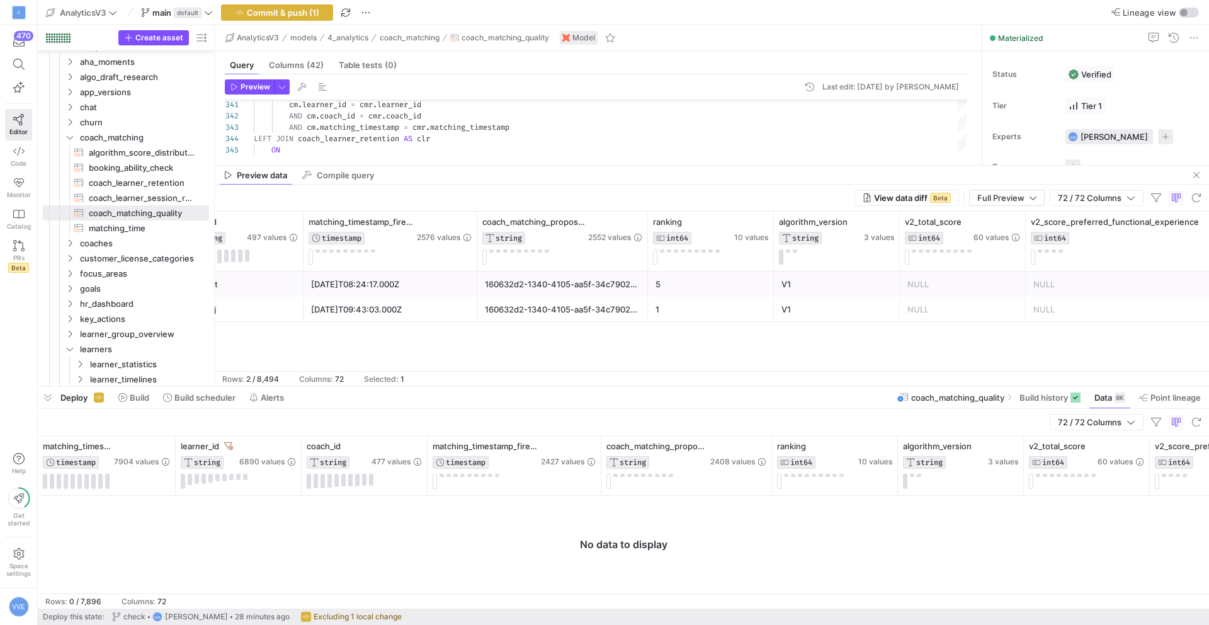
click at [651, 302] on div "1" at bounding box center [711, 309] width 126 height 25
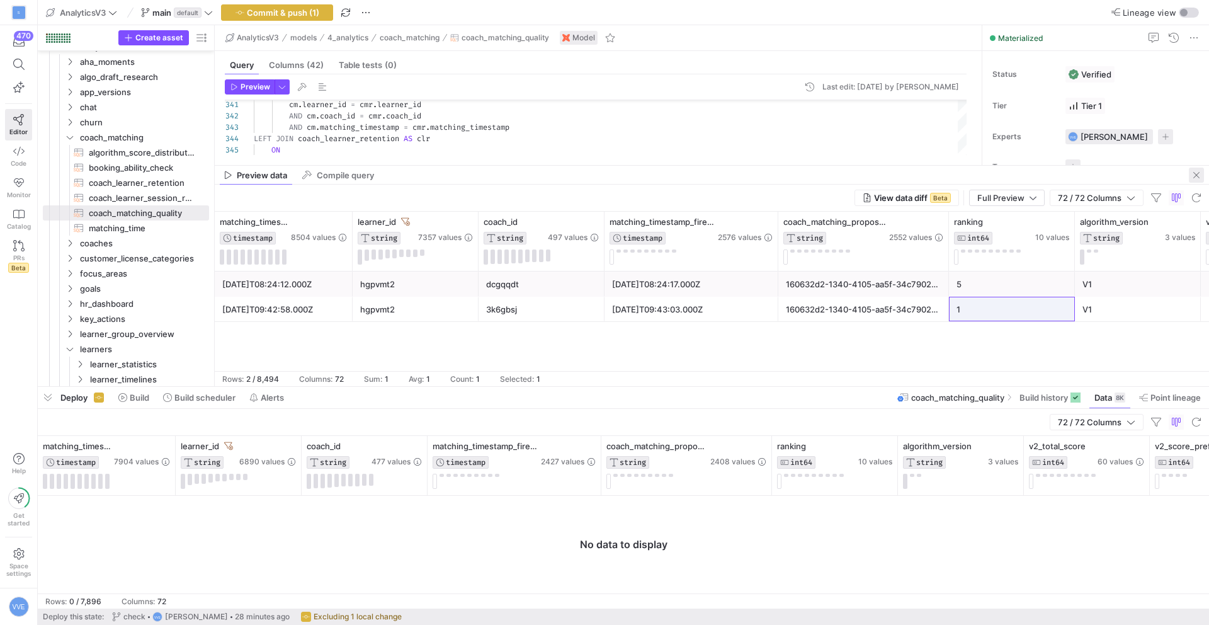
click at [1202, 174] on span "button" at bounding box center [1196, 175] width 15 height 15
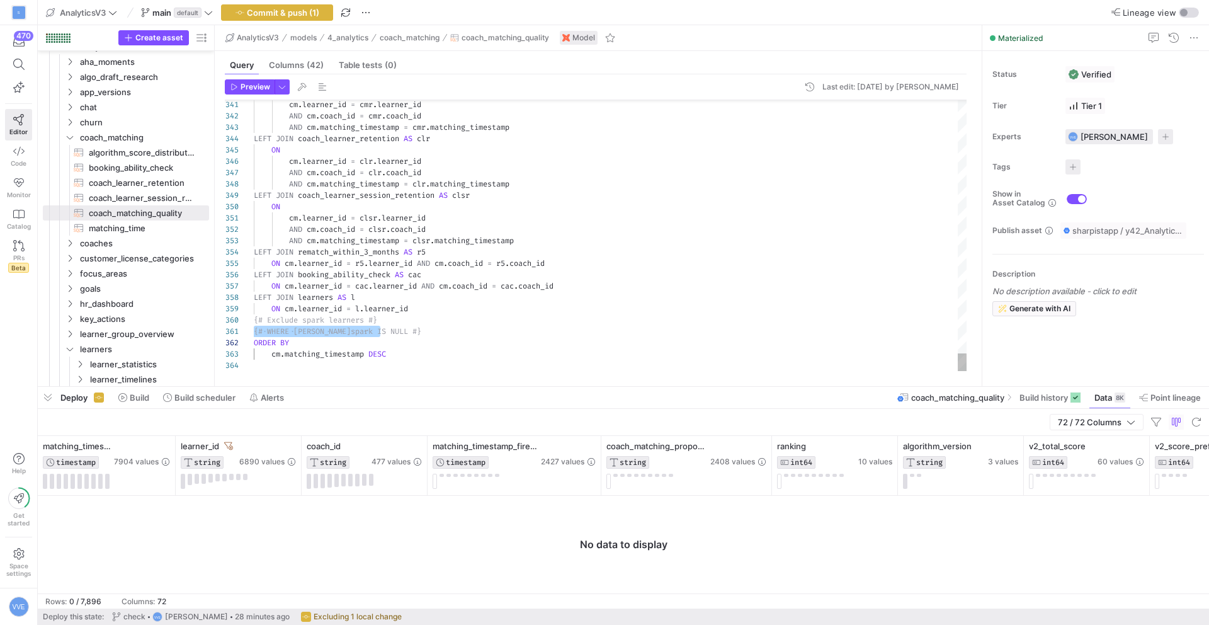
type textarea "WHERE l.spark IS NULL ORDER BY cm.matching_timestamp DESC"
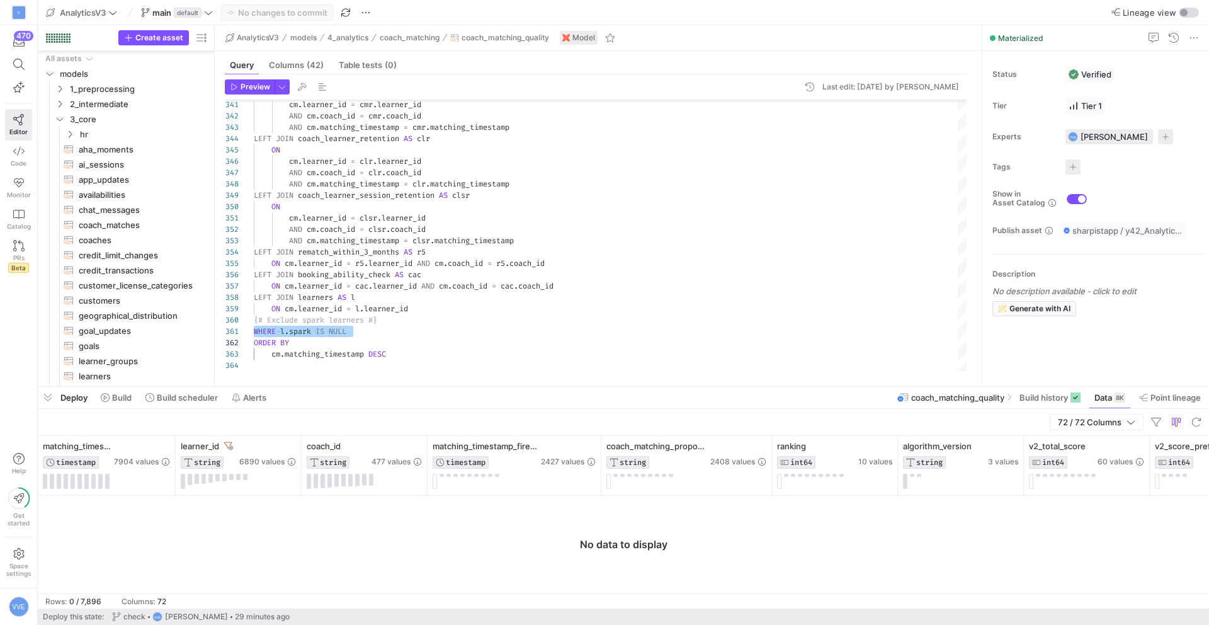
scroll to position [420, 0]
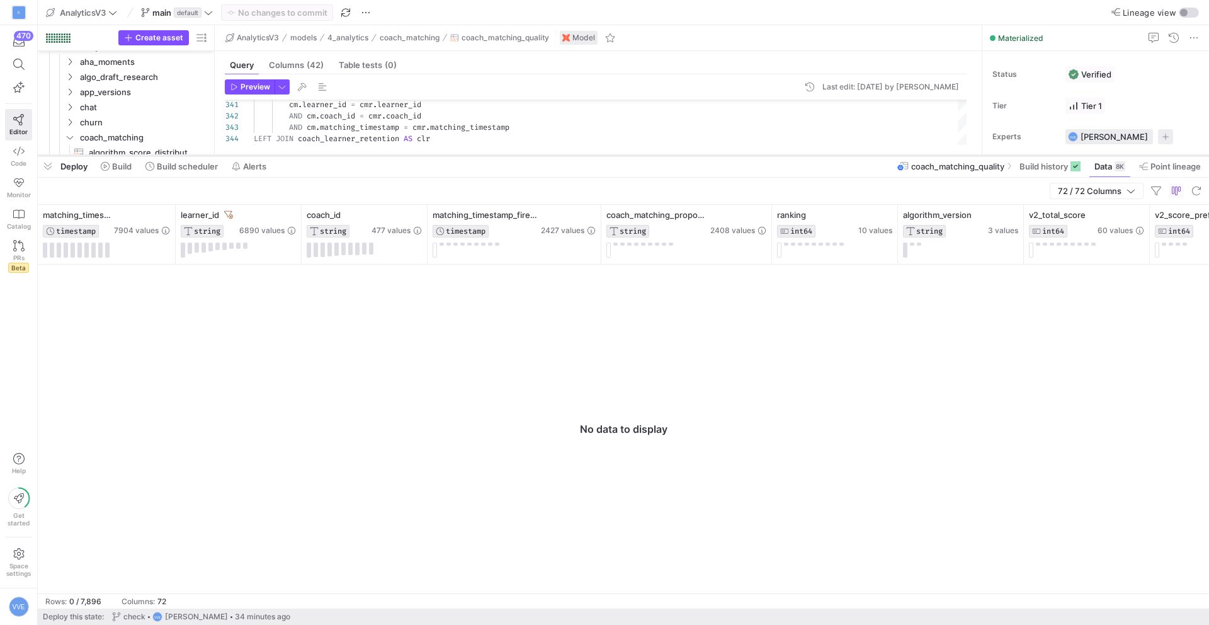
drag, startPoint x: 738, startPoint y: 387, endPoint x: 799, endPoint y: 156, distance: 239.3
click at [799, 156] on div at bounding box center [624, 155] width 1172 height 5
